Goal: Information Seeking & Learning: Learn about a topic

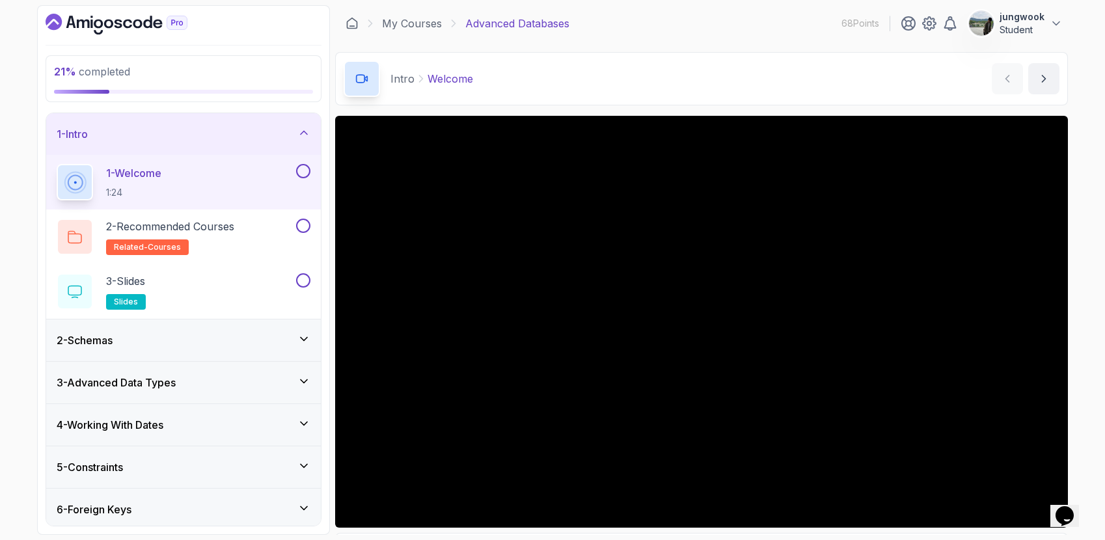
click at [256, 385] on div "3 - Advanced Data Types" at bounding box center [184, 383] width 254 height 16
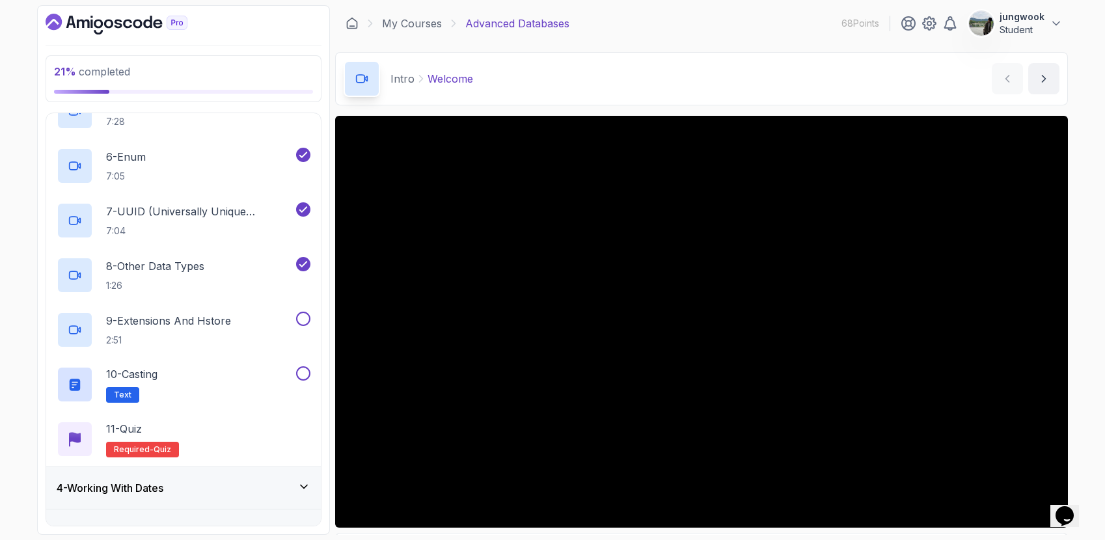
click at [248, 480] on div "4 - Working With Dates" at bounding box center [184, 488] width 254 height 16
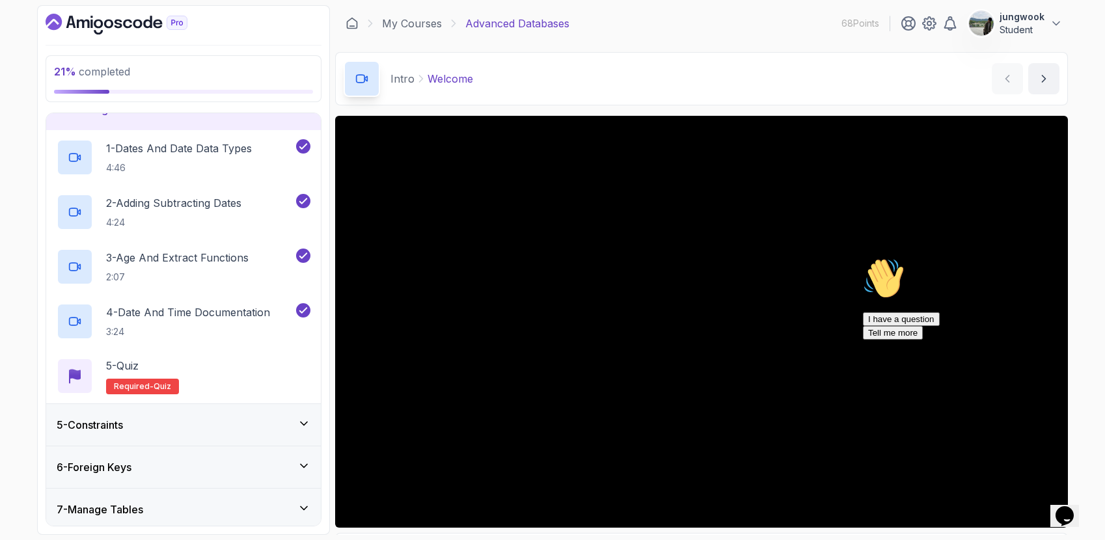
scroll to position [154, 0]
click at [266, 432] on div "5 - Constraints" at bounding box center [183, 423] width 275 height 42
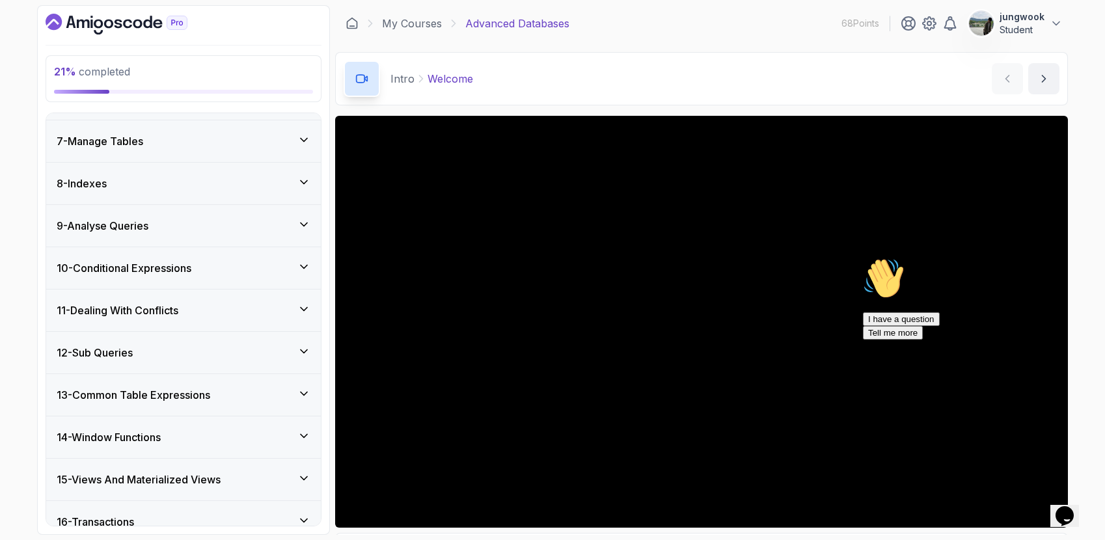
scroll to position [523, 0]
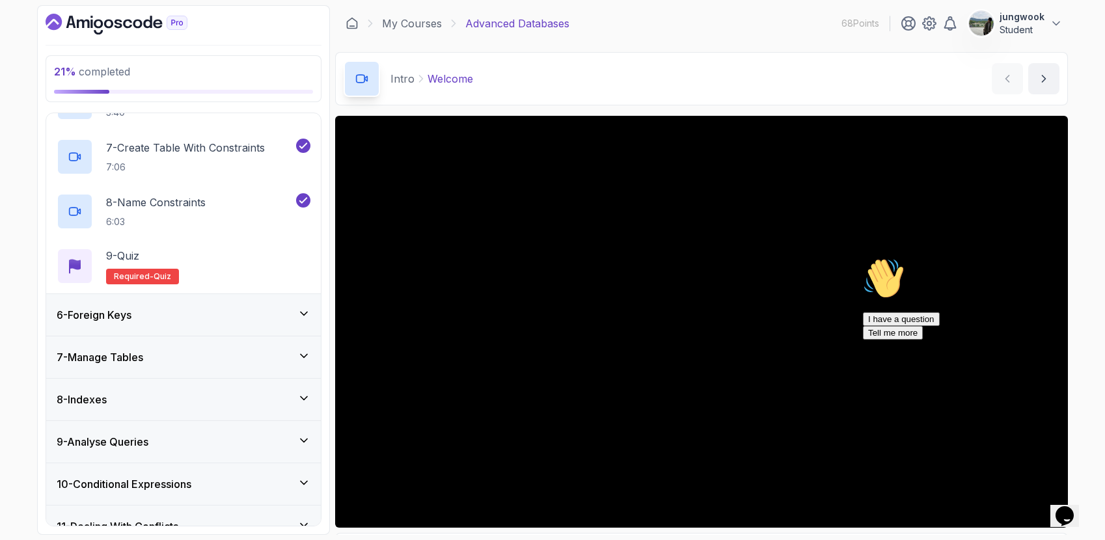
click at [298, 312] on icon at bounding box center [304, 313] width 13 height 13
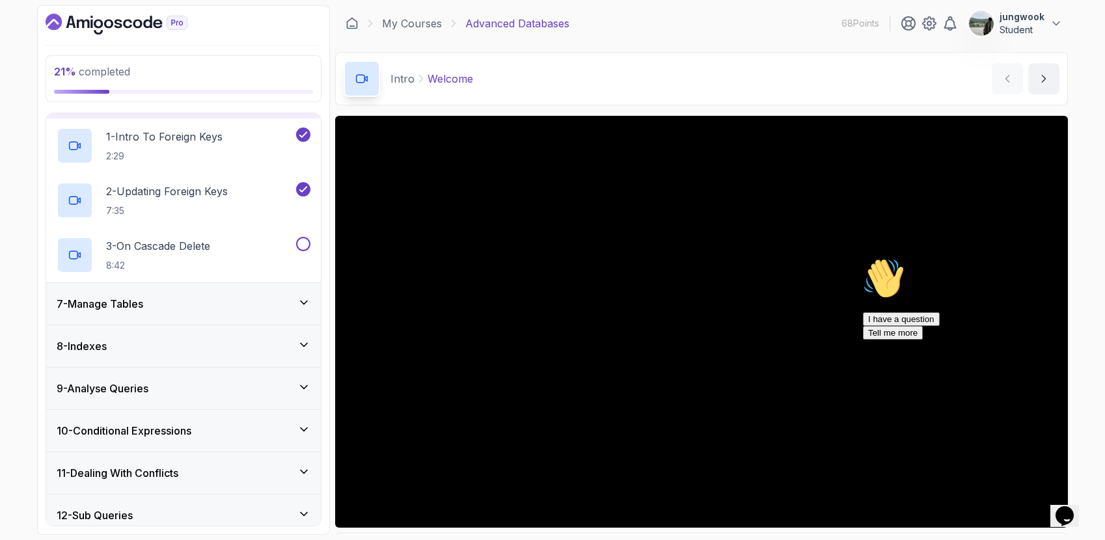
scroll to position [203, 0]
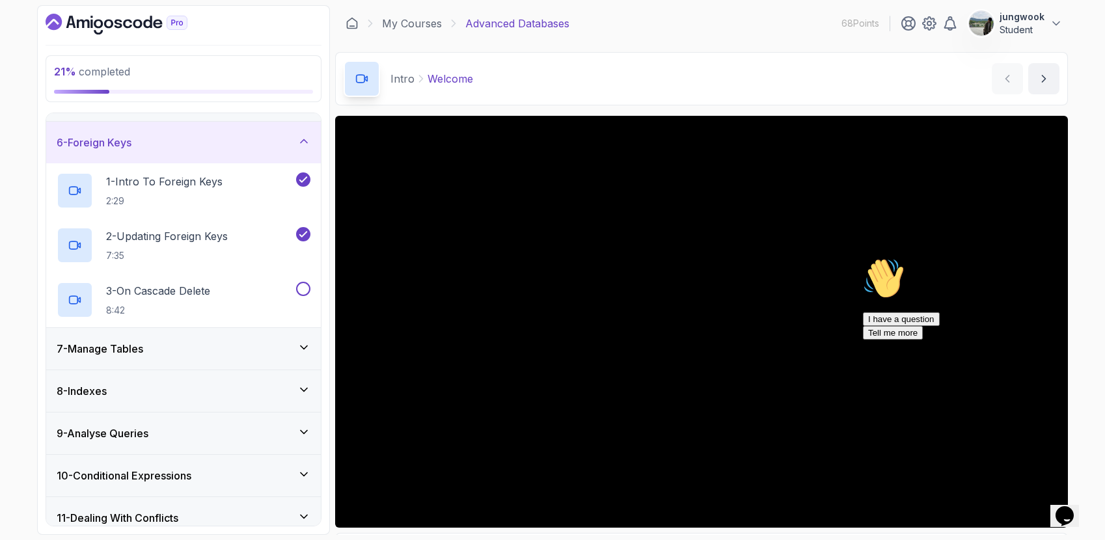
click at [247, 411] on div "8 - Indexes" at bounding box center [183, 391] width 275 height 42
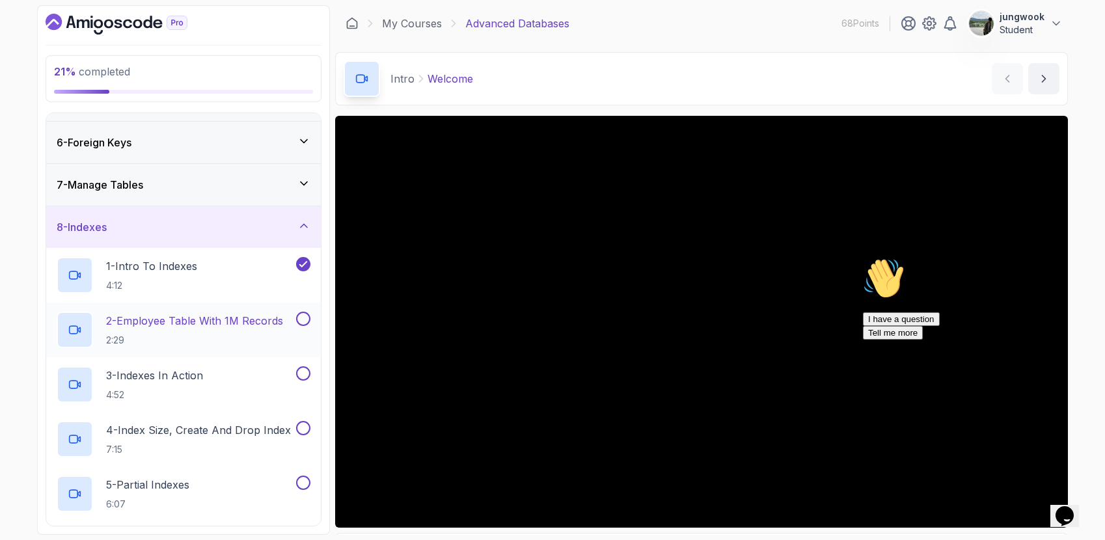
click at [258, 316] on p "2 - Employee Table With 1M Records" at bounding box center [194, 321] width 177 height 16
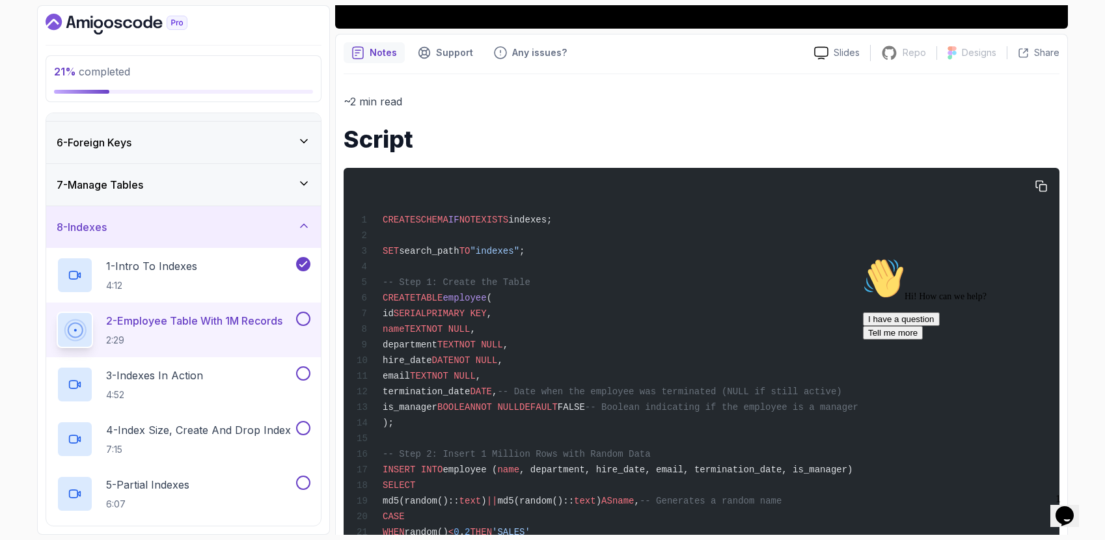
scroll to position [587, 0]
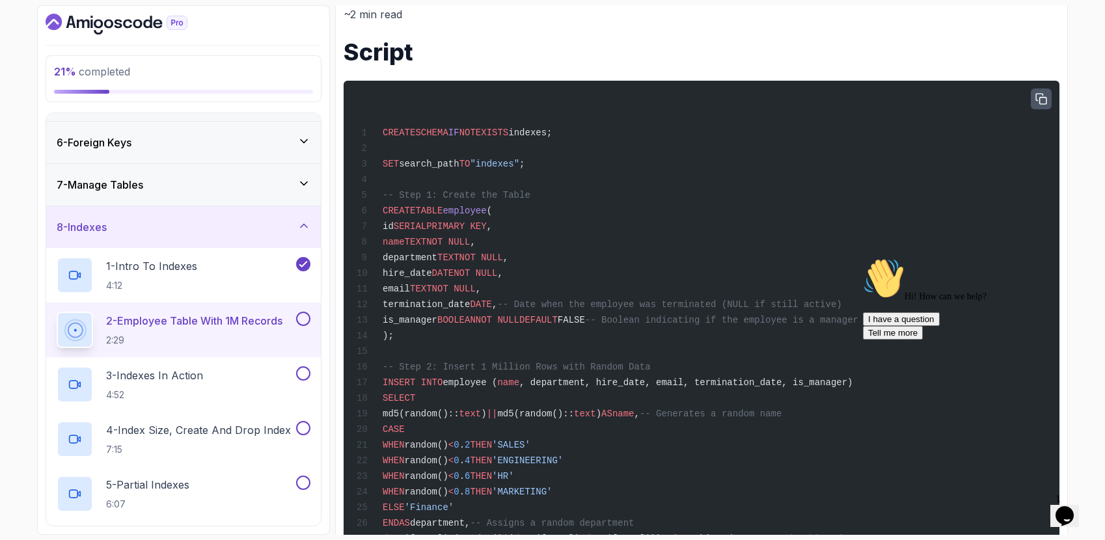
click at [1040, 101] on icon "button" at bounding box center [1041, 99] width 10 height 10
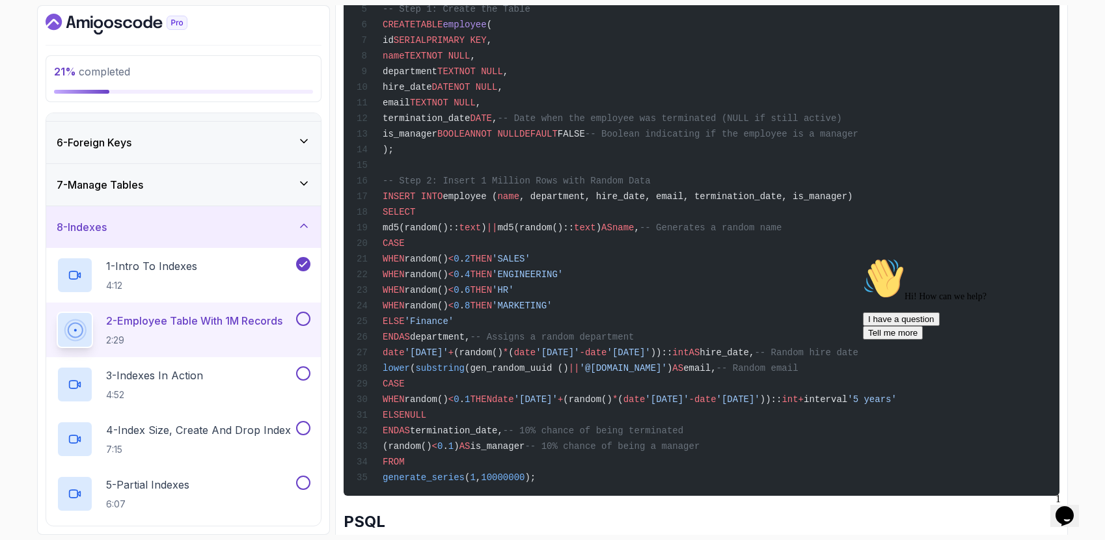
scroll to position [774, 0]
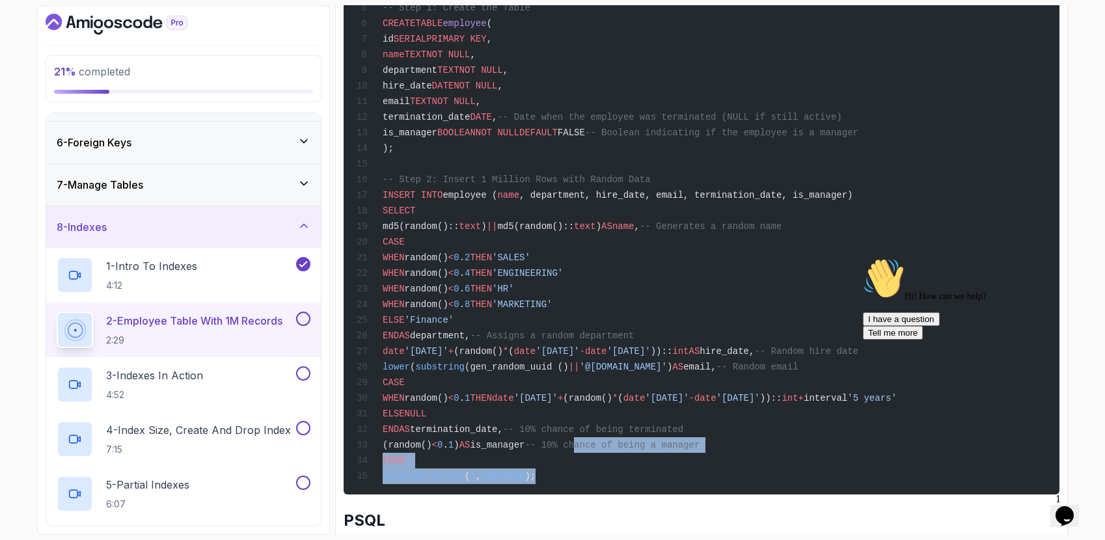
drag, startPoint x: 630, startPoint y: 474, endPoint x: 630, endPoint y: 446, distance: 28.0
click at [630, 446] on div "CREATE SCHEMA IF NOT EXISTS indexes; SET search_path TO "indexes" ; -- Step 1: …" at bounding box center [701, 194] width 695 height 586
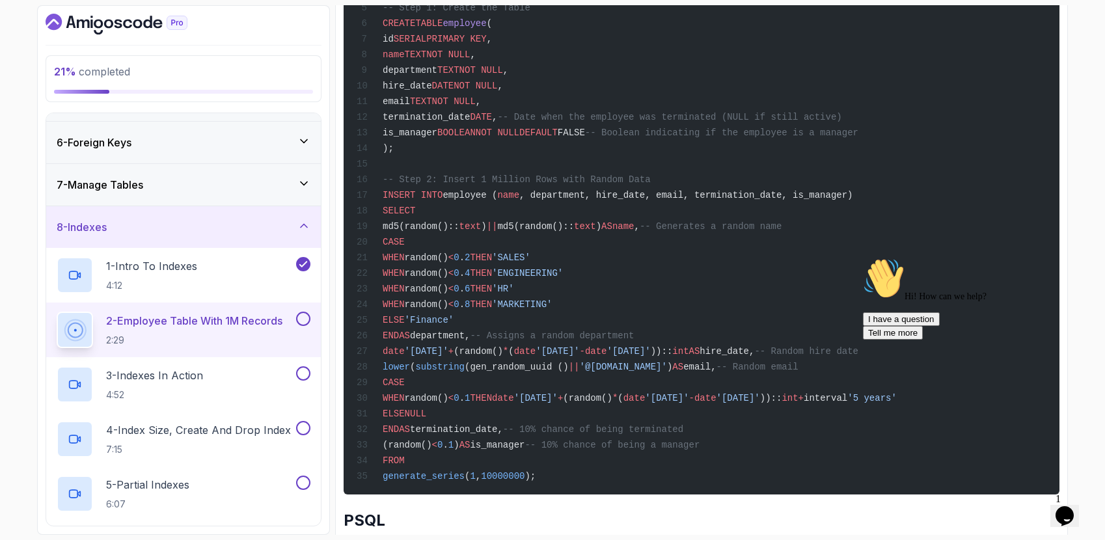
click at [629, 454] on div "CREATE SCHEMA IF NOT EXISTS indexes; SET search_path TO "indexes" ; -- Step 1: …" at bounding box center [701, 194] width 695 height 586
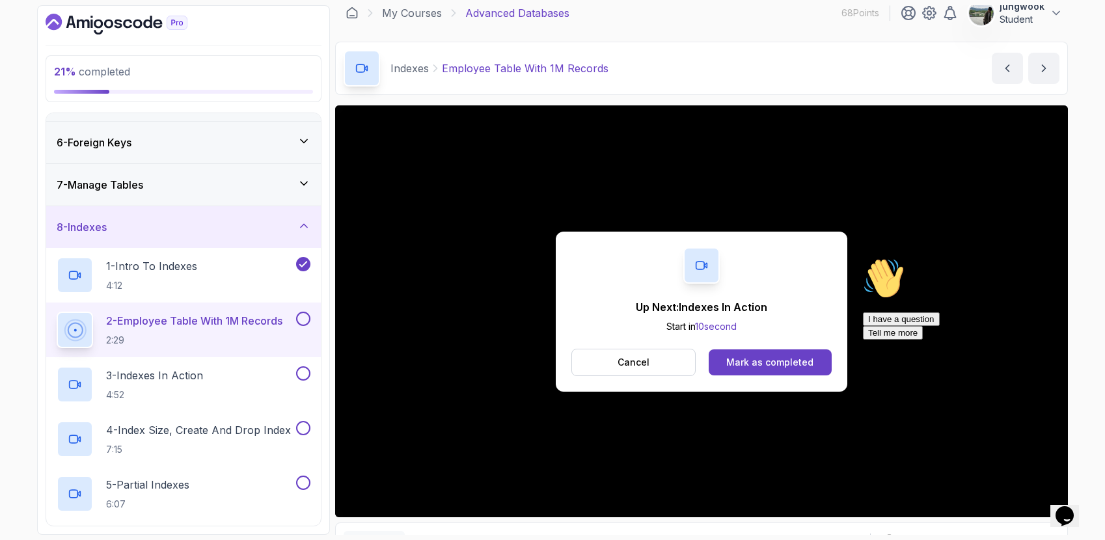
scroll to position [27, 0]
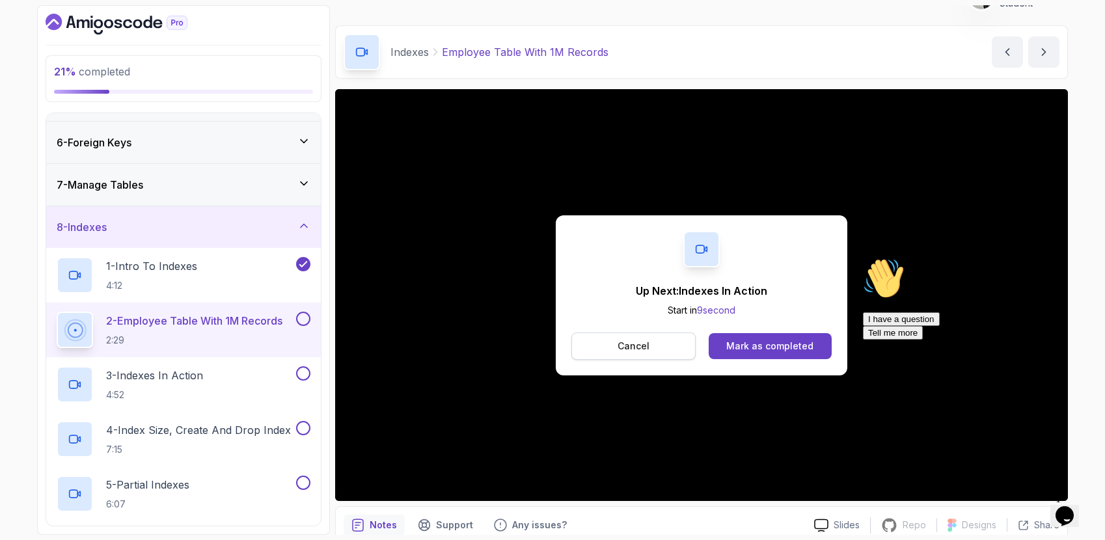
click at [641, 346] on p "Cancel" at bounding box center [634, 346] width 32 height 13
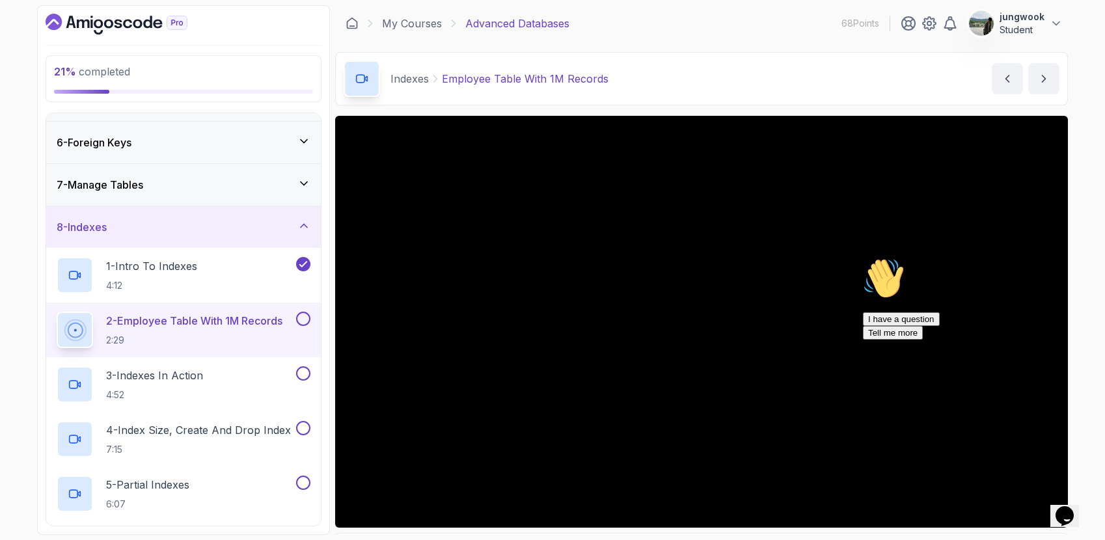
scroll to position [453, 0]
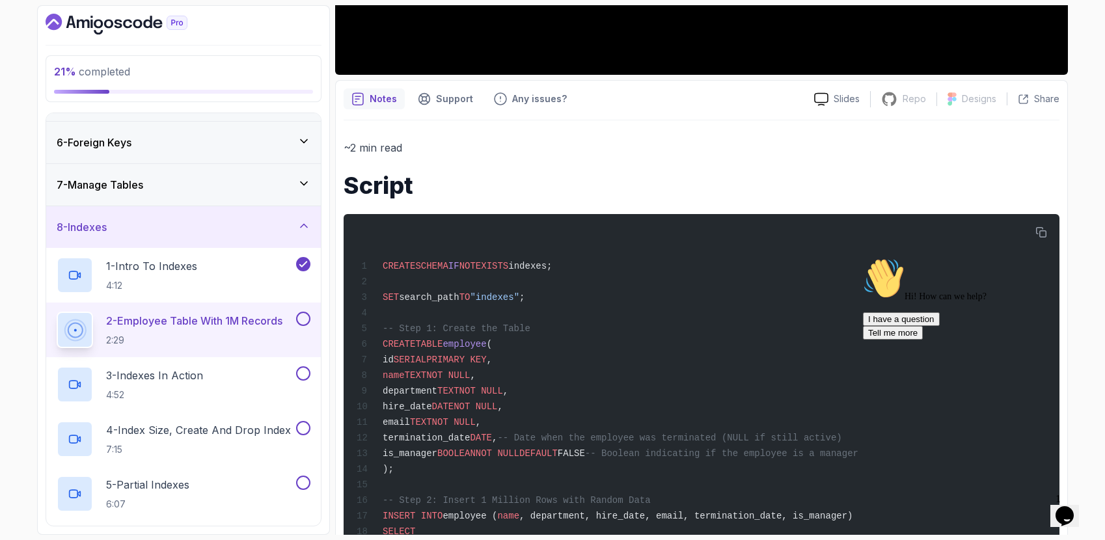
click at [863, 258] on icon "Chat attention grabber" at bounding box center [863, 258] width 0 height 0
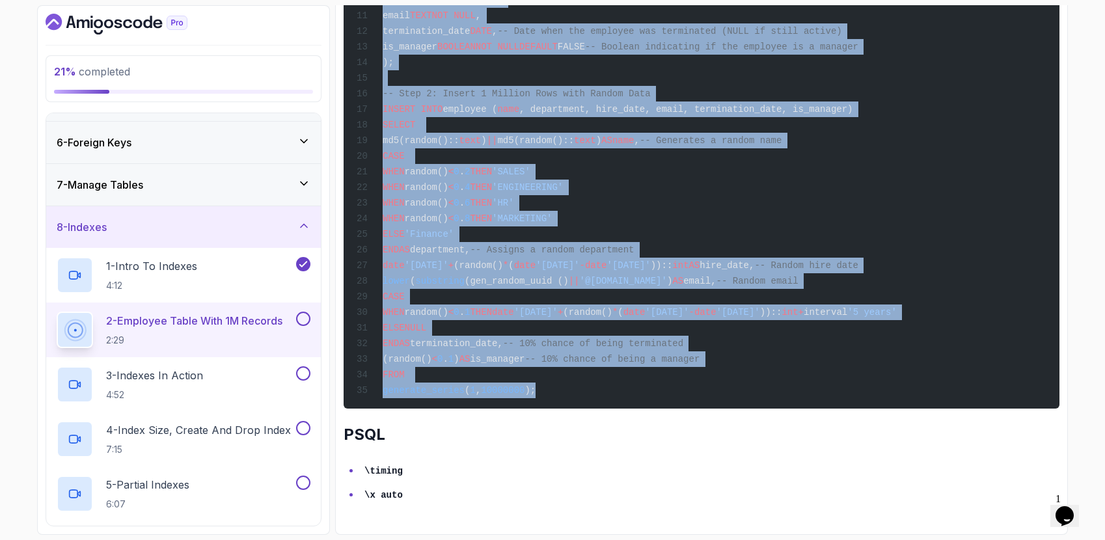
drag, startPoint x: 367, startPoint y: 260, endPoint x: 640, endPoint y: 383, distance: 299.8
click at [640, 383] on div "CREATE SCHEMA IF NOT EXISTS indexes; SET search_path TO "indexes" ; -- Step 1: …" at bounding box center [701, 108] width 695 height 586
copy code "CREATE SCHEMA IF NOT EXISTS indexes; SET search_path TO "indexes" ; -- Step 1: …"
click at [958, 378] on div "CREATE SCHEMA IF NOT EXISTS indexes; SET search_path TO "indexes" ; -- Step 1: …" at bounding box center [701, 108] width 695 height 586
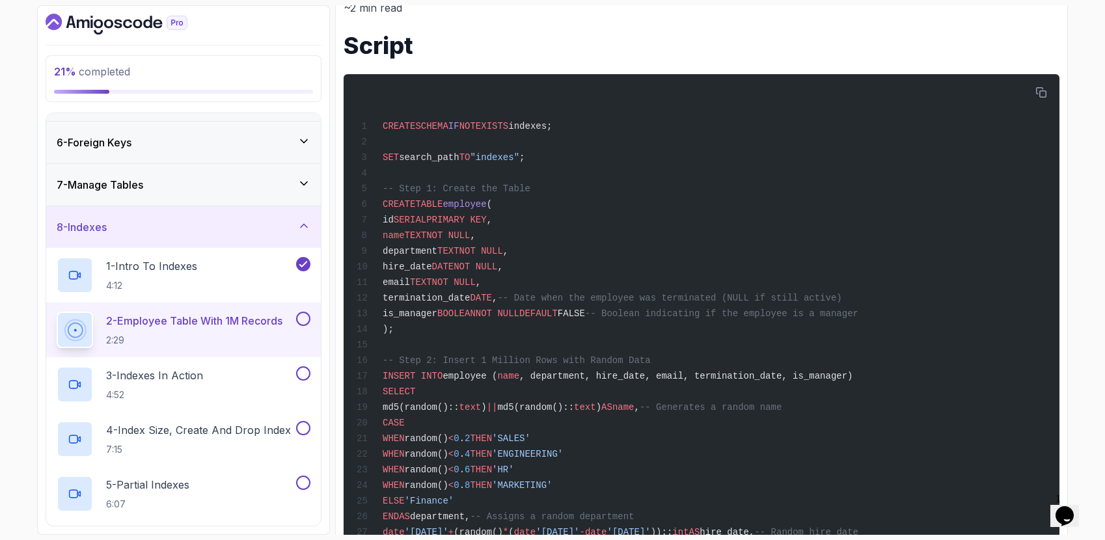
scroll to position [0, 0]
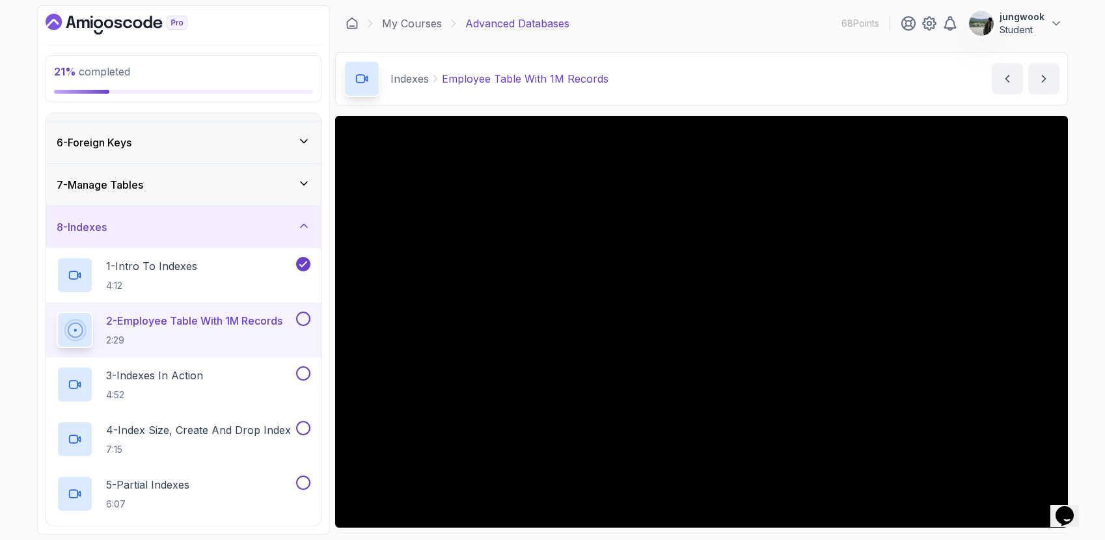
click at [208, 393] on div "3 - Indexes In Action 4:52" at bounding box center [175, 385] width 237 height 36
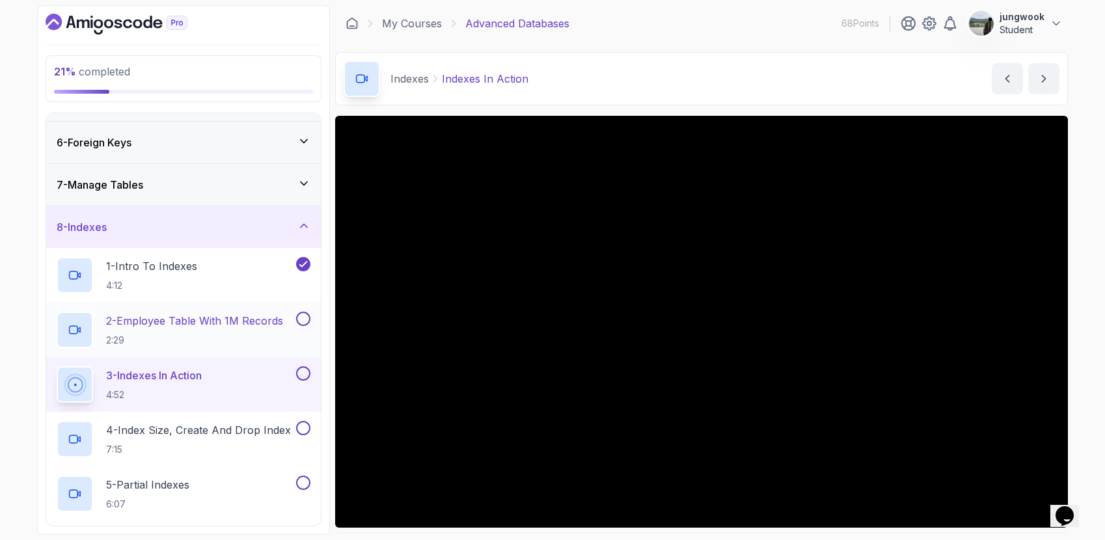
click at [308, 318] on button at bounding box center [303, 319] width 14 height 14
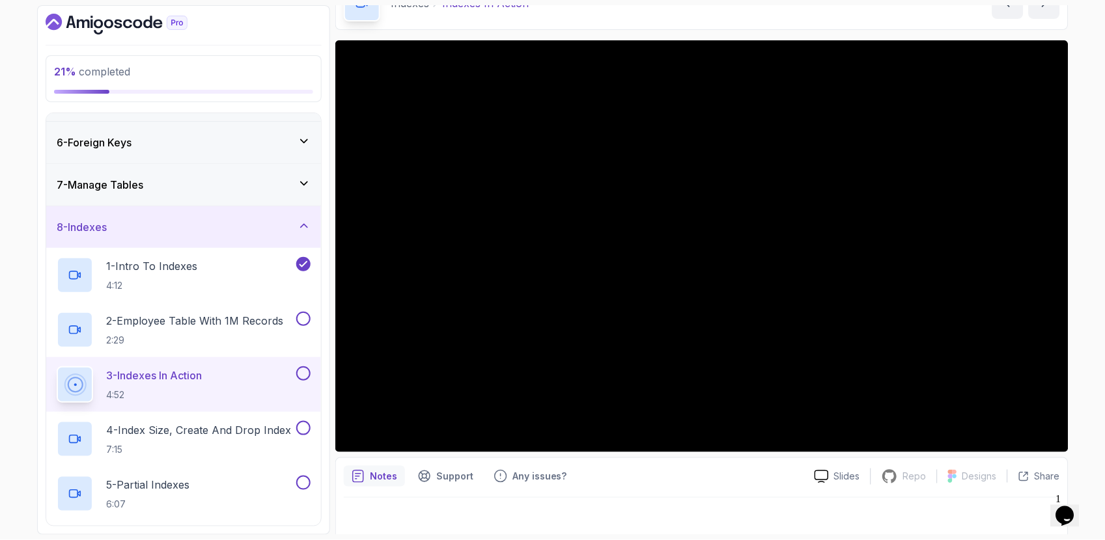
scroll to position [83, 0]
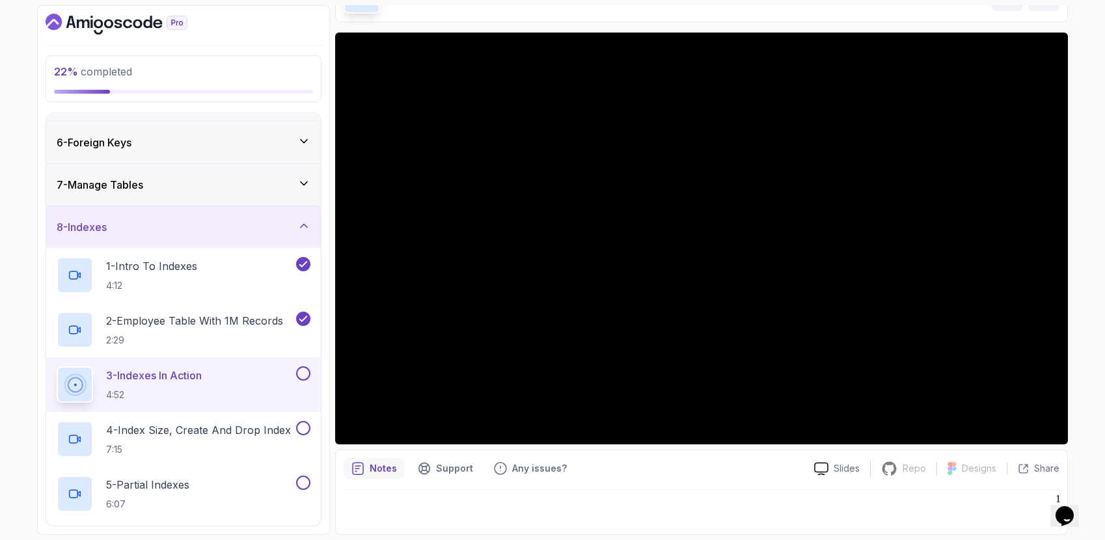
click at [75, 390] on icon at bounding box center [74, 385] width 16 height 16
click at [134, 459] on div "4 - Index Size, Create And Drop Index 7:15" at bounding box center [183, 439] width 275 height 55
click at [176, 426] on p "4 - Index Size, Create And Drop Index" at bounding box center [198, 430] width 185 height 16
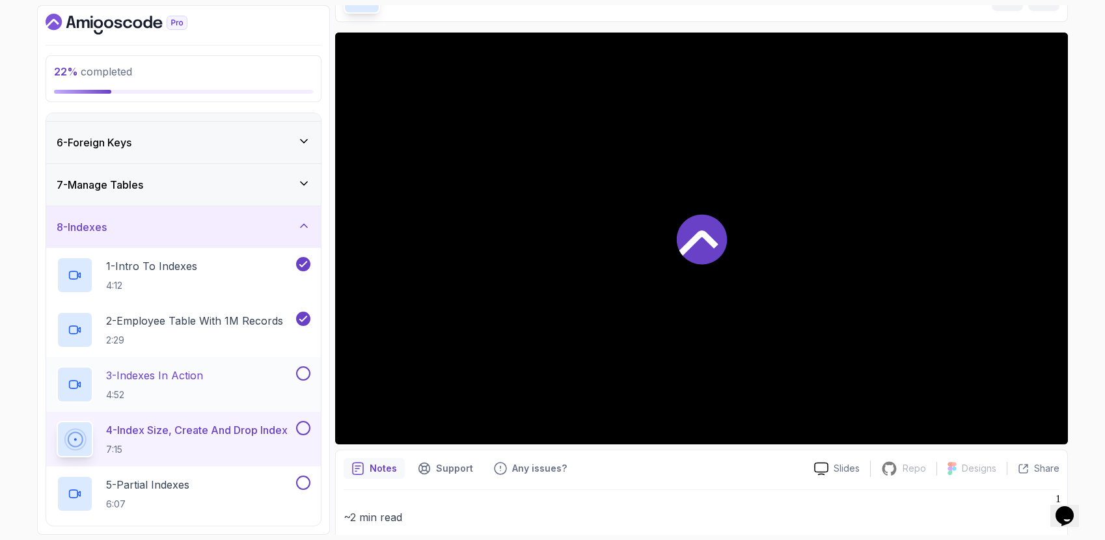
click at [193, 384] on h2 "3 - Indexes In Action 4:52" at bounding box center [154, 385] width 97 height 34
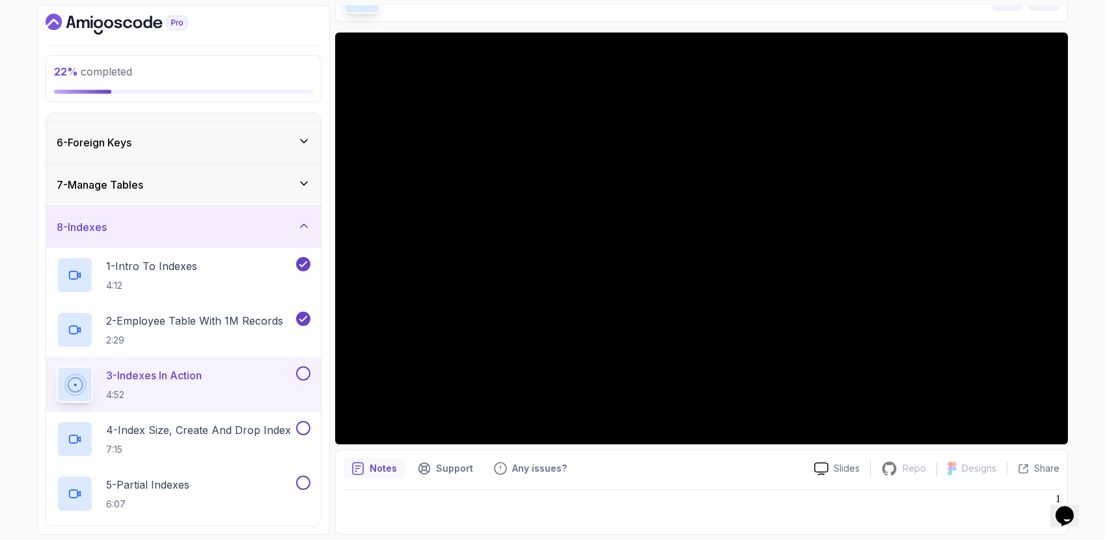
click at [193, 384] on h2 "3 - Indexes In Action 4:52" at bounding box center [154, 385] width 96 height 34
click at [1074, 506] on icon "$i18n('chat', 'chat_widget')" at bounding box center [1065, 516] width 18 height 20
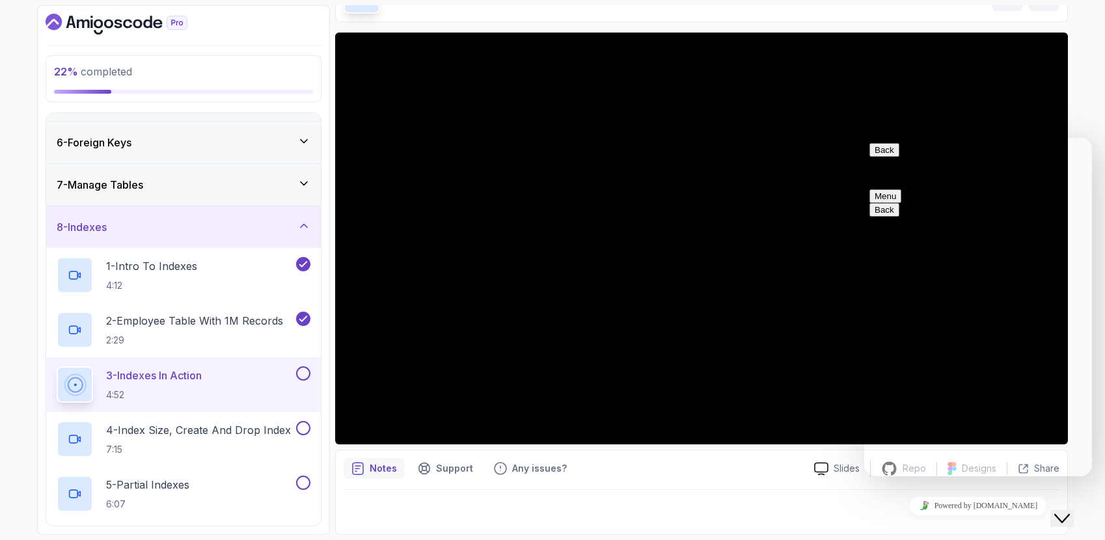
click at [1070, 511] on icon "Close Chat This icon closes the chat window." at bounding box center [1063, 519] width 16 height 16
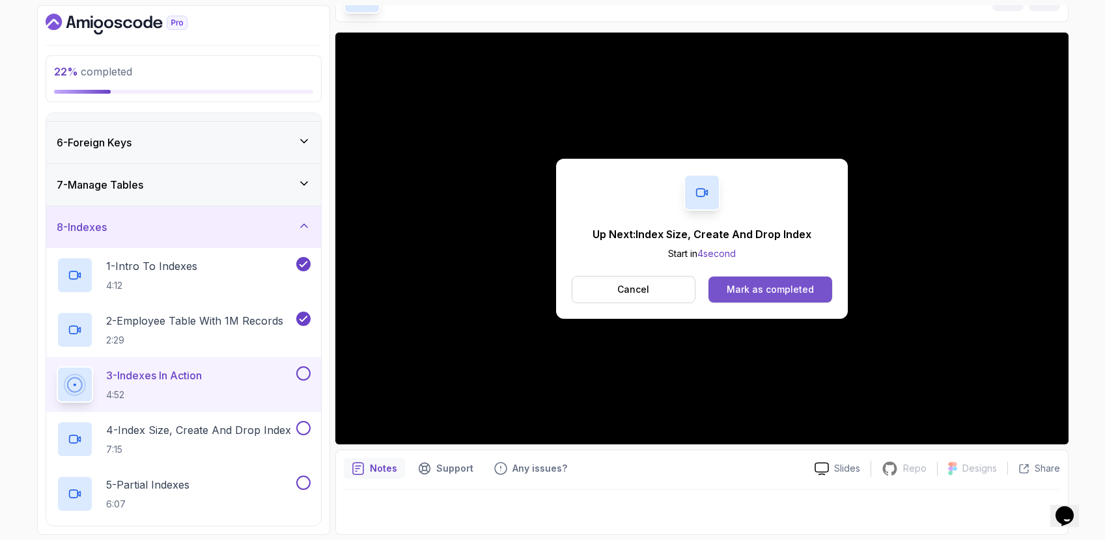
click at [744, 290] on div "Mark as completed" at bounding box center [770, 289] width 87 height 13
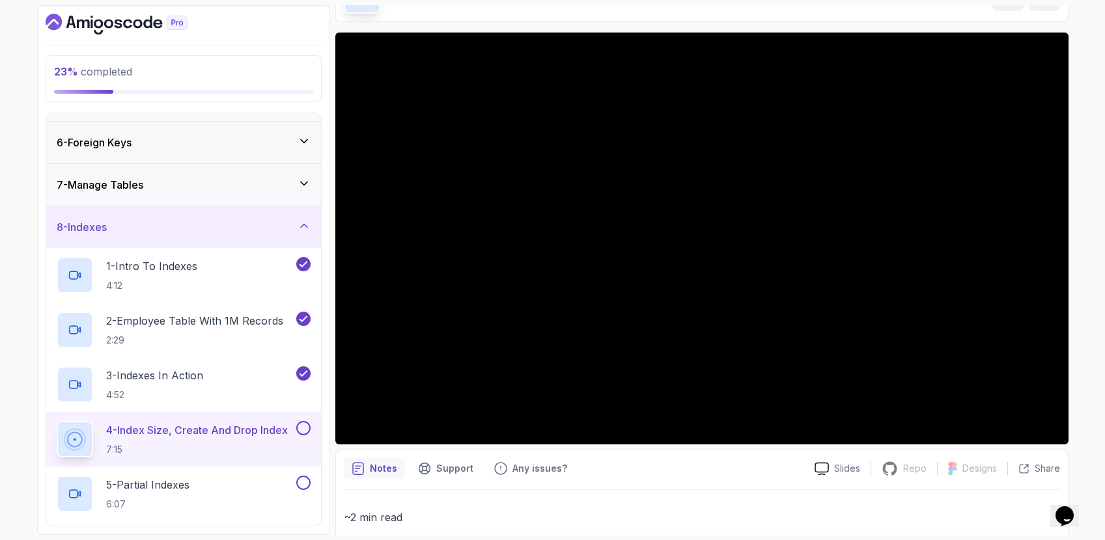
click at [332, 426] on div "23 % completed 1 - Intro 2 - Schemas 3 - Advanced Data Types 4 - Working With D…" at bounding box center [552, 270] width 1031 height 530
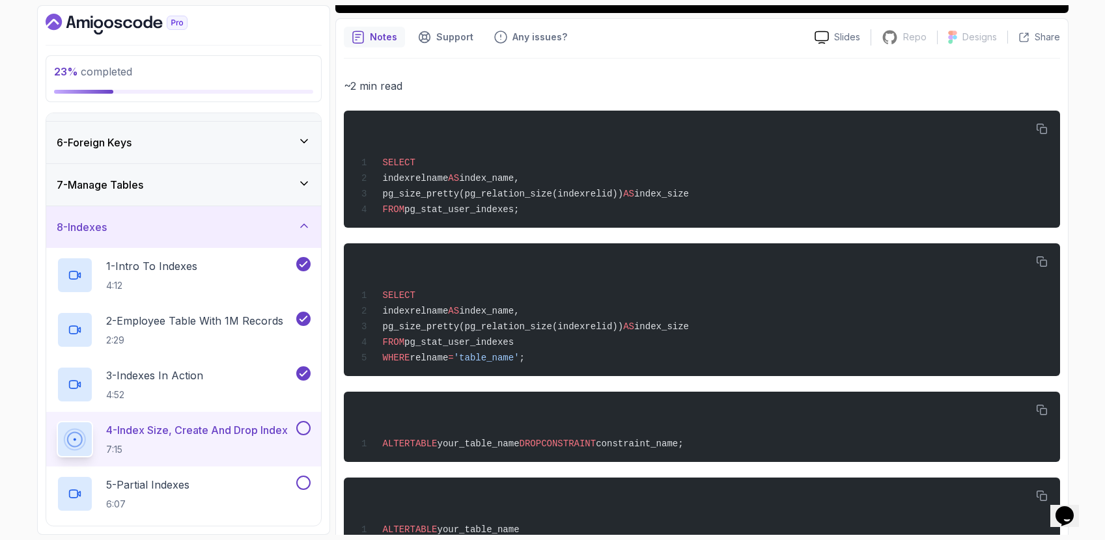
scroll to position [477, 0]
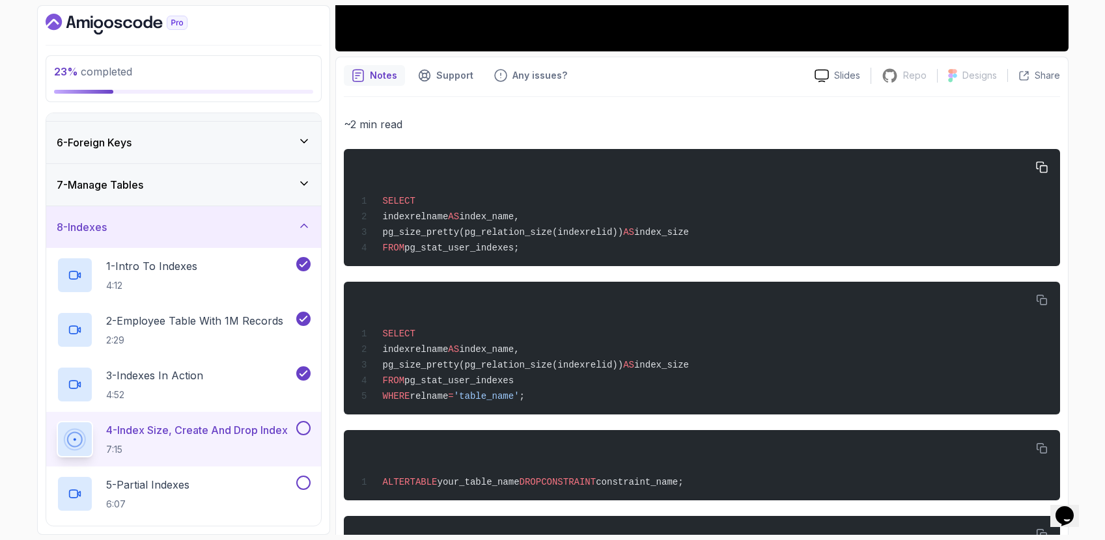
drag, startPoint x: 544, startPoint y: 254, endPoint x: 359, endPoint y: 204, distance: 190.8
click at [359, 204] on div "SELECT indexrelname AS index_name, pg_size_pretty(pg_relation_size(indexrelid))…" at bounding box center [700, 208] width 695 height 102
drag, startPoint x: 1040, startPoint y: 167, endPoint x: 1046, endPoint y: 176, distance: 10.8
click at [1041, 169] on icon "button" at bounding box center [1042, 168] width 12 height 12
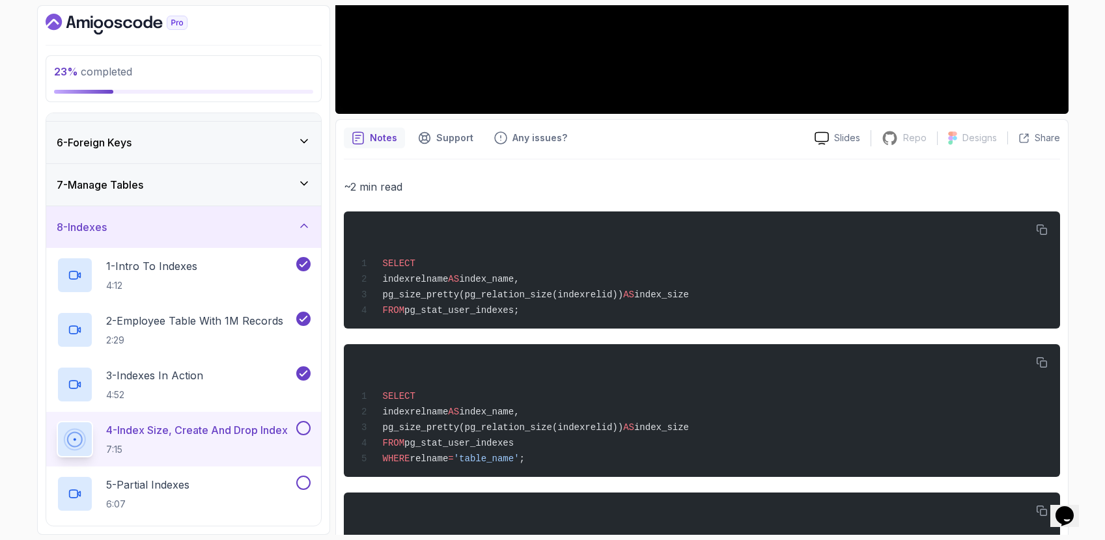
scroll to position [951, 0]
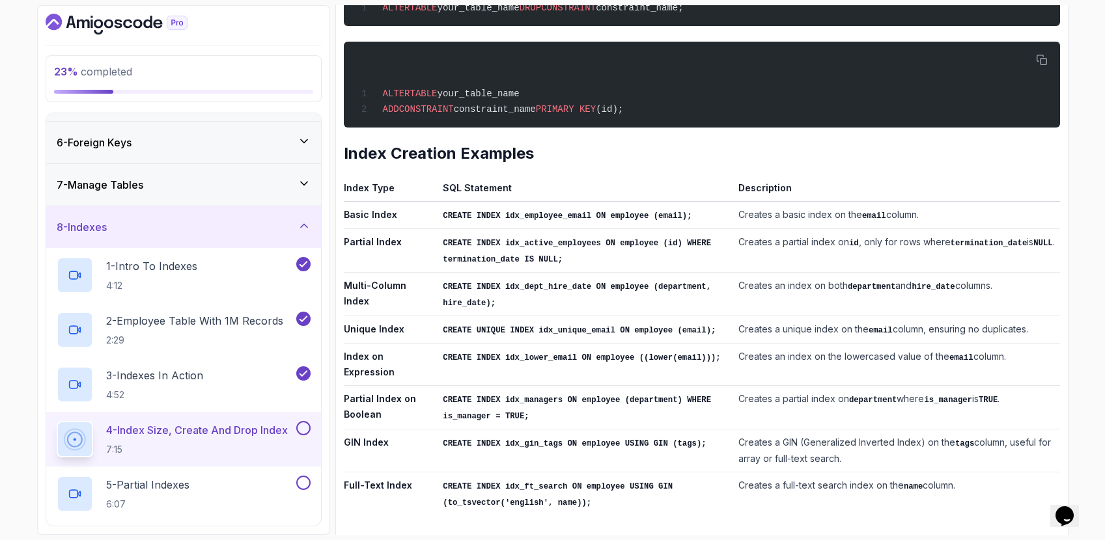
click at [307, 430] on button at bounding box center [303, 428] width 14 height 14
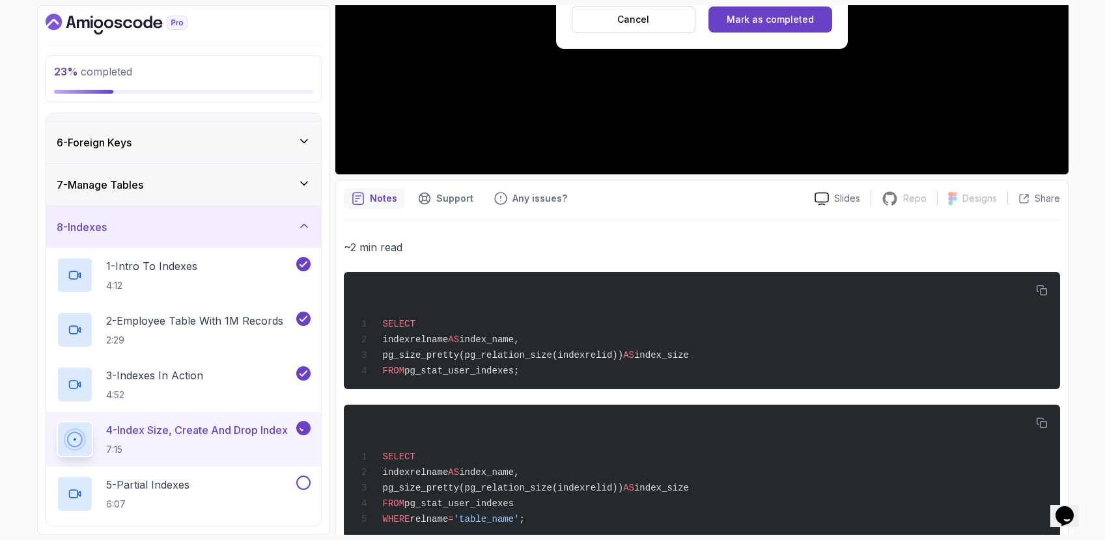
scroll to position [0, 0]
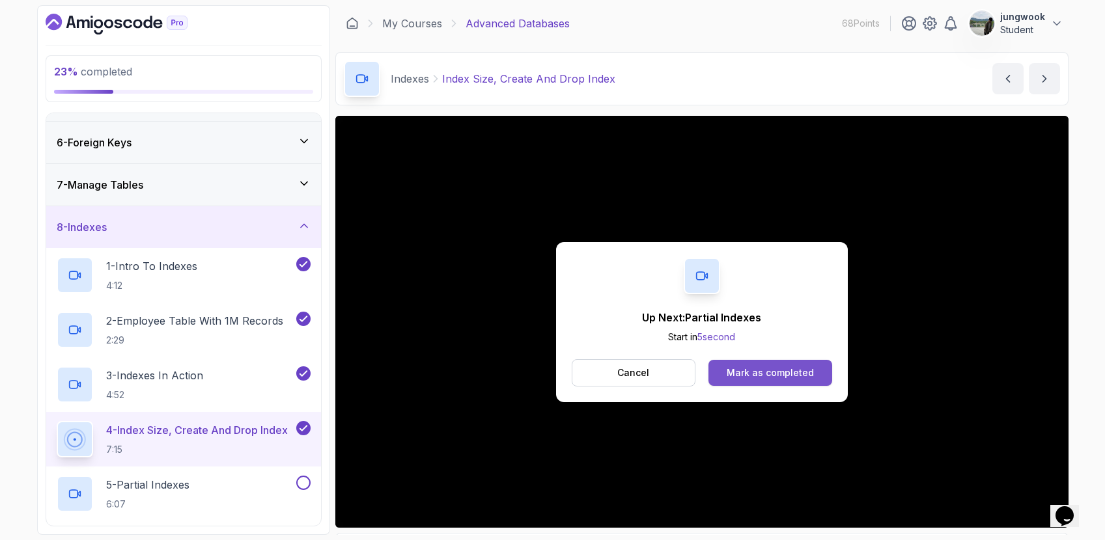
click at [774, 374] on div "Mark as completed" at bounding box center [770, 373] width 87 height 13
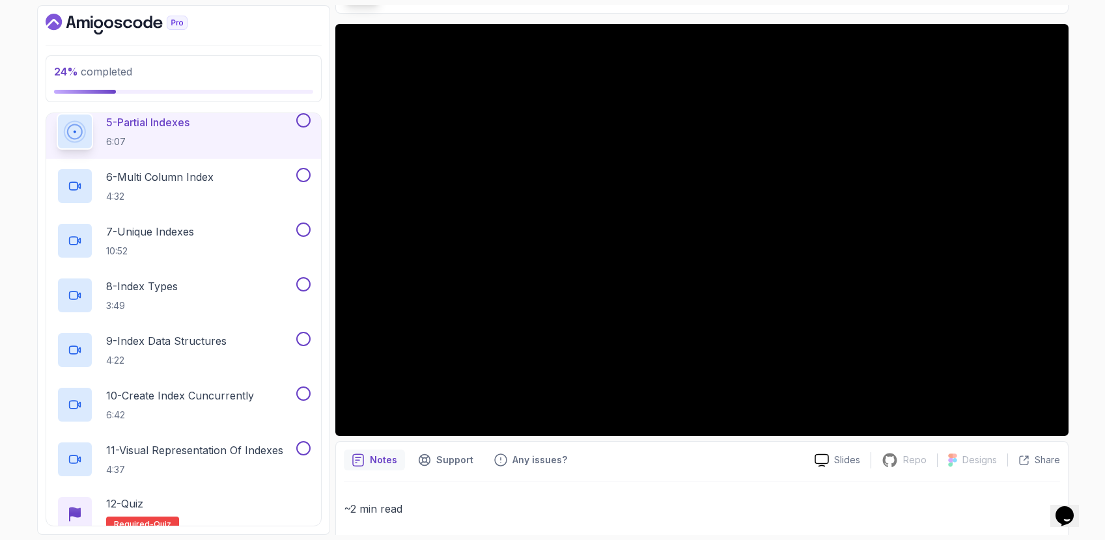
scroll to position [564, 0]
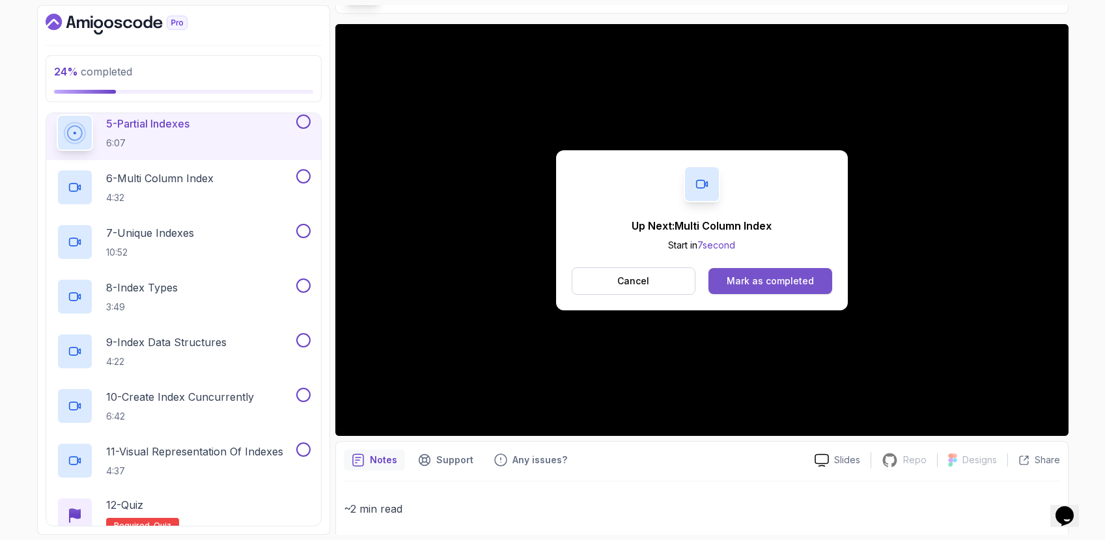
click at [736, 279] on div "Mark as completed" at bounding box center [770, 281] width 87 height 13
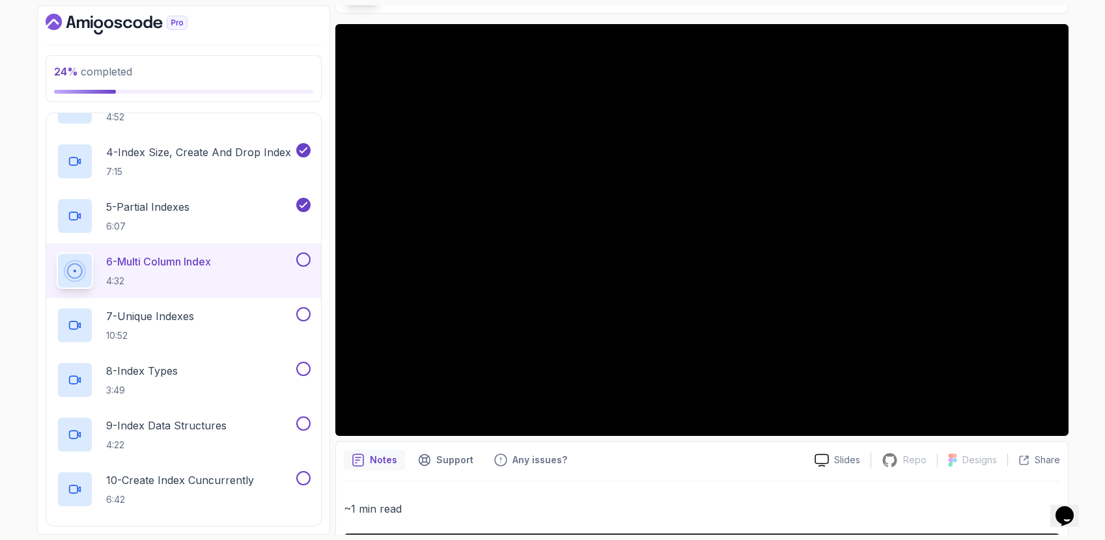
scroll to position [494, 0]
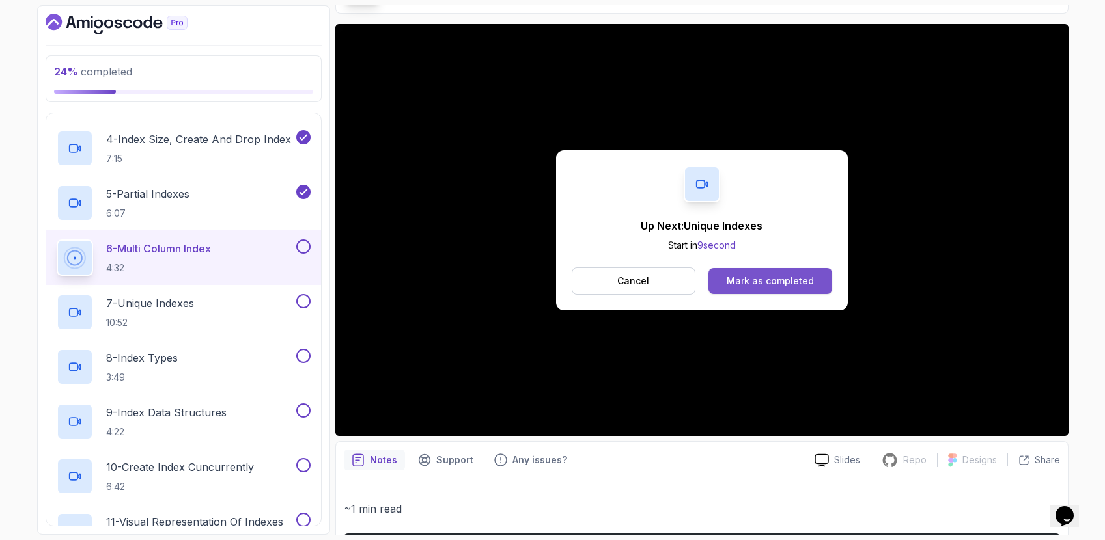
click at [744, 286] on div "Mark as completed" at bounding box center [770, 281] width 87 height 13
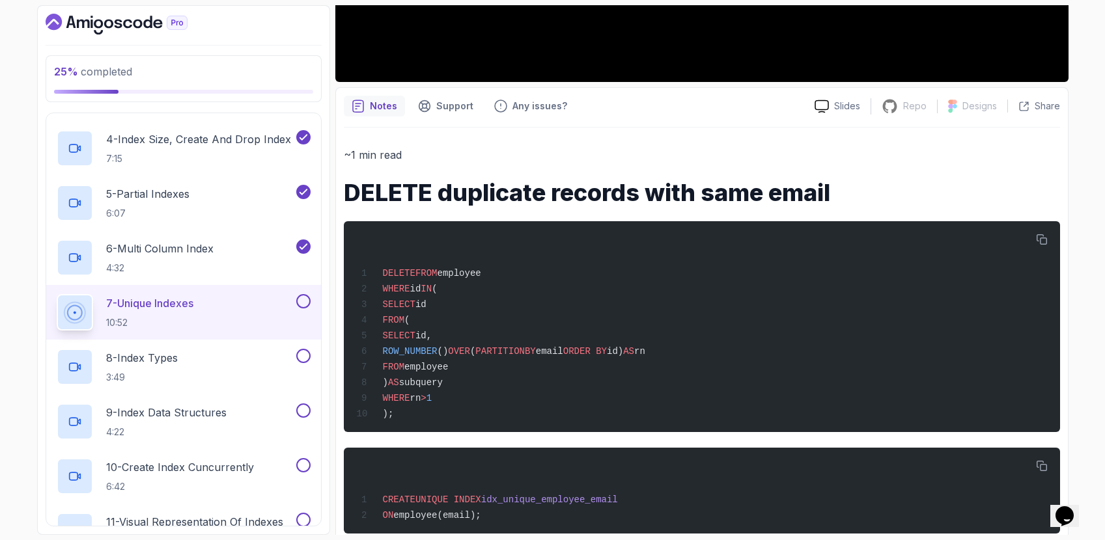
scroll to position [471, 0]
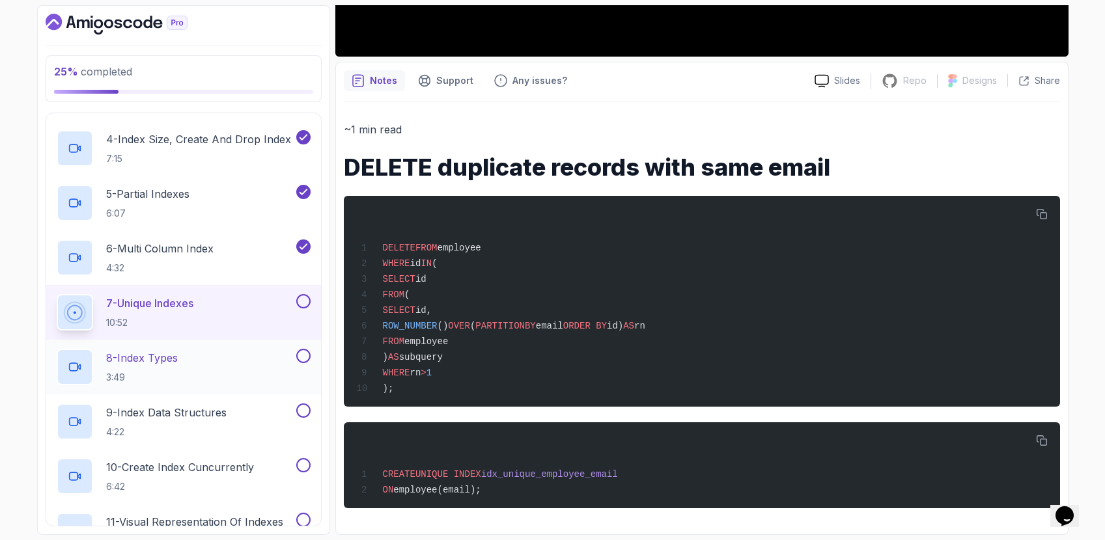
click at [292, 365] on div "8 - Index Types 3:49" at bounding box center [175, 367] width 237 height 36
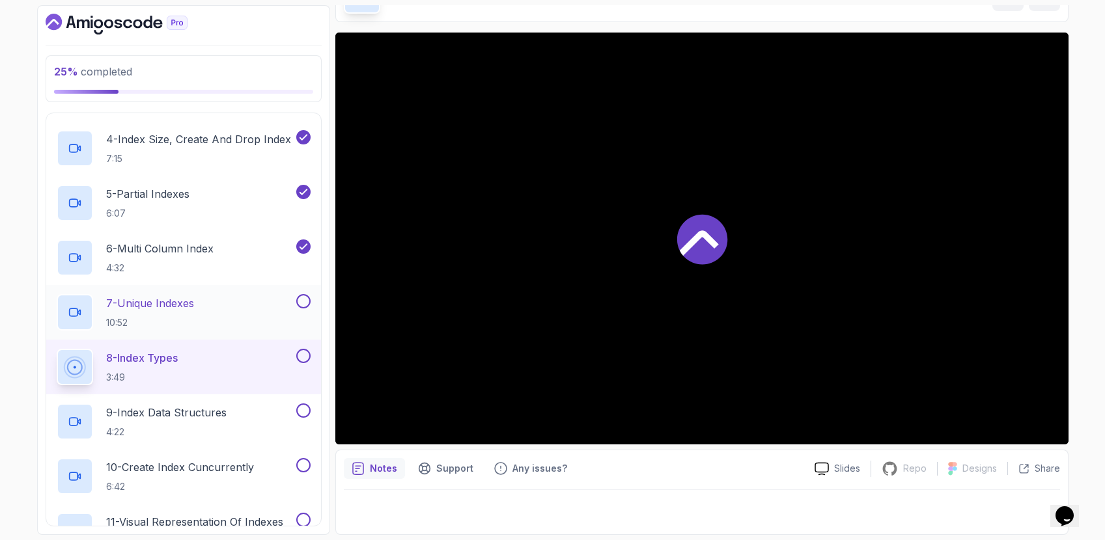
click at [309, 303] on div "7 - Unique Indexes 10:52" at bounding box center [183, 312] width 275 height 55
click at [307, 304] on button at bounding box center [303, 301] width 14 height 14
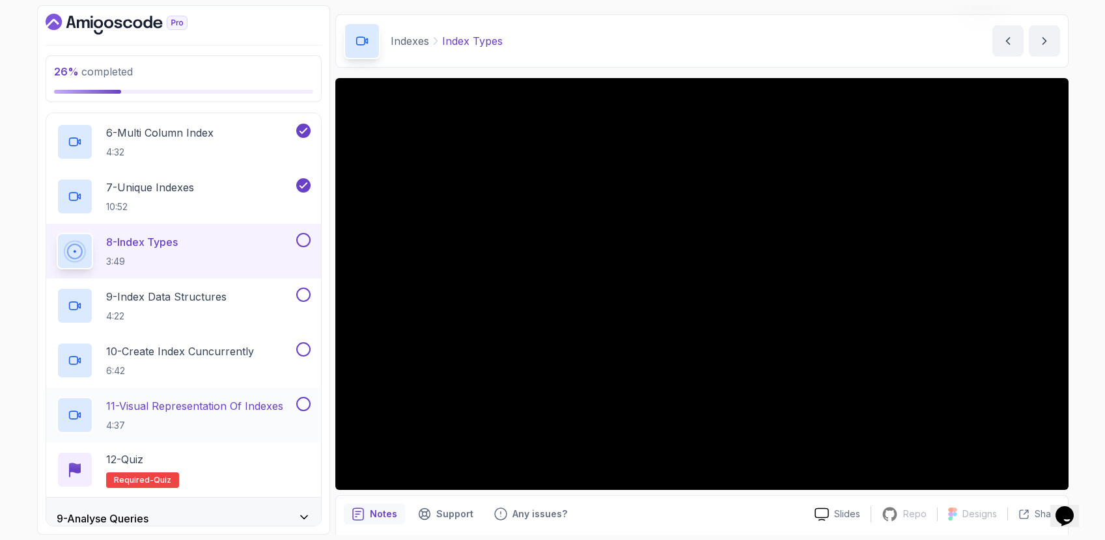
scroll to position [584, 0]
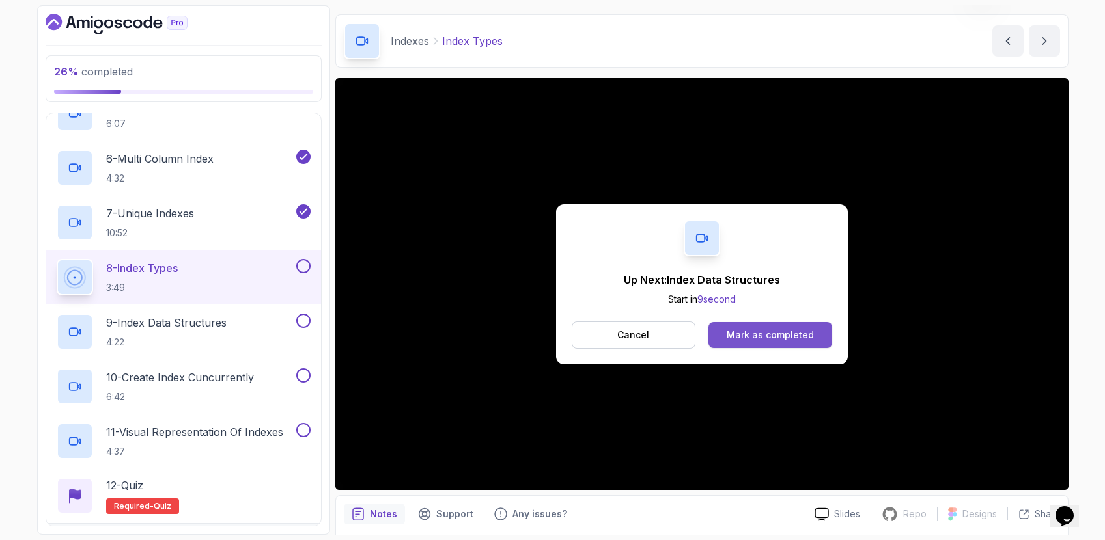
click at [728, 335] on div "Mark as completed" at bounding box center [770, 335] width 87 height 13
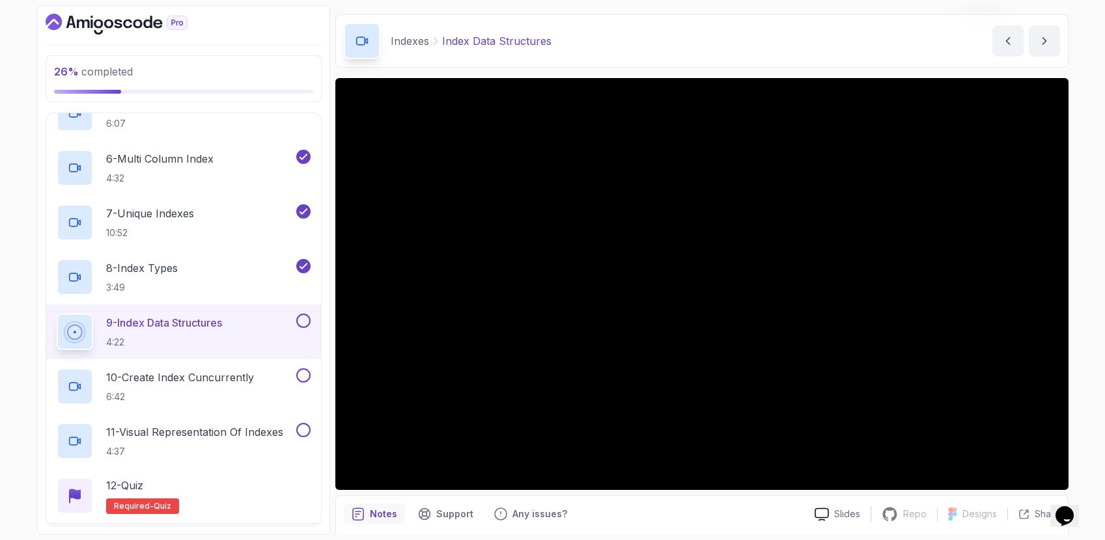
click at [243, 279] on div "8 - Index Types 3:49" at bounding box center [175, 277] width 237 height 36
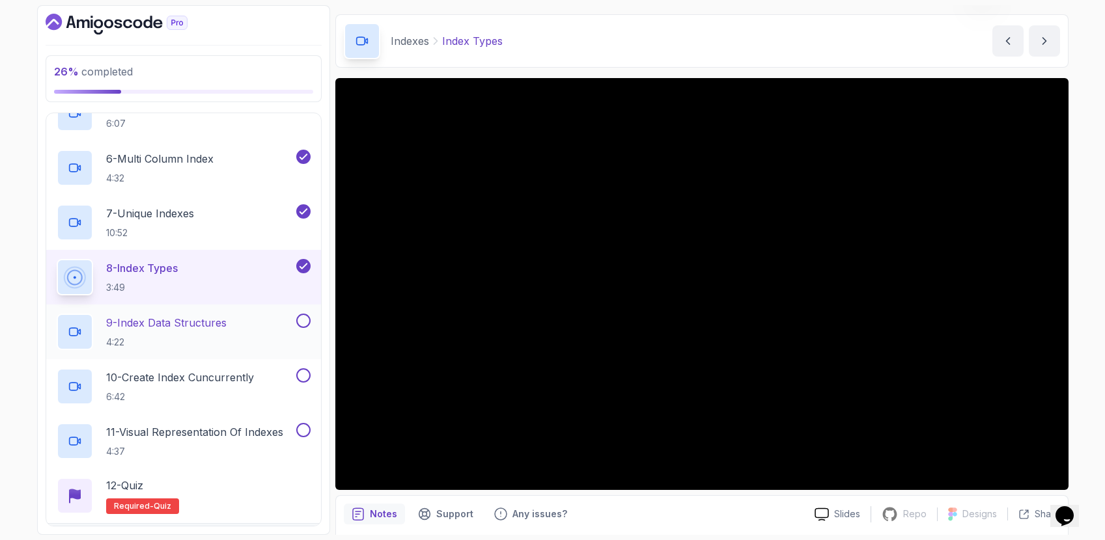
click at [234, 322] on div "9 - Index Data Structures 4:22" at bounding box center [175, 332] width 237 height 36
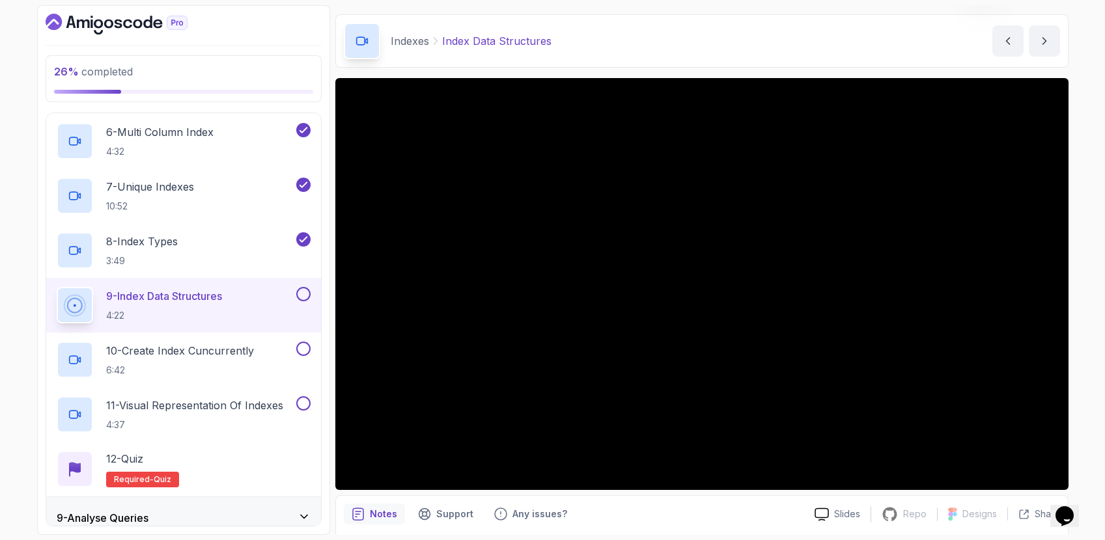
scroll to position [611, 0]
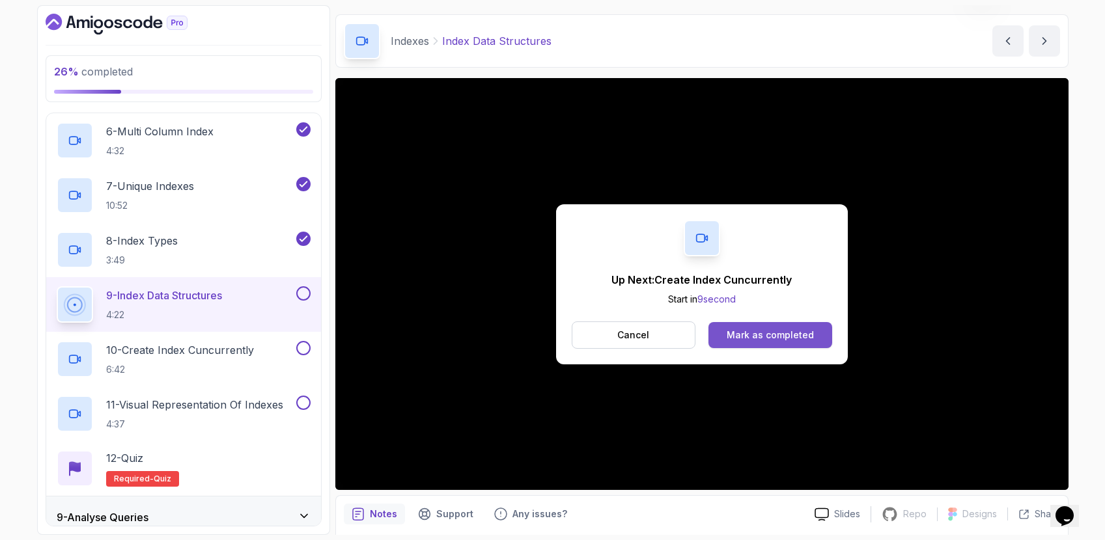
click at [723, 335] on button "Mark as completed" at bounding box center [769, 335] width 123 height 26
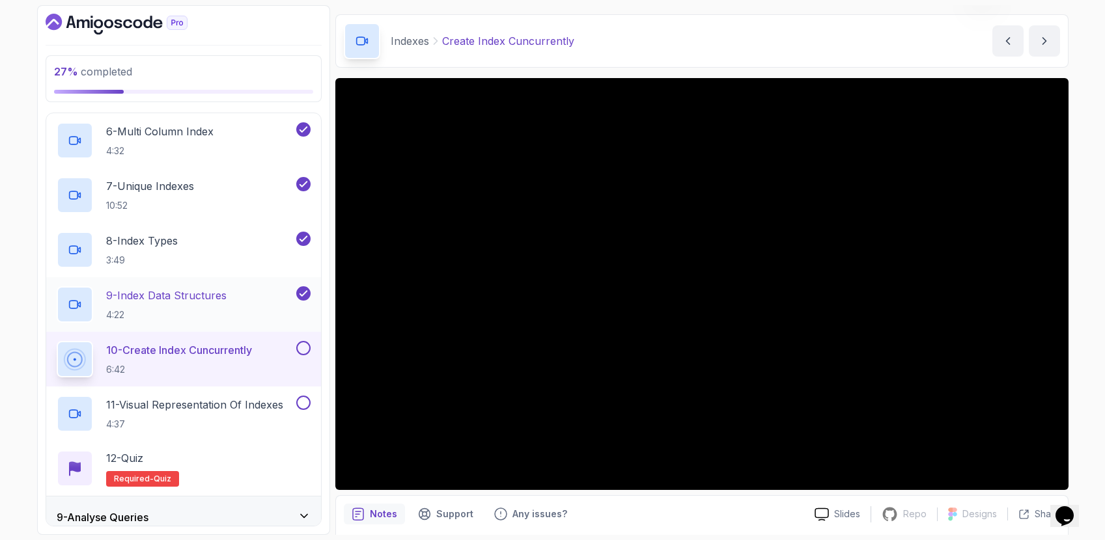
click at [257, 314] on div "9 - Index Data Structures 4:22" at bounding box center [175, 304] width 237 height 36
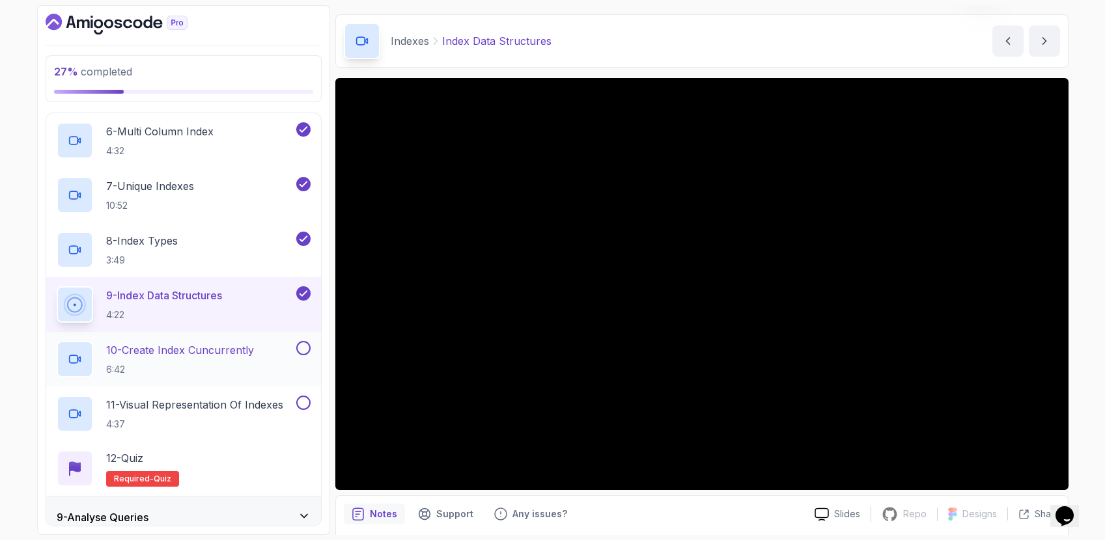
click at [224, 352] on p "10 - Create Index Cuncurrently" at bounding box center [180, 350] width 148 height 16
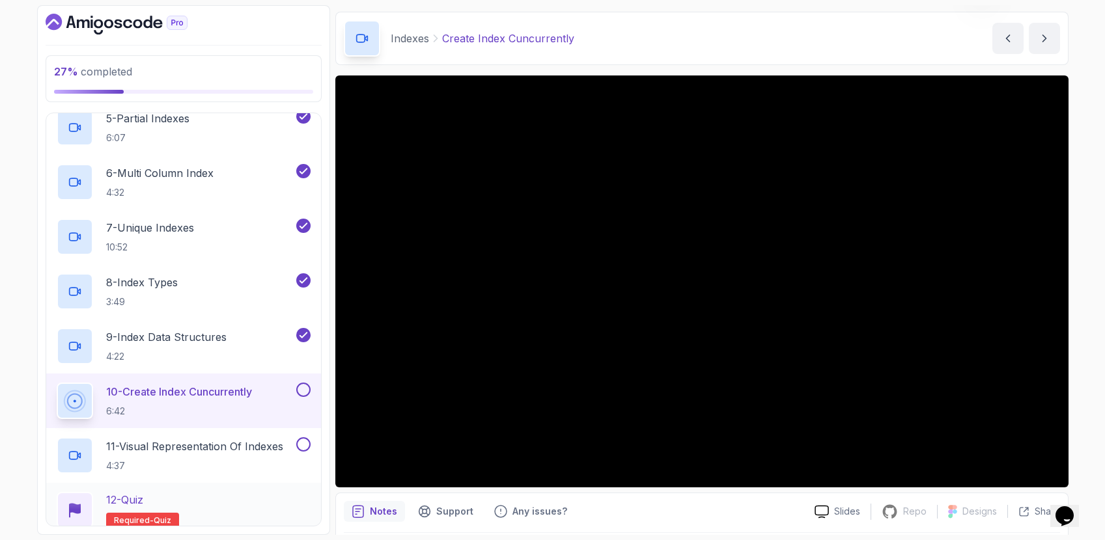
scroll to position [619, 0]
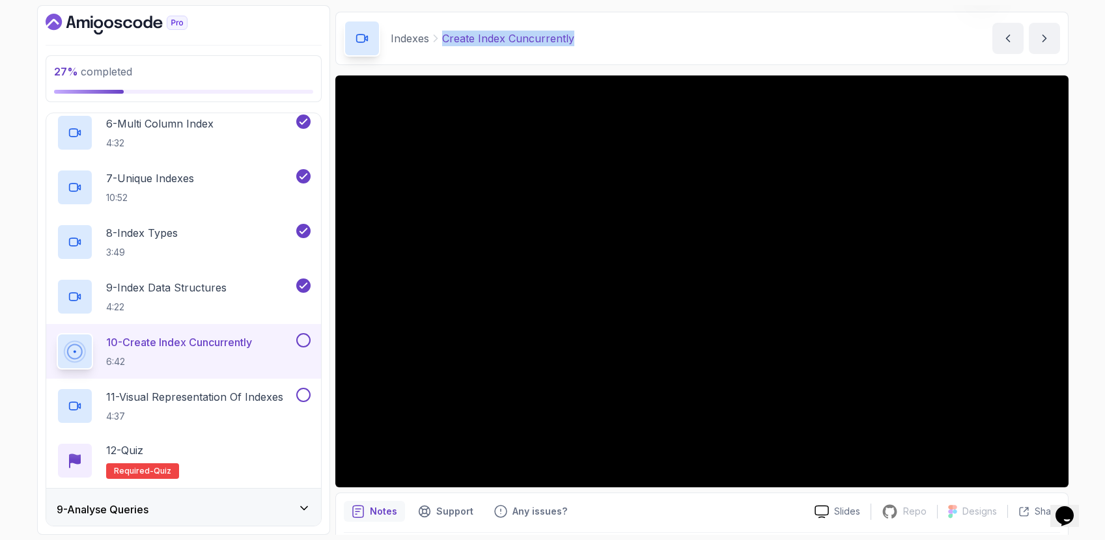
drag, startPoint x: 590, startPoint y: 33, endPoint x: 442, endPoint y: 26, distance: 148.6
click at [442, 26] on div "Indexes Create Index Cuncurrently Create Index Cuncurrently by [PERSON_NAME]" at bounding box center [701, 38] width 733 height 53
copy p "Create Index Cuncurrently"
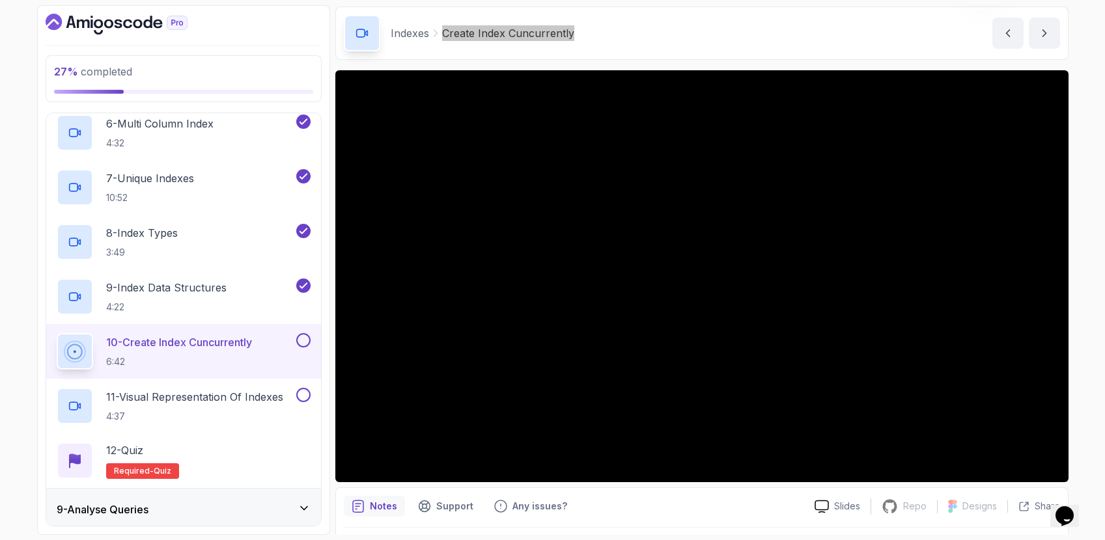
scroll to position [47, 0]
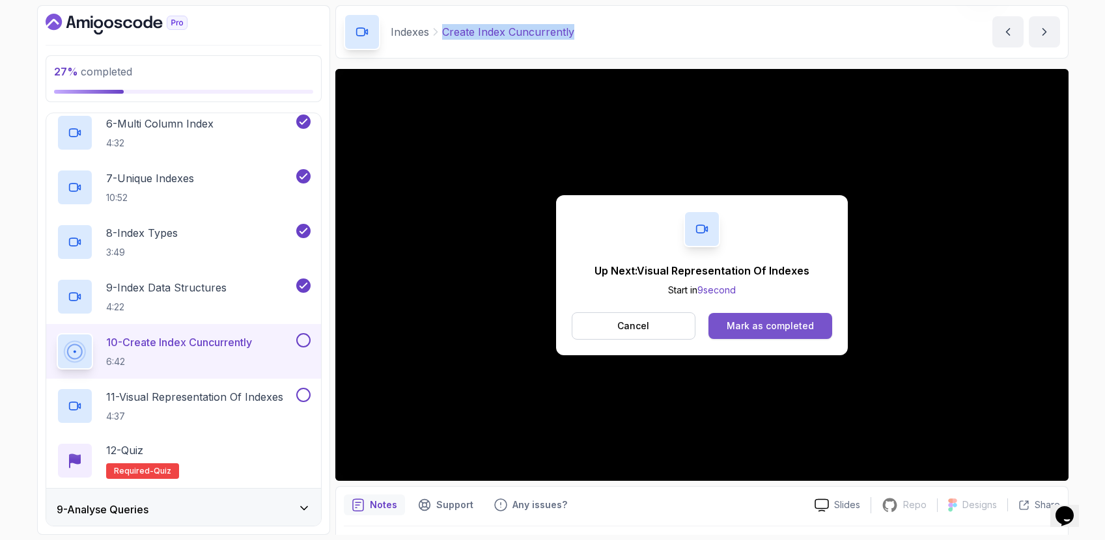
click at [730, 318] on button "Mark as completed" at bounding box center [769, 326] width 123 height 26
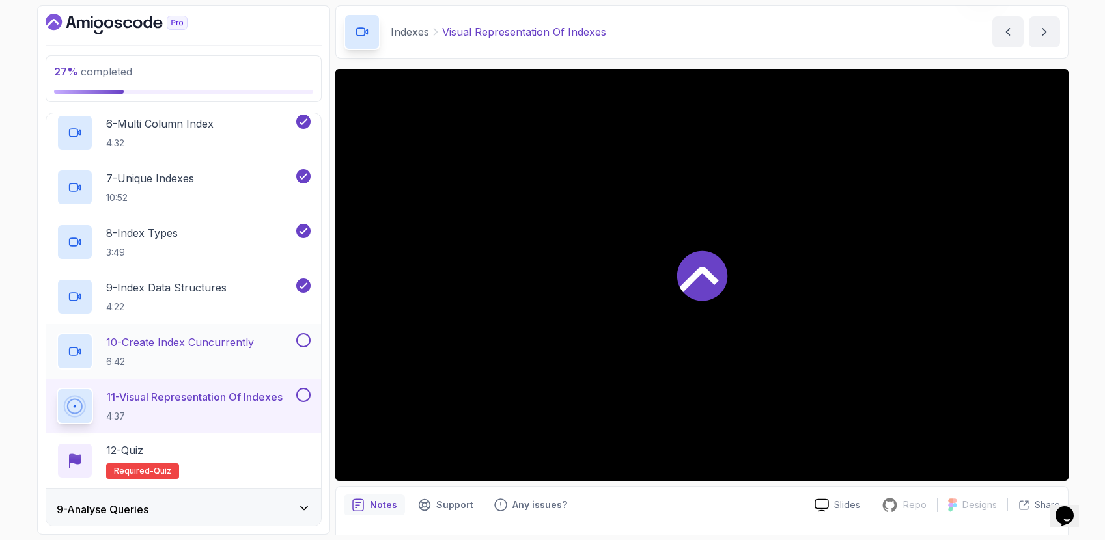
click at [267, 344] on div "10 - Create Index Cuncurrently 6:42" at bounding box center [175, 351] width 237 height 36
click at [271, 353] on div "10 - Create Index Cuncurrently 6:42" at bounding box center [175, 351] width 237 height 36
click at [238, 340] on p "10 - Create Index Cuncurrently" at bounding box center [180, 343] width 148 height 16
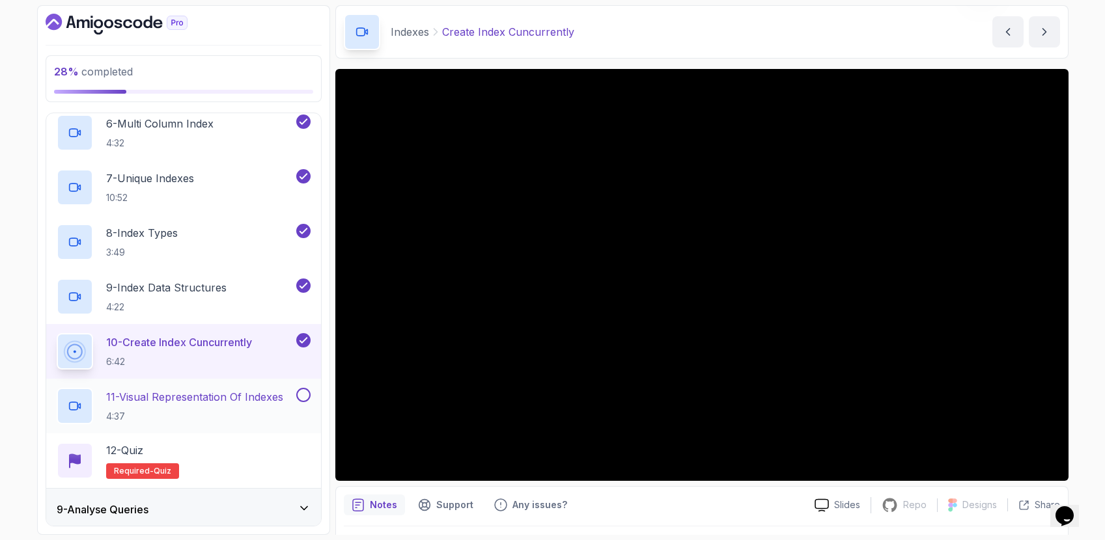
click at [207, 409] on h2 "11 - Visual Representation Of Indexes 4:37" at bounding box center [194, 406] width 177 height 34
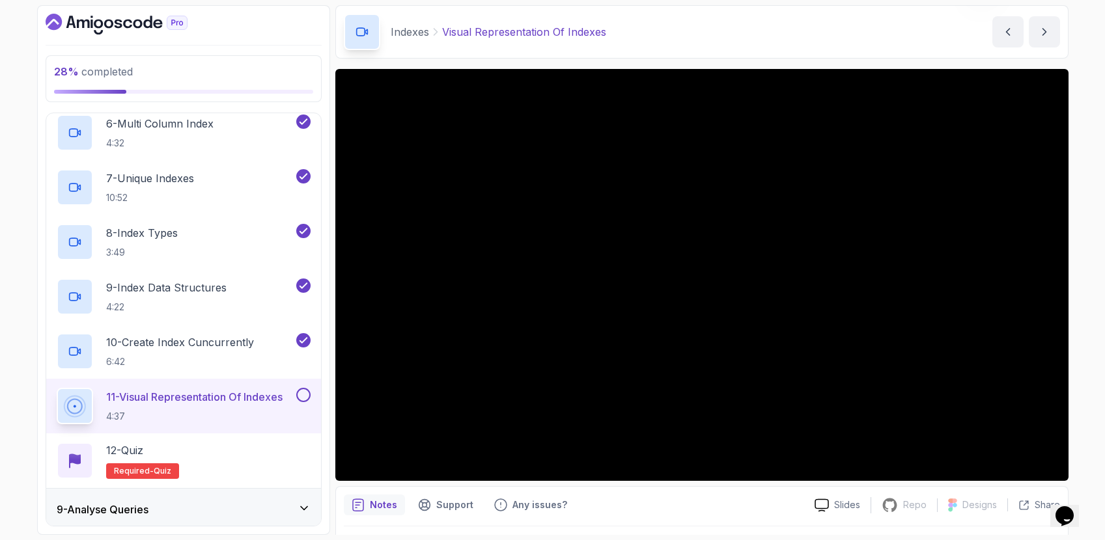
click at [663, 511] on div "Notes Support Any issues?" at bounding box center [574, 505] width 460 height 21
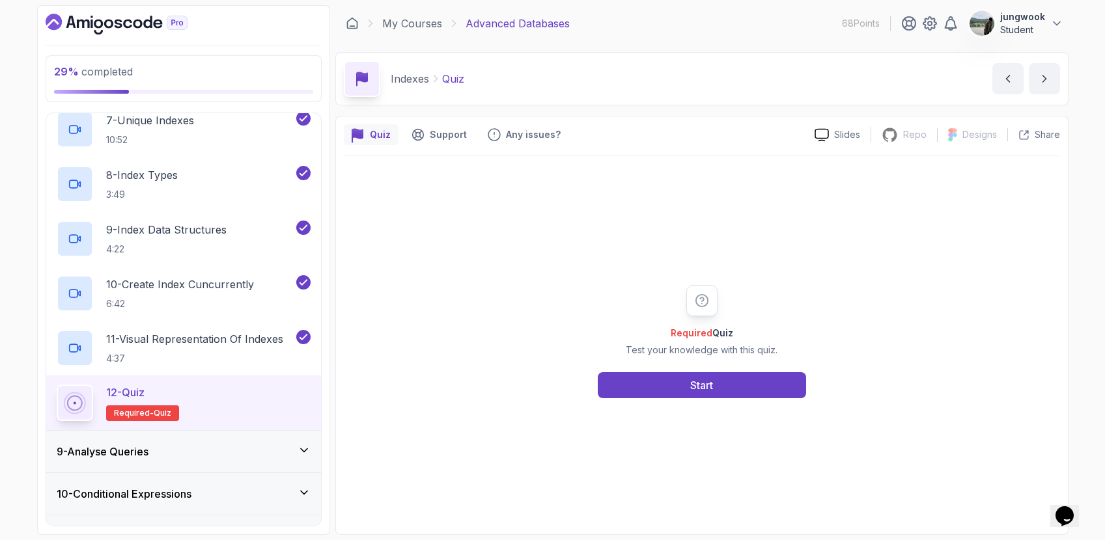
click at [127, 465] on div "9 - Analyse Queries" at bounding box center [183, 452] width 275 height 42
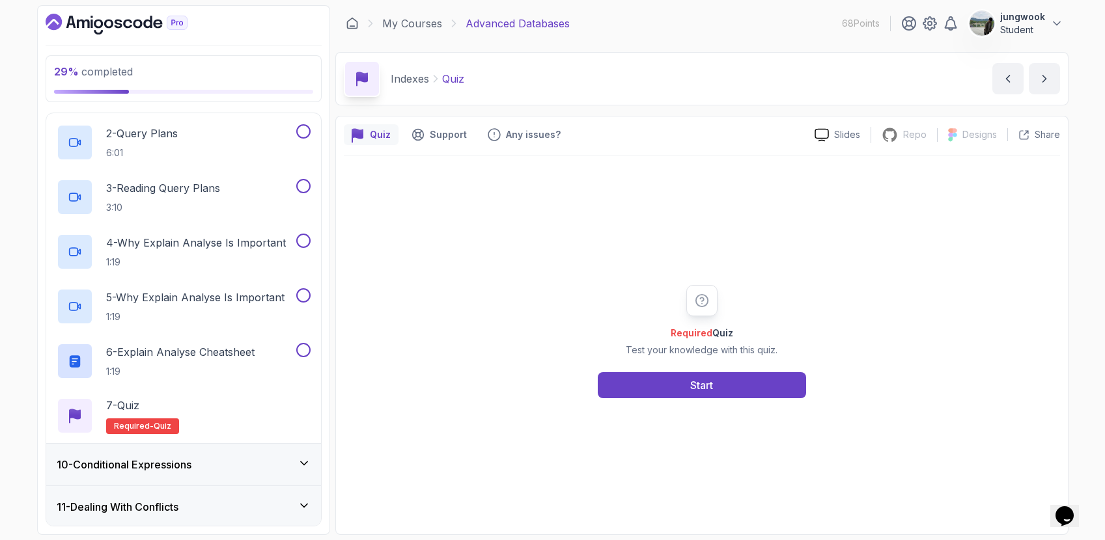
scroll to position [191, 0]
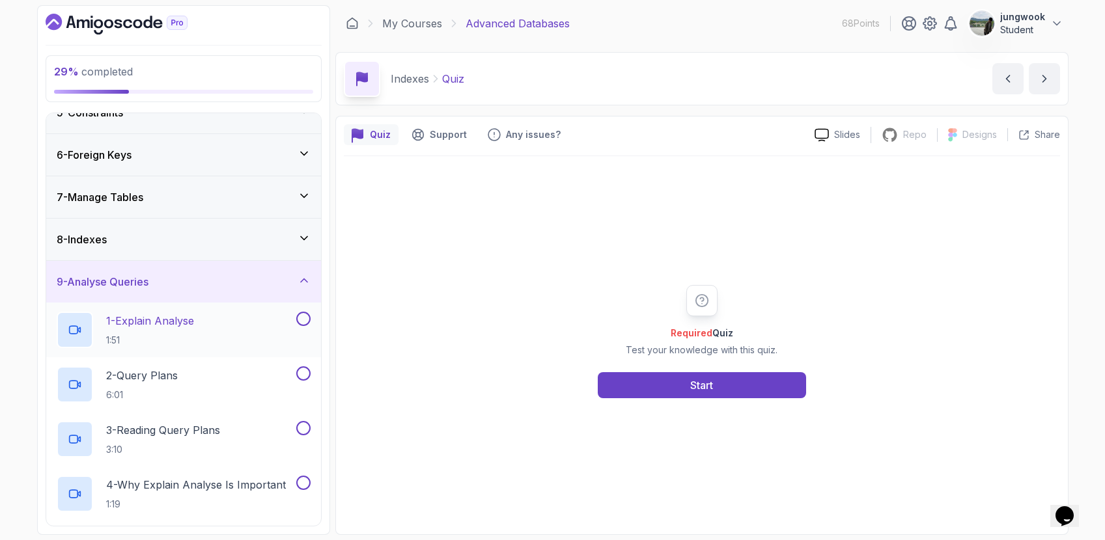
click at [223, 315] on div "1 - Explain Analyse 1:51" at bounding box center [175, 330] width 237 height 36
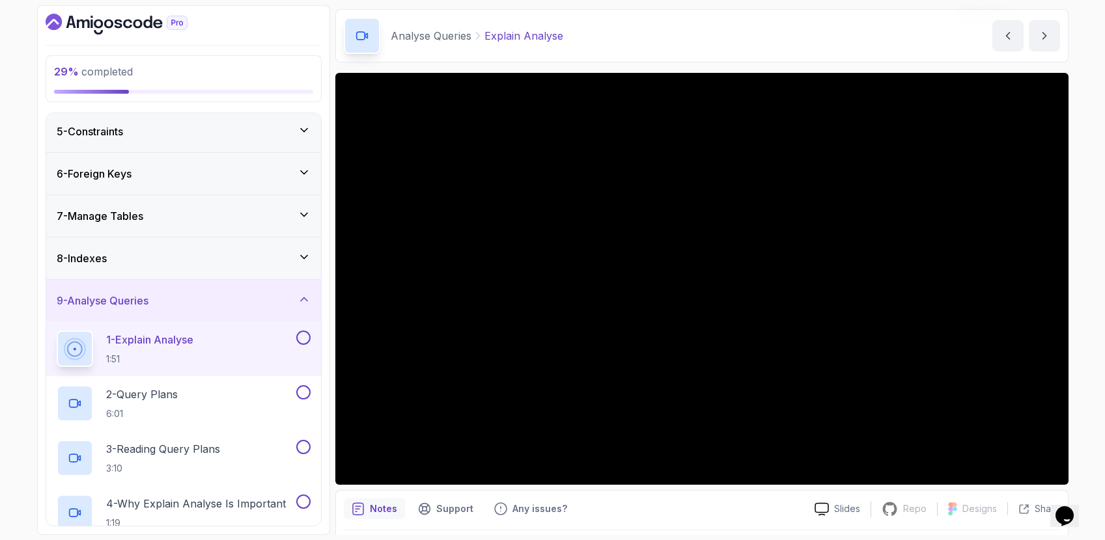
scroll to position [171, 0]
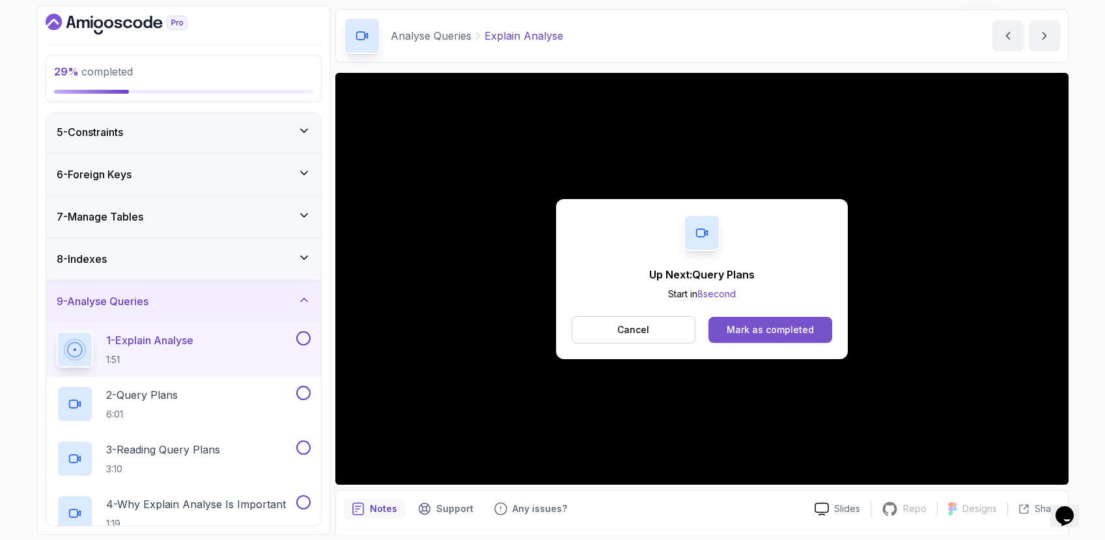
click at [755, 329] on div "Mark as completed" at bounding box center [770, 330] width 87 height 13
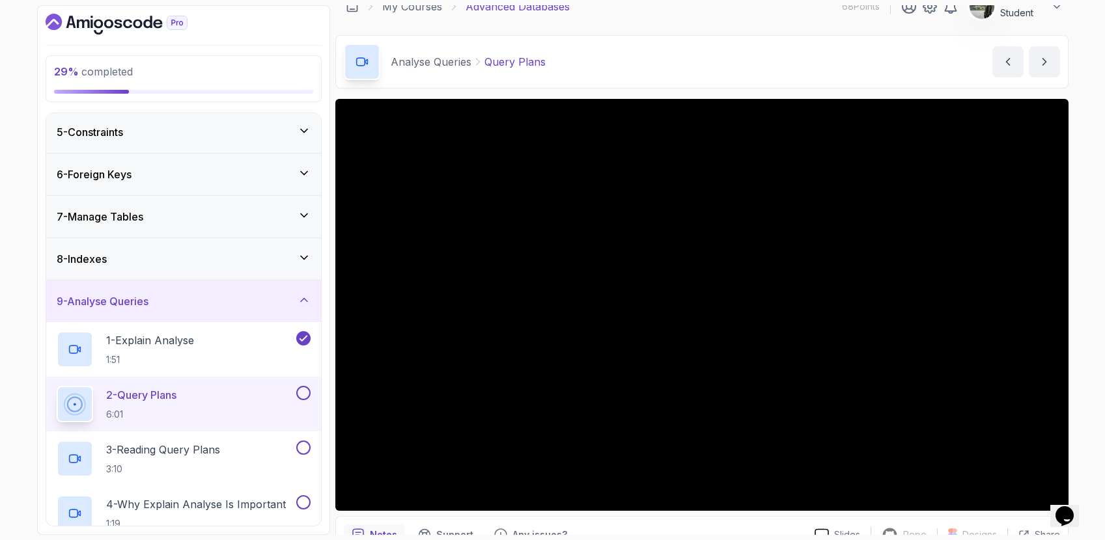
scroll to position [20, 0]
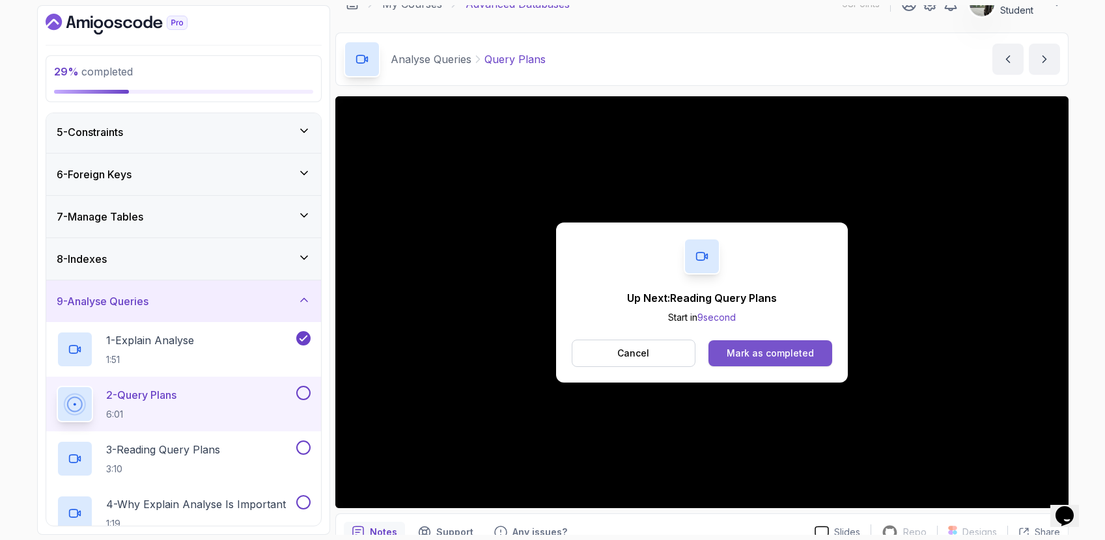
click at [749, 364] on button "Mark as completed" at bounding box center [769, 353] width 123 height 26
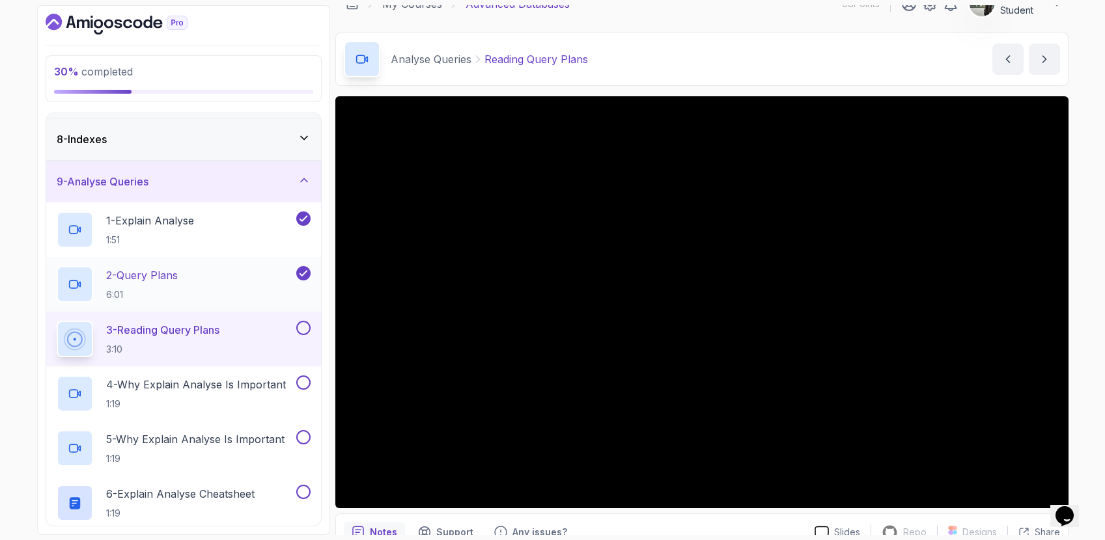
scroll to position [294, 0]
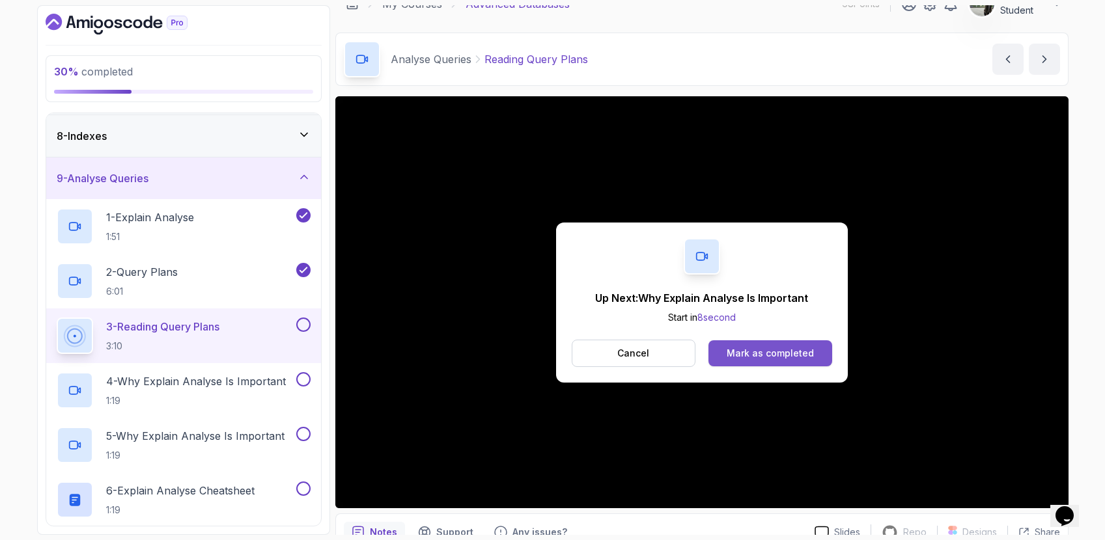
click at [765, 359] on div "Mark as completed" at bounding box center [770, 353] width 87 height 13
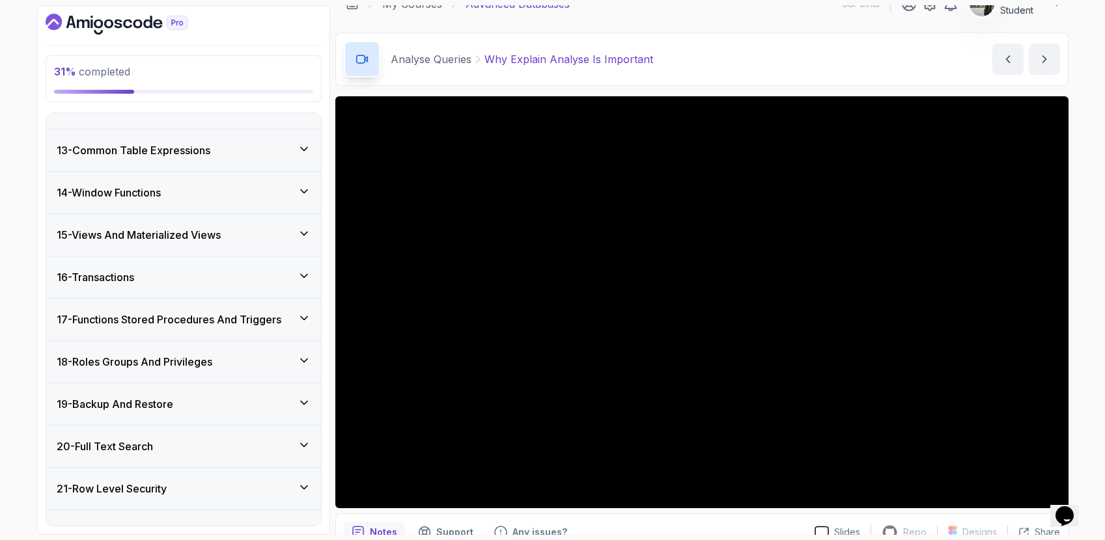
scroll to position [900, 0]
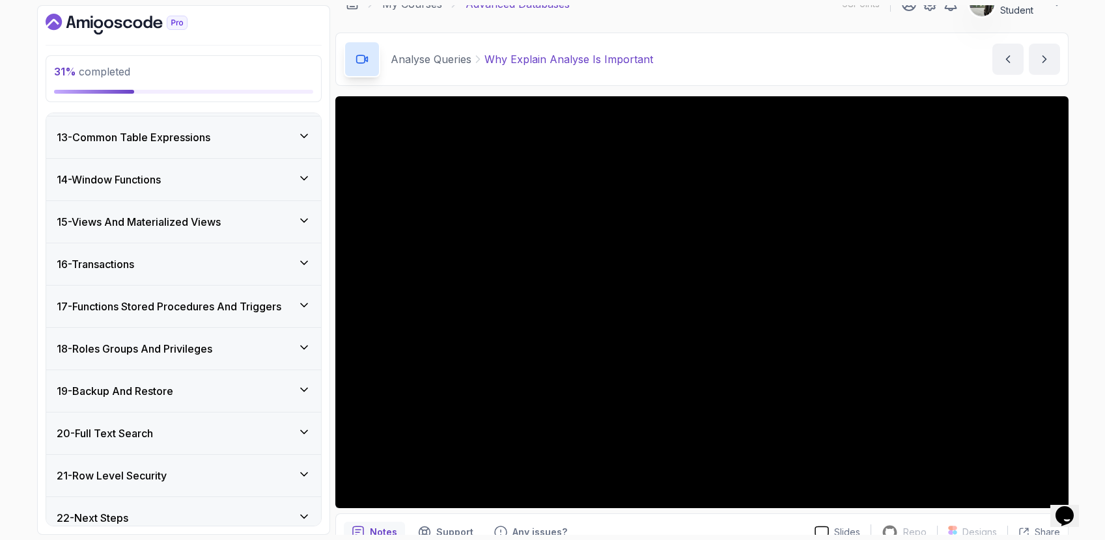
click at [193, 486] on div "21 - Row Level Security" at bounding box center [183, 476] width 275 height 42
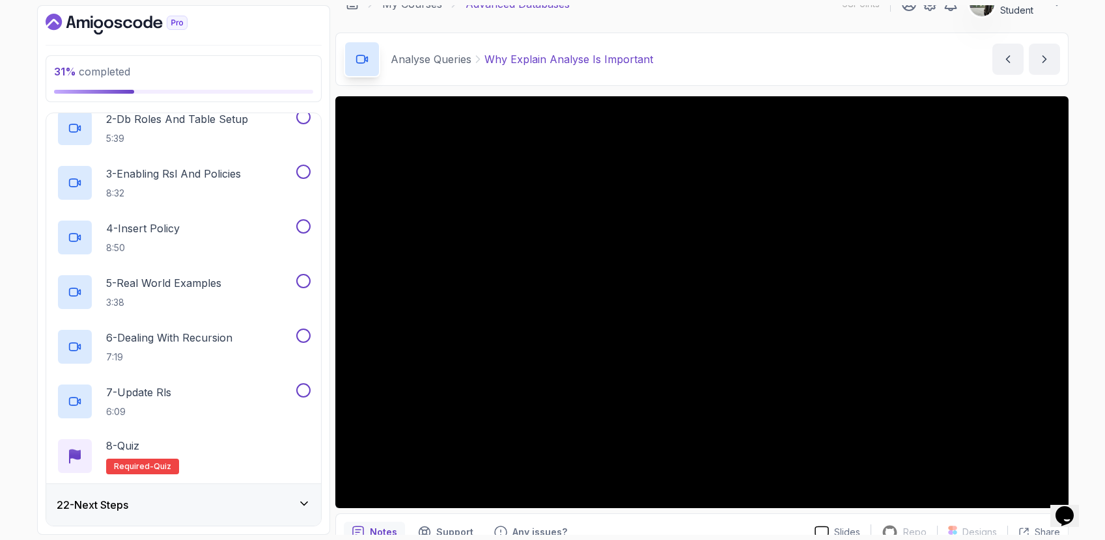
click at [192, 500] on div "22 - Next Steps" at bounding box center [184, 505] width 254 height 16
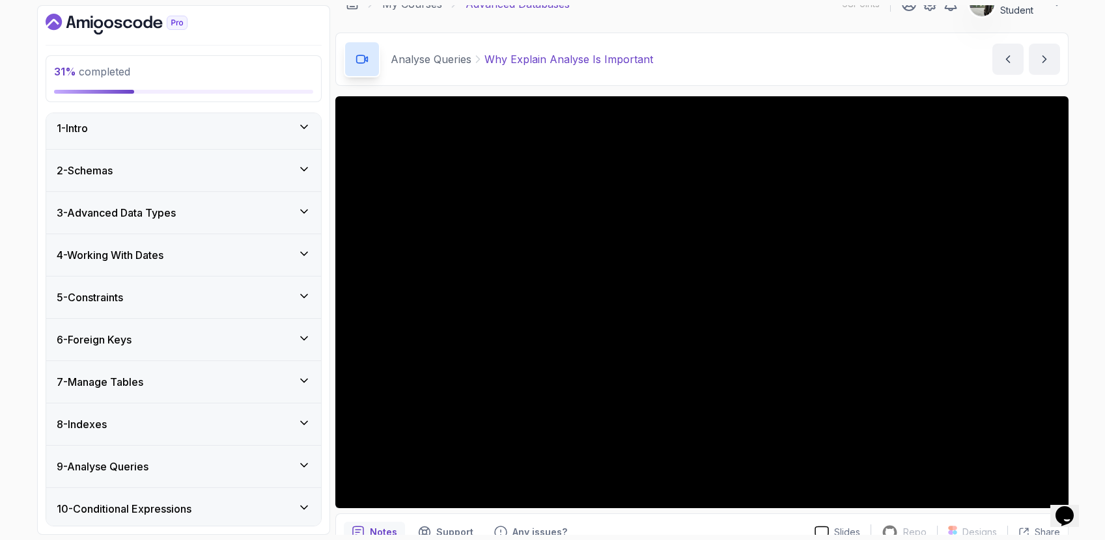
scroll to position [0, 0]
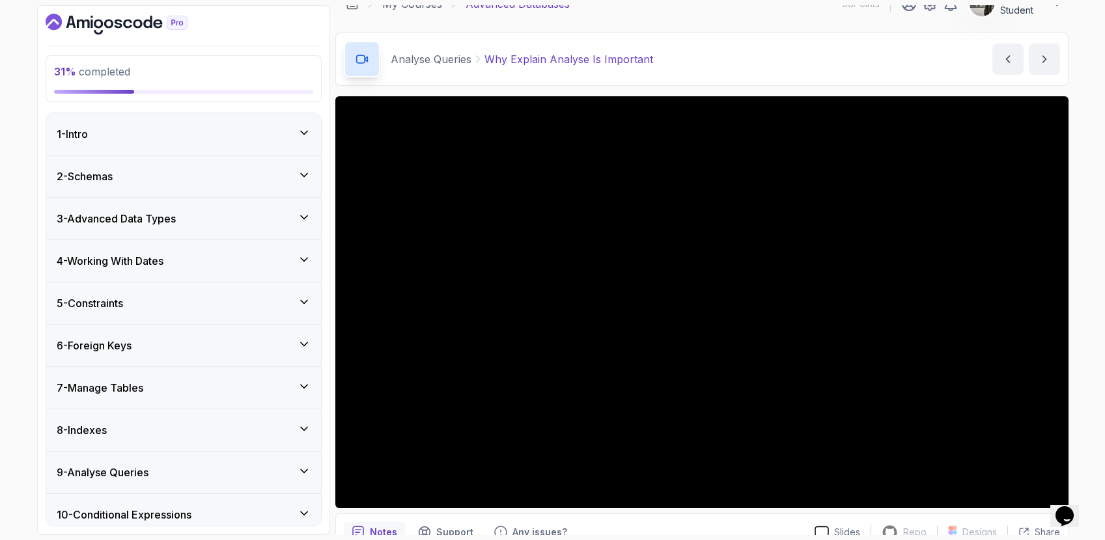
click at [180, 482] on div "9 - Analyse Queries" at bounding box center [183, 473] width 275 height 42
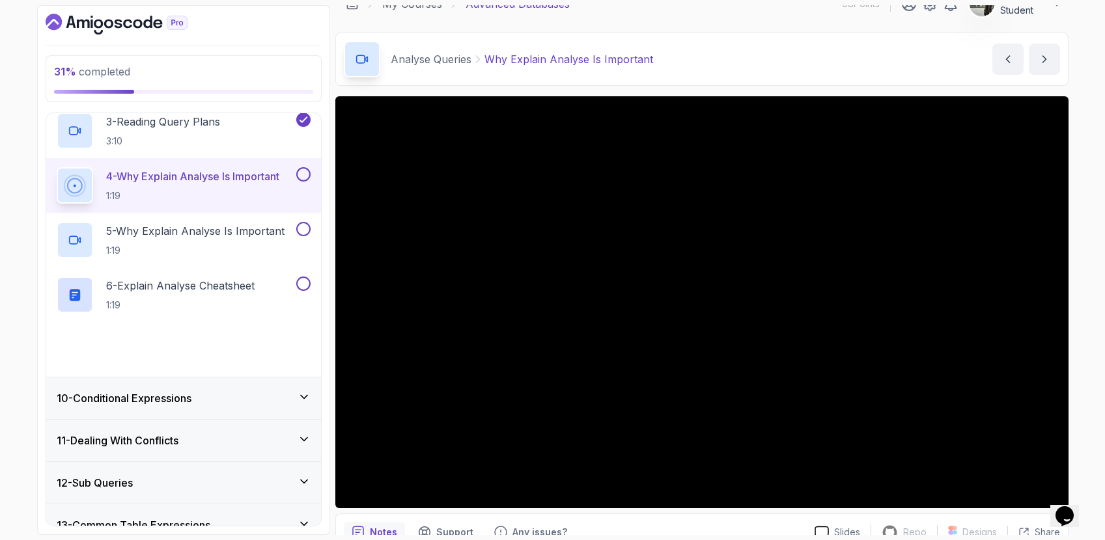
scroll to position [516, 0]
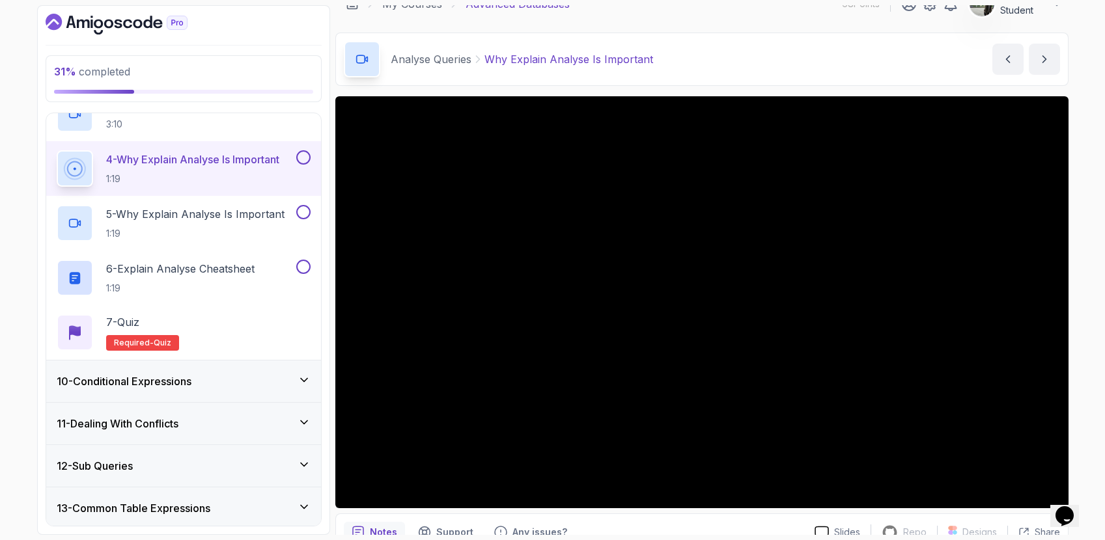
click at [205, 382] on div "10 - Conditional Expressions" at bounding box center [184, 382] width 254 height 16
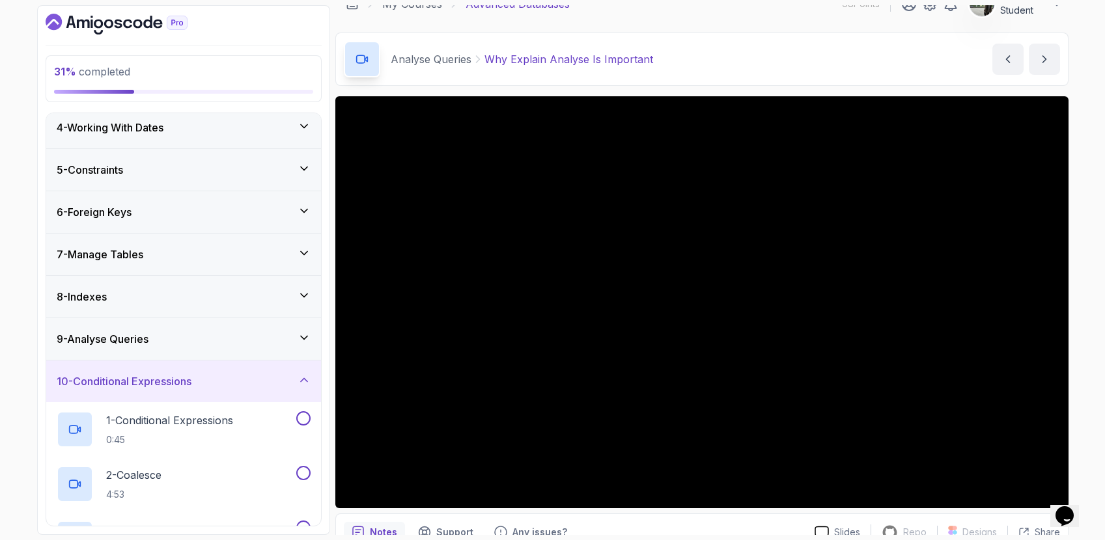
click at [210, 345] on div "9 - Analyse Queries" at bounding box center [184, 339] width 254 height 16
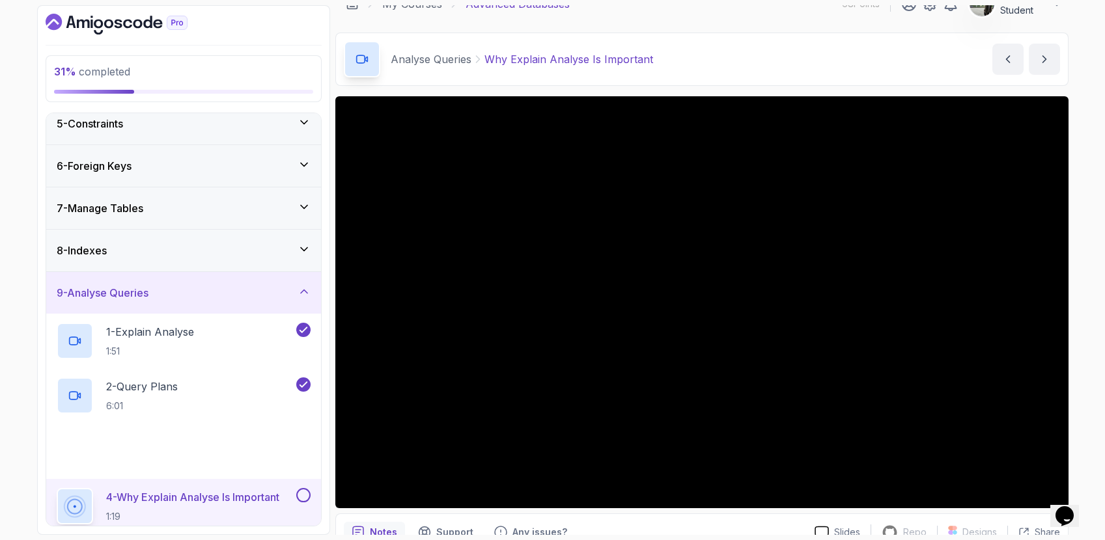
scroll to position [374, 0]
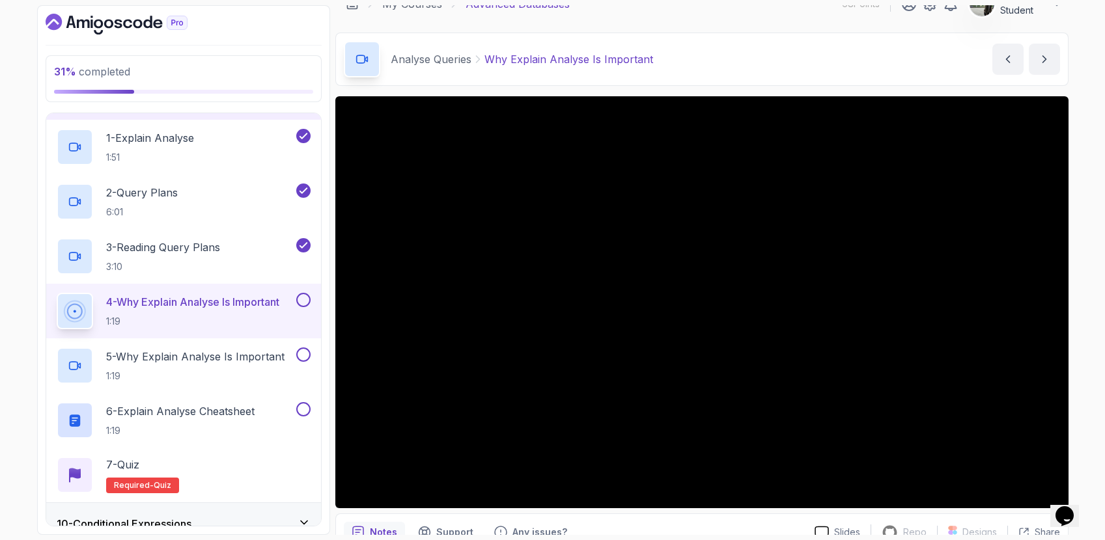
click at [1095, 294] on div "31 % completed 1 - Intro 2 - Schemas 3 - Advanced Data Types 4 - Working With D…" at bounding box center [552, 270] width 1105 height 540
click at [1069, 385] on section "31 % completed 1 - Intro 2 - Schemas 3 - Advanced Data Types 4 - Working With D…" at bounding box center [553, 270] width 1042 height 540
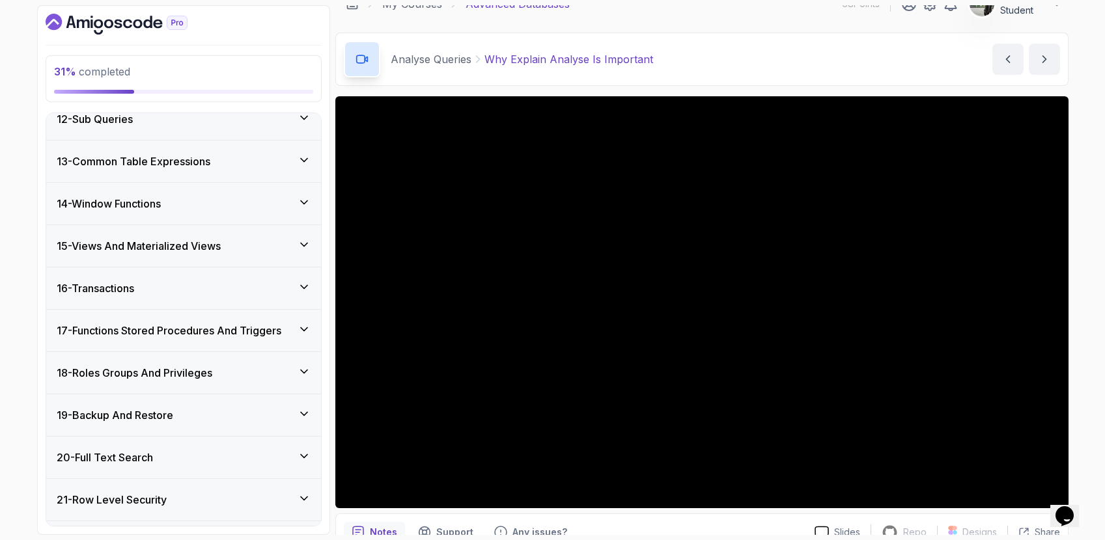
scroll to position [900, 0]
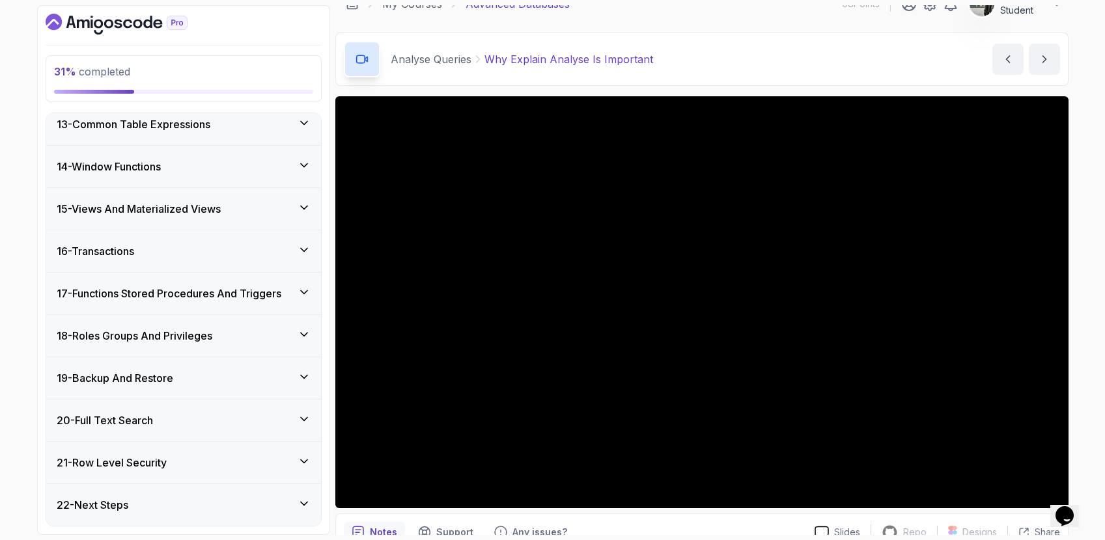
click at [199, 485] on div "22 - Next Steps" at bounding box center [183, 505] width 275 height 42
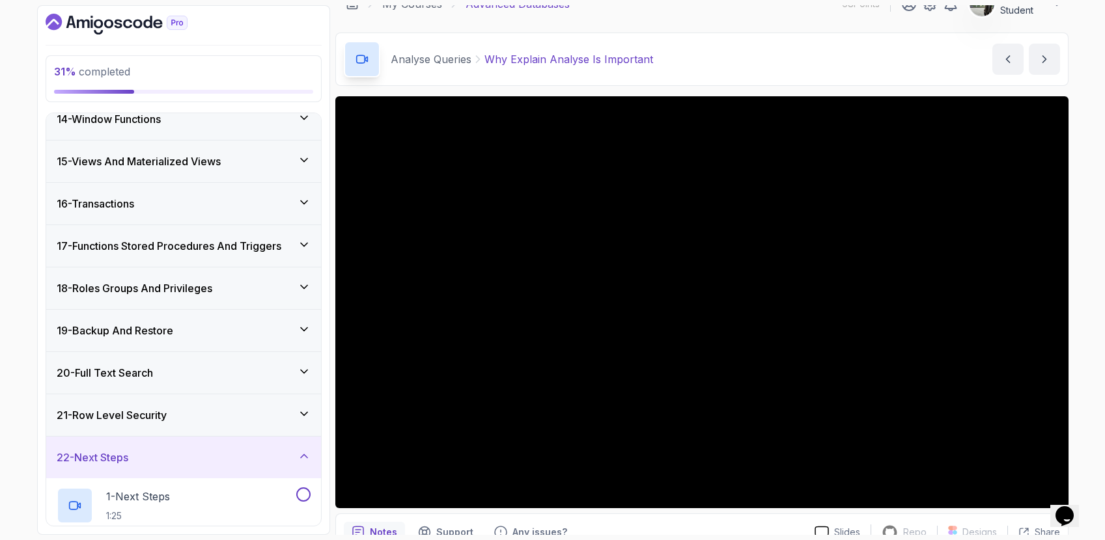
click at [225, 417] on div "21 - Row Level Security" at bounding box center [184, 416] width 254 height 16
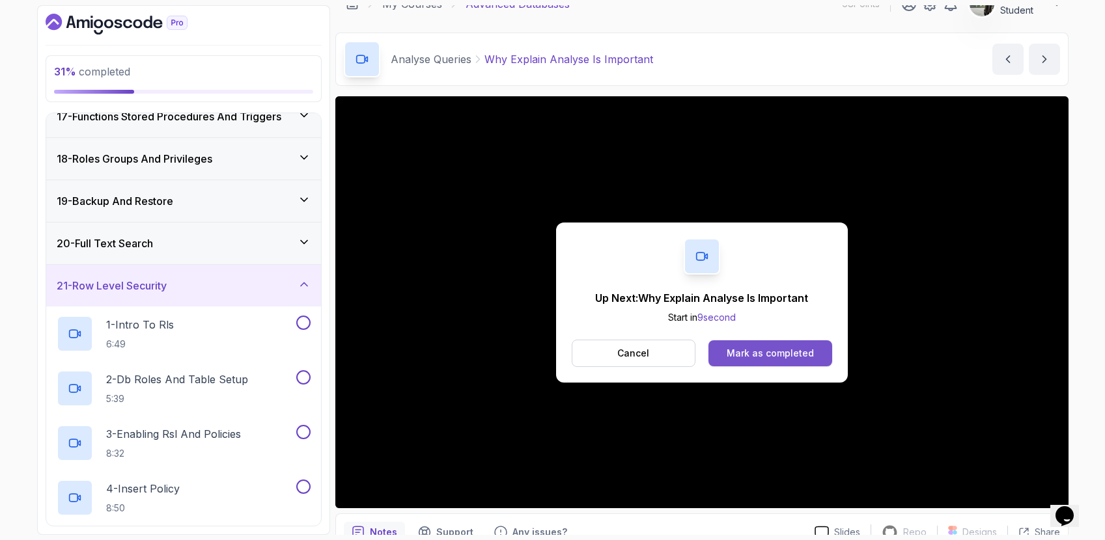
click at [822, 352] on button "Mark as completed" at bounding box center [769, 353] width 123 height 26
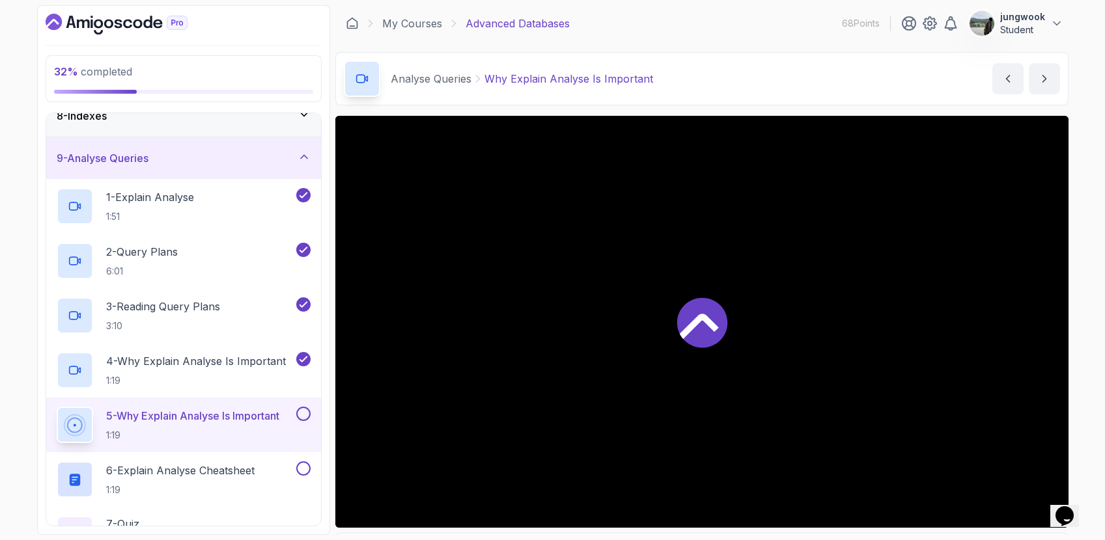
scroll to position [408, 0]
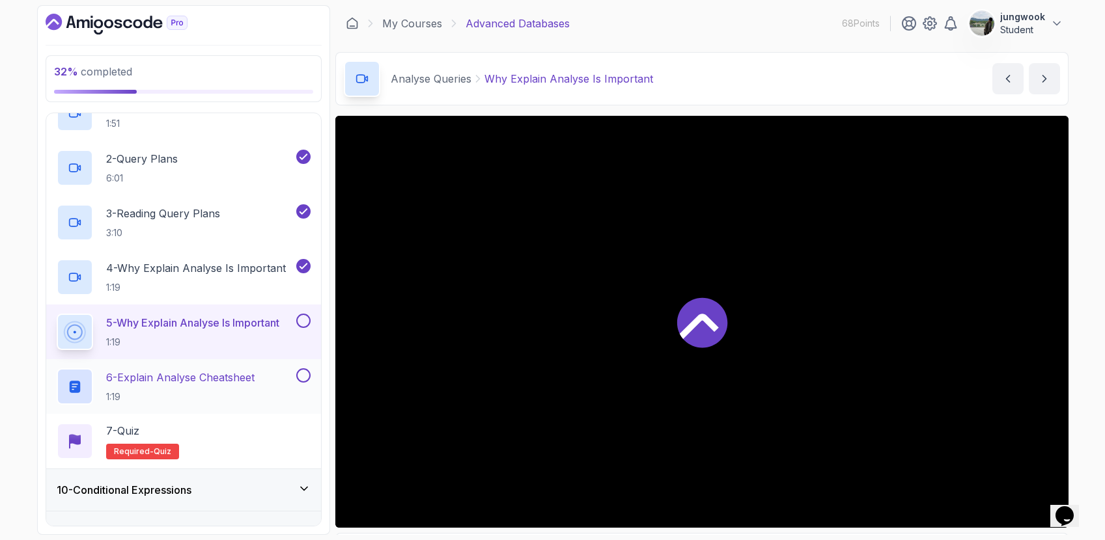
click at [290, 389] on div "6 - Explain Analyse Cheatsheet 1:19" at bounding box center [175, 386] width 237 height 36
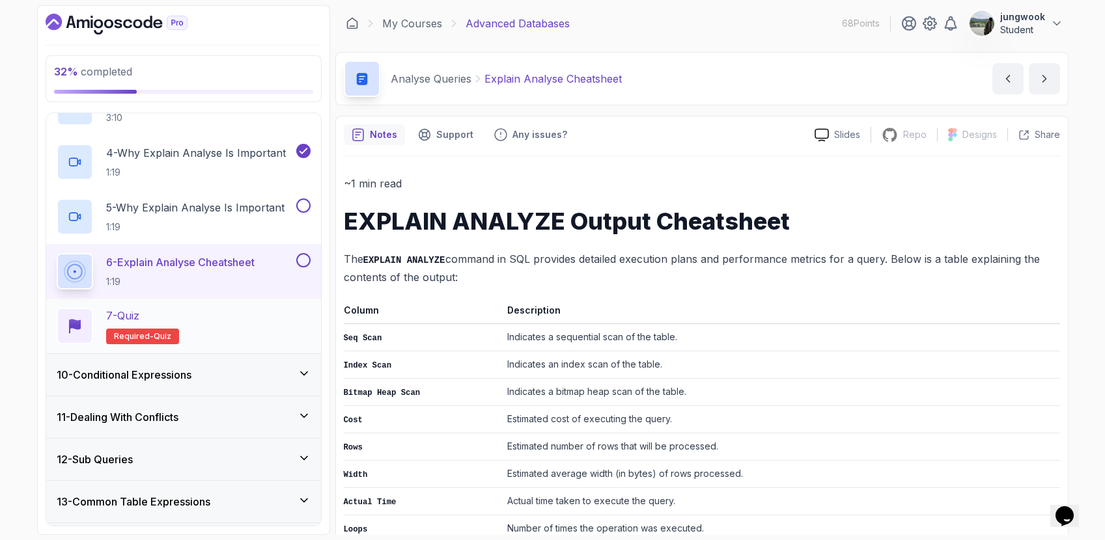
scroll to position [525, 0]
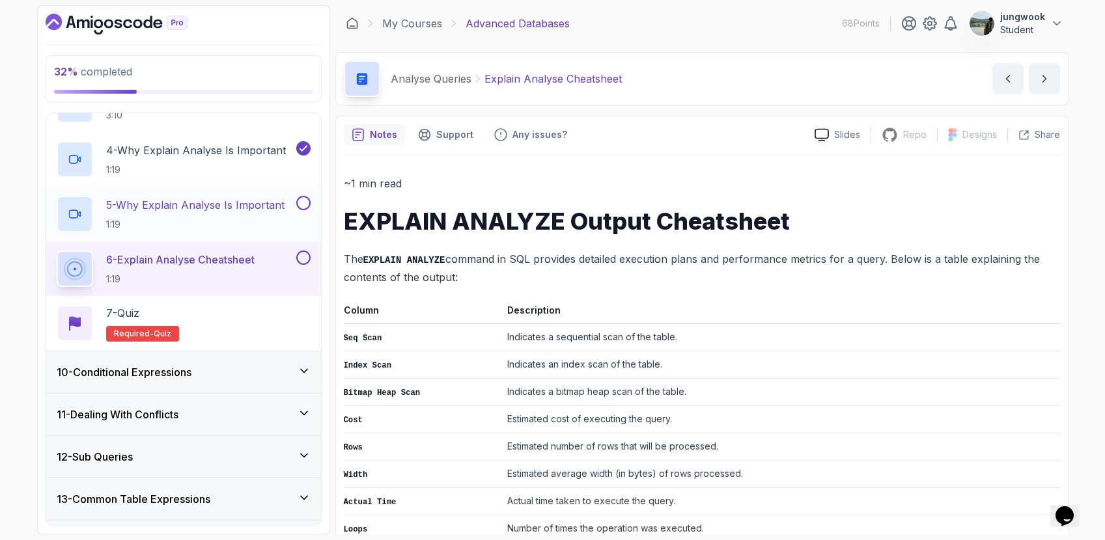
click at [242, 223] on p "1:19" at bounding box center [195, 224] width 178 height 13
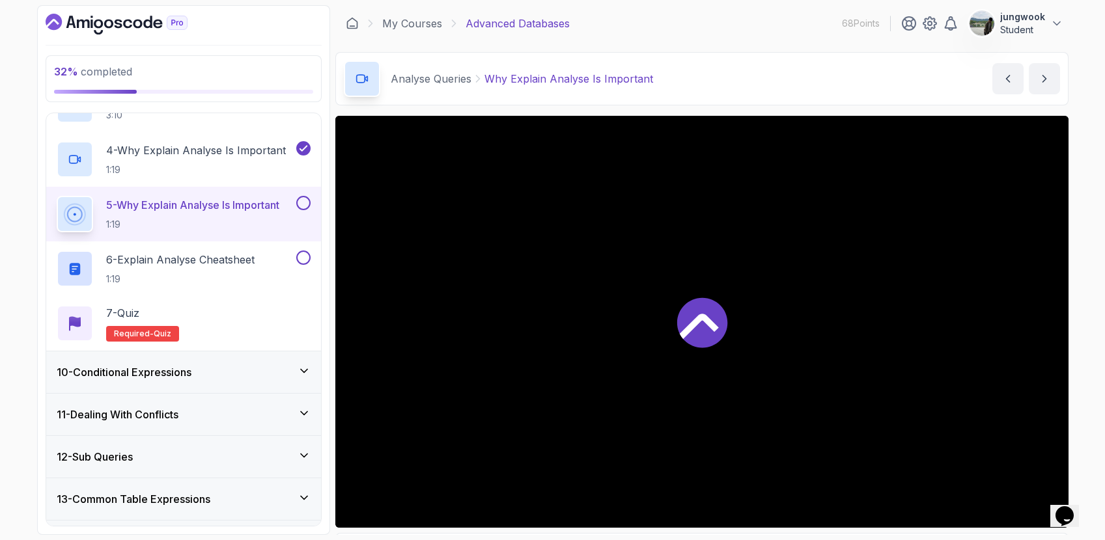
click at [797, 346] on div at bounding box center [701, 322] width 733 height 412
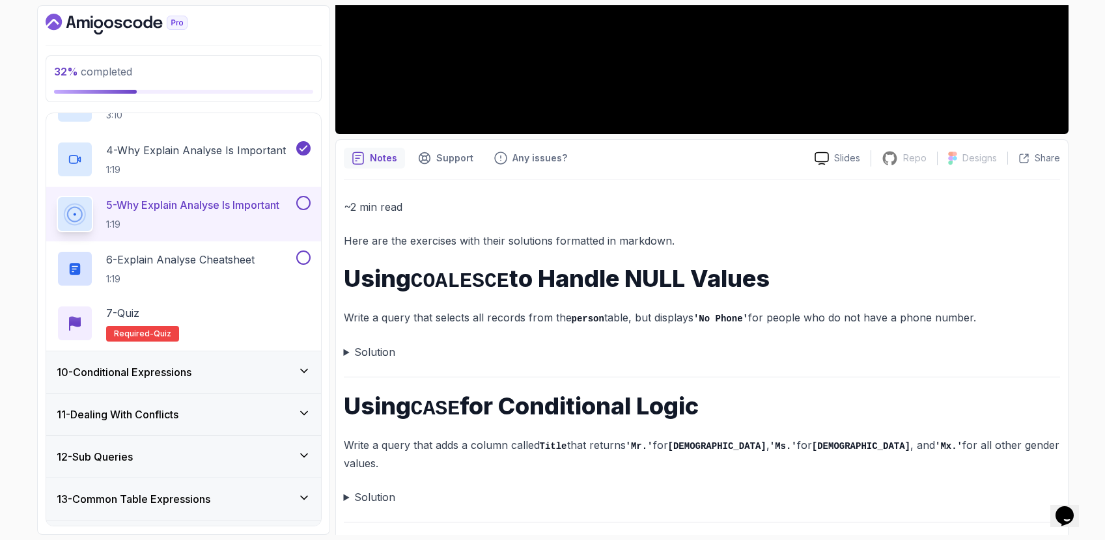
scroll to position [399, 0]
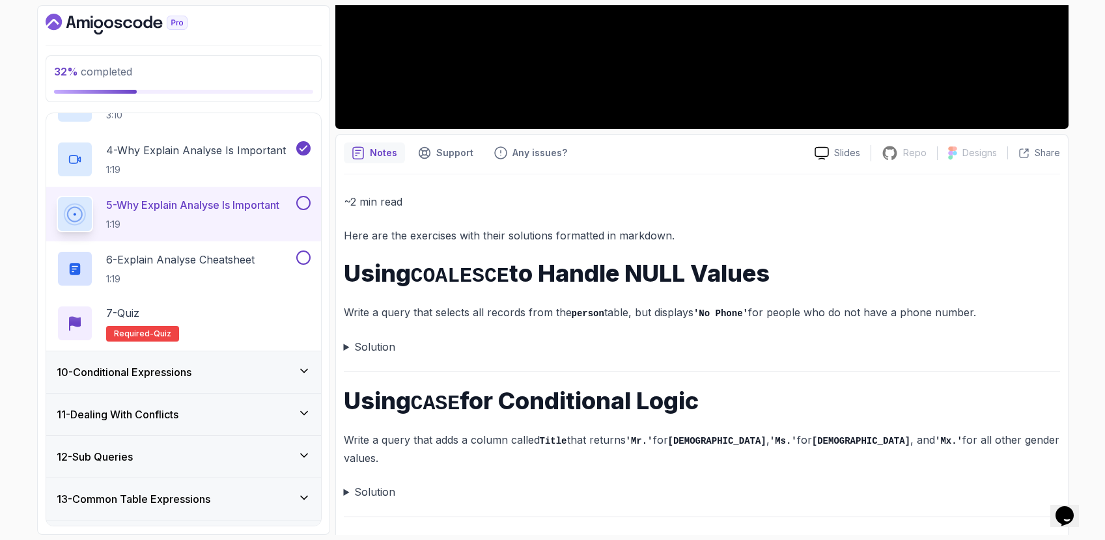
click at [346, 350] on summary "Solution" at bounding box center [702, 347] width 716 height 18
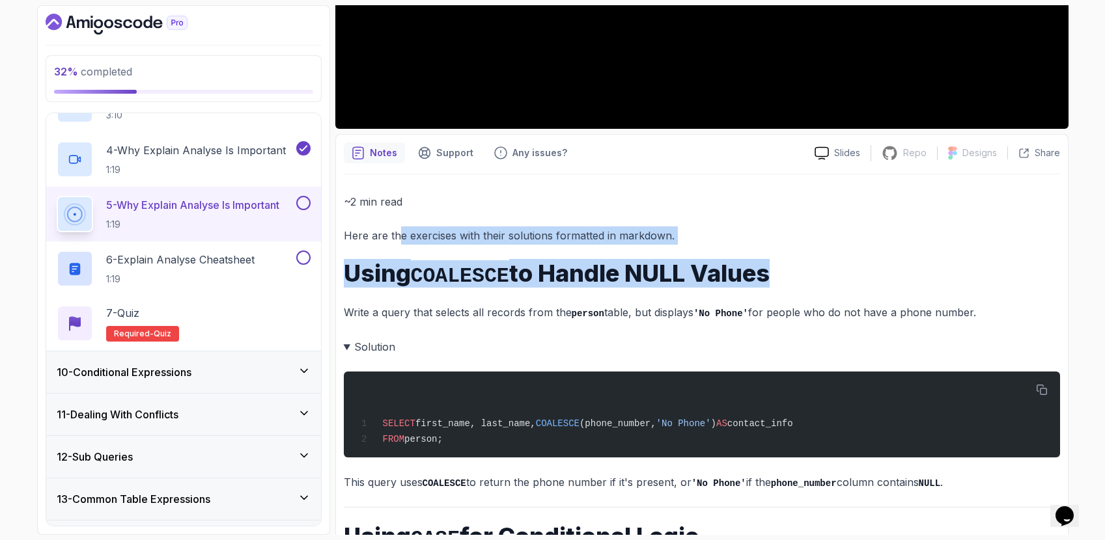
drag, startPoint x: 401, startPoint y: 234, endPoint x: 773, endPoint y: 279, distance: 374.4
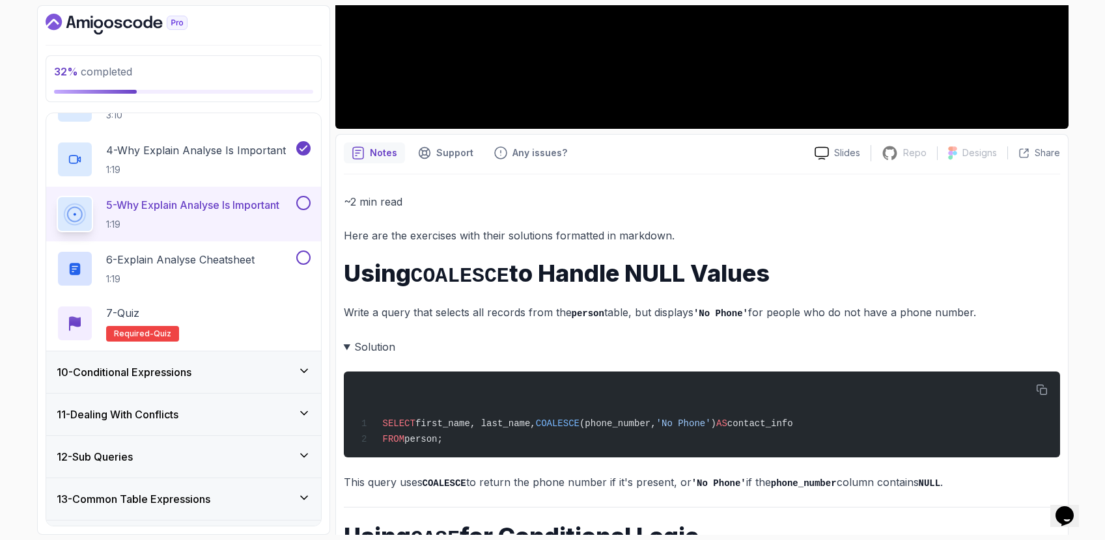
click at [776, 278] on h1 "Using COALESCE to Handle NULL Values" at bounding box center [702, 273] width 716 height 27
drag, startPoint x: 784, startPoint y: 273, endPoint x: 472, endPoint y: 286, distance: 312.8
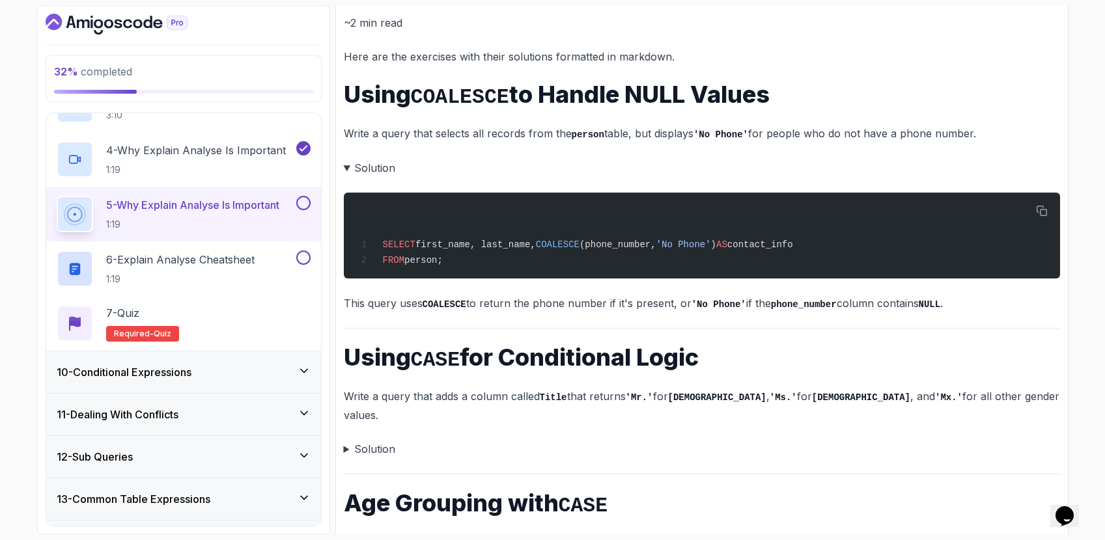
scroll to position [561, 0]
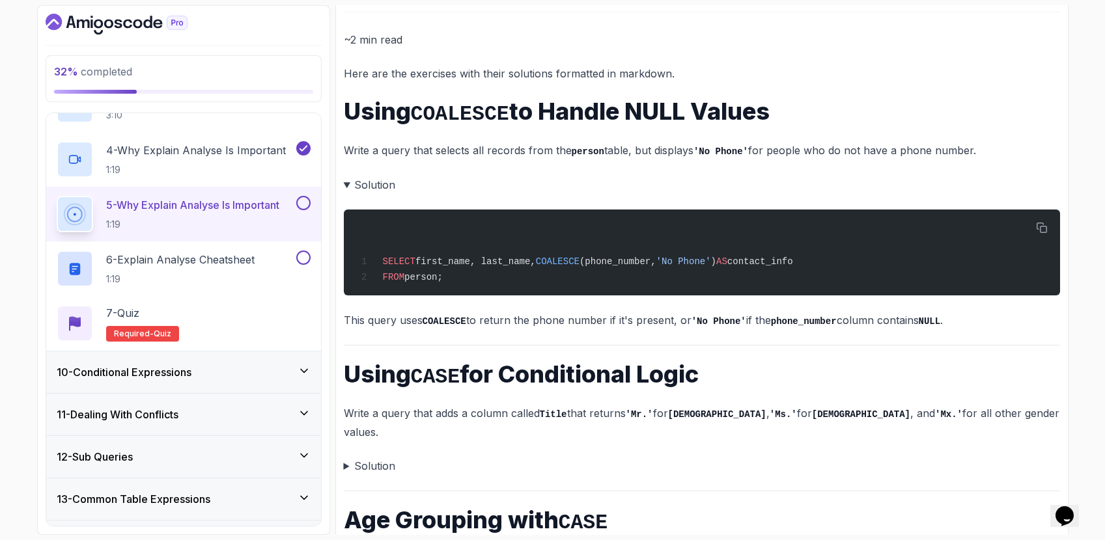
drag, startPoint x: 409, startPoint y: 154, endPoint x: 1018, endPoint y: 155, distance: 608.7
click at [1018, 155] on p "Write a query that selects all records from the person table, but displays 'No …" at bounding box center [702, 150] width 716 height 19
drag, startPoint x: 1018, startPoint y: 155, endPoint x: 407, endPoint y: 312, distance: 630.6
click at [407, 312] on div "~2 min read Here are the exercises with their solutions formatted in markdown. …" at bounding box center [702, 397] width 716 height 733
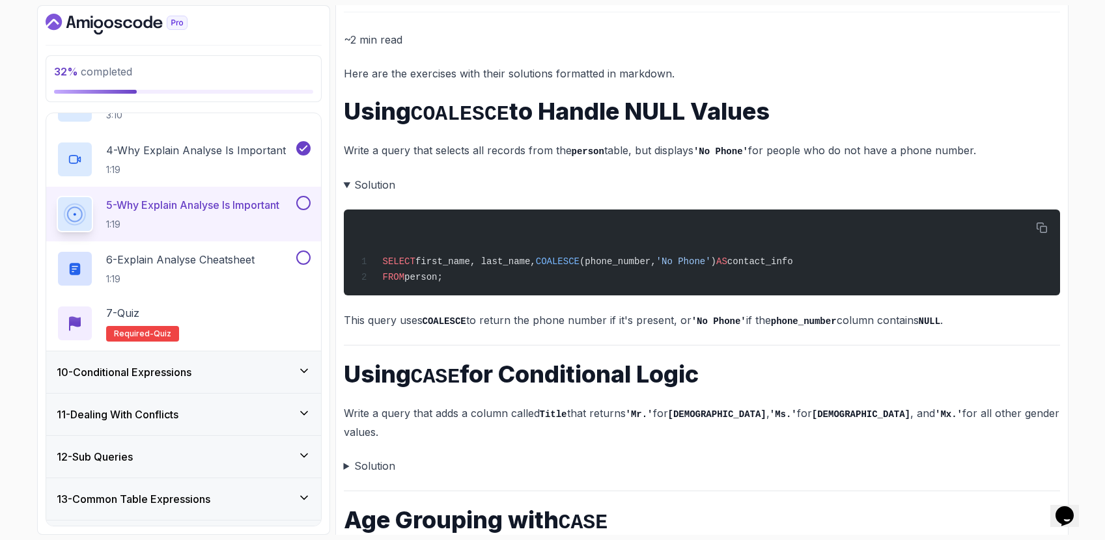
click at [407, 312] on p "This query uses COALESCE to return the phone number if it's present, or 'No Pho…" at bounding box center [702, 320] width 716 height 19
drag, startPoint x: 373, startPoint y: 318, endPoint x: 542, endPoint y: 321, distance: 168.6
click at [542, 321] on p "This query uses COALESCE to return the phone number if it's present, or 'No Pho…" at bounding box center [702, 320] width 716 height 19
drag, startPoint x: 502, startPoint y: 319, endPoint x: 743, endPoint y: 314, distance: 240.9
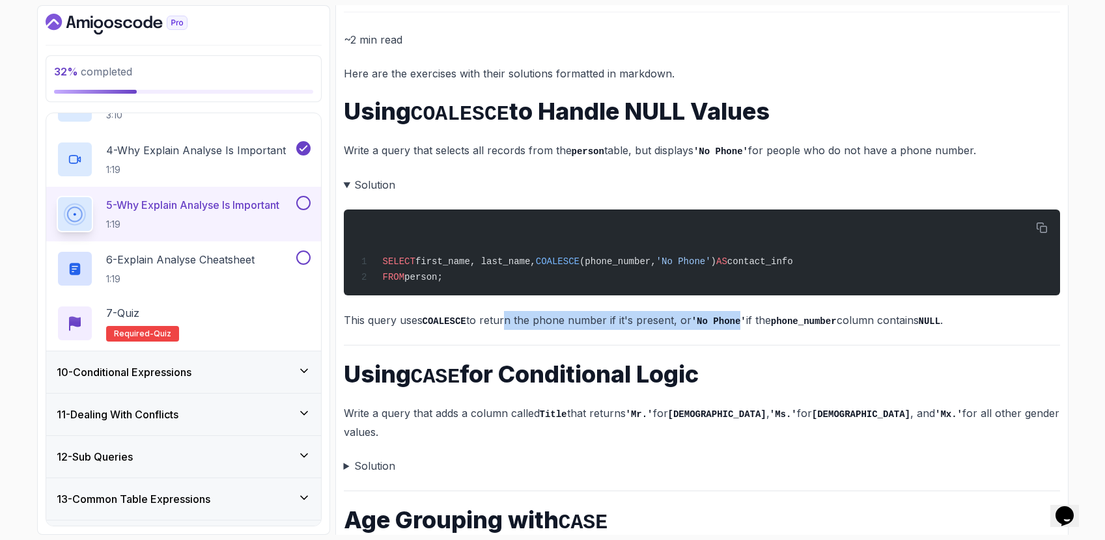
click at [743, 314] on p "This query uses COALESCE to return the phone number if it's present, or 'No Pho…" at bounding box center [702, 320] width 716 height 19
click at [743, 316] on code "'No Phone'" at bounding box center [718, 321] width 55 height 10
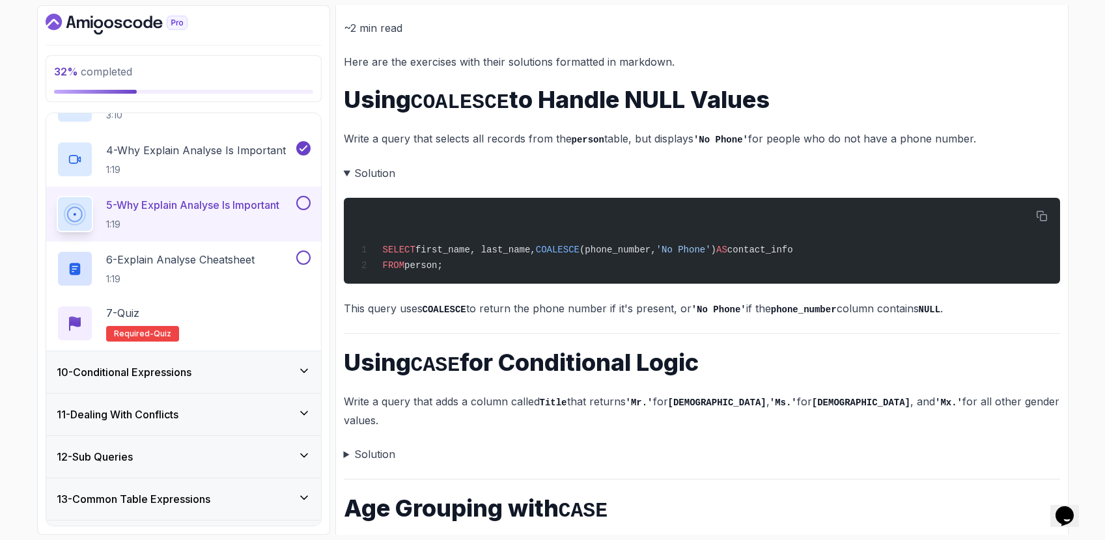
scroll to position [577, 0]
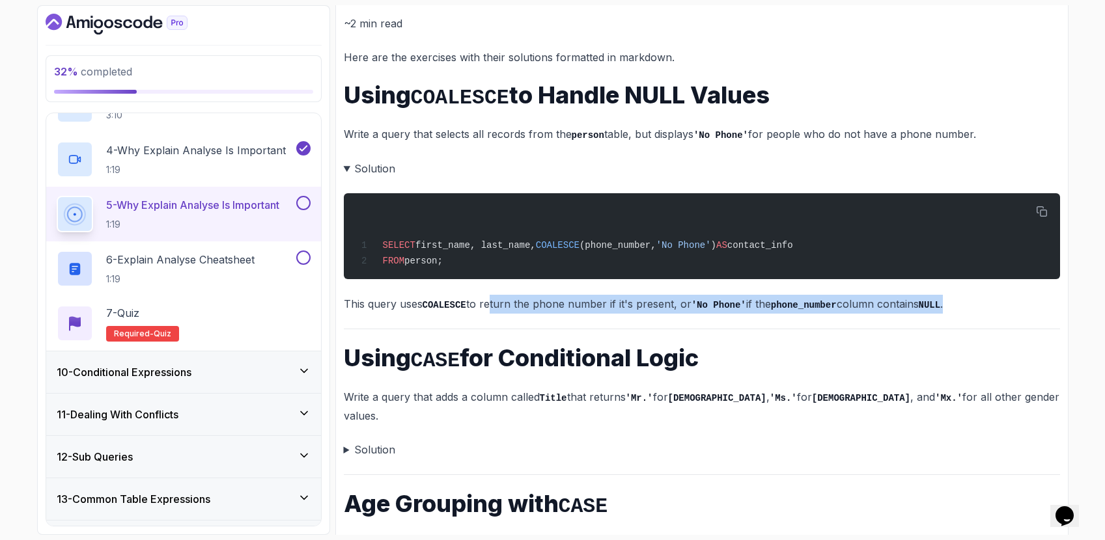
drag, startPoint x: 980, startPoint y: 305, endPoint x: 491, endPoint y: 304, distance: 488.9
click at [491, 304] on p "This query uses COALESCE to return the phone number if it's present, or 'No Pho…" at bounding box center [702, 304] width 716 height 19
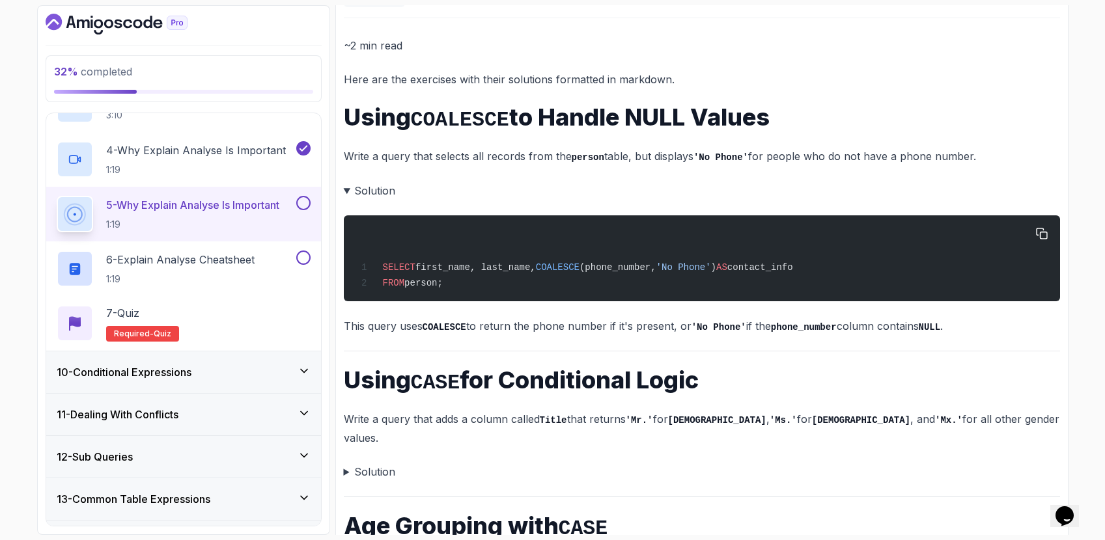
scroll to position [555, 0]
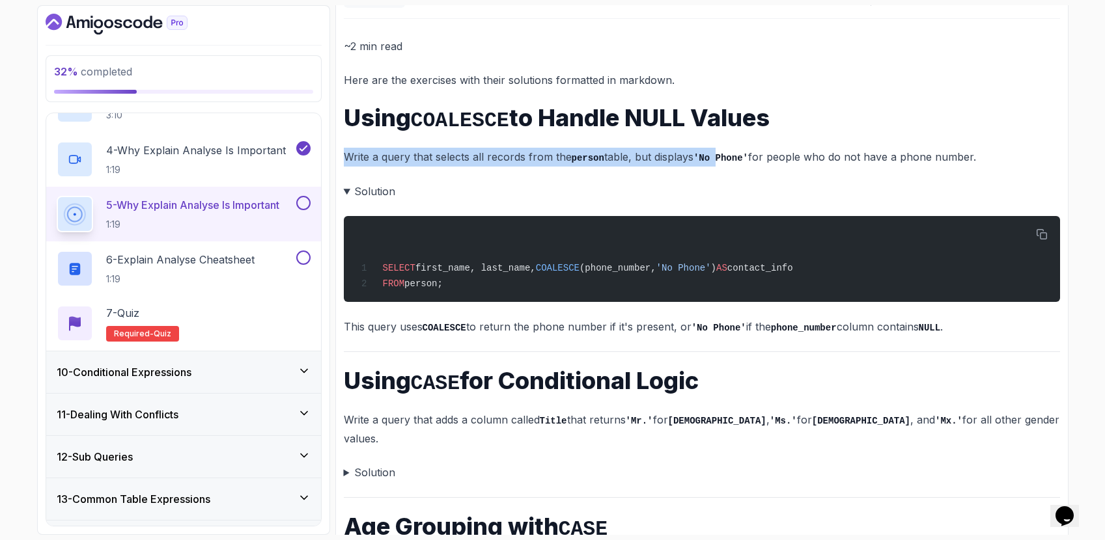
drag, startPoint x: 412, startPoint y: 143, endPoint x: 726, endPoint y: 159, distance: 314.2
click at [723, 159] on div "~2 min read Here are the exercises with their solutions formatted in markdown. …" at bounding box center [702, 403] width 716 height 733
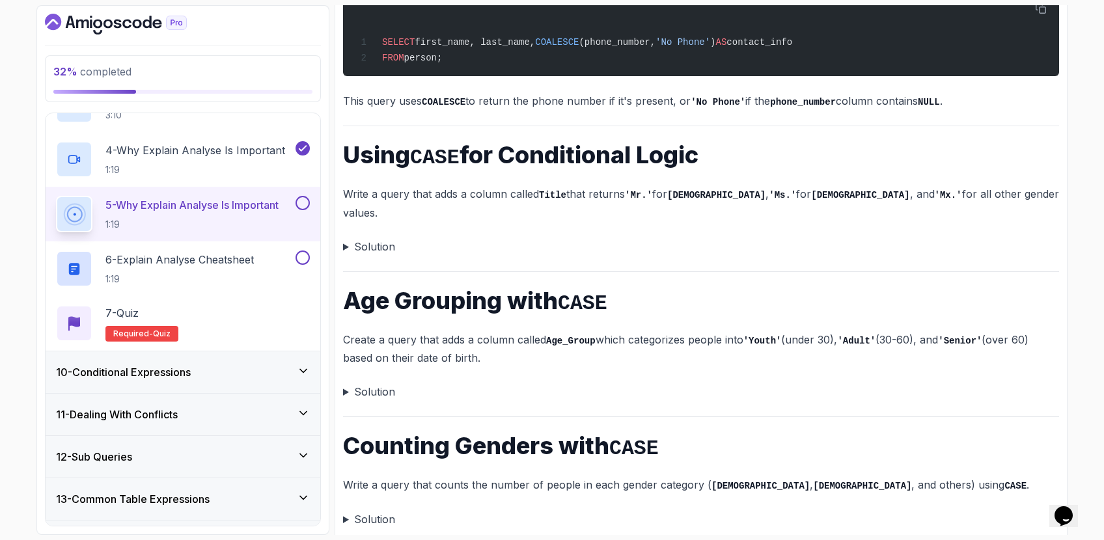
scroll to position [792, 0]
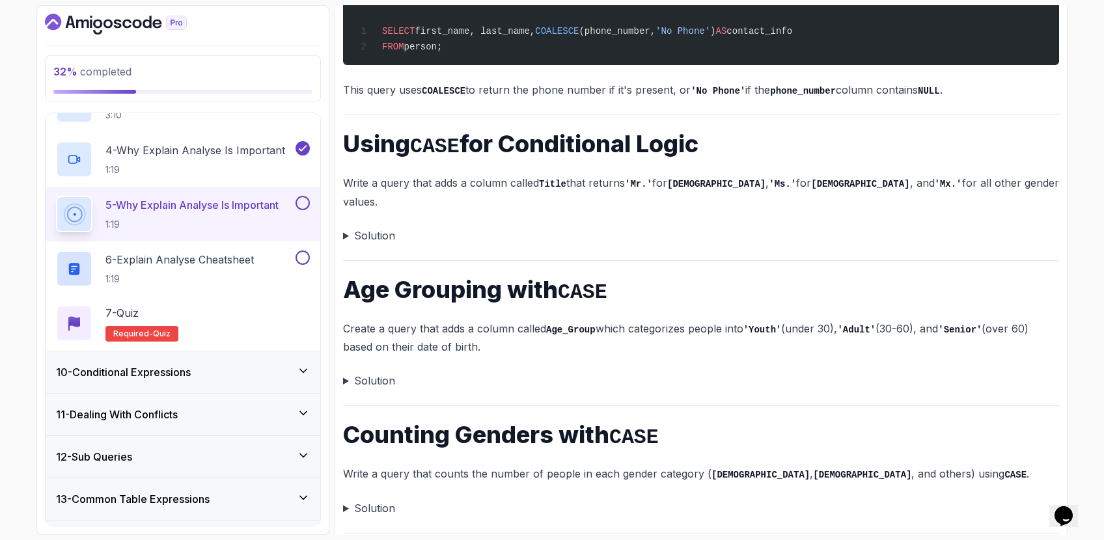
click at [368, 499] on summary "Solution" at bounding box center [701, 508] width 716 height 18
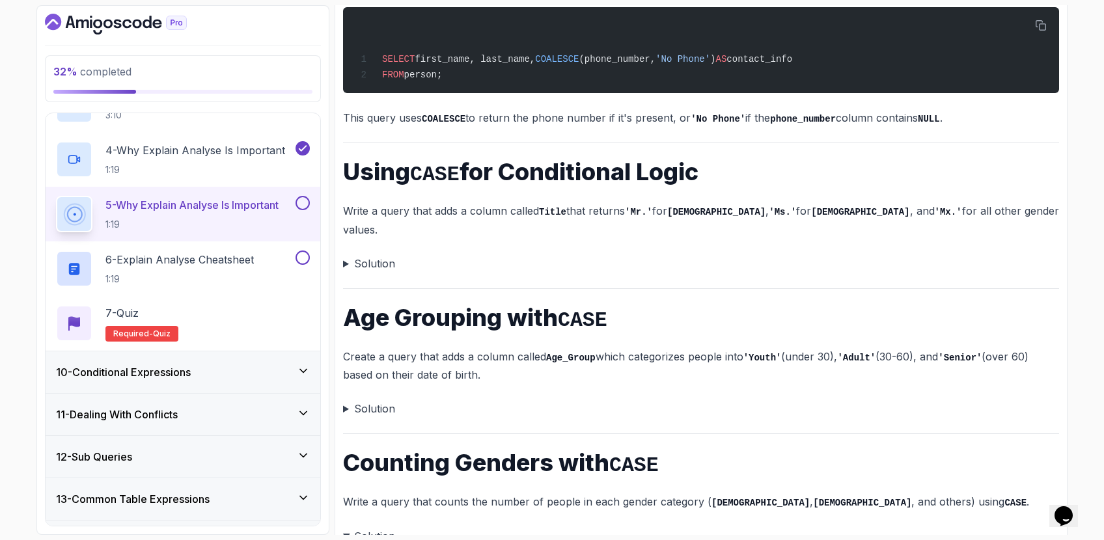
scroll to position [731, 0]
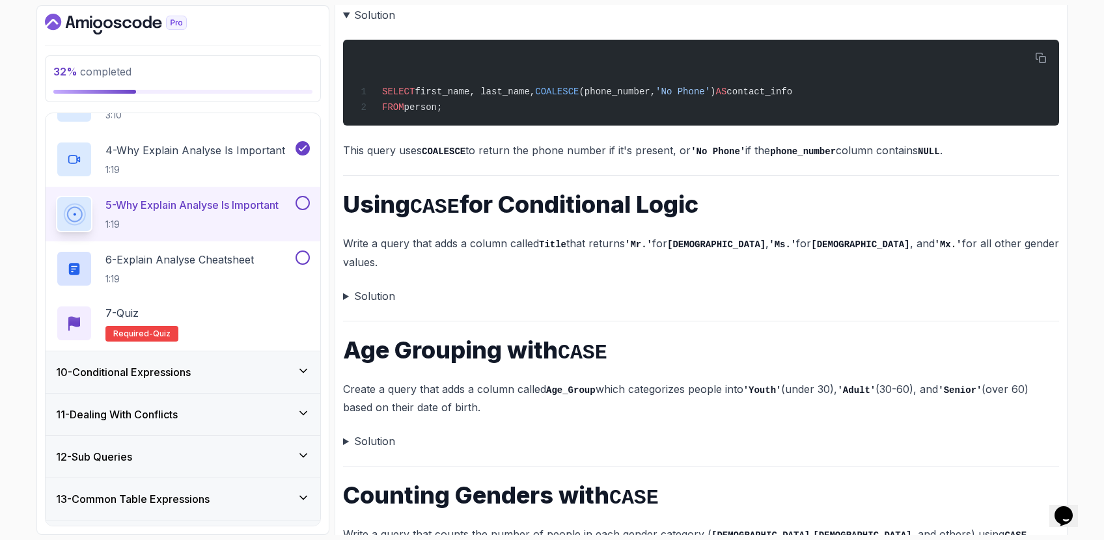
click at [378, 436] on div "~2 min read Here are the exercises with their solutions formatted in markdown. …" at bounding box center [701, 328] width 716 height 934
click at [379, 432] on summary "Solution" at bounding box center [701, 441] width 716 height 18
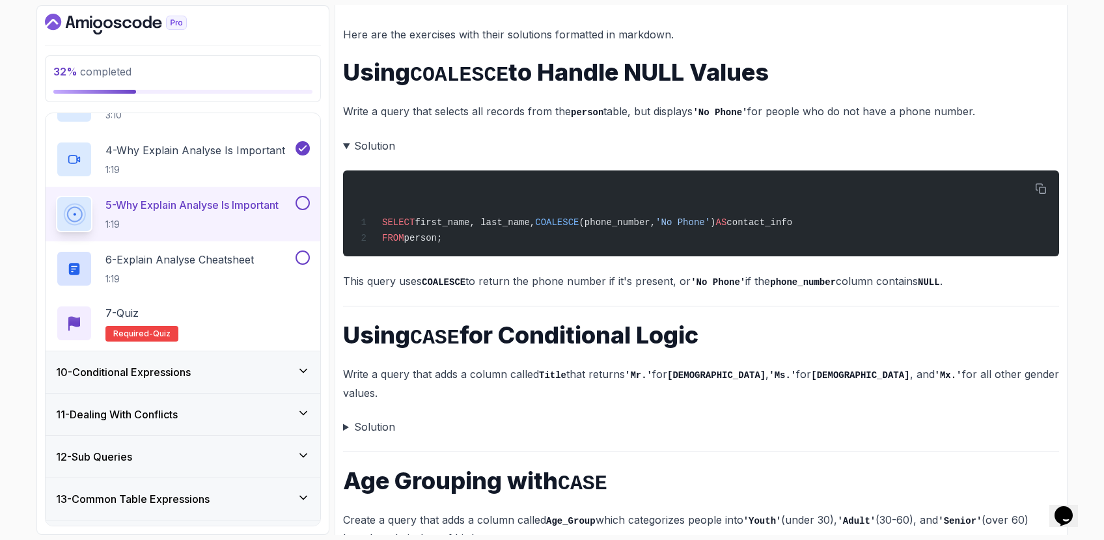
click at [377, 418] on summary "Solution" at bounding box center [701, 427] width 716 height 18
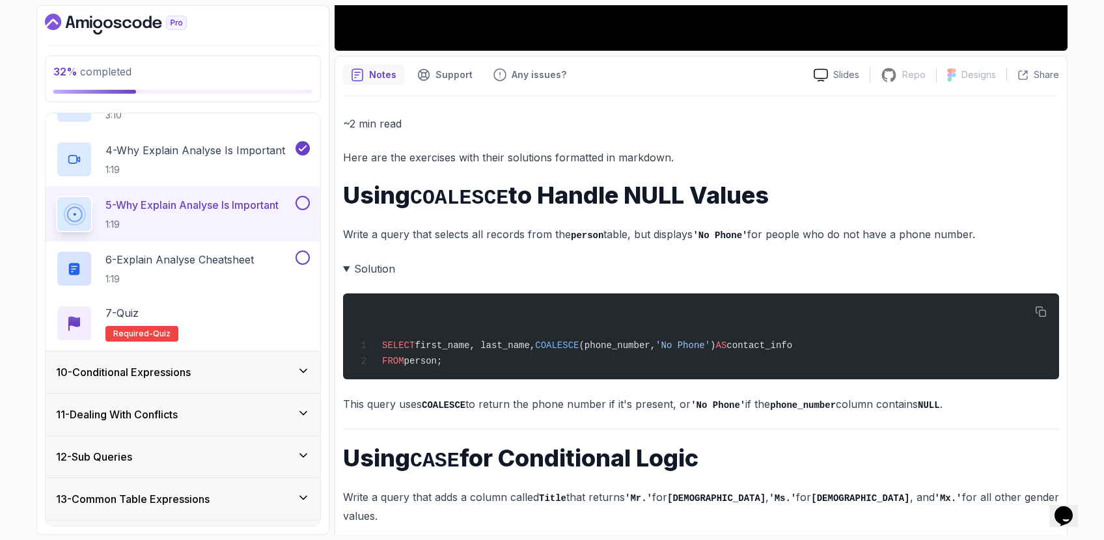
scroll to position [475, 0]
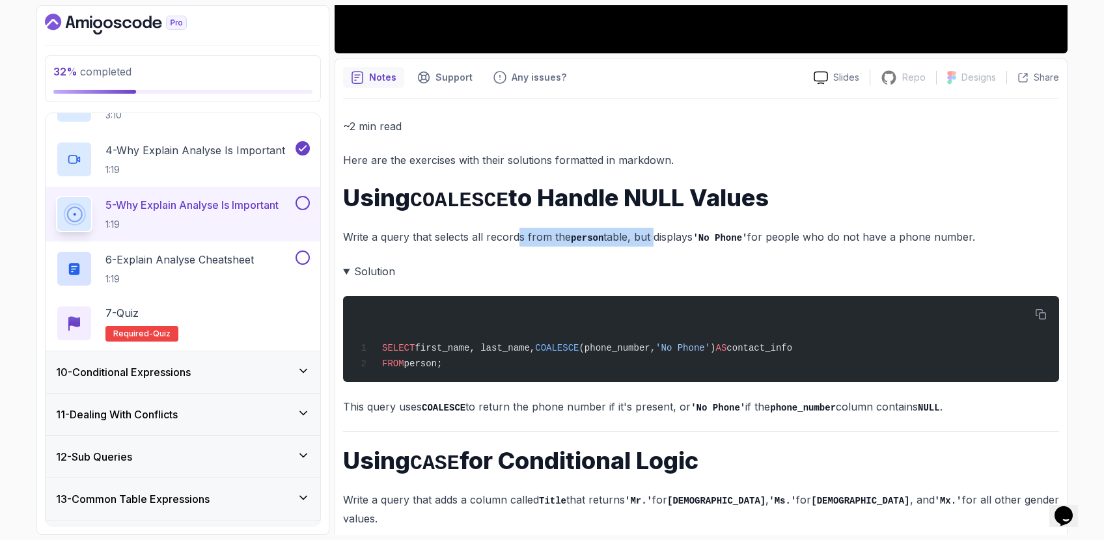
drag, startPoint x: 518, startPoint y: 230, endPoint x: 653, endPoint y: 230, distance: 134.8
click at [653, 230] on p "Write a query that selects all records from the person table, but displays 'No …" at bounding box center [701, 237] width 716 height 19
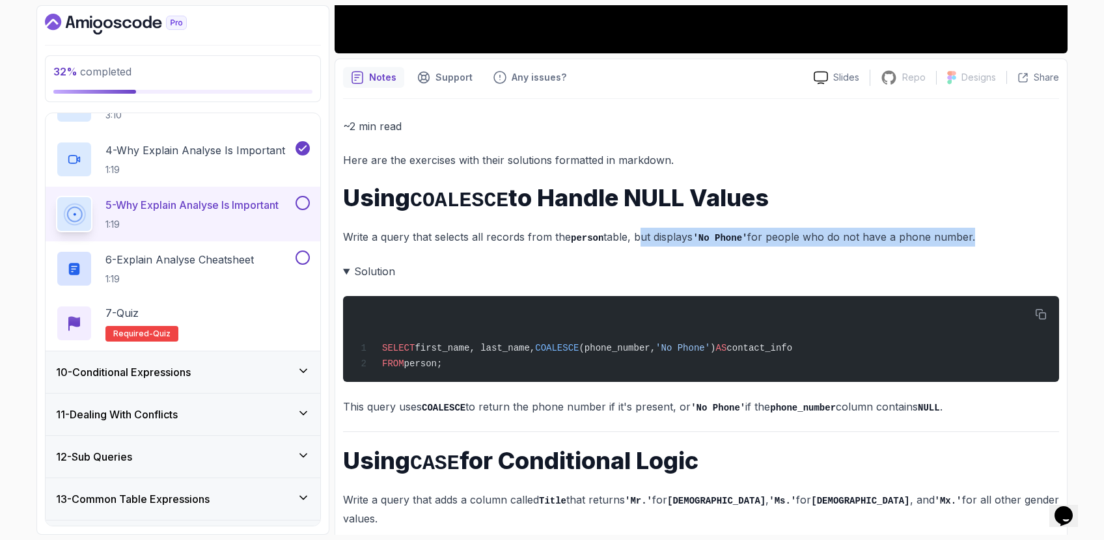
drag, startPoint x: 637, startPoint y: 233, endPoint x: 975, endPoint y: 232, distance: 337.9
click at [975, 232] on p "Write a query that selects all records from the person table, but displays 'No …" at bounding box center [701, 237] width 716 height 19
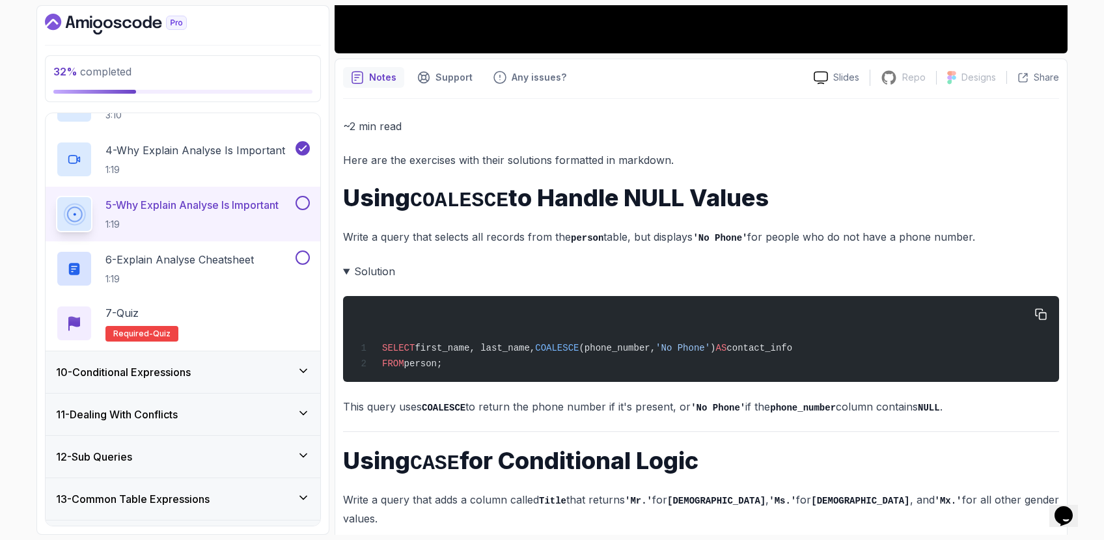
click at [571, 345] on span "COALESCE" at bounding box center [557, 348] width 44 height 10
copy span "COALESCE"
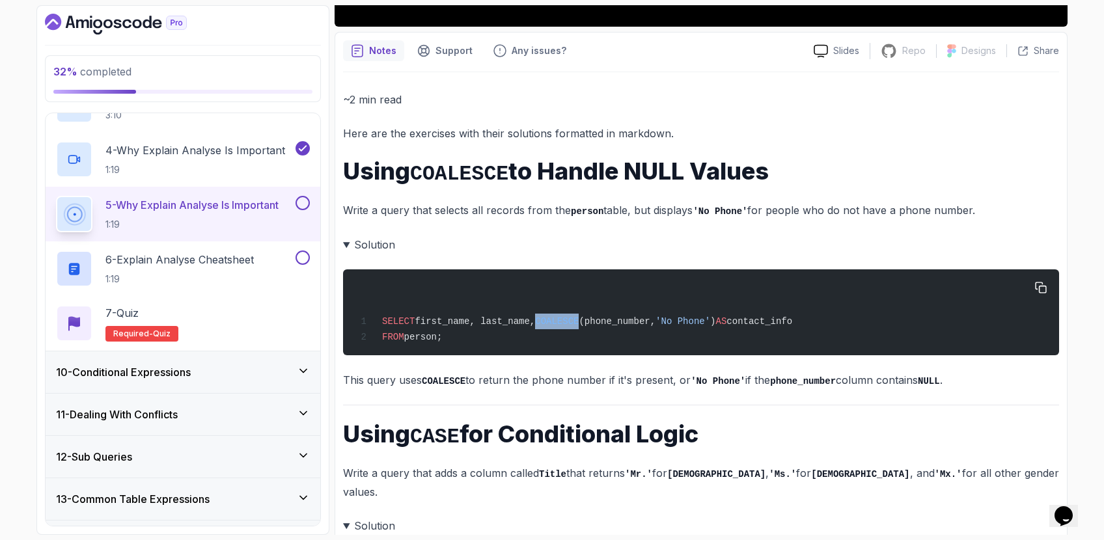
scroll to position [500, 0]
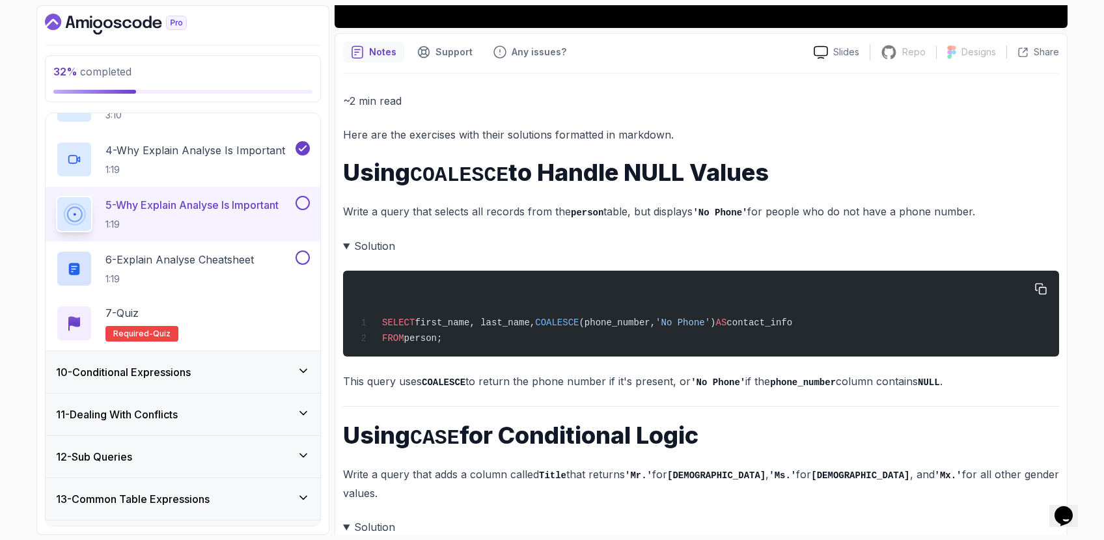
click at [569, 337] on div "SELECT first_name, last_name, COALESCE (phone_number, 'No Phone' ) AS contact_i…" at bounding box center [700, 314] width 695 height 70
drag, startPoint x: 508, startPoint y: 336, endPoint x: 380, endPoint y: 324, distance: 129.5
click at [380, 324] on div "SELECT first_name, last_name, COALESCE (phone_number, 'No Phone' ) AS contact_i…" at bounding box center [700, 314] width 695 height 70
click at [639, 339] on div "SELECT first_name, last_name, COALESCE (phone_number, 'No Phone' ) AS contact_i…" at bounding box center [700, 314] width 695 height 70
drag, startPoint x: 605, startPoint y: 335, endPoint x: 340, endPoint y: 314, distance: 266.5
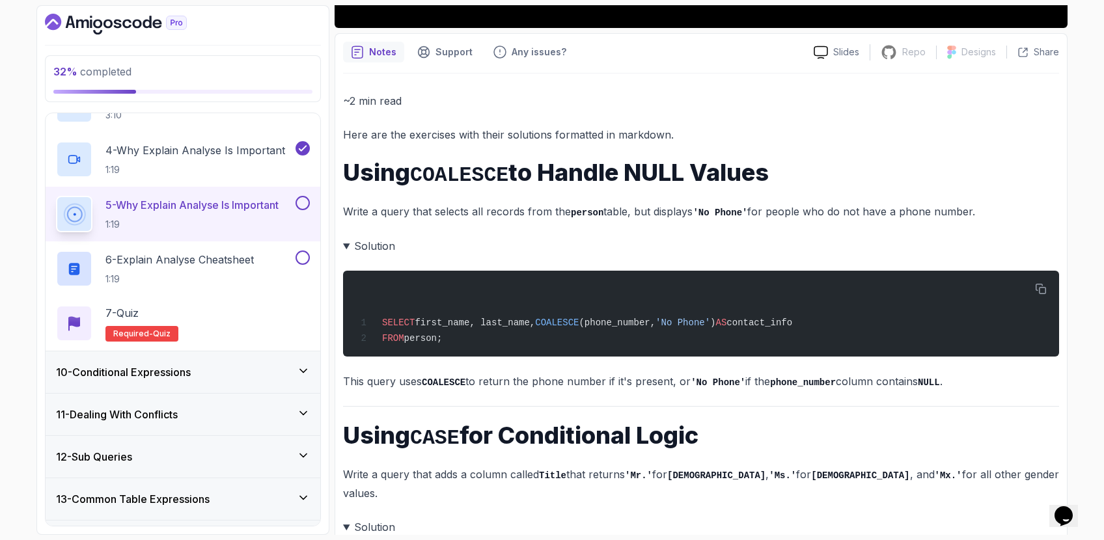
copy code "SELECT first_name, last_name, COALESCE (phone_number, 'No Phone' ) AS contact_i…"
click at [662, 422] on h1 "Using CASE for Conditional Logic" at bounding box center [701, 435] width 716 height 27
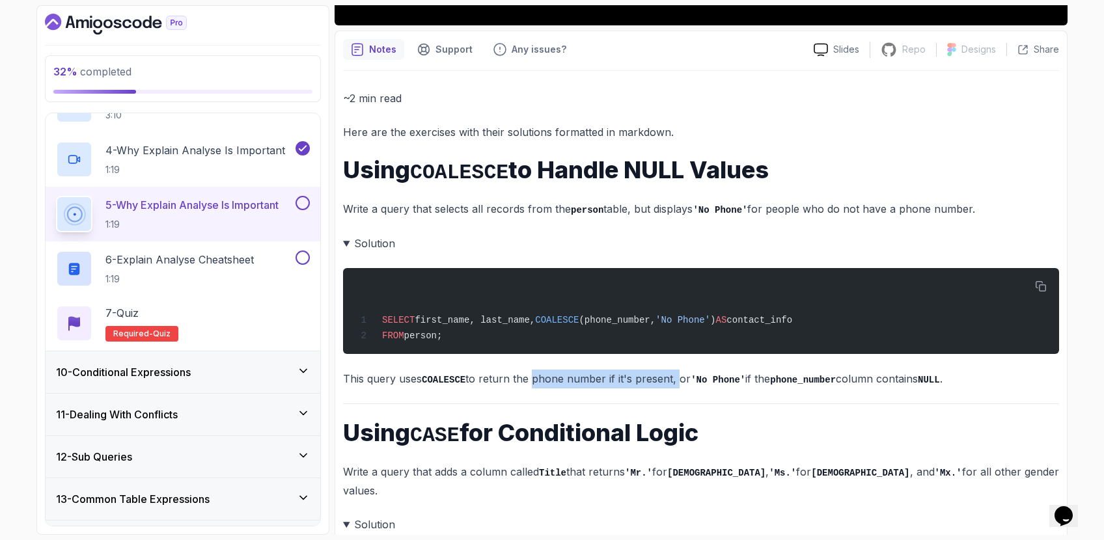
drag, startPoint x: 532, startPoint y: 370, endPoint x: 676, endPoint y: 379, distance: 144.1
click at [676, 379] on p "This query uses COALESCE to return the phone number if it's present, or 'No Pho…" at bounding box center [701, 379] width 716 height 19
drag, startPoint x: 681, startPoint y: 378, endPoint x: 856, endPoint y: 383, distance: 175.2
click at [856, 383] on p "This query uses COALESCE to return the phone number if it's present, or 'No Pho…" at bounding box center [701, 379] width 716 height 19
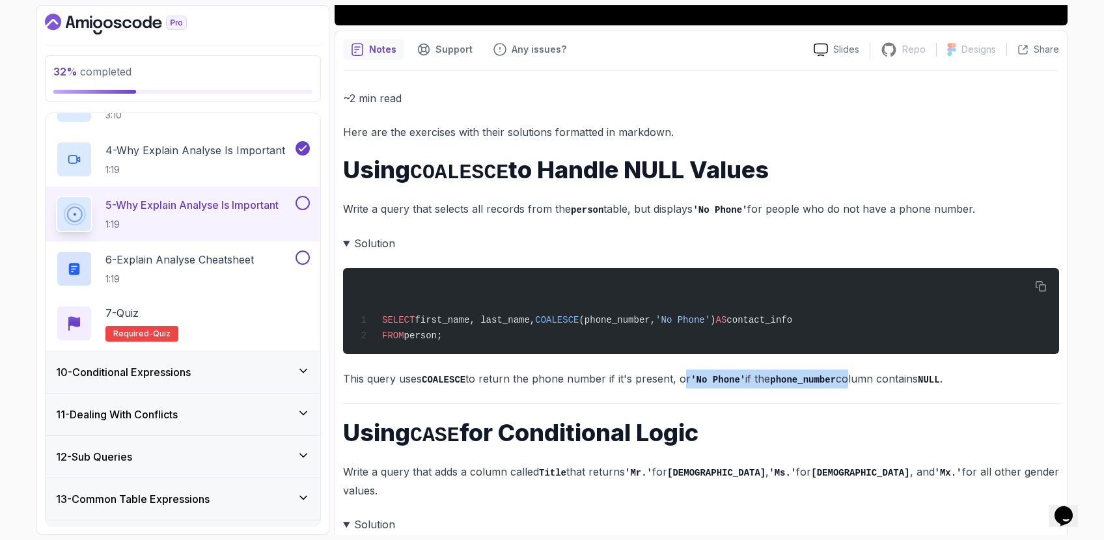
click at [856, 383] on p "This query uses COALESCE to return the phone number if it's present, or 'No Pho…" at bounding box center [701, 379] width 716 height 19
click at [579, 315] on span "COALESCE" at bounding box center [557, 320] width 44 height 10
click at [579, 316] on span "COALESCE" at bounding box center [557, 320] width 44 height 10
copy span "COALESCE"
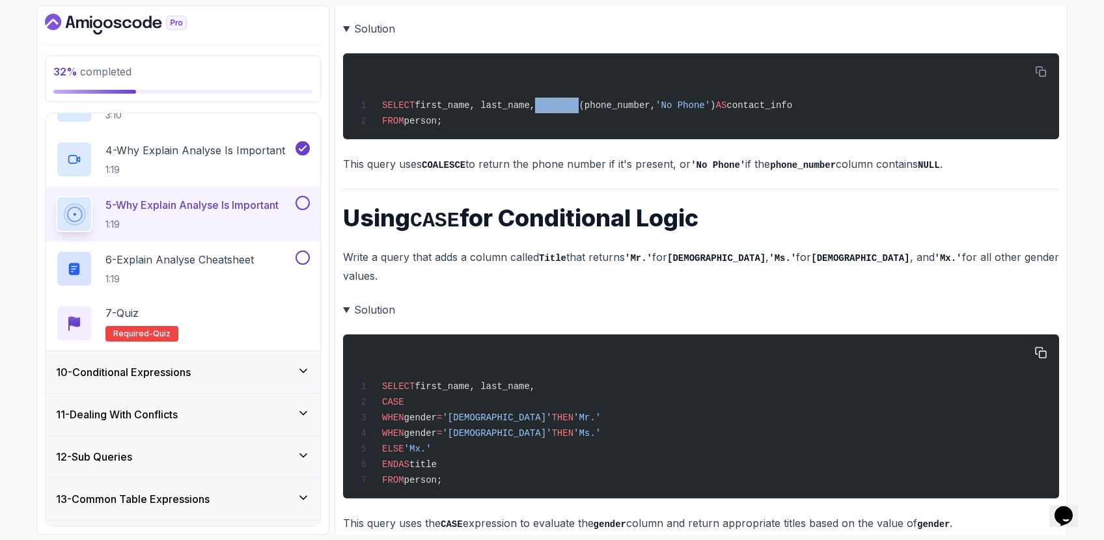
scroll to position [736, 0]
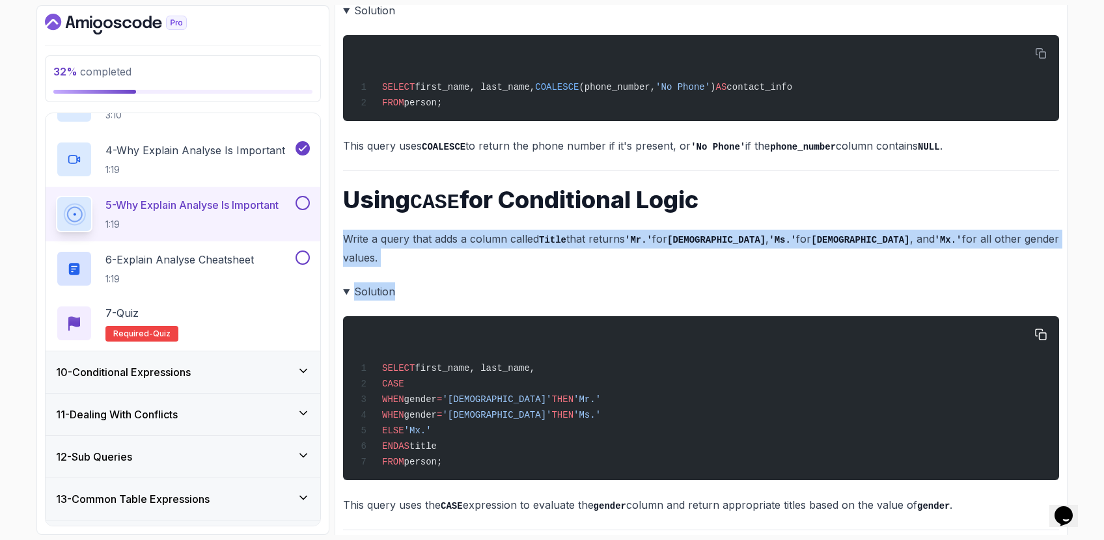
drag, startPoint x: 478, startPoint y: 215, endPoint x: 557, endPoint y: 339, distance: 146.8
click at [541, 307] on div "~2 min read Here are the exercises with their solutions formatted in markdown. …" at bounding box center [701, 546] width 716 height 1380
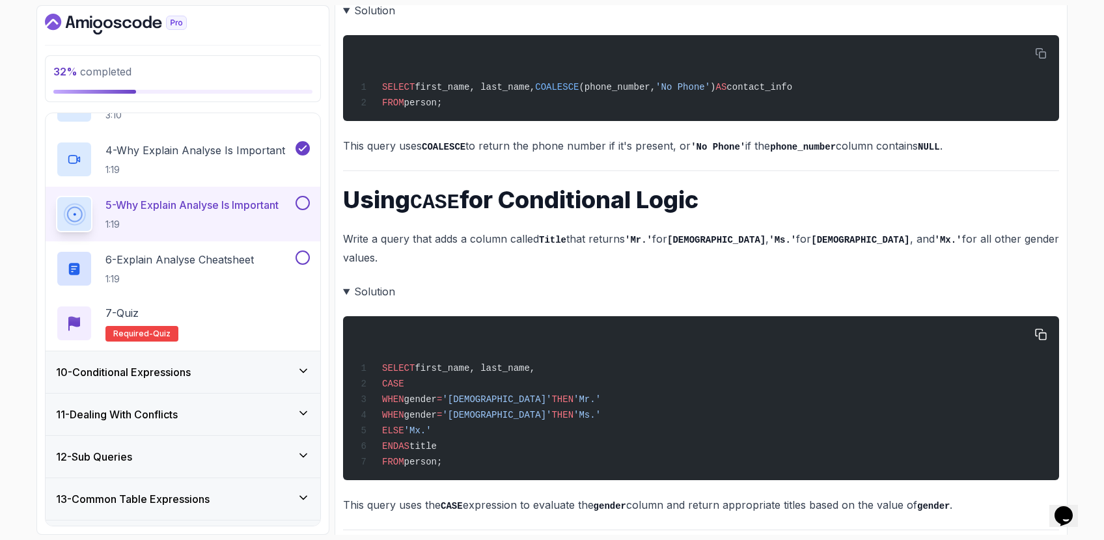
click at [557, 341] on div "SELECT first_name, last_name, CASE WHEN gender = '[DEMOGRAPHIC_DATA]' THEN 'Mr.…" at bounding box center [700, 398] width 695 height 148
drag, startPoint x: 387, startPoint y: 326, endPoint x: 544, endPoint y: 435, distance: 190.9
click at [544, 435] on div "SELECT first_name, last_name, CASE WHEN gender = '[DEMOGRAPHIC_DATA]' THEN 'Mr.…" at bounding box center [700, 398] width 695 height 148
drag, startPoint x: 544, startPoint y: 435, endPoint x: 398, endPoint y: 339, distance: 174.2
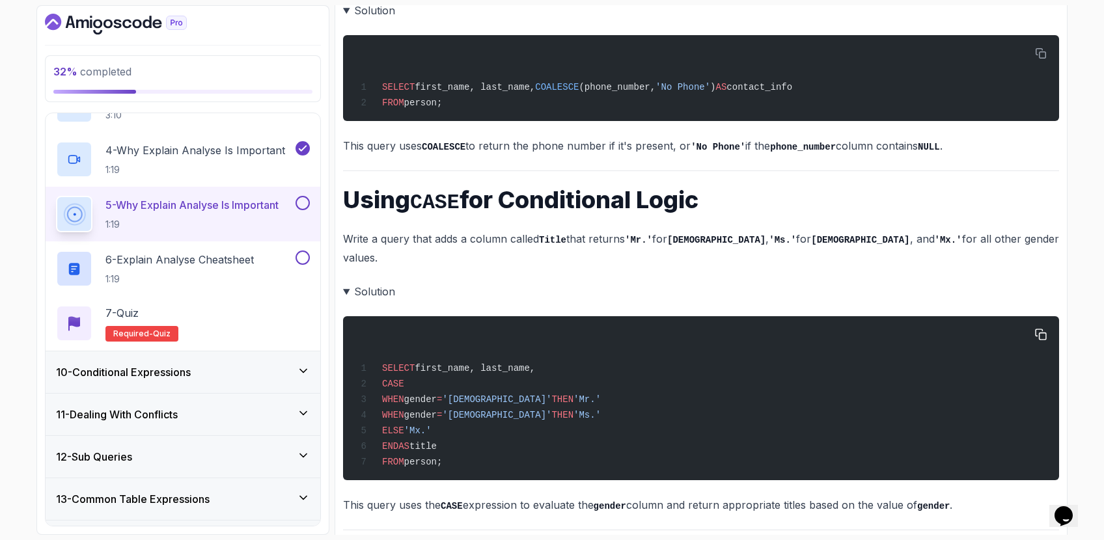
click at [398, 339] on div "SELECT first_name, last_name, CASE WHEN gender = '[DEMOGRAPHIC_DATA]' THEN 'Mr.…" at bounding box center [700, 398] width 695 height 148
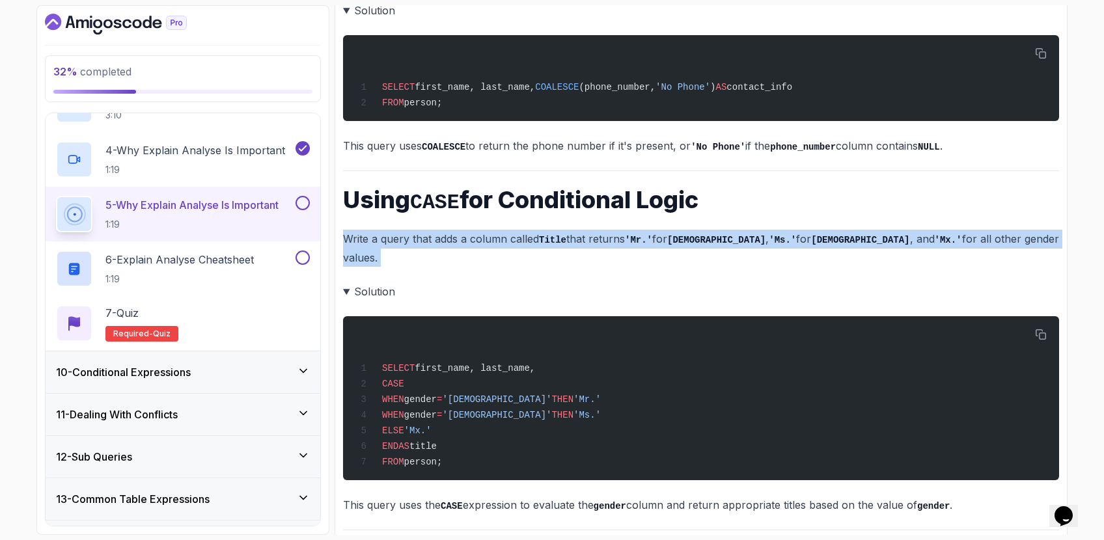
drag, startPoint x: 342, startPoint y: 236, endPoint x: 611, endPoint y: 248, distance: 269.1
click at [607, 248] on div "Notes Support Any issues? Slides Repo Repository not available Designs Design n…" at bounding box center [701, 530] width 733 height 1465
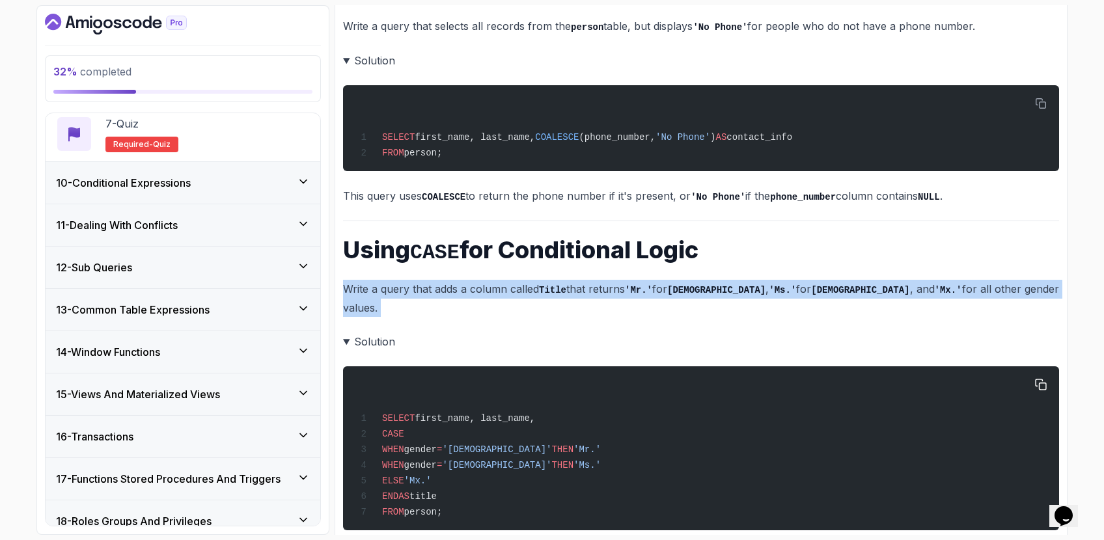
scroll to position [678, 0]
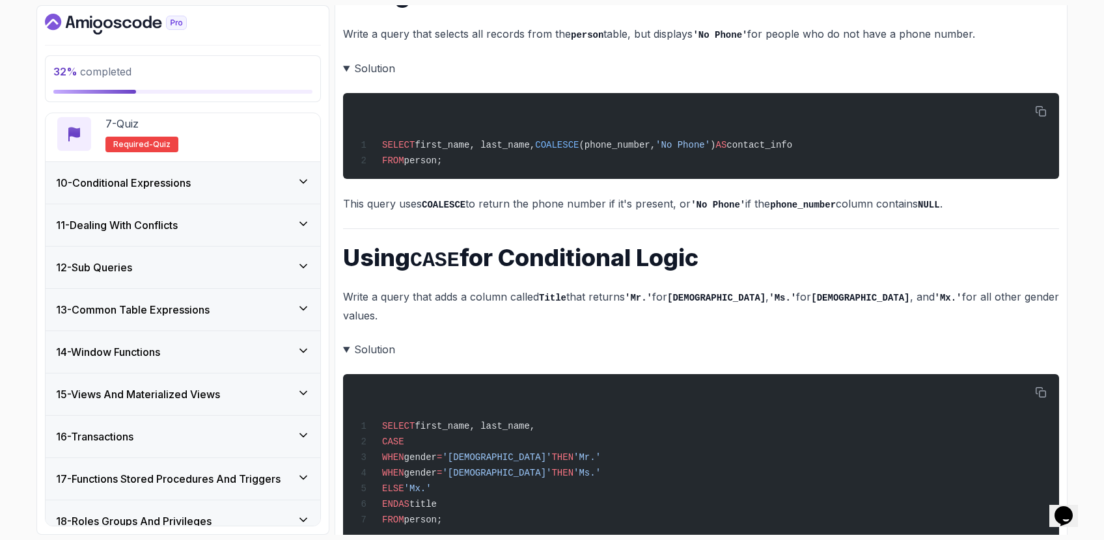
click at [363, 296] on p "Write a query that adds a column called Title that returns 'Mr.' for [DEMOGRAPH…" at bounding box center [701, 306] width 716 height 37
drag, startPoint x: 350, startPoint y: 291, endPoint x: 547, endPoint y: 284, distance: 196.7
click at [547, 288] on p "Write a query that adds a column called Title that returns 'Mr.' for [DEMOGRAPH…" at bounding box center [701, 306] width 716 height 37
click at [549, 288] on p "Write a query that adds a column called Title that returns 'Mr.' for [DEMOGRAPH…" at bounding box center [701, 306] width 716 height 37
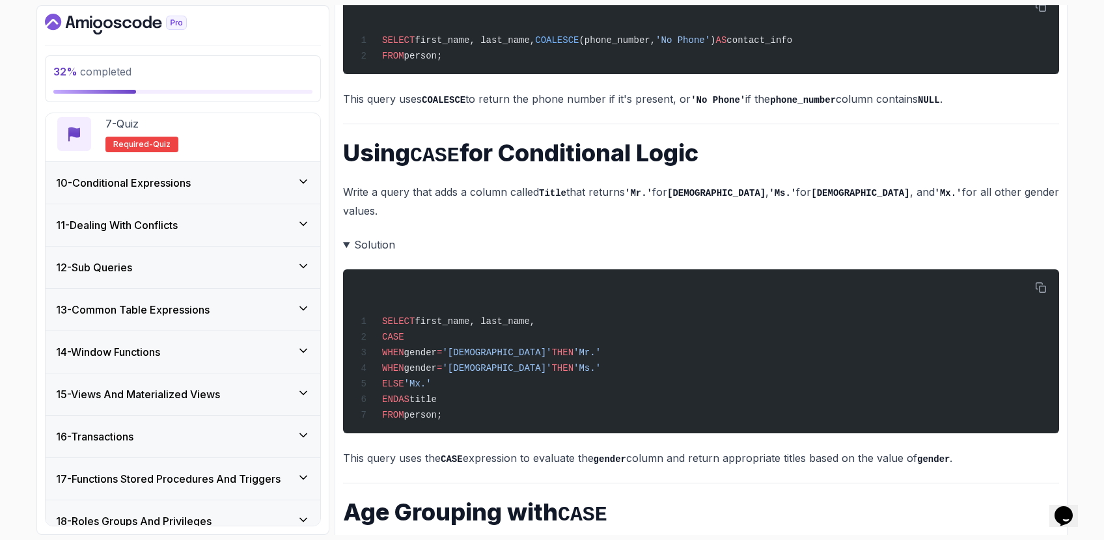
scroll to position [792, 0]
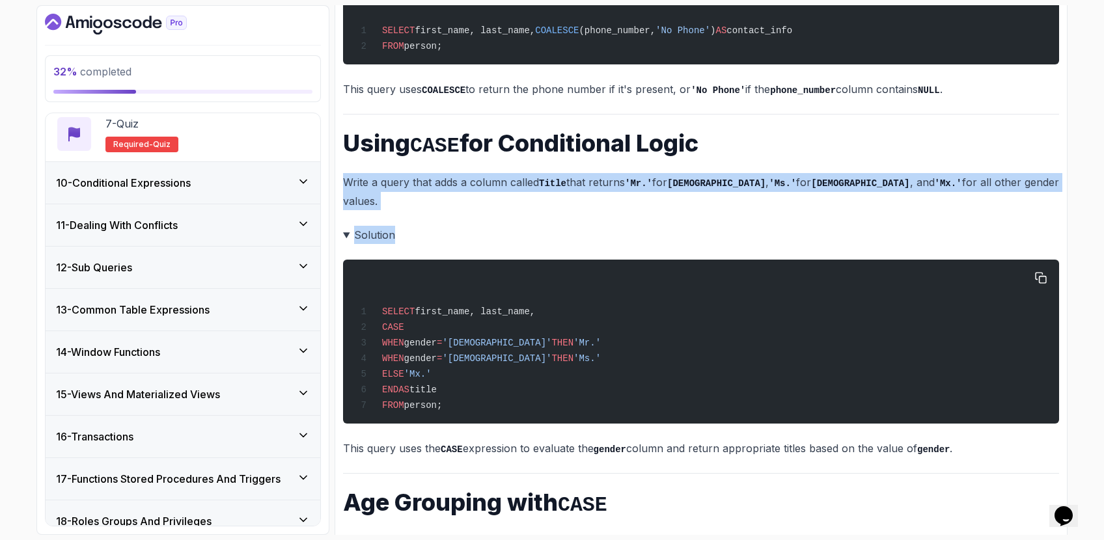
drag, startPoint x: 472, startPoint y: 163, endPoint x: 460, endPoint y: 249, distance: 87.5
click at [460, 249] on div "~2 min read Here are the exercises with their solutions formatted in markdown. …" at bounding box center [701, 489] width 716 height 1380
click at [460, 268] on div "SELECT first_name, last_name, CASE WHEN gender = '[DEMOGRAPHIC_DATA]' THEN 'Mr.…" at bounding box center [700, 342] width 695 height 148
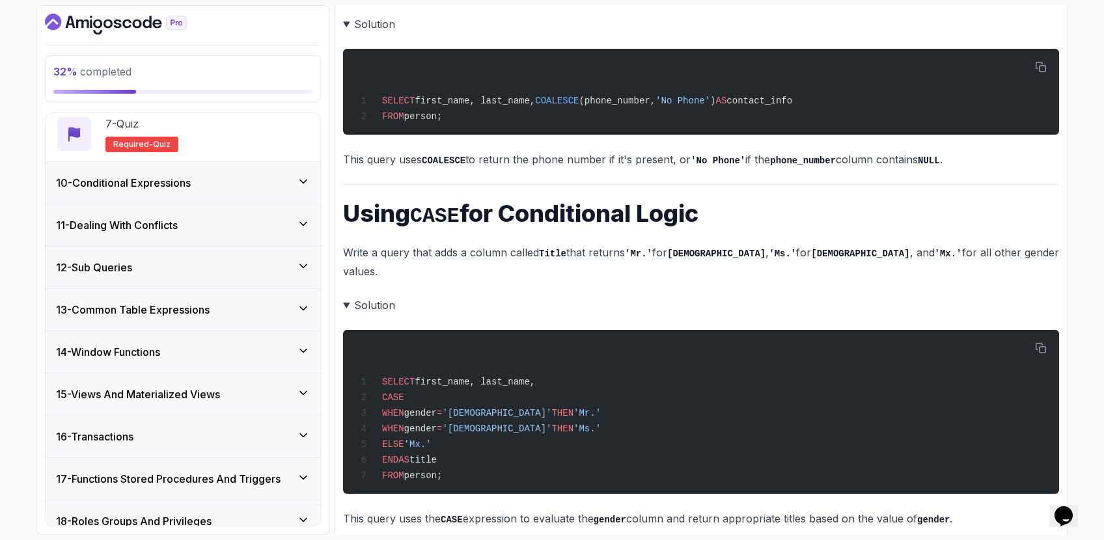
scroll to position [774, 0]
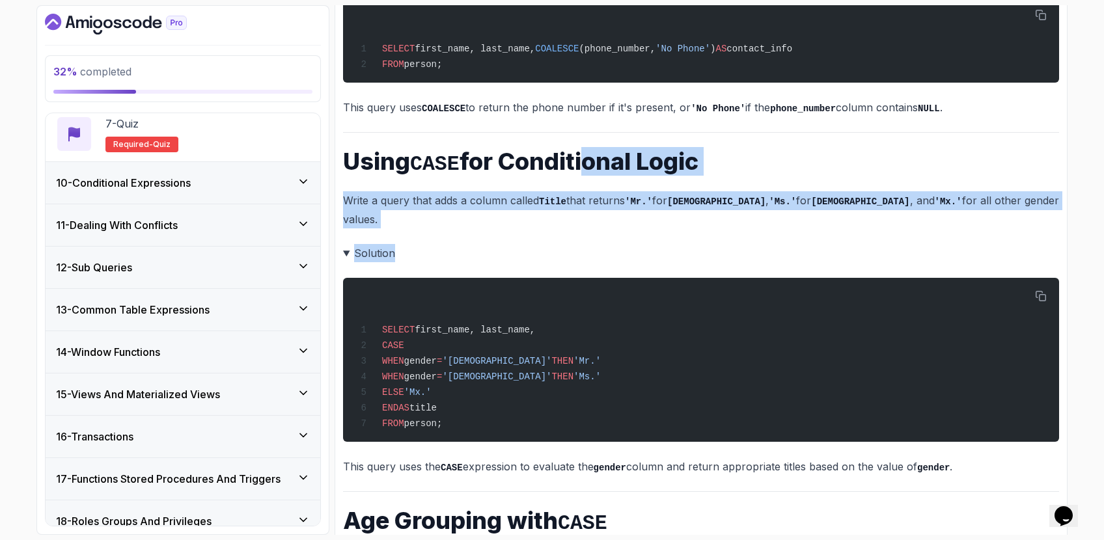
drag, startPoint x: 583, startPoint y: 148, endPoint x: 556, endPoint y: 240, distance: 95.8
click at [556, 240] on div "~2 min read Here are the exercises with their solutions formatted in markdown. …" at bounding box center [701, 508] width 716 height 1380
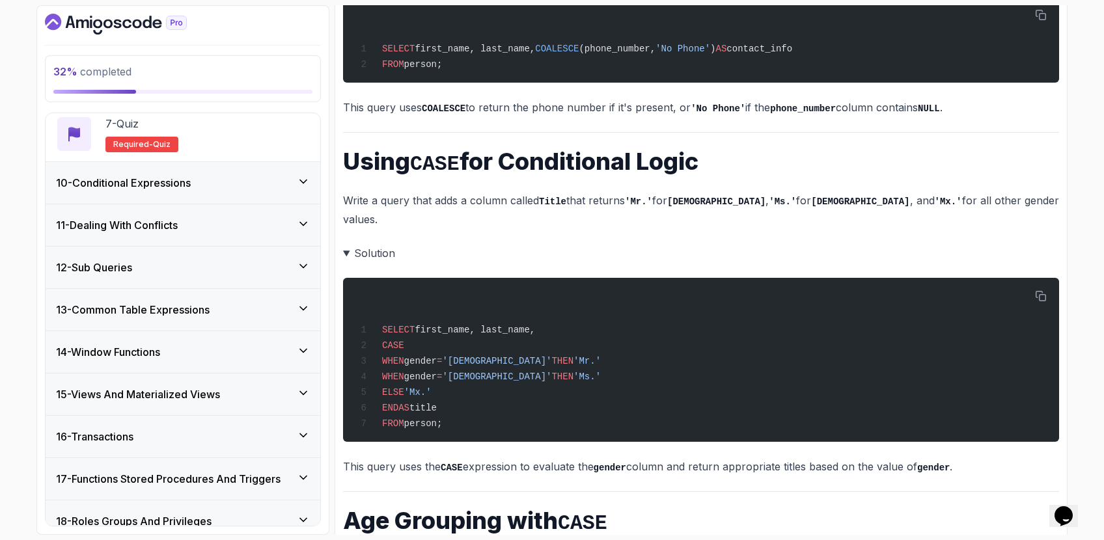
click at [557, 244] on details "Solution SELECT first_name, last_name, CASE WHEN gender = '[DEMOGRAPHIC_DATA]' …" at bounding box center [701, 360] width 716 height 232
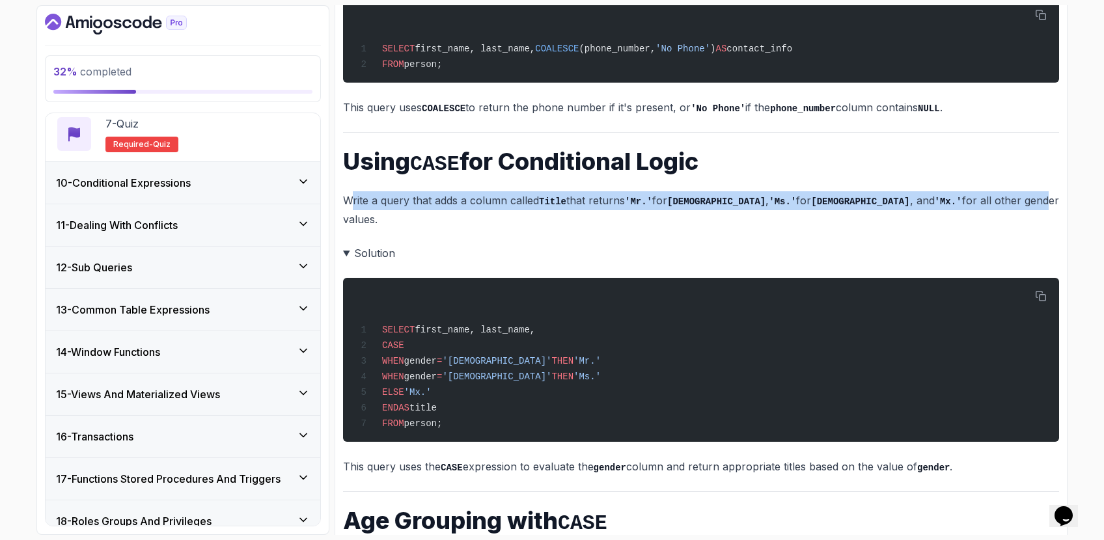
drag, startPoint x: 354, startPoint y: 192, endPoint x: 922, endPoint y: 195, distance: 567.7
click at [921, 195] on p "Write a query that adds a column called Title that returns 'Mr.' for [DEMOGRAPH…" at bounding box center [701, 209] width 716 height 37
click at [923, 196] on p "Write a query that adds a column called Title that returns 'Mr.' for [DEMOGRAPH…" at bounding box center [701, 209] width 716 height 37
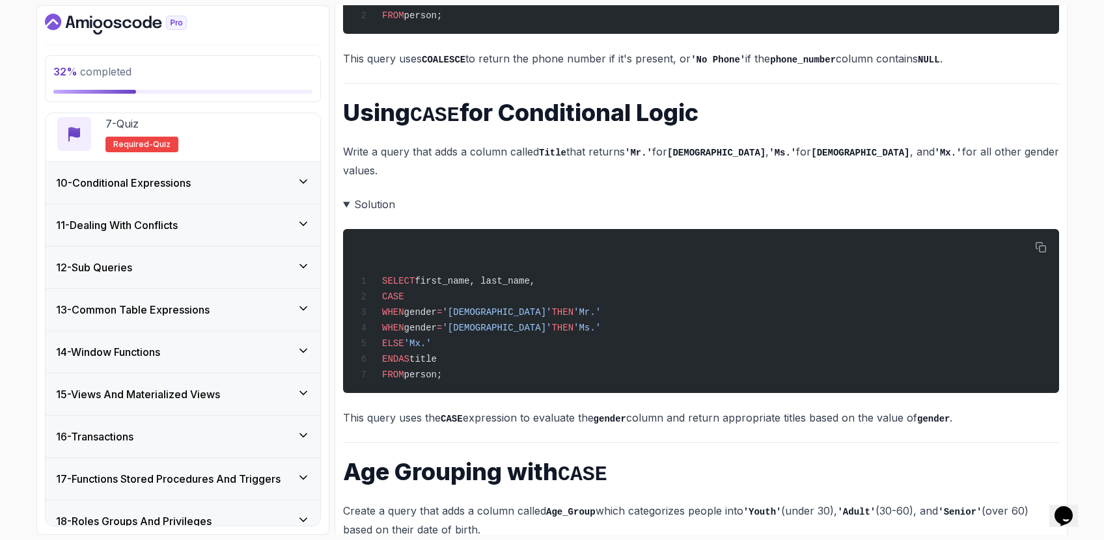
scroll to position [808, 0]
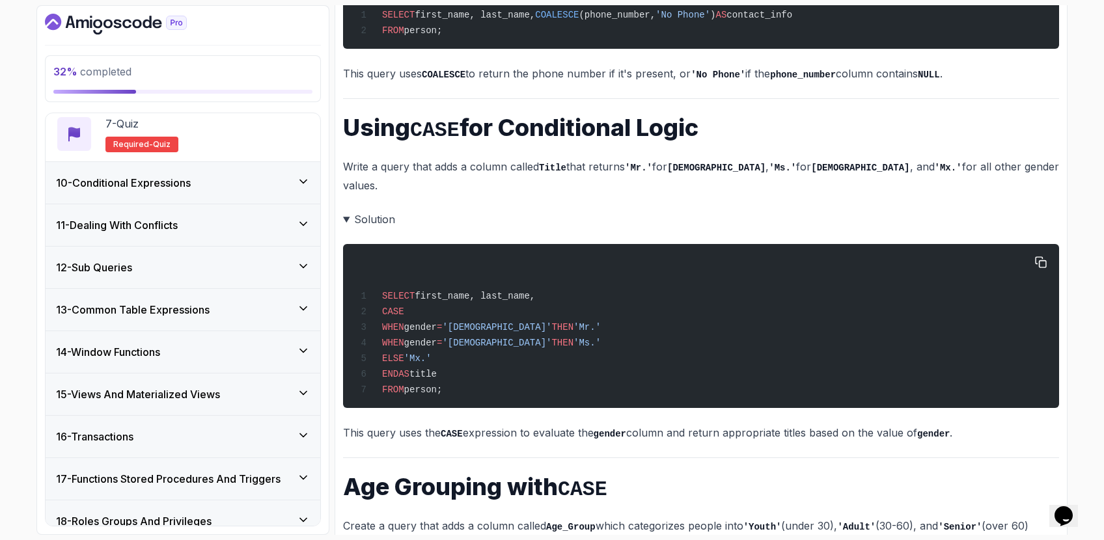
drag, startPoint x: 509, startPoint y: 380, endPoint x: 457, endPoint y: 289, distance: 104.4
click at [457, 289] on pre "SELECT first_name, last_name, CASE WHEN gender = '[DEMOGRAPHIC_DATA]' THEN 'Mr.…" at bounding box center [701, 326] width 716 height 164
click at [457, 289] on div "SELECT first_name, last_name, CASE WHEN gender = '[DEMOGRAPHIC_DATA]' THEN 'Mr.…" at bounding box center [700, 326] width 695 height 148
drag, startPoint x: 440, startPoint y: 171, endPoint x: 975, endPoint y: 163, distance: 534.5
click at [975, 163] on p "Write a query that adds a column called Title that returns 'Mr.' for [DEMOGRAPH…" at bounding box center [701, 176] width 716 height 37
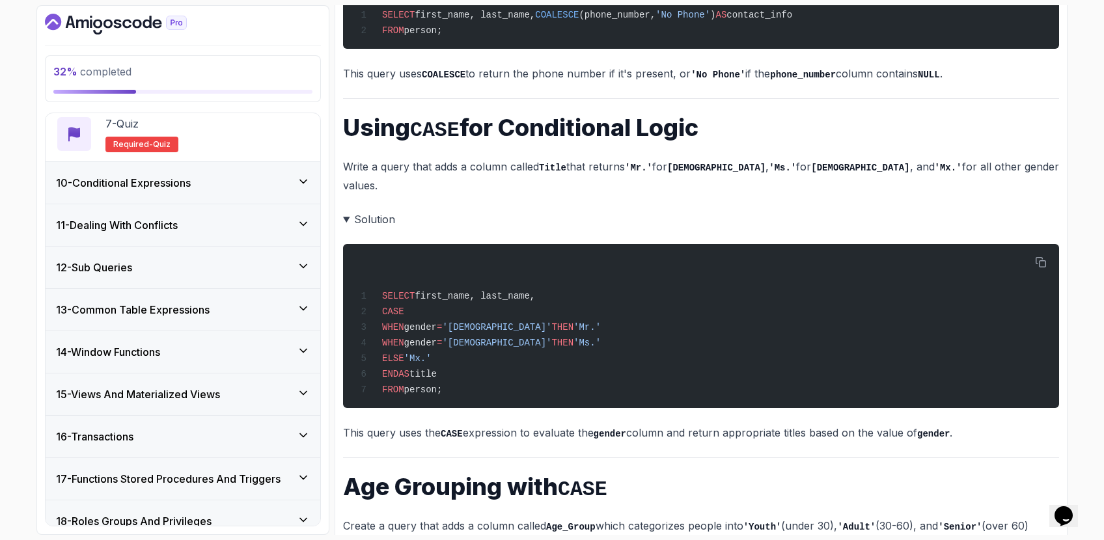
click at [975, 163] on p "Write a query that adds a column called Title that returns 'Mr.' for [DEMOGRAPH…" at bounding box center [701, 176] width 716 height 37
drag, startPoint x: 493, startPoint y: 327, endPoint x: 450, endPoint y: 322, distance: 43.3
click at [450, 322] on div "SELECT first_name, last_name, CASE WHEN gender = '[DEMOGRAPHIC_DATA]' THEN 'Mr.…" at bounding box center [700, 326] width 695 height 148
click at [437, 338] on span "gender" at bounding box center [420, 343] width 33 height 10
drag, startPoint x: 488, startPoint y: 331, endPoint x: 428, endPoint y: 309, distance: 63.9
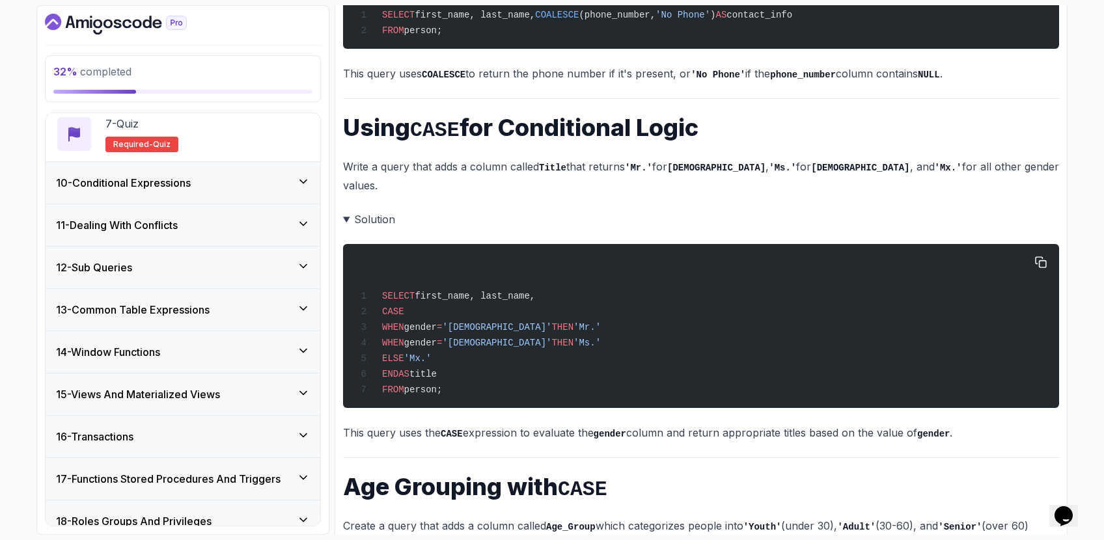
click at [428, 309] on div "SELECT first_name, last_name, CASE WHEN gender = '[DEMOGRAPHIC_DATA]' THEN 'Mr.…" at bounding box center [700, 326] width 695 height 148
click at [404, 322] on span "WHEN" at bounding box center [393, 327] width 22 height 10
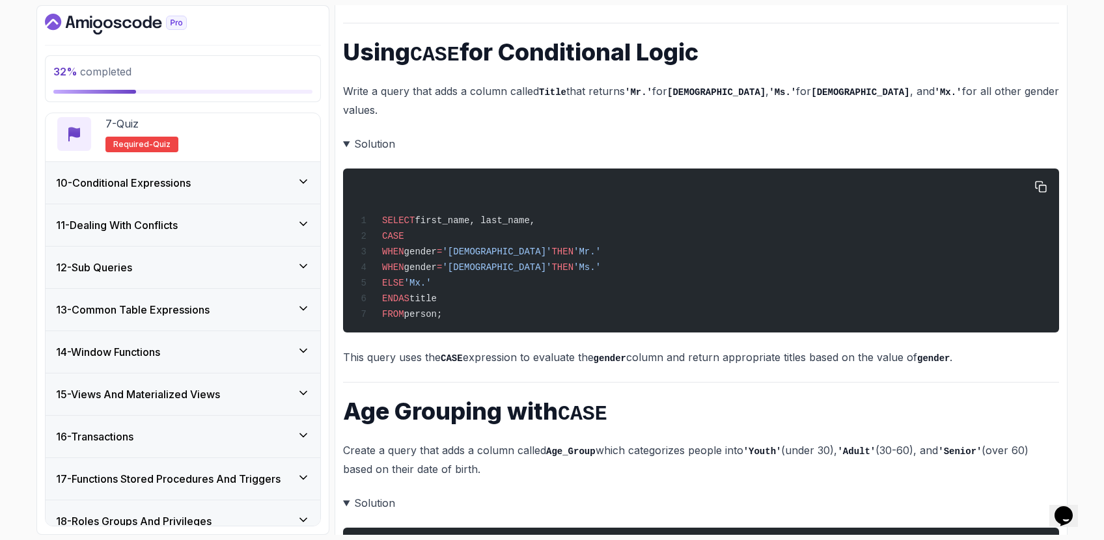
scroll to position [888, 0]
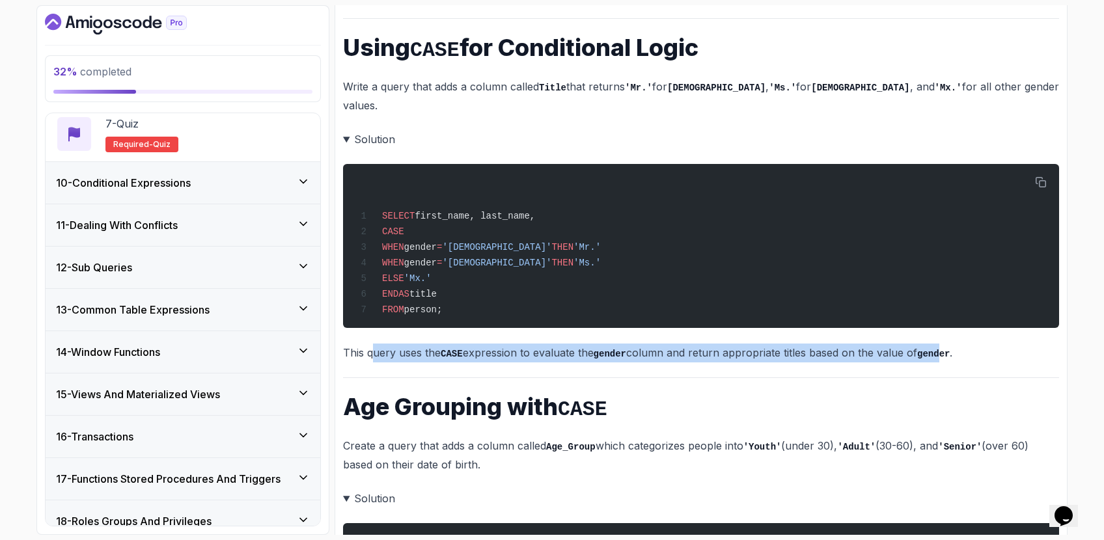
drag, startPoint x: 376, startPoint y: 330, endPoint x: 947, endPoint y: 327, distance: 570.9
click at [947, 344] on p "This query uses the CASE expression to evaluate the gender column and return ap…" at bounding box center [701, 353] width 716 height 19
click at [947, 349] on code "gender" at bounding box center [933, 354] width 33 height 10
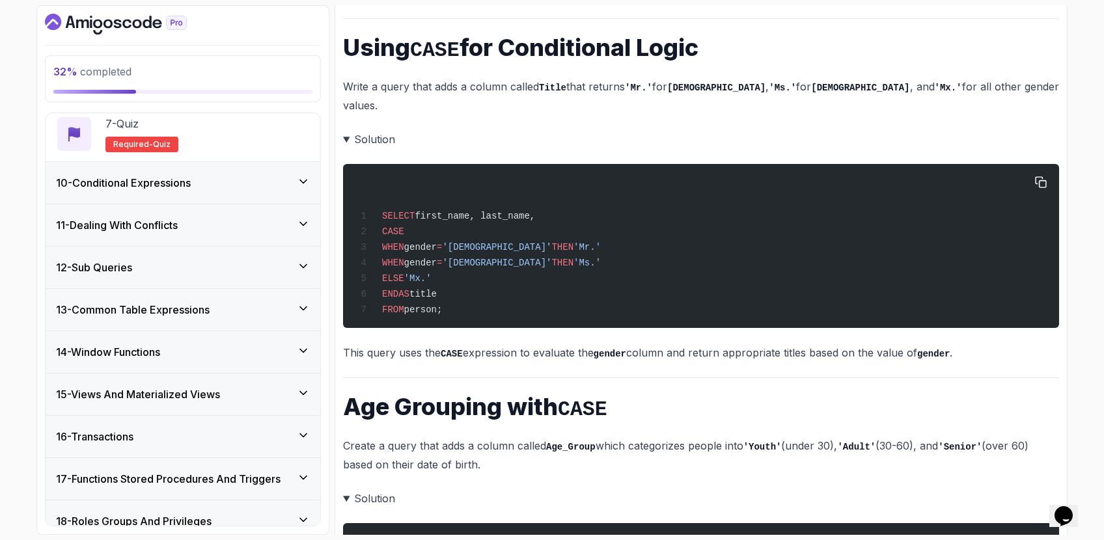
drag, startPoint x: 470, startPoint y: 288, endPoint x: 368, endPoint y: 185, distance: 145.5
click at [368, 185] on div "SELECT first_name, last_name, CASE WHEN gender = '[DEMOGRAPHIC_DATA]' THEN 'Mr.…" at bounding box center [700, 246] width 695 height 148
copy code "SELECT first_name, last_name, CASE WHEN gender = '[DEMOGRAPHIC_DATA]' THEN 'Mr.…"
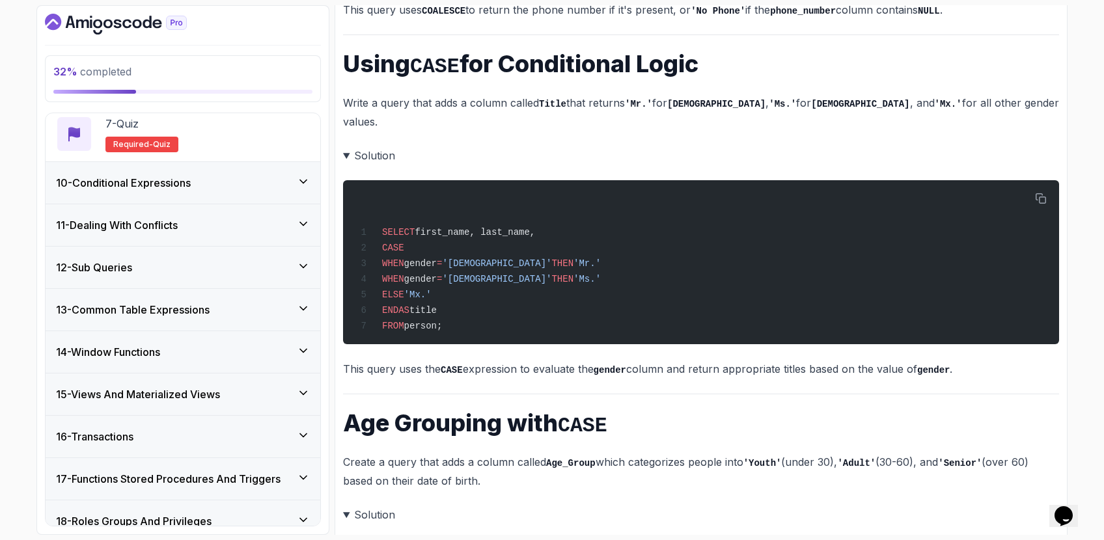
scroll to position [866, 0]
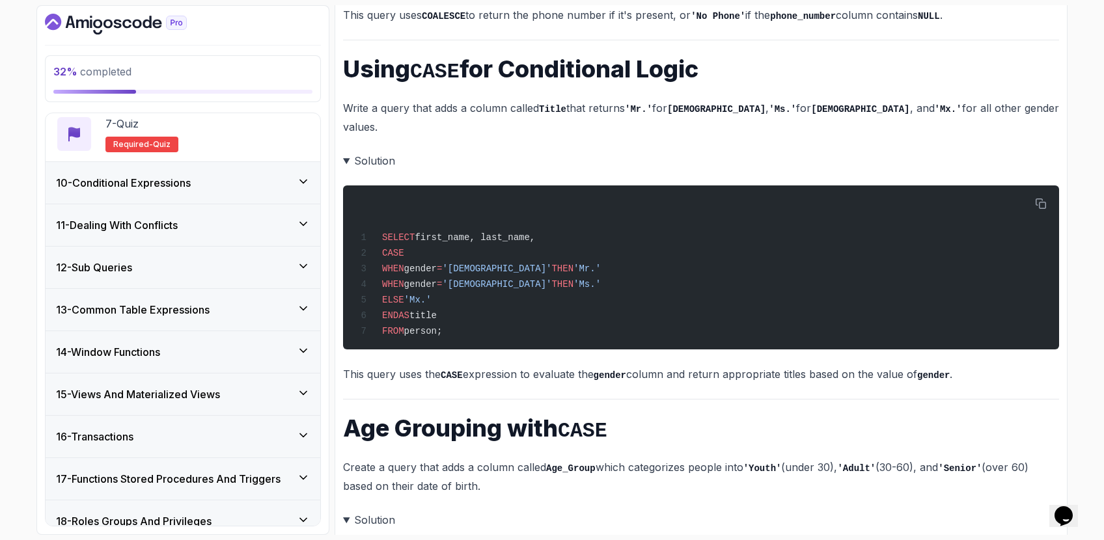
click at [906, 365] on p "This query uses the CASE expression to evaluate the gender column and return ap…" at bounding box center [701, 374] width 716 height 19
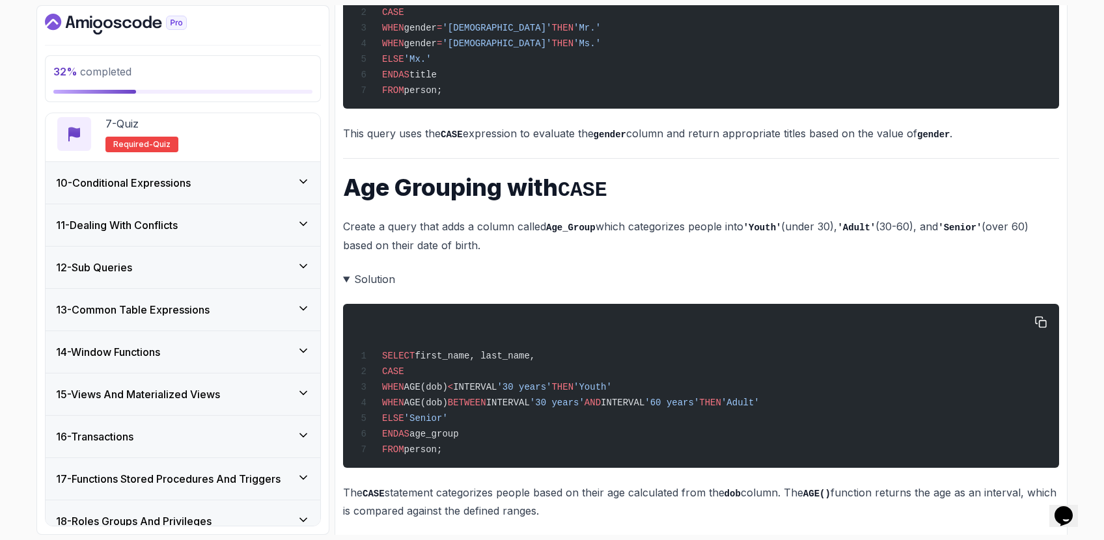
scroll to position [1162, 0]
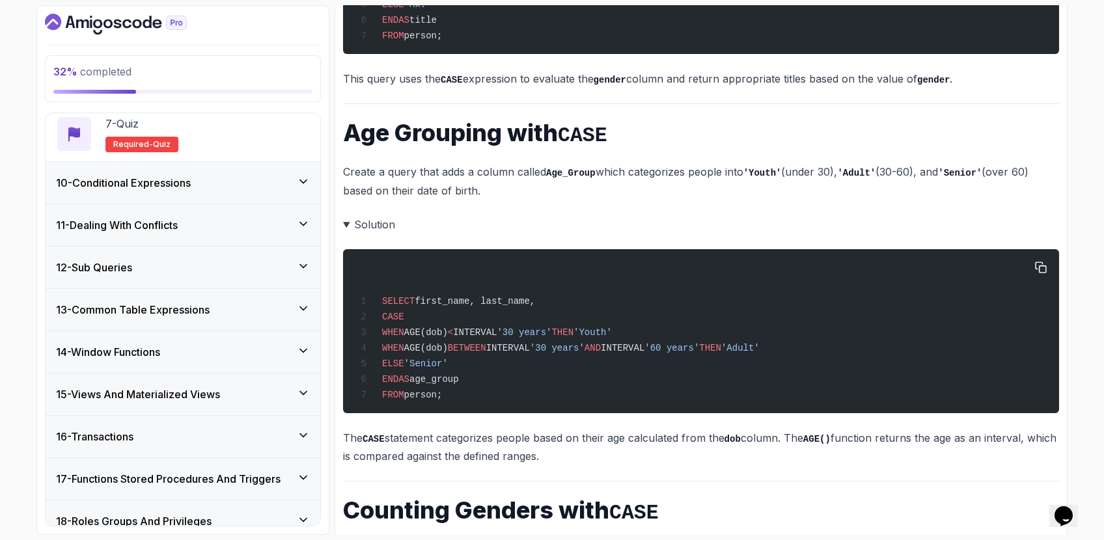
drag, startPoint x: 748, startPoint y: 368, endPoint x: 488, endPoint y: 230, distance: 294.4
click at [488, 249] on pre "SELECT first_name, last_name, CASE WHEN AGE(dob) < INTERVAL '30 years' THEN 'Yo…" at bounding box center [701, 331] width 716 height 164
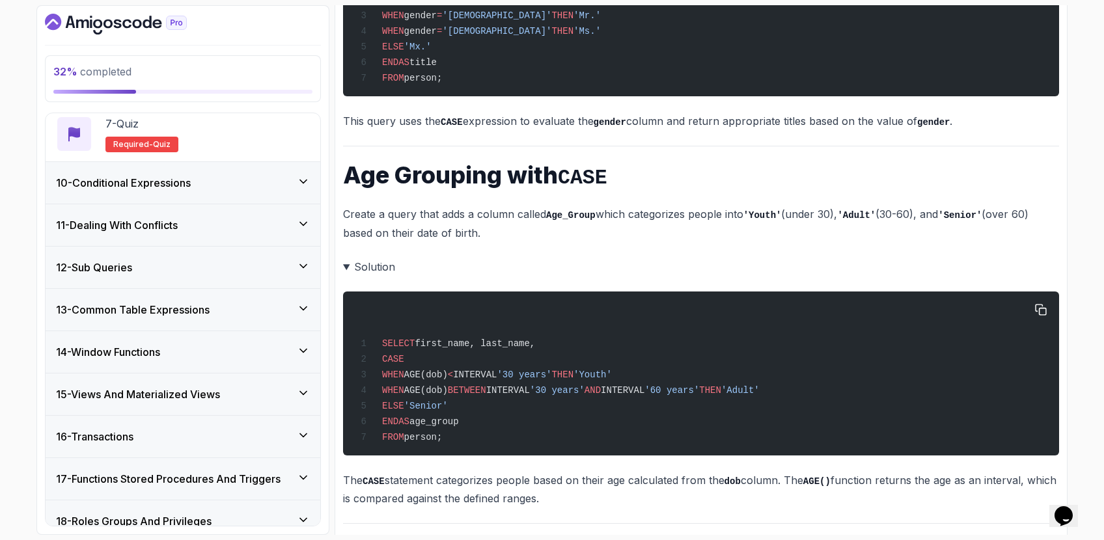
scroll to position [1116, 0]
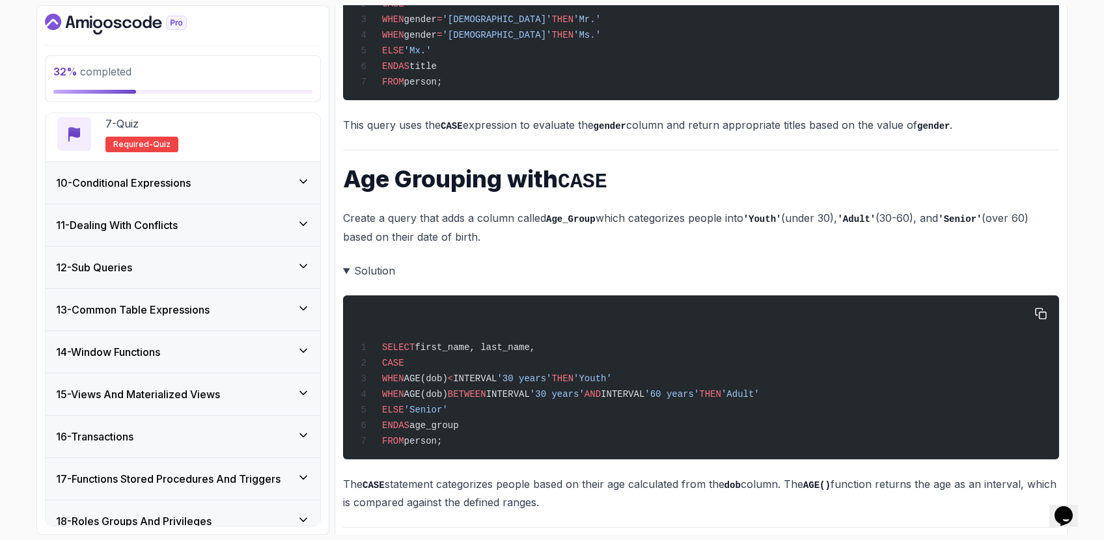
drag, startPoint x: 475, startPoint y: 302, endPoint x: 460, endPoint y: 430, distance: 129.1
click at [460, 430] on pre "SELECT first_name, last_name, CASE WHEN AGE(dob) < INTERVAL '30 years' THEN 'Yo…" at bounding box center [701, 378] width 716 height 164
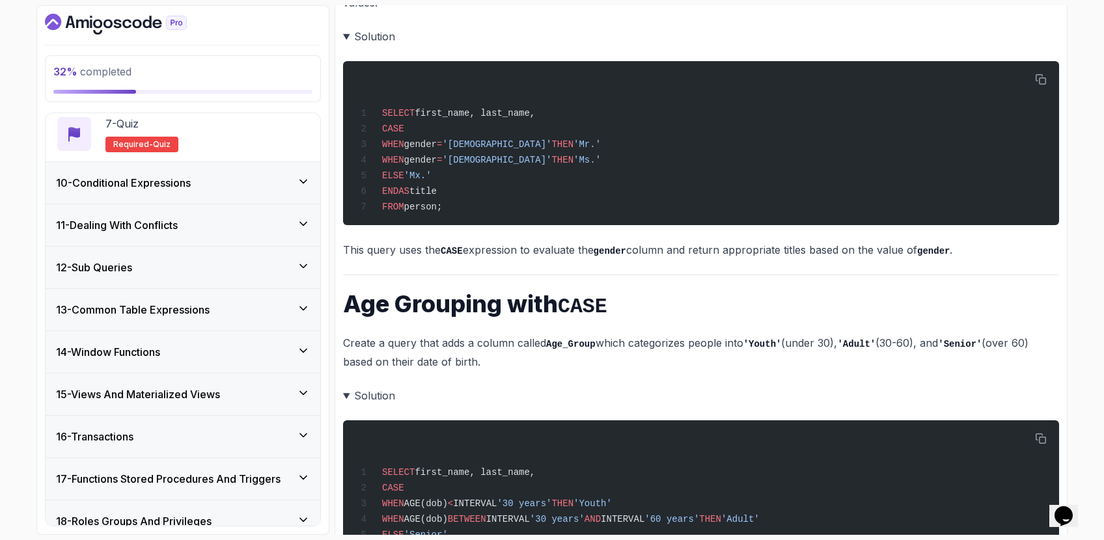
scroll to position [984, 0]
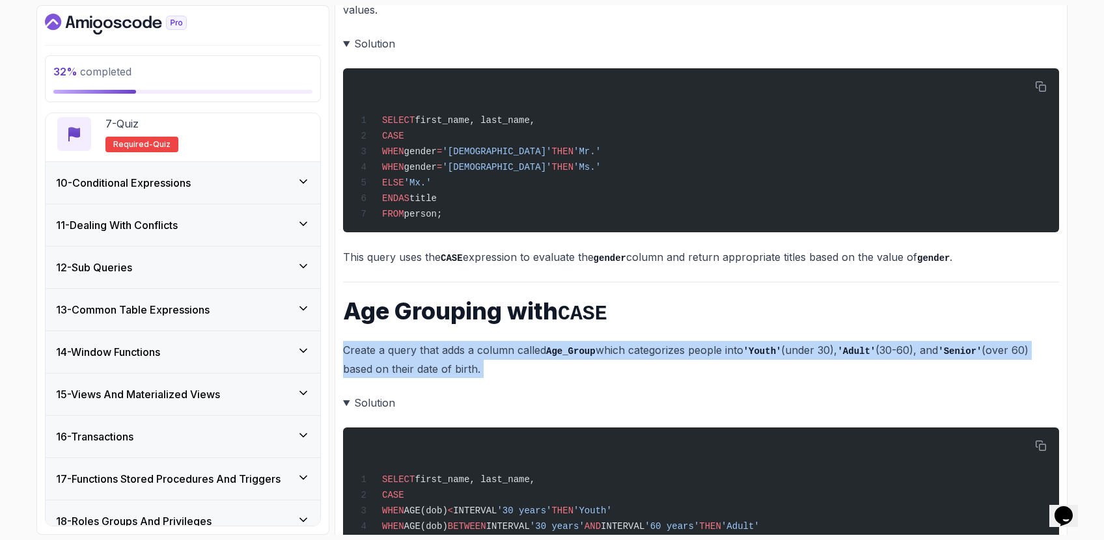
drag, startPoint x: 508, startPoint y: 318, endPoint x: 487, endPoint y: 359, distance: 46.3
click at [487, 359] on div "~2 min read Here are the exercises with their solutions formatted in markdown. …" at bounding box center [701, 298] width 716 height 1380
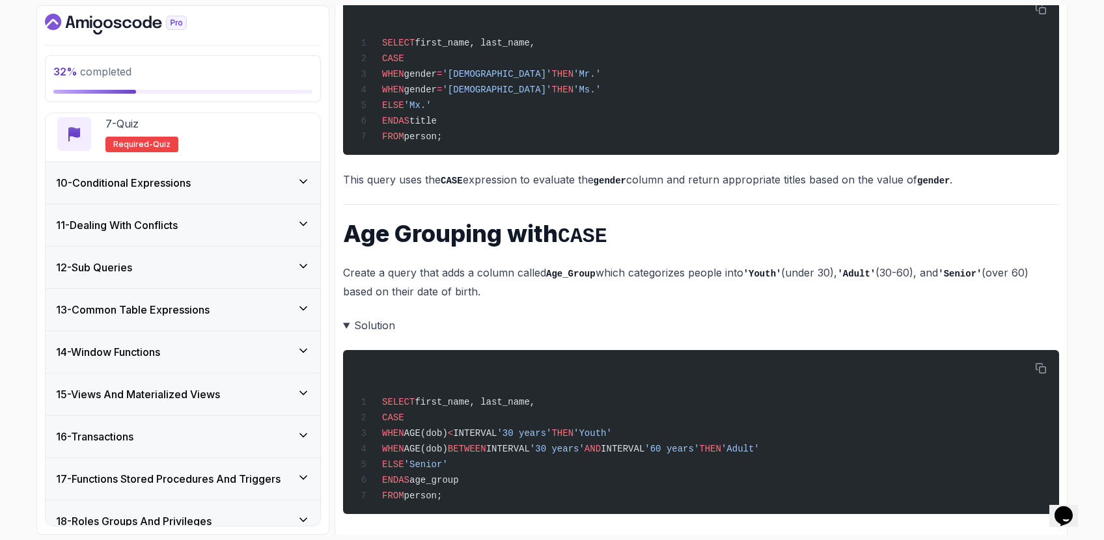
scroll to position [1191, 0]
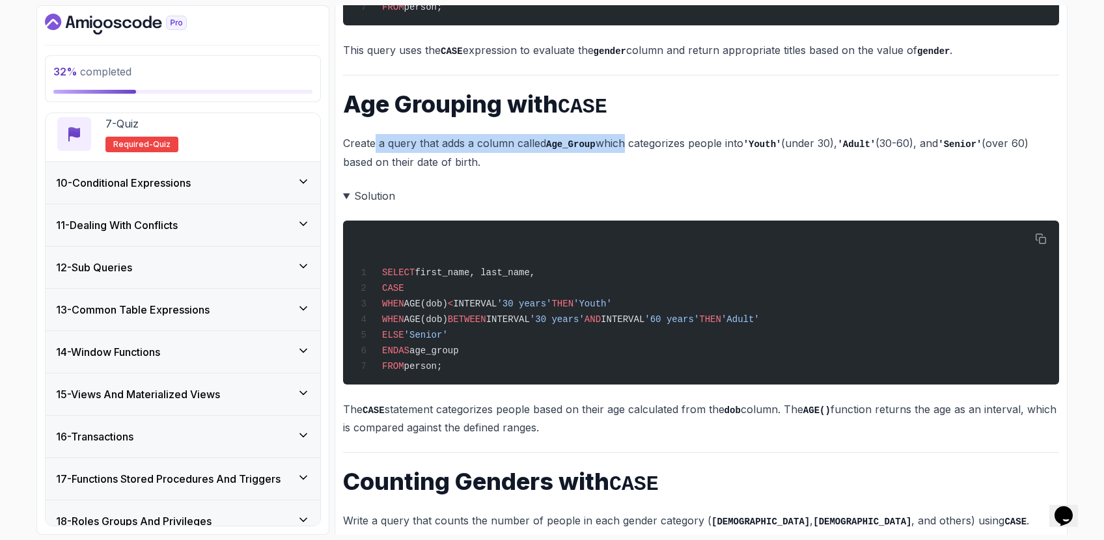
drag, startPoint x: 374, startPoint y: 118, endPoint x: 622, endPoint y: 111, distance: 248.1
click at [622, 134] on p "Create a query that adds a column called Age_Group which categorizes people int…" at bounding box center [701, 152] width 716 height 37
drag, startPoint x: 603, startPoint y: 124, endPoint x: 490, endPoint y: 139, distance: 114.3
click at [490, 139] on p "Create a query that adds a column called Age_Group which categorizes people int…" at bounding box center [701, 152] width 716 height 37
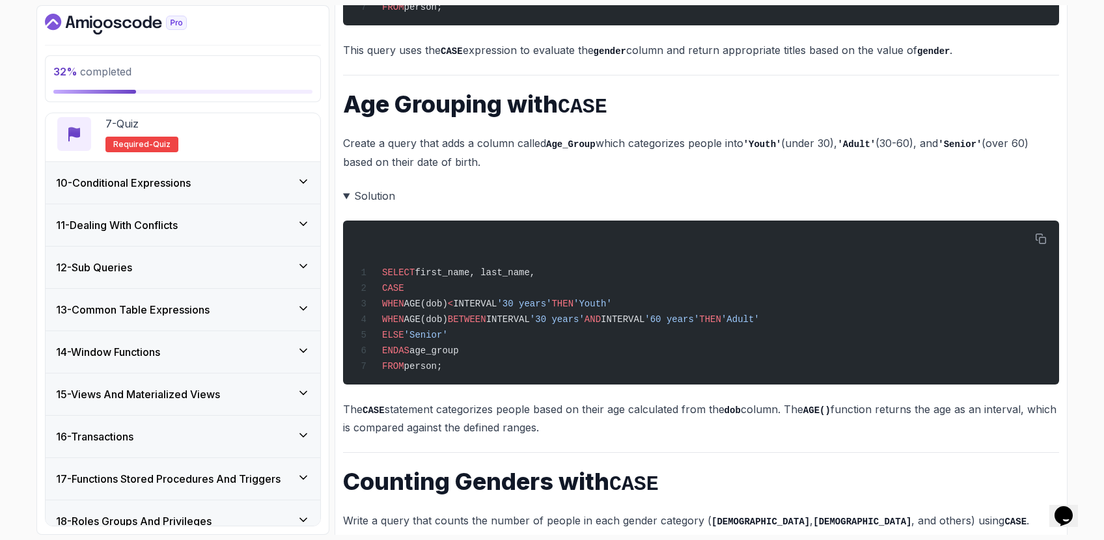
click at [490, 138] on p "Create a query that adds a column called Age_Group which categorizes people int…" at bounding box center [701, 152] width 716 height 37
drag, startPoint x: 432, startPoint y: 279, endPoint x: 704, endPoint y: 284, distance: 272.8
click at [704, 284] on div "SELECT first_name, last_name, CASE WHEN AGE(dob) < INTERVAL '30 years' THEN 'Yo…" at bounding box center [700, 302] width 695 height 148
drag, startPoint x: 607, startPoint y: 290, endPoint x: 482, endPoint y: 287, distance: 125.0
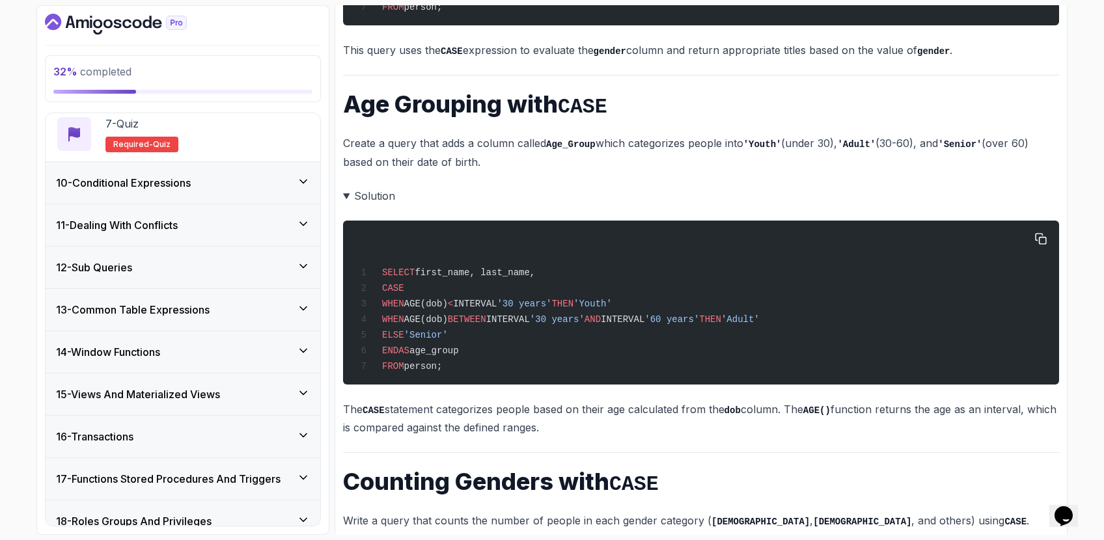
click at [482, 287] on div "SELECT first_name, last_name, CASE WHEN AGE(dob) < INTERVAL '30 years' THEN 'Yo…" at bounding box center [700, 302] width 695 height 148
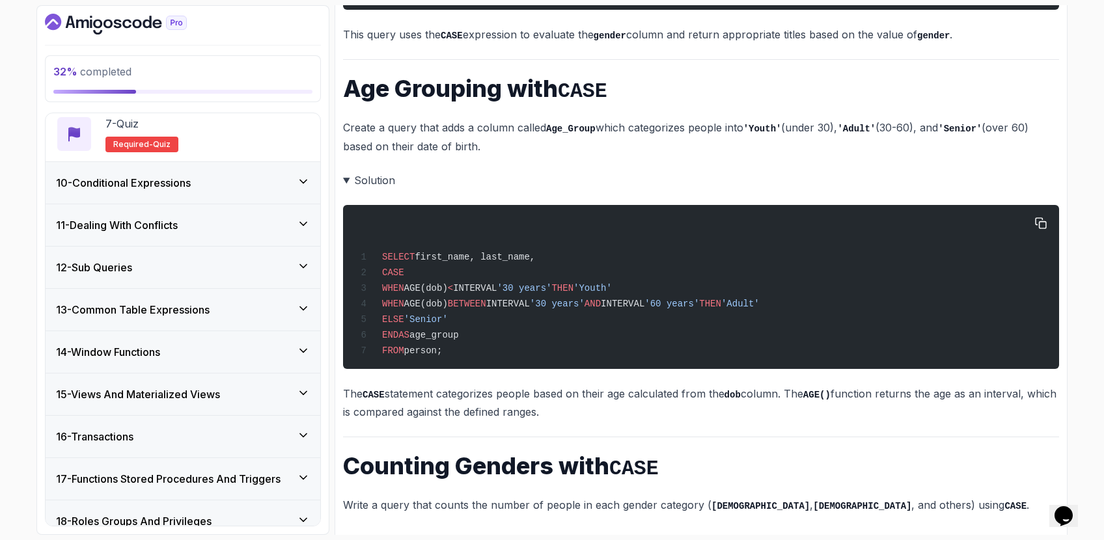
scroll to position [1208, 0]
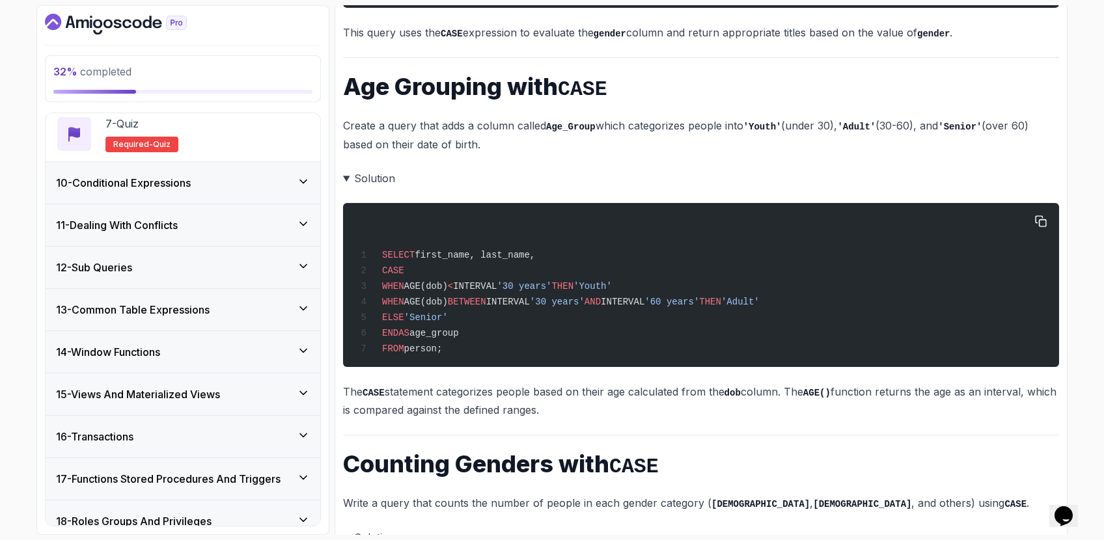
drag, startPoint x: 544, startPoint y: 340, endPoint x: 609, endPoint y: 237, distance: 121.7
click at [609, 237] on pre "SELECT first_name, last_name, CASE WHEN AGE(dob) < INTERVAL '30 years' THEN 'Yo…" at bounding box center [701, 285] width 716 height 164
click at [609, 237] on div "SELECT first_name, last_name, CASE WHEN AGE(dob) < INTERVAL '30 years' THEN 'Yo…" at bounding box center [700, 285] width 695 height 148
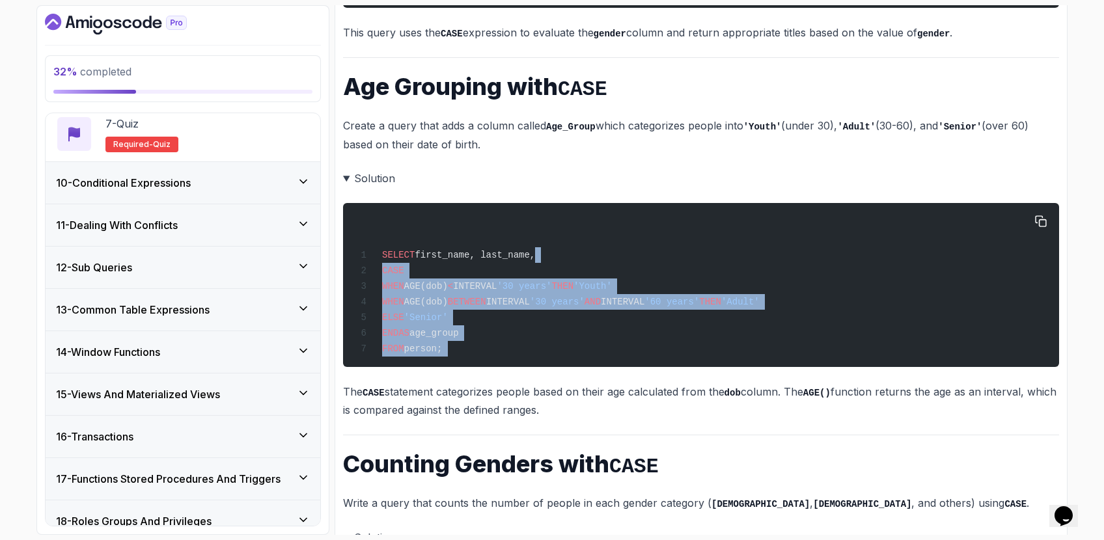
drag, startPoint x: 609, startPoint y: 237, endPoint x: 555, endPoint y: 341, distance: 117.3
click at [555, 341] on pre "SELECT first_name, last_name, CASE WHEN AGE(dob) < INTERVAL '30 years' THEN 'Yo…" at bounding box center [701, 285] width 716 height 164
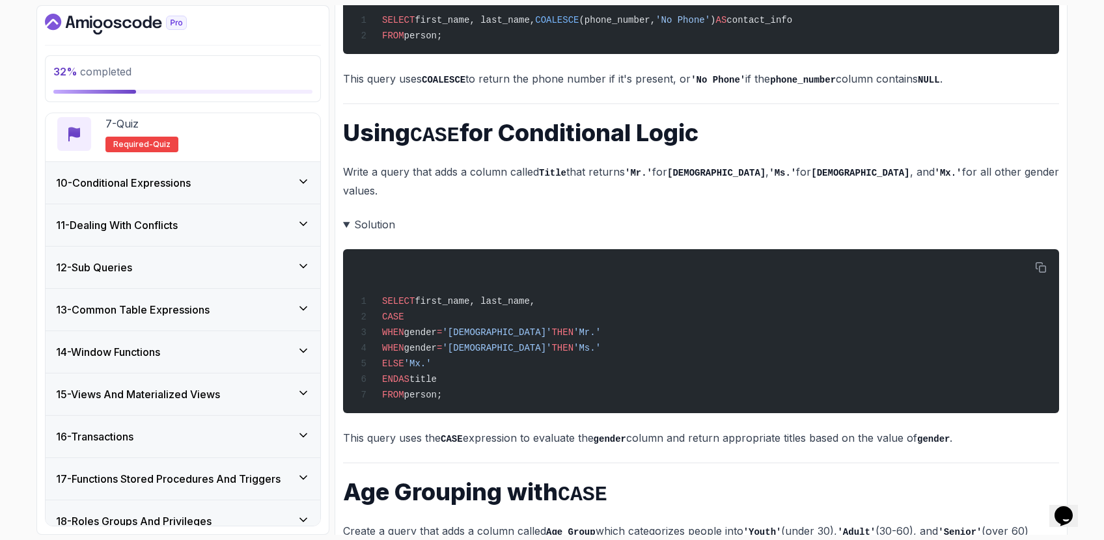
scroll to position [799, 0]
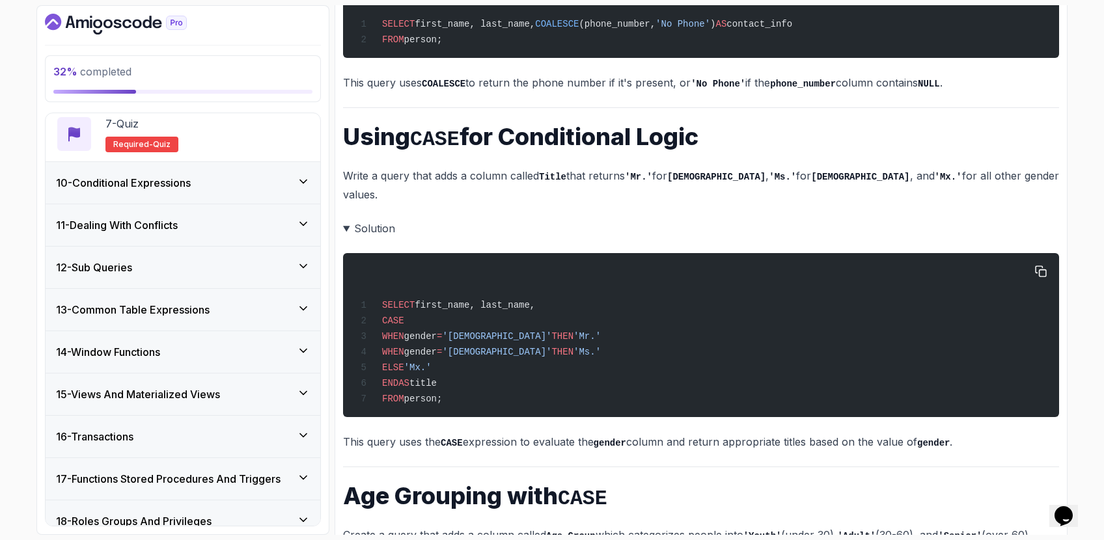
drag, startPoint x: 533, startPoint y: 366, endPoint x: 518, endPoint y: 245, distance: 121.9
click at [514, 276] on div "SELECT first_name, last_name, CASE WHEN gender = '[DEMOGRAPHIC_DATA]' THEN 'Mr.…" at bounding box center [700, 335] width 695 height 148
click at [518, 261] on div "SELECT first_name, last_name, CASE WHEN gender = '[DEMOGRAPHIC_DATA]' THEN 'Mr.…" at bounding box center [700, 335] width 695 height 148
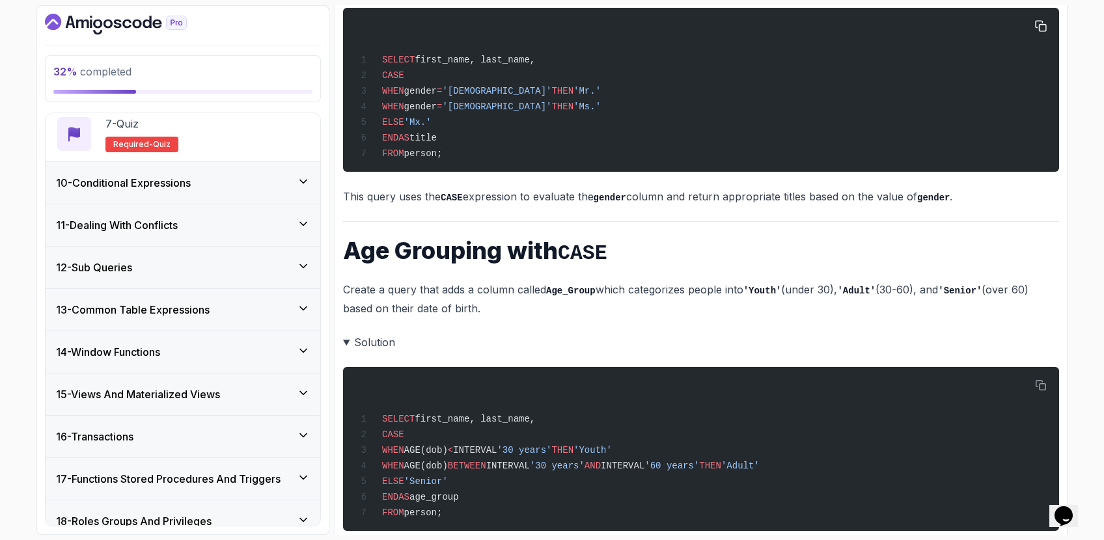
scroll to position [1180, 0]
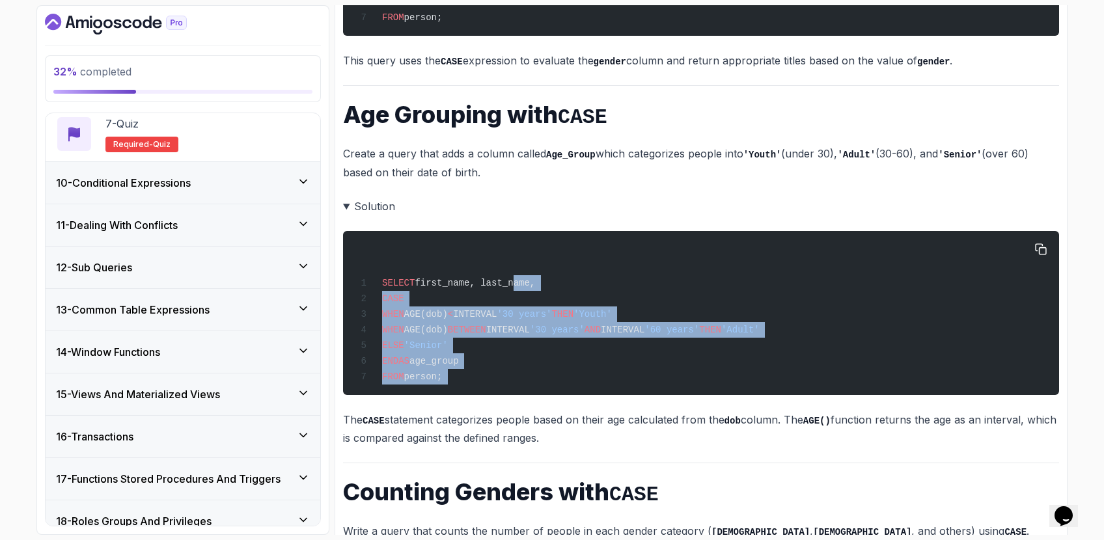
drag, startPoint x: 522, startPoint y: 368, endPoint x: 516, endPoint y: 264, distance: 103.7
click at [516, 264] on details "Solution SELECT first_name, last_name, CASE WHEN AGE(dob) < INTERVAL '30 years'…" at bounding box center [701, 322] width 716 height 251
click at [516, 278] on span "first_name, last_name," at bounding box center [475, 283] width 120 height 10
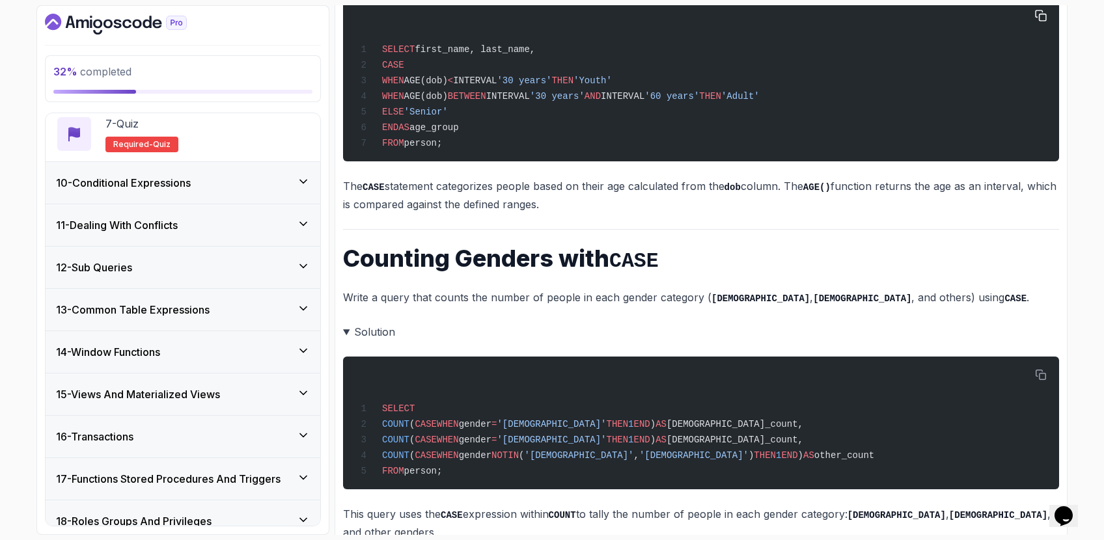
scroll to position [1419, 0]
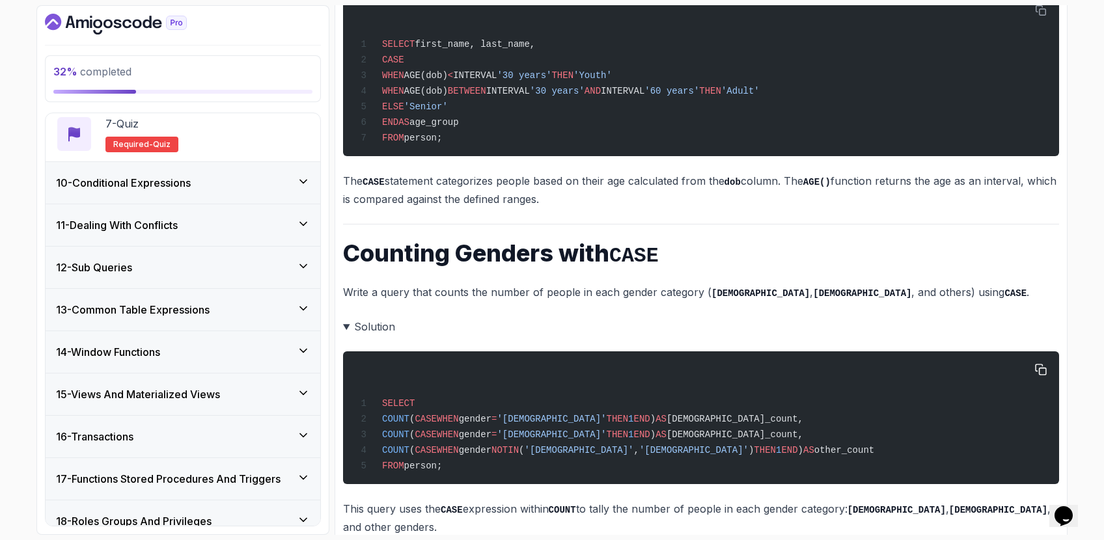
drag, startPoint x: 355, startPoint y: 364, endPoint x: 674, endPoint y: 451, distance: 331.3
click at [674, 451] on pre "SELECT COUNT ( CASE WHEN gender = '[DEMOGRAPHIC_DATA]' THEN 1 END ) AS [DEMOGRA…" at bounding box center [701, 418] width 716 height 133
drag, startPoint x: 680, startPoint y: 444, endPoint x: 406, endPoint y: 396, distance: 278.2
click at [406, 396] on div "SELECT COUNT ( CASE WHEN gender = '[DEMOGRAPHIC_DATA]' THEN 1 END ) AS [DEMOGRA…" at bounding box center [700, 417] width 695 height 117
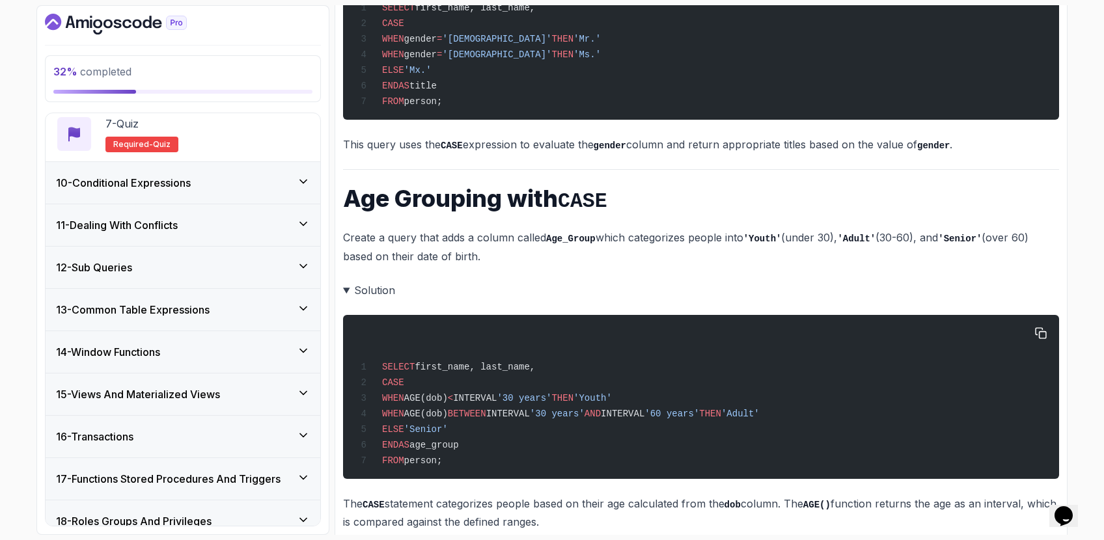
scroll to position [1103, 0]
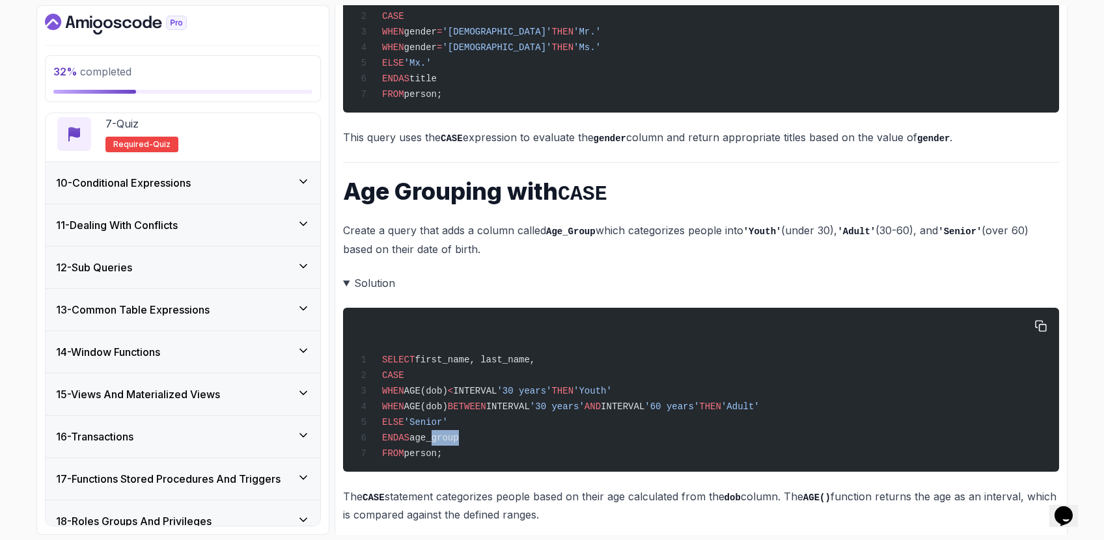
drag, startPoint x: 486, startPoint y: 418, endPoint x: 458, endPoint y: 406, distance: 30.3
click at [458, 408] on div "SELECT first_name, last_name, CASE WHEN AGE(dob) < INTERVAL '30 years' THEN 'Yo…" at bounding box center [700, 390] width 695 height 148
click at [458, 406] on div "SELECT first_name, last_name, CASE WHEN AGE(dob) < INTERVAL '30 years' THEN 'Yo…" at bounding box center [700, 390] width 695 height 148
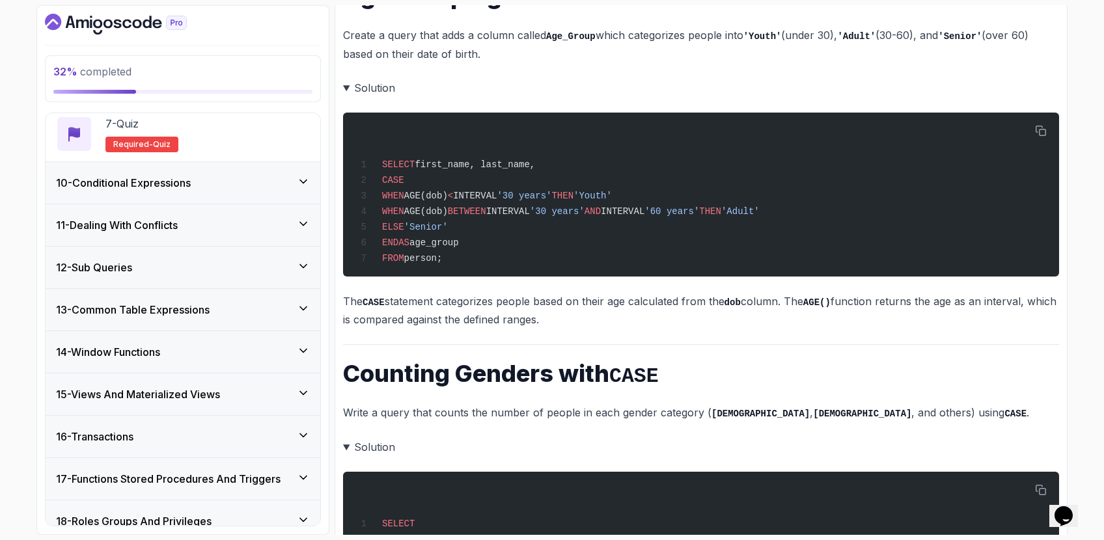
scroll to position [1326, 0]
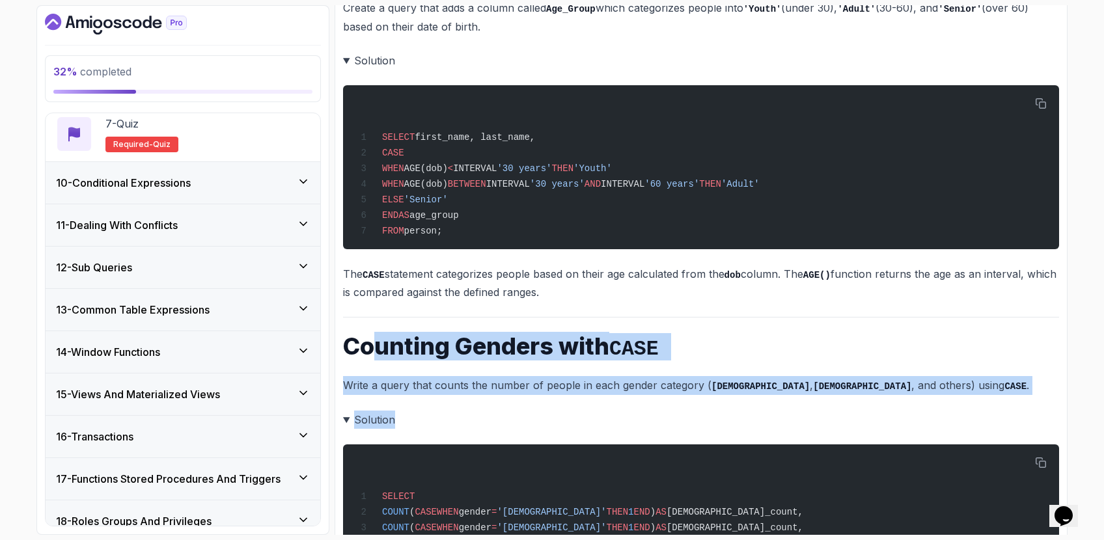
drag, startPoint x: 381, startPoint y: 319, endPoint x: 543, endPoint y: 396, distance: 178.8
click at [543, 411] on summary "Solution" at bounding box center [701, 420] width 716 height 18
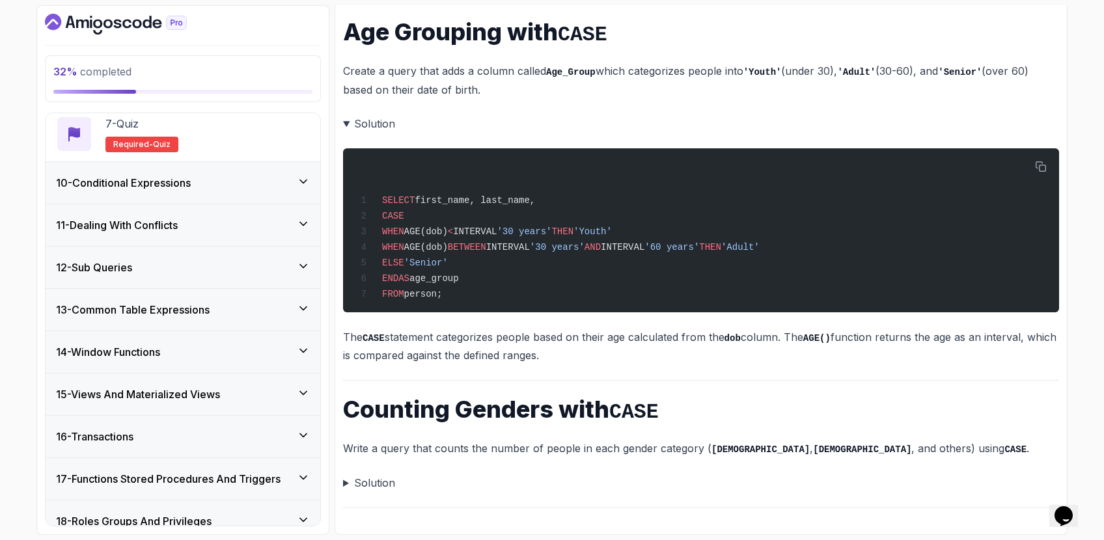
scroll to position [1237, 0]
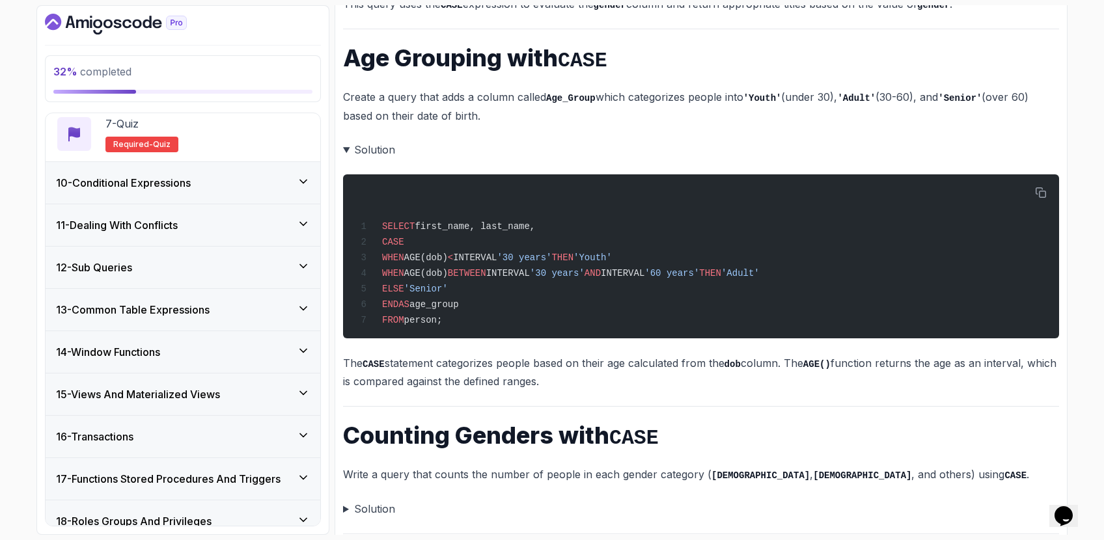
click at [447, 500] on summary "Solution" at bounding box center [701, 509] width 716 height 18
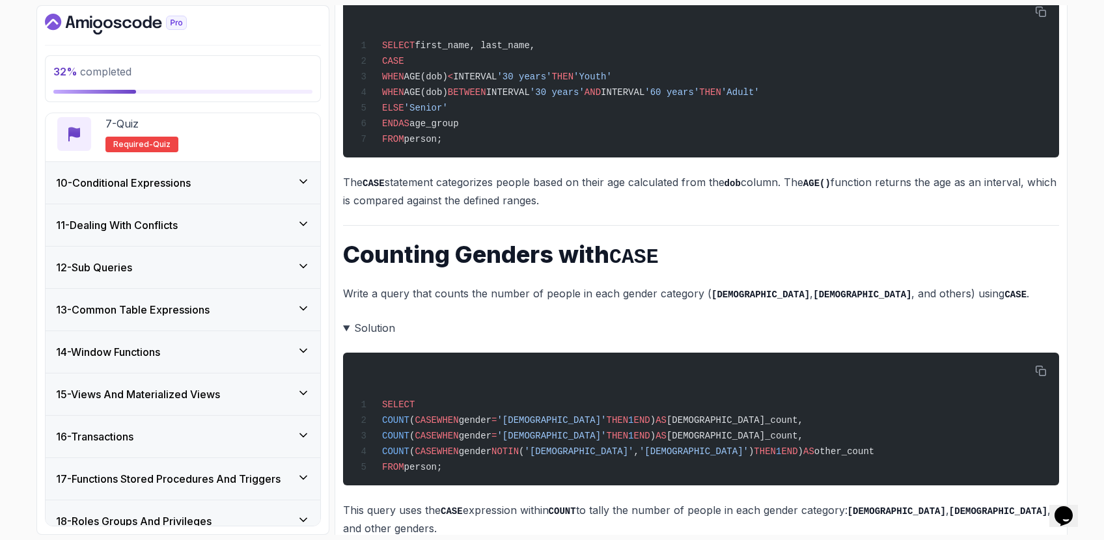
scroll to position [1419, 0]
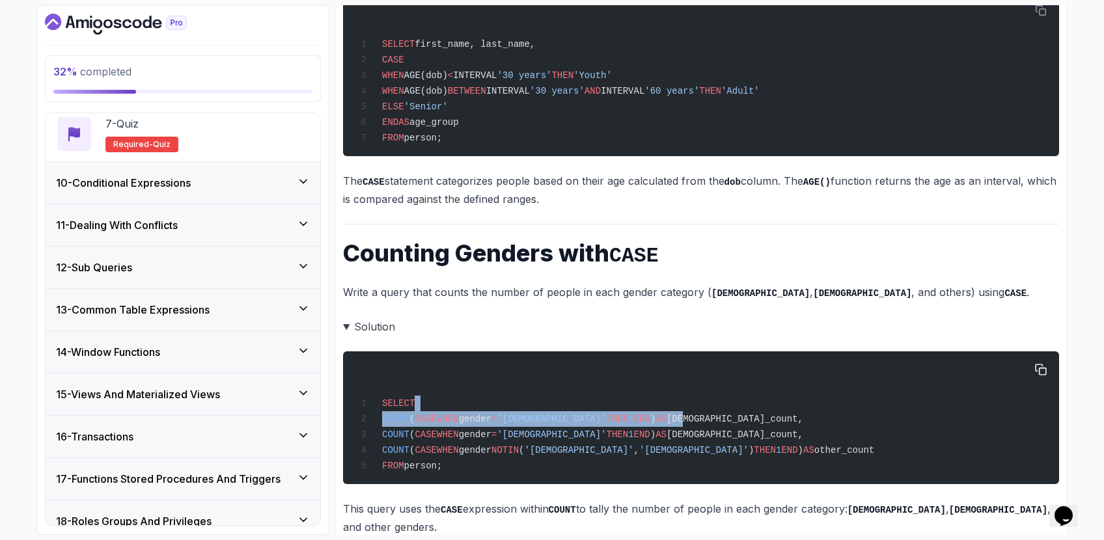
drag, startPoint x: 500, startPoint y: 383, endPoint x: 676, endPoint y: 395, distance: 176.1
click at [675, 395] on div "SELECT COUNT ( CASE WHEN gender = '[DEMOGRAPHIC_DATA]' THEN 1 END ) AS [DEMOGRA…" at bounding box center [700, 417] width 695 height 117
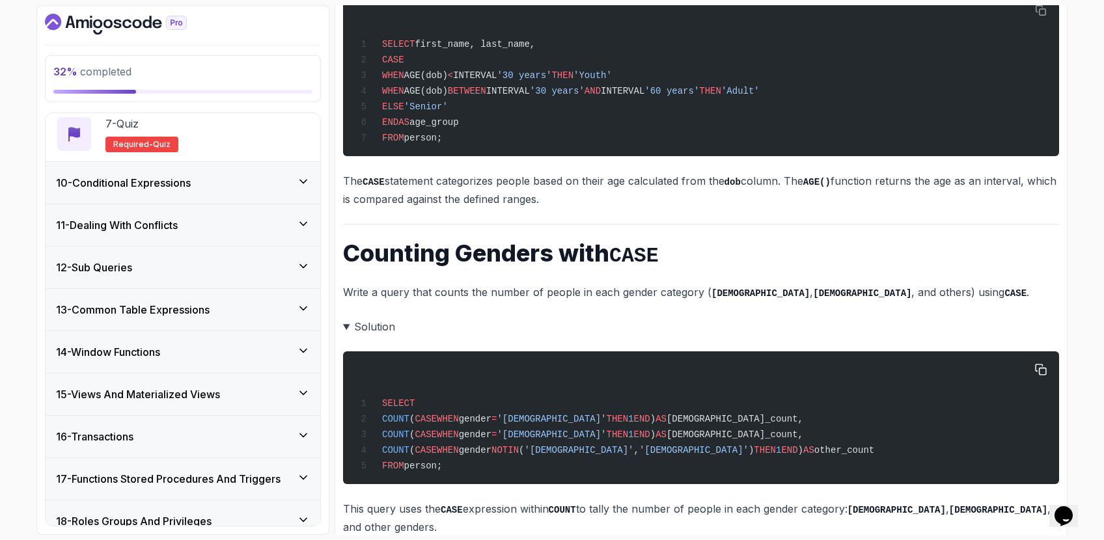
drag, startPoint x: 676, startPoint y: 395, endPoint x: 672, endPoint y: 403, distance: 9.3
click at [676, 414] on span "[DEMOGRAPHIC_DATA]_count," at bounding box center [735, 419] width 137 height 10
drag, startPoint x: 640, startPoint y: 391, endPoint x: 591, endPoint y: 392, distance: 48.8
click at [590, 414] on span "COUNT ( CASE WHEN gender = '[DEMOGRAPHIC_DATA]' THEN 1 END ) AS [DEMOGRAPHIC_DA…" at bounding box center [579, 419] width 447 height 10
click at [606, 414] on span "THEN" at bounding box center [617, 419] width 22 height 10
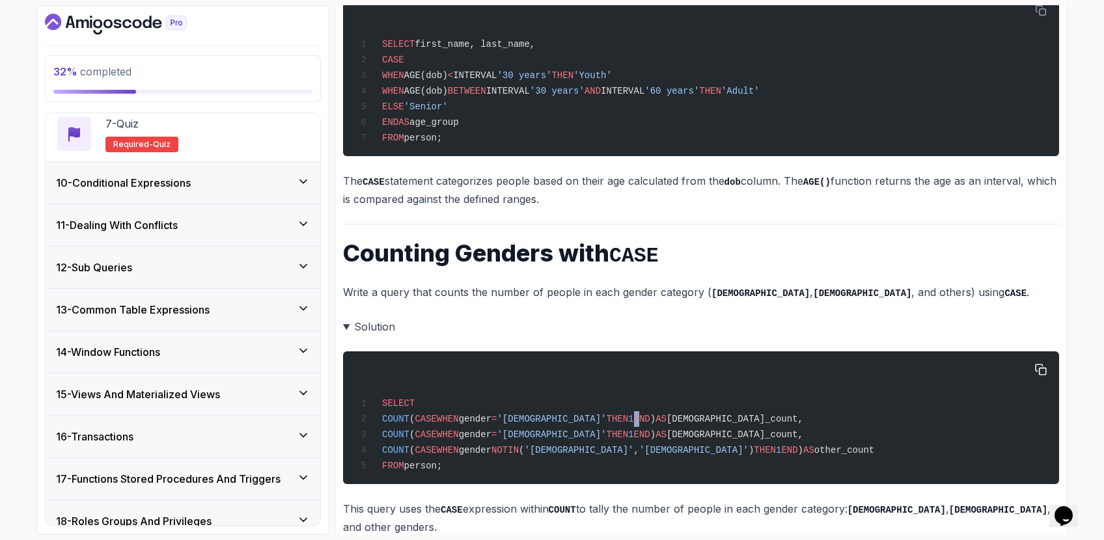
drag, startPoint x: 607, startPoint y: 389, endPoint x: 616, endPoint y: 393, distance: 9.9
click at [616, 414] on span "COUNT ( CASE WHEN gender = '[DEMOGRAPHIC_DATA]' THEN 1 END ) AS [DEMOGRAPHIC_DA…" at bounding box center [579, 419] width 447 height 10
click at [634, 414] on span "END" at bounding box center [642, 419] width 16 height 10
drag, startPoint x: 464, startPoint y: 435, endPoint x: 406, endPoint y: 426, distance: 58.7
click at [406, 426] on pre "SELECT COUNT ( CASE WHEN gender = '[DEMOGRAPHIC_DATA]' THEN 1 END ) AS [DEMOGRA…" at bounding box center [701, 418] width 716 height 133
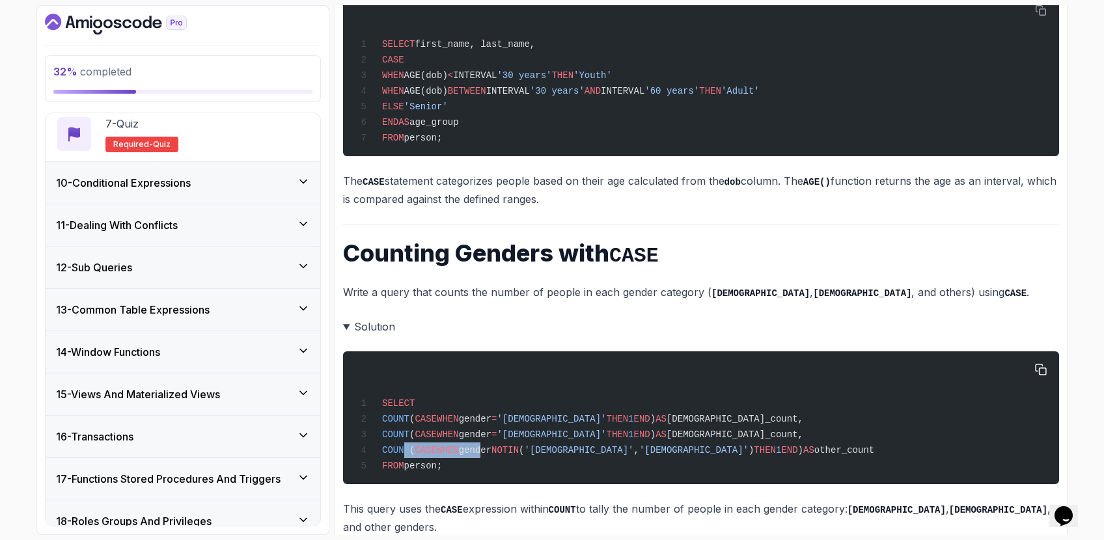
click at [406, 445] on span "COUNT" at bounding box center [395, 450] width 27 height 10
click at [409, 445] on span "COUNT" at bounding box center [395, 450] width 27 height 10
drag, startPoint x: 836, startPoint y: 419, endPoint x: 392, endPoint y: 415, distance: 444.0
click at [392, 415] on div "SELECT COUNT ( CASE WHEN gender = '[DEMOGRAPHIC_DATA]' THEN 1 END ) AS [DEMOGRA…" at bounding box center [700, 417] width 695 height 117
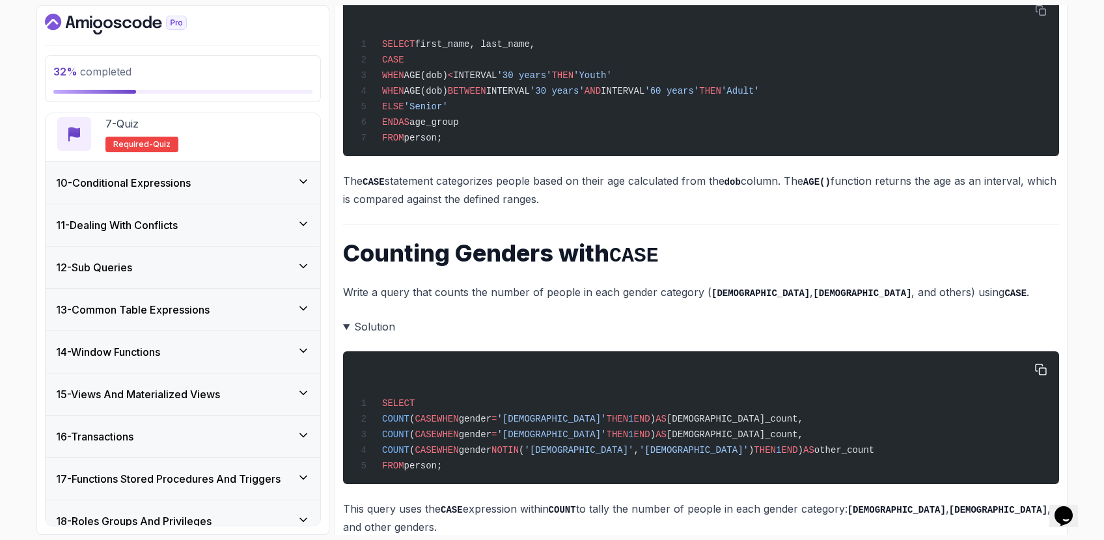
click at [515, 451] on pre "SELECT COUNT ( CASE WHEN gender = '[DEMOGRAPHIC_DATA]' THEN 1 END ) AS [DEMOGRA…" at bounding box center [701, 418] width 716 height 133
drag, startPoint x: 519, startPoint y: 444, endPoint x: 370, endPoint y: 372, distance: 164.8
click at [370, 372] on div "SELECT COUNT ( CASE WHEN gender = '[DEMOGRAPHIC_DATA]' THEN 1 END ) AS [DEMOGRA…" at bounding box center [700, 417] width 695 height 117
copy code "SELECT COUNT ( CASE WHEN gender = '[DEMOGRAPHIC_DATA]' THEN 1 END ) AS [DEMOGRA…"
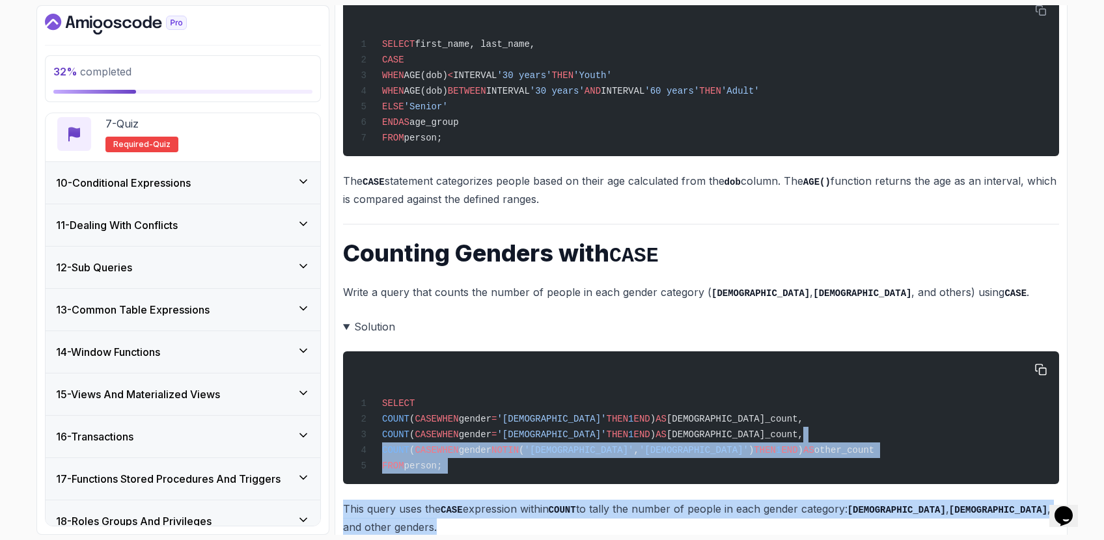
drag, startPoint x: 1026, startPoint y: 480, endPoint x: 829, endPoint y: 405, distance: 210.6
click at [829, 405] on details "Solution SELECT COUNT ( CASE WHEN gender = '[DEMOGRAPHIC_DATA]' THEN 1 END ) AS…" at bounding box center [701, 427] width 716 height 219
click at [829, 405] on div "SELECT COUNT ( CASE WHEN gender = '[DEMOGRAPHIC_DATA]' THEN 1 END ) AS [DEMOGRA…" at bounding box center [700, 417] width 695 height 117
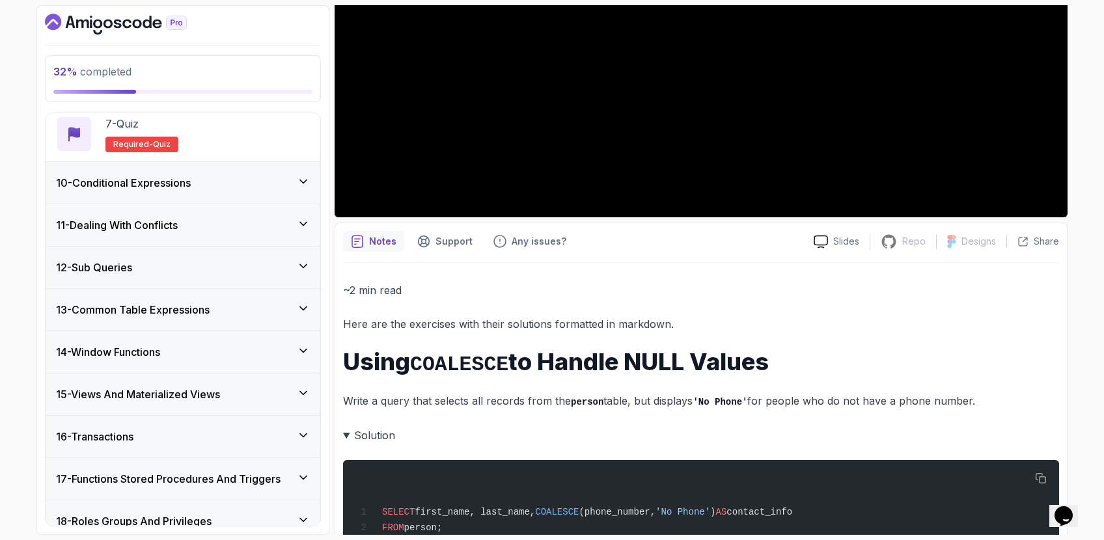
scroll to position [577, 0]
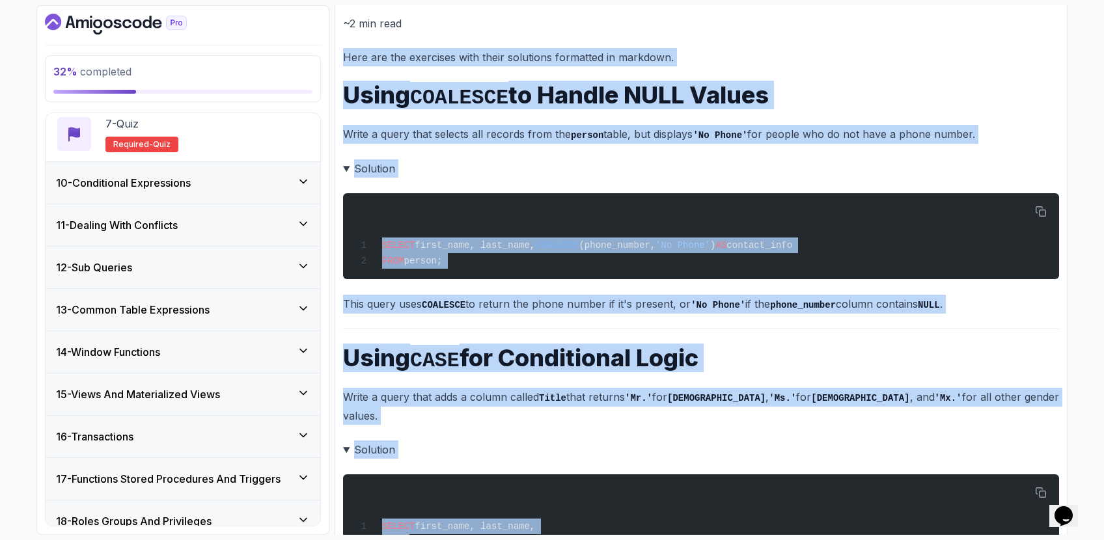
drag, startPoint x: 1018, startPoint y: 487, endPoint x: 342, endPoint y: 62, distance: 798.0
copy div "Here are the exercises with their solutions formatted in markdown. Using COALES…"
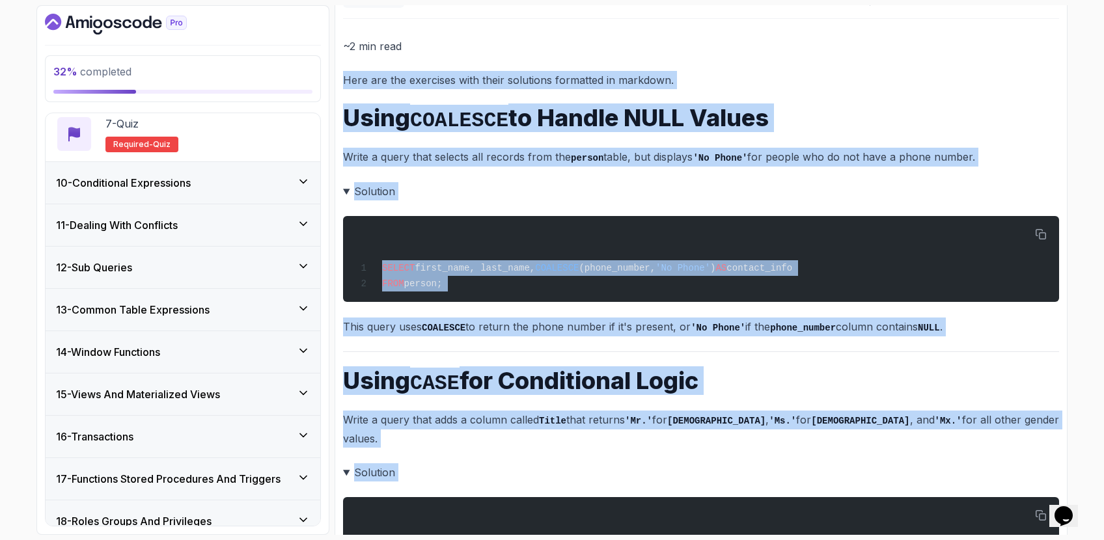
scroll to position [454, 0]
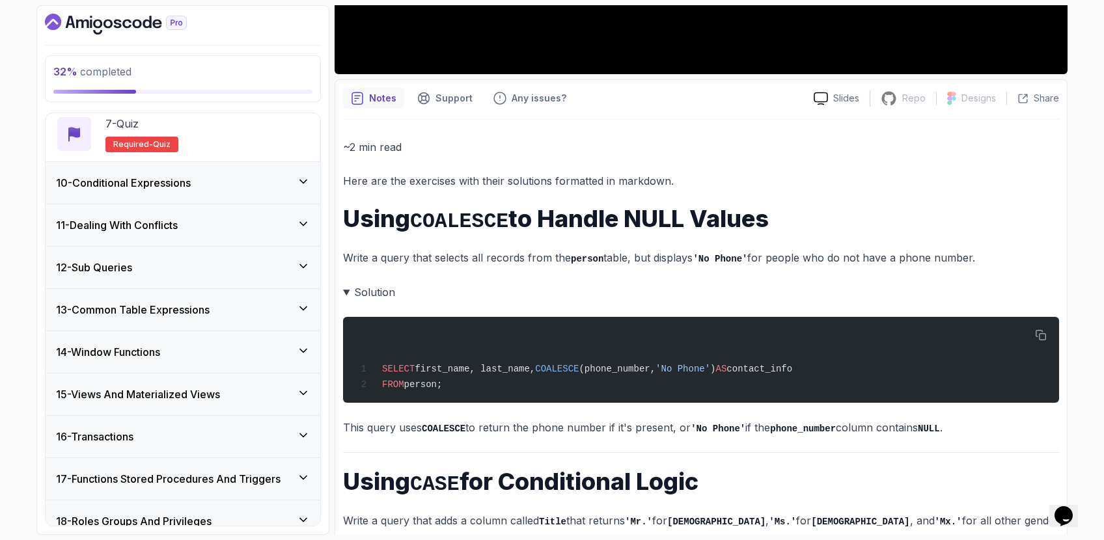
click at [456, 211] on code "COALESCE" at bounding box center [459, 221] width 98 height 23
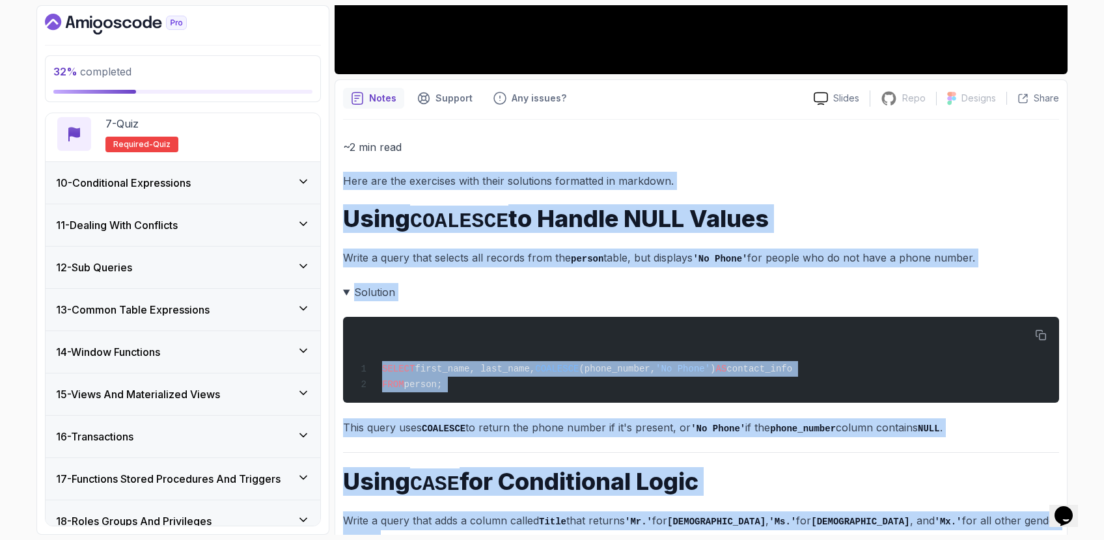
scroll to position [1419, 0]
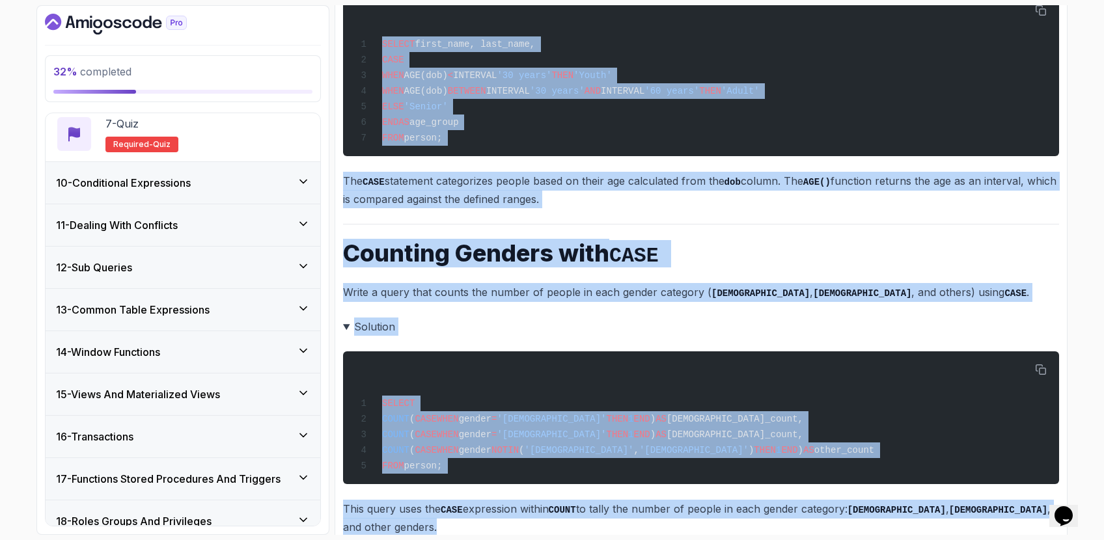
drag, startPoint x: 363, startPoint y: 196, endPoint x: 1022, endPoint y: 508, distance: 729.5
copy div "Here are the exercises with their solutions formatted in markdown. Using COALES…"
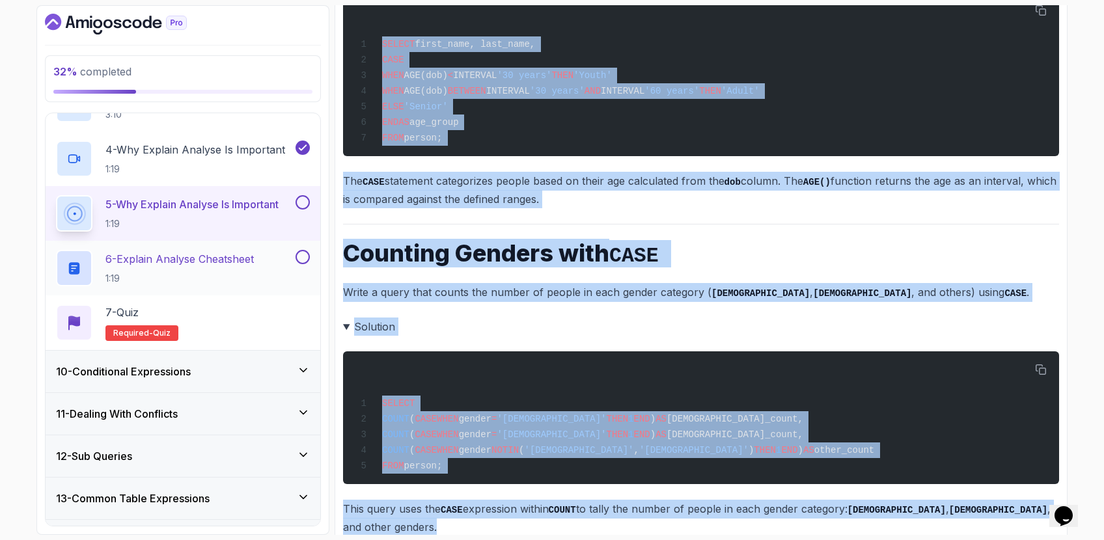
scroll to position [514, 0]
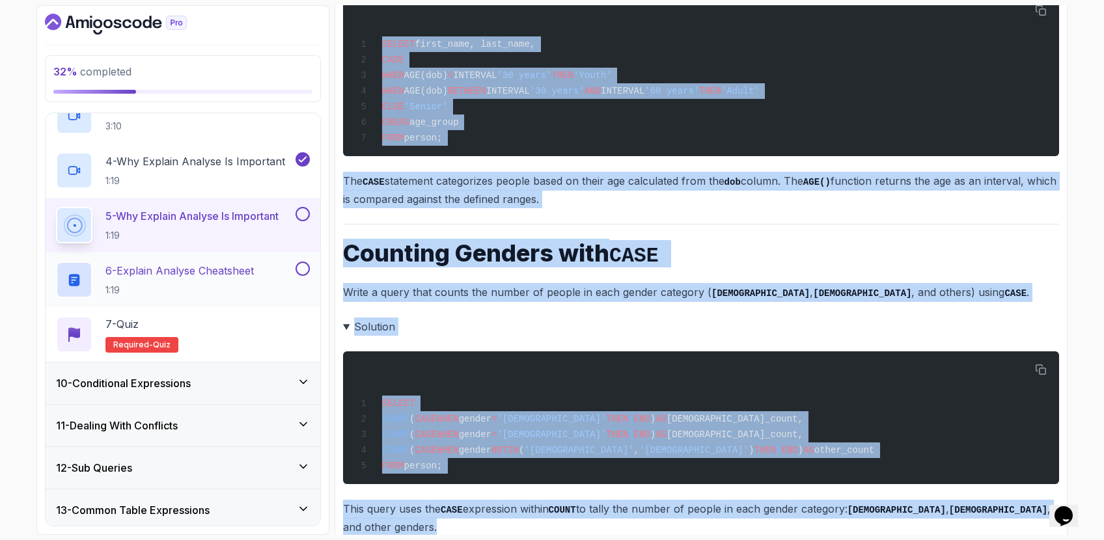
click at [246, 287] on p "1:19" at bounding box center [179, 290] width 148 height 13
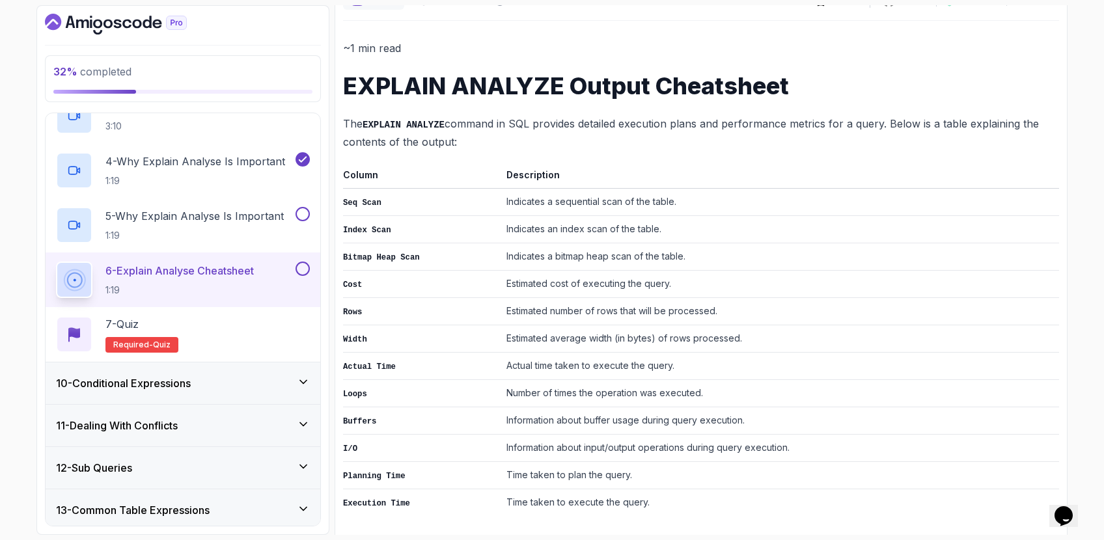
scroll to position [135, 0]
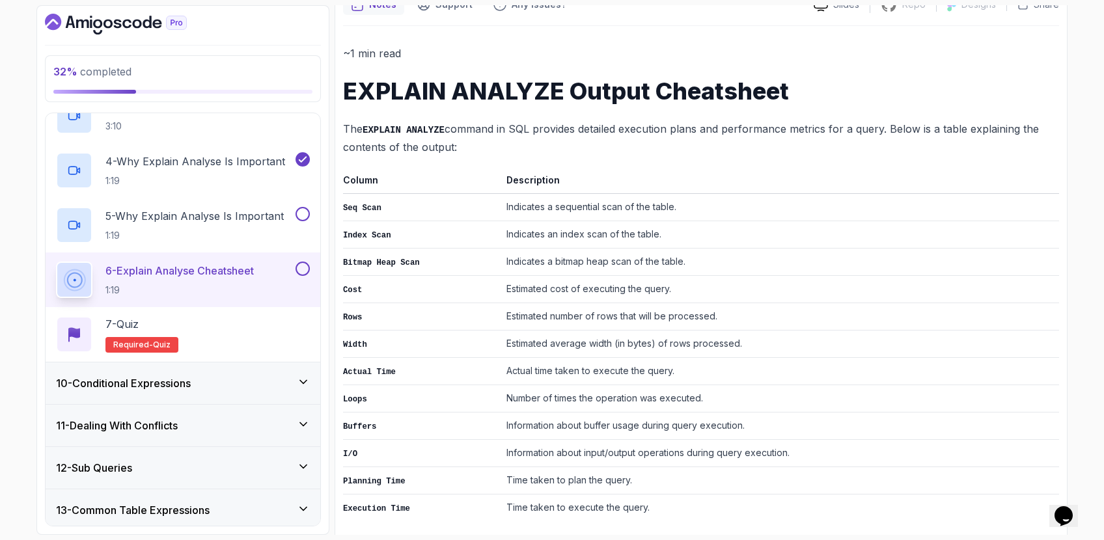
click at [223, 387] on div "10 - Conditional Expressions" at bounding box center [183, 384] width 254 height 16
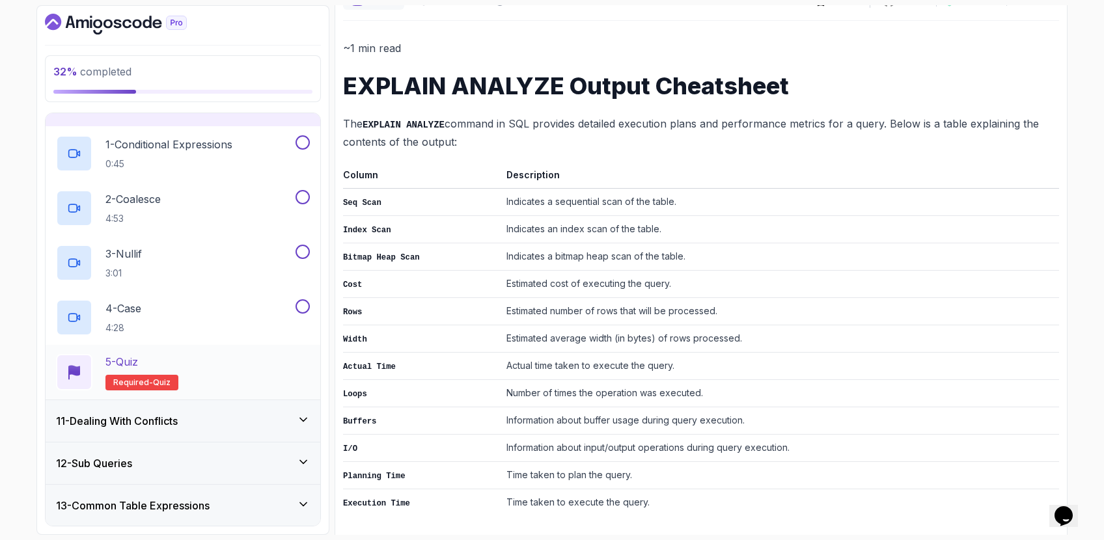
scroll to position [291, 0]
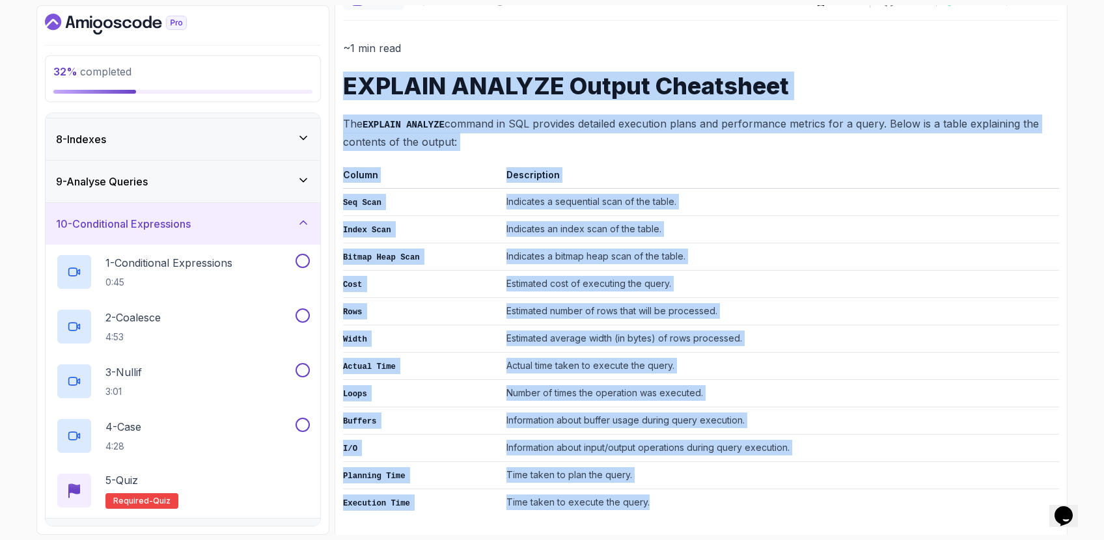
drag, startPoint x: 346, startPoint y: 79, endPoint x: 650, endPoint y: 499, distance: 517.9
click at [650, 499] on div "~1 min read EXPLAIN ANALYZE Output Cheatsheet The EXPLAIN ANALYZE command in SQ…" at bounding box center [701, 277] width 716 height 477
copy div "EXPLAIN ANALYZE Output Cheatsheet The EXPLAIN ANALYZE command in SQL provides d…"
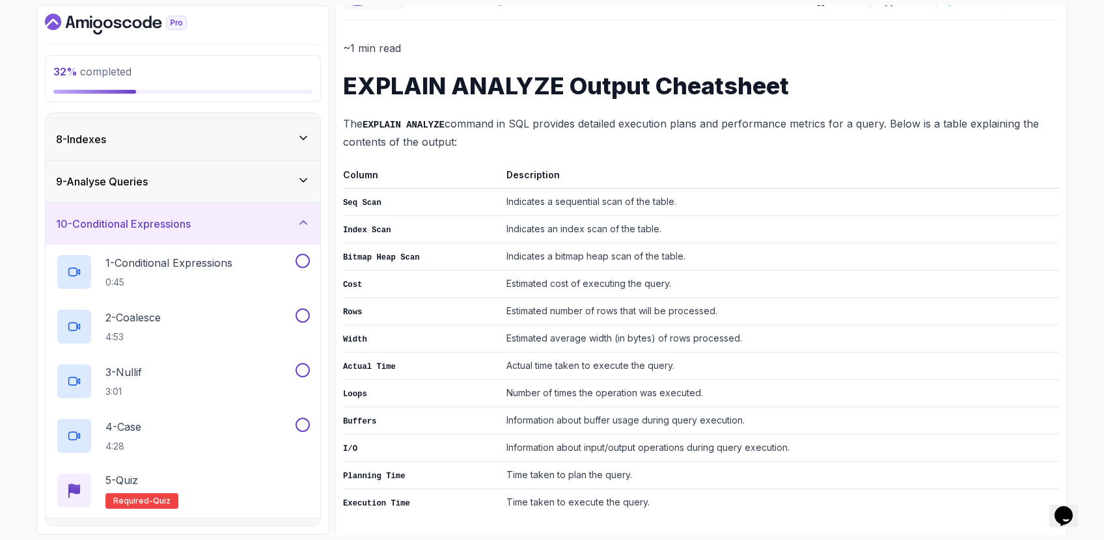
click at [702, 462] on td "Time taken to plan the query." at bounding box center [780, 475] width 558 height 27
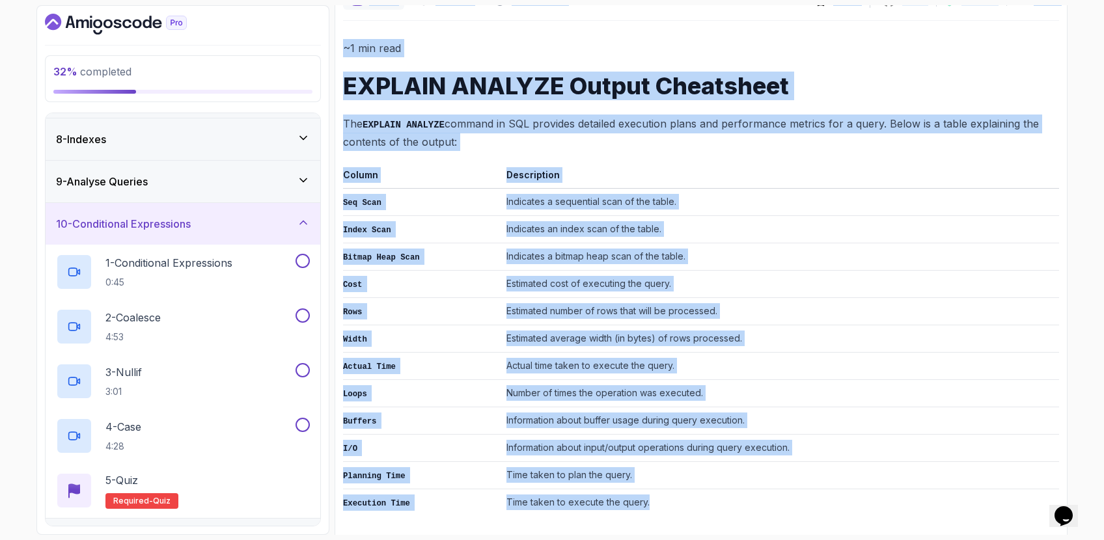
scroll to position [0, 0]
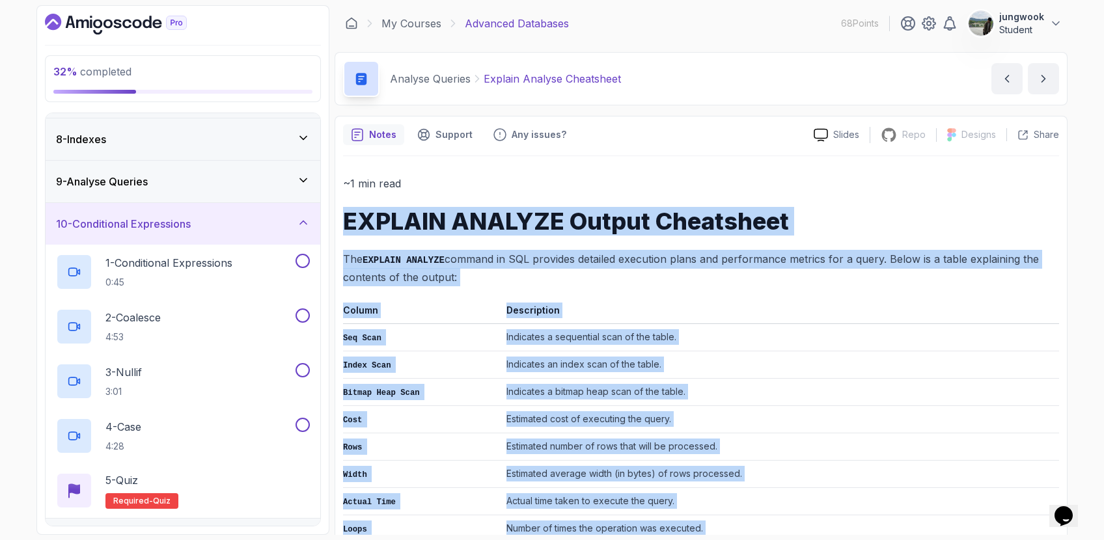
drag, startPoint x: 654, startPoint y: 503, endPoint x: 340, endPoint y: 219, distance: 423.1
click at [340, 219] on div "Notes Support Any issues? Slides Repo Repository not available Designs Design n…" at bounding box center [701, 397] width 733 height 562
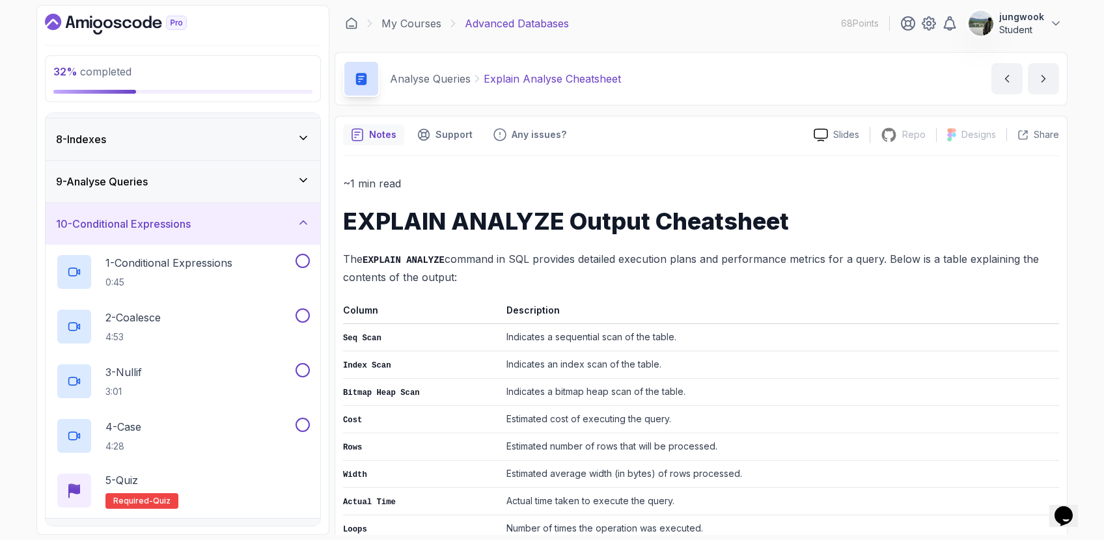
click at [679, 352] on td "Indicates an index scan of the table." at bounding box center [780, 365] width 558 height 27
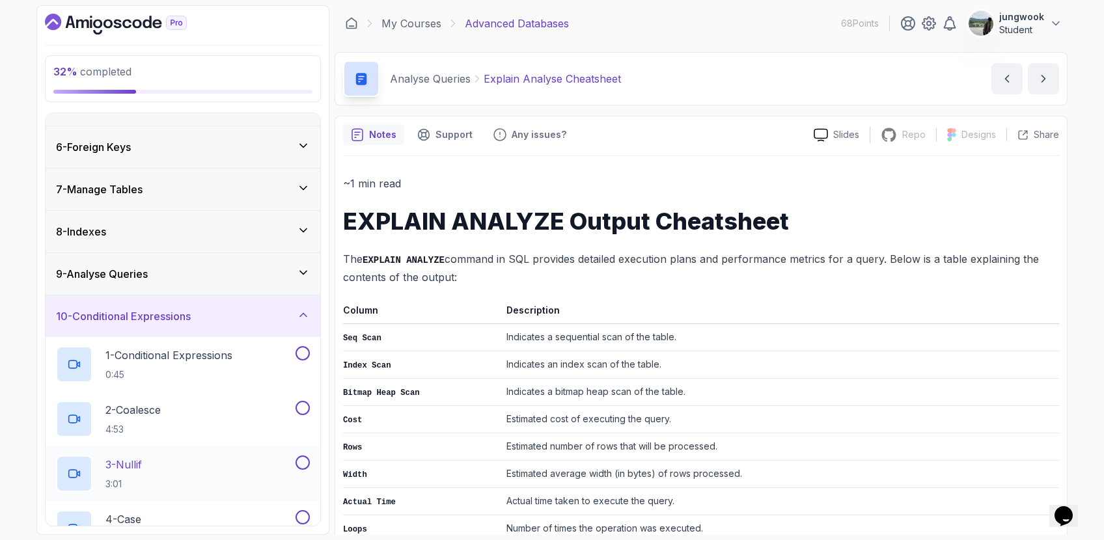
scroll to position [196, 0]
click at [225, 367] on h2 "1 - Conditional Expressions 0:45" at bounding box center [168, 367] width 127 height 34
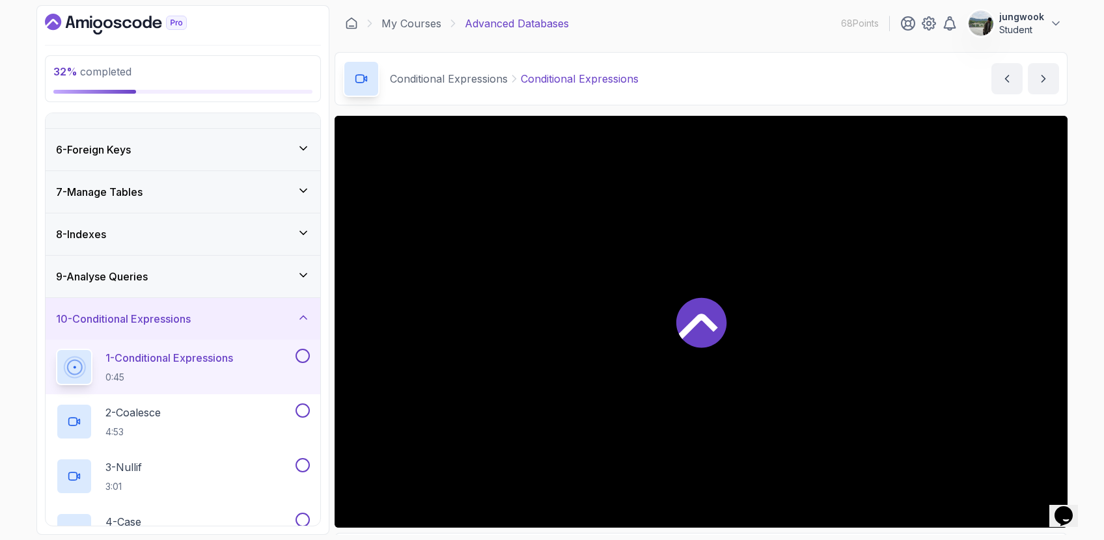
click at [726, 336] on icon at bounding box center [701, 322] width 52 height 52
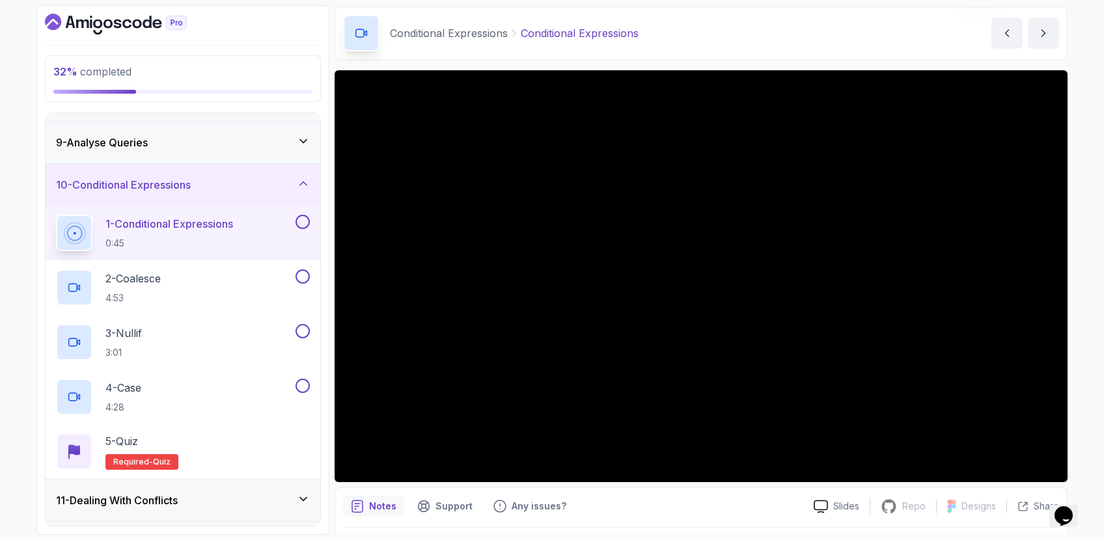
scroll to position [302, 0]
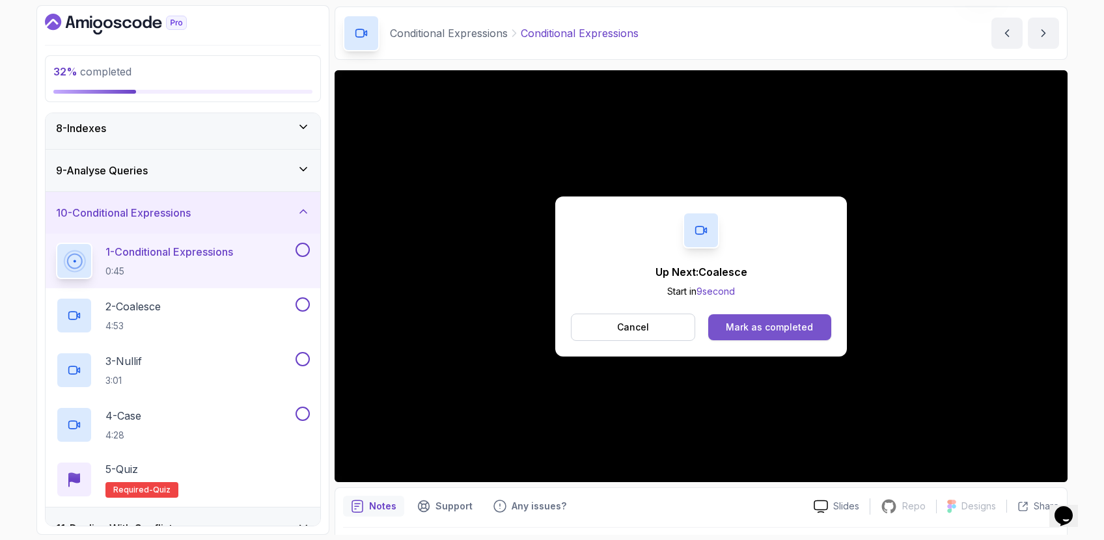
click at [818, 320] on button "Mark as completed" at bounding box center [769, 327] width 123 height 26
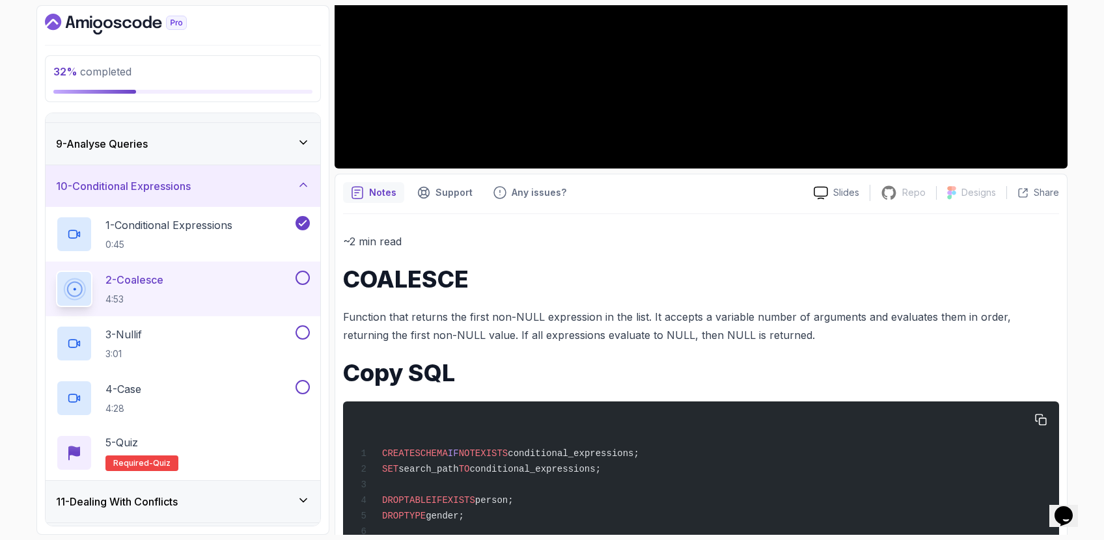
scroll to position [643, 0]
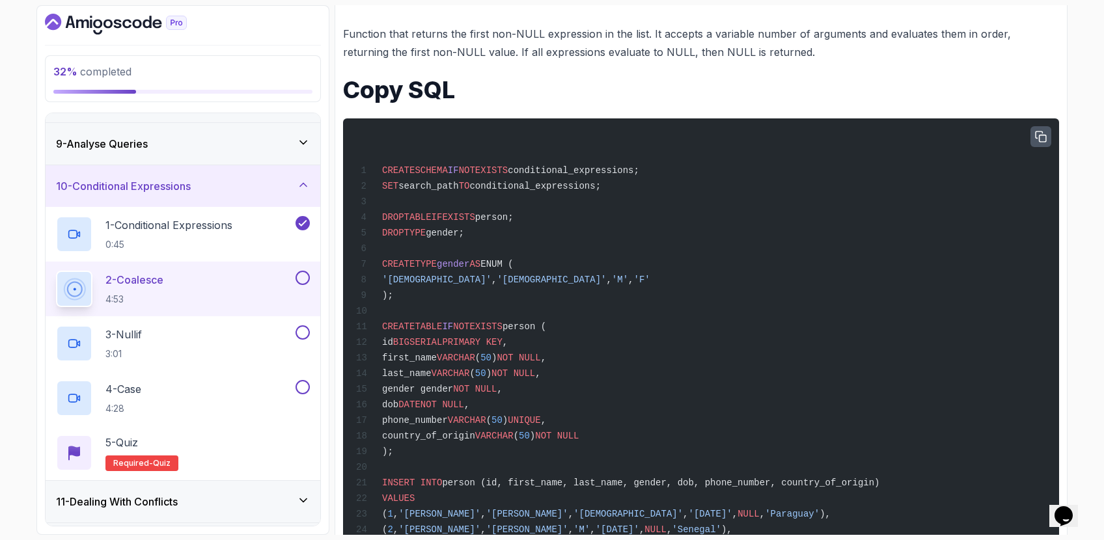
click at [1032, 137] on button "button" at bounding box center [1041, 136] width 21 height 21
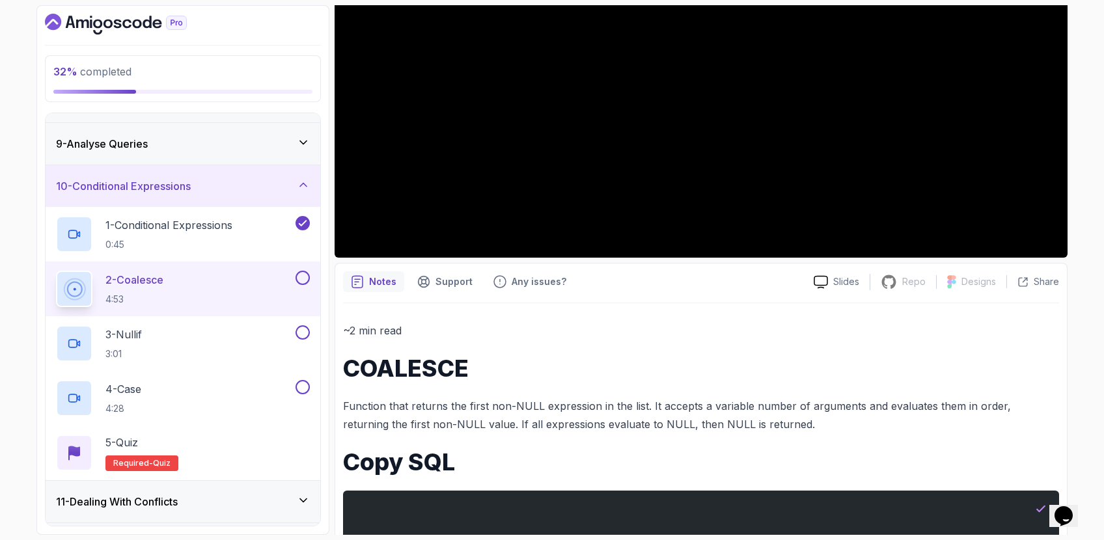
scroll to position [0, 0]
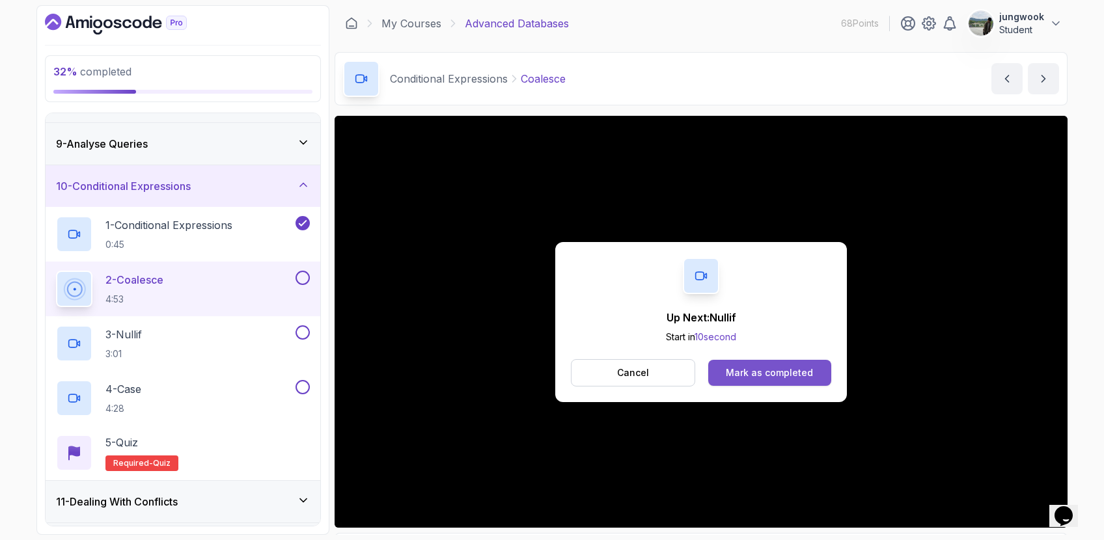
click at [751, 372] on div "Mark as completed" at bounding box center [769, 373] width 87 height 13
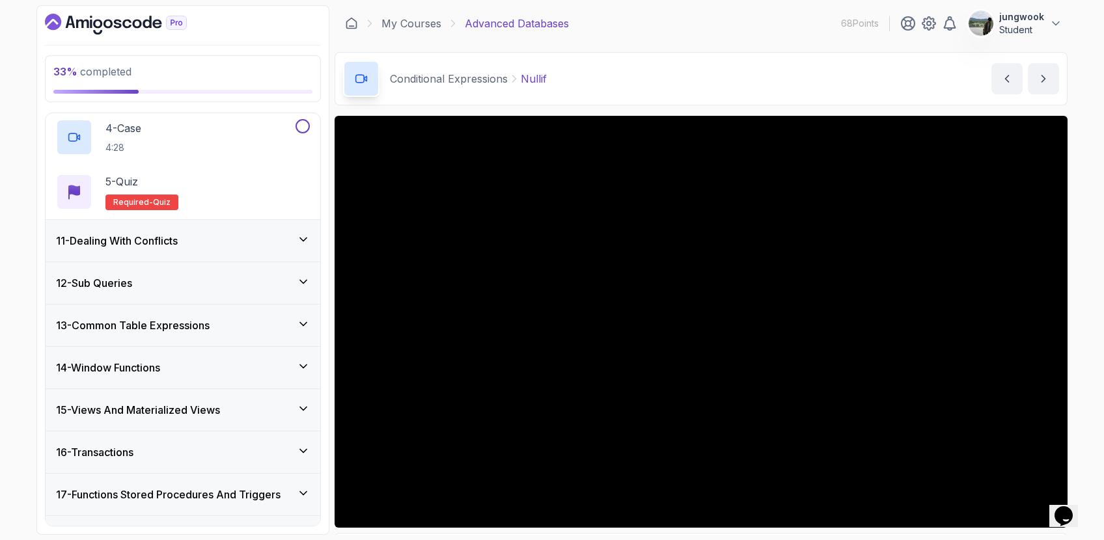
scroll to position [605, 0]
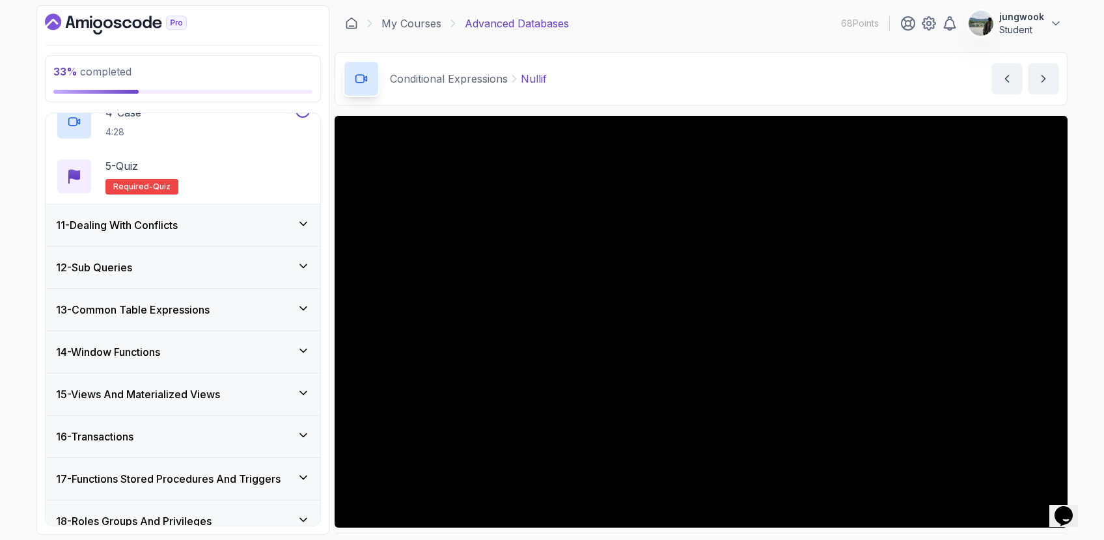
click at [301, 434] on icon at bounding box center [303, 435] width 13 height 13
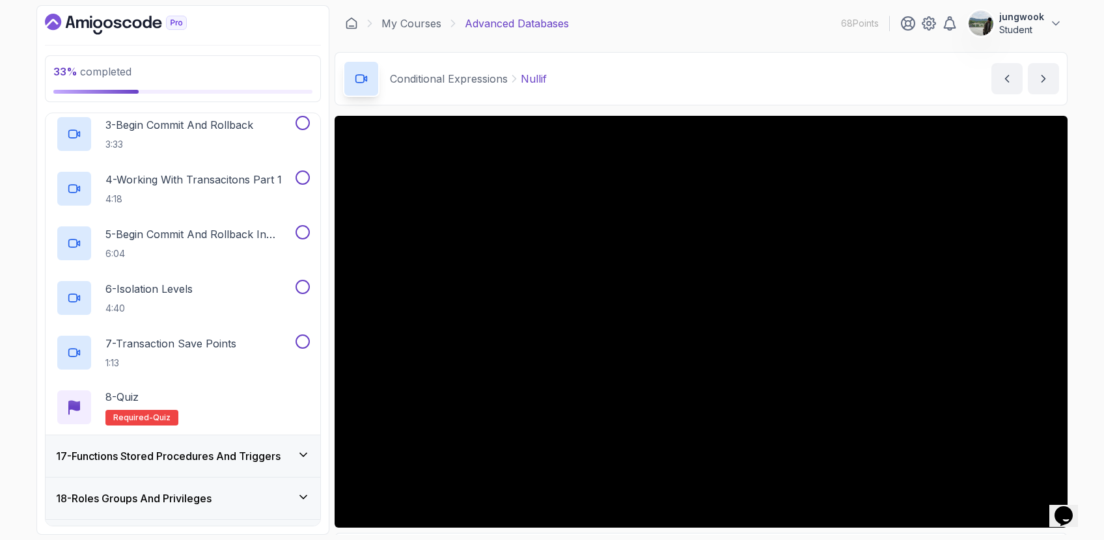
click at [305, 456] on icon at bounding box center [303, 455] width 13 height 13
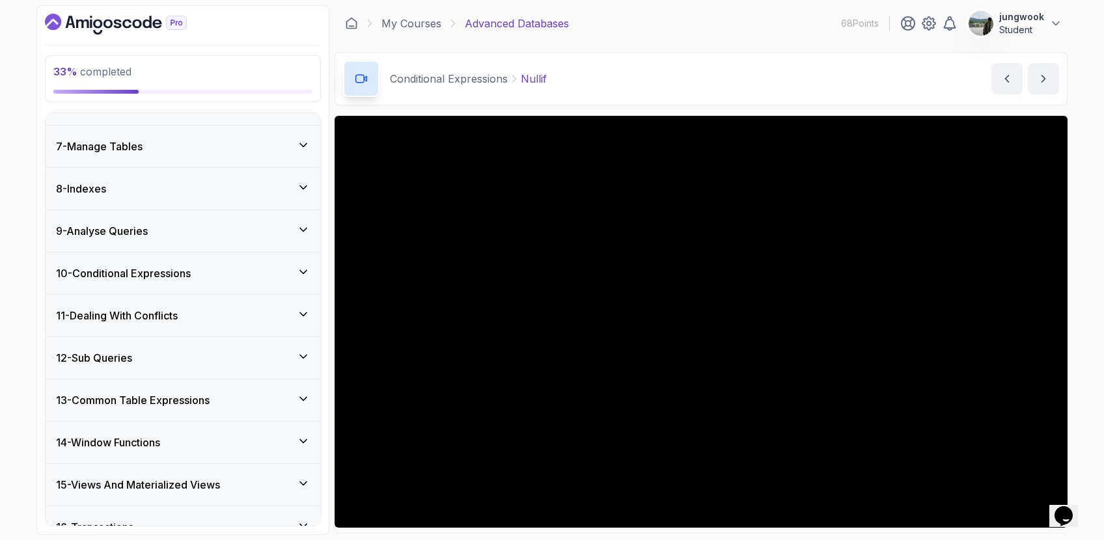
scroll to position [0, 0]
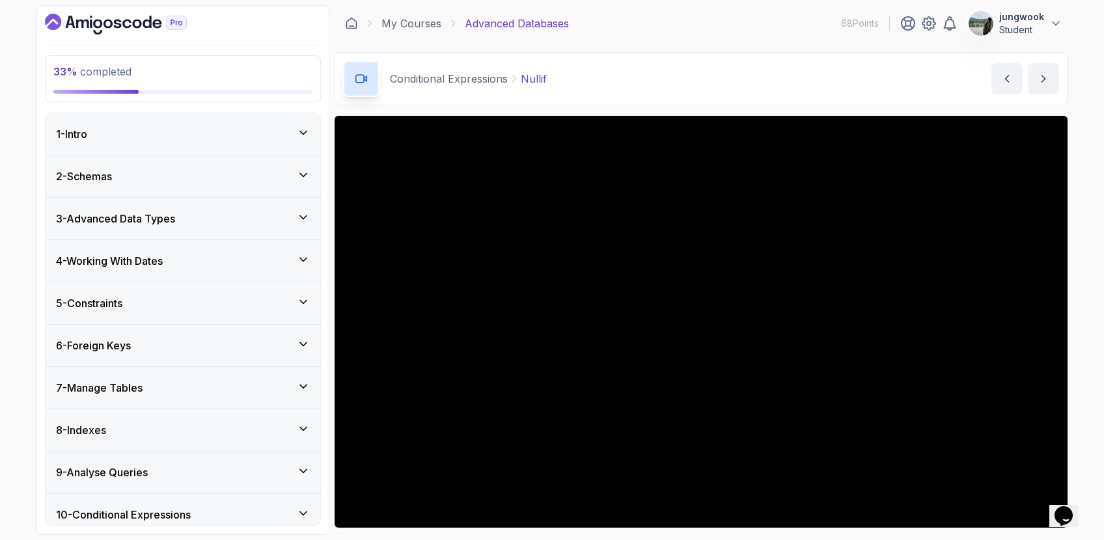
click at [233, 396] on div "7 - Manage Tables" at bounding box center [183, 388] width 275 height 42
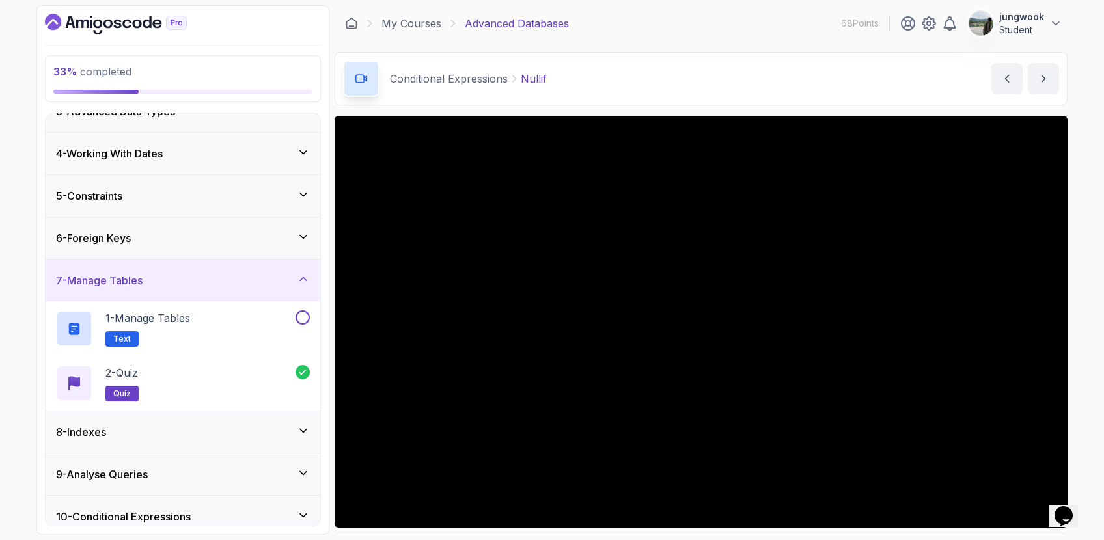
click at [228, 442] on div "8 - Indexes" at bounding box center [183, 432] width 275 height 42
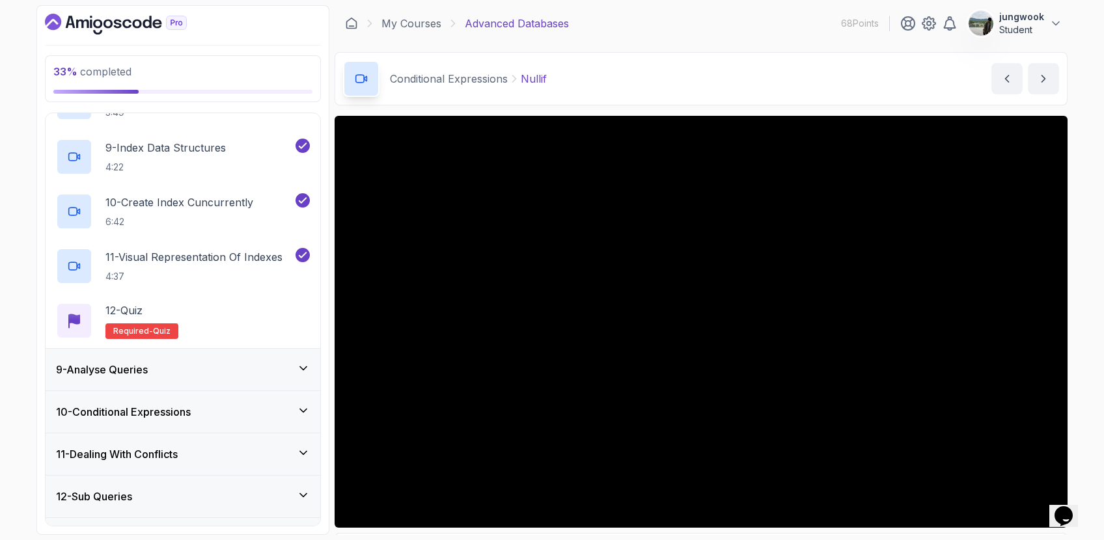
click at [234, 370] on div "9 - Analyse Queries" at bounding box center [183, 370] width 254 height 16
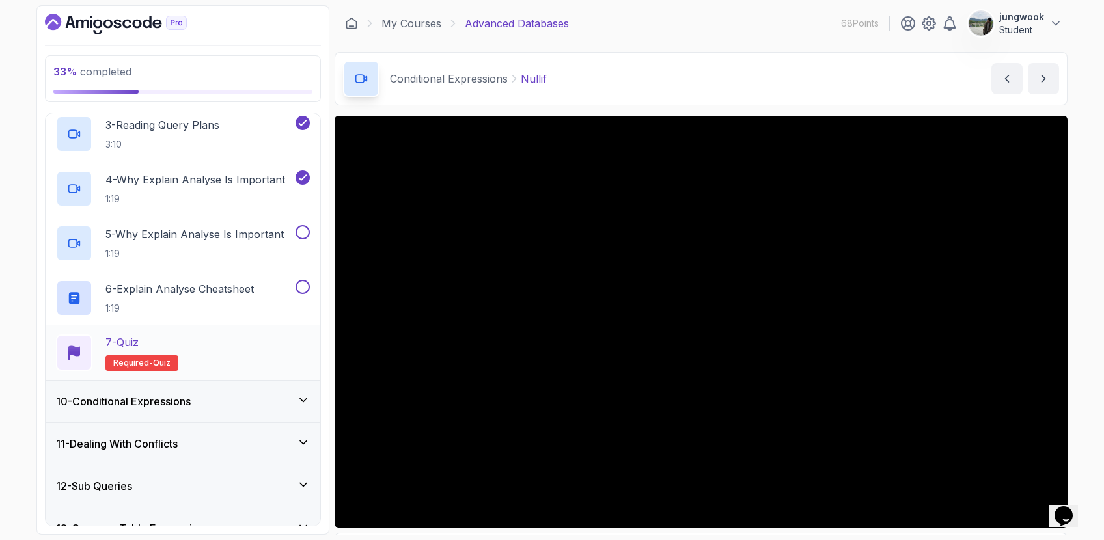
scroll to position [437, 0]
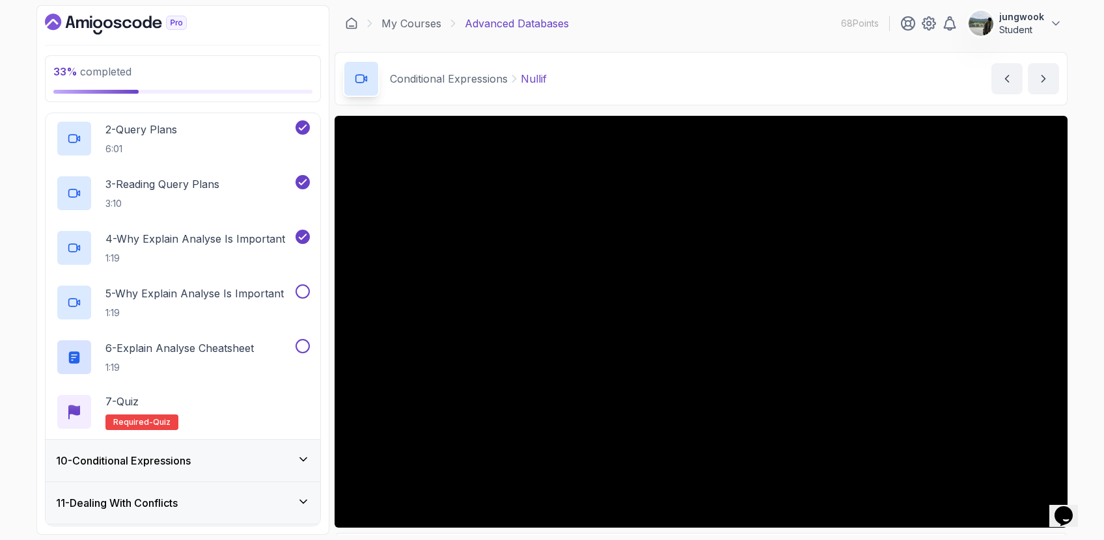
click at [242, 454] on div "10 - Conditional Expressions" at bounding box center [183, 461] width 254 height 16
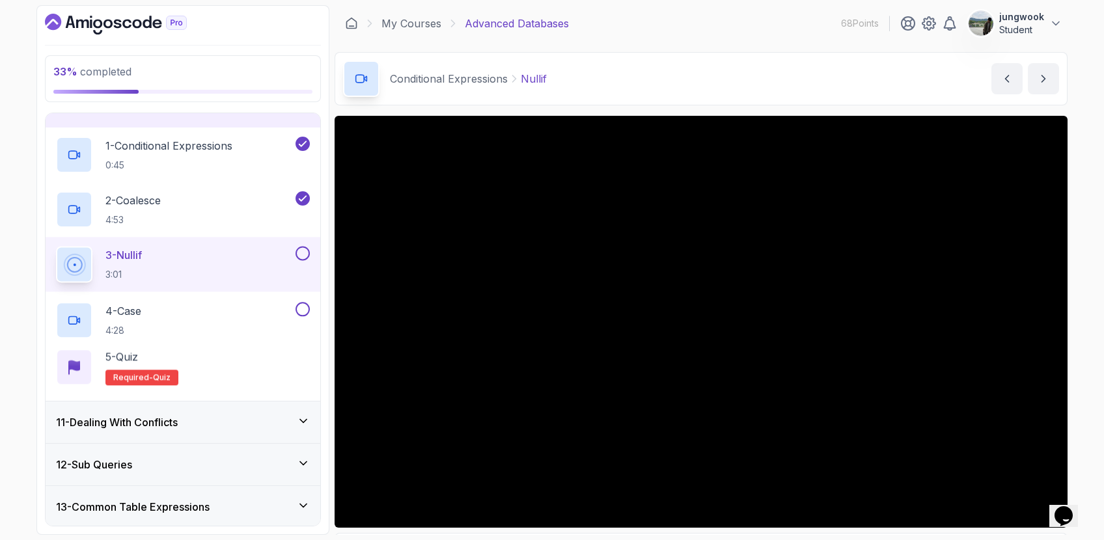
scroll to position [410, 0]
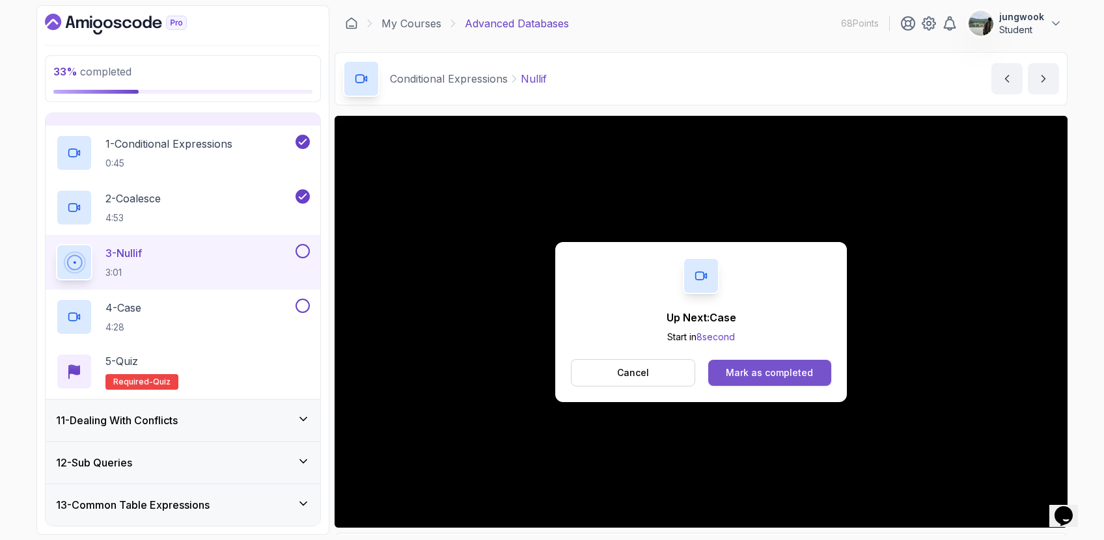
click at [751, 379] on div "Mark as completed" at bounding box center [769, 373] width 87 height 13
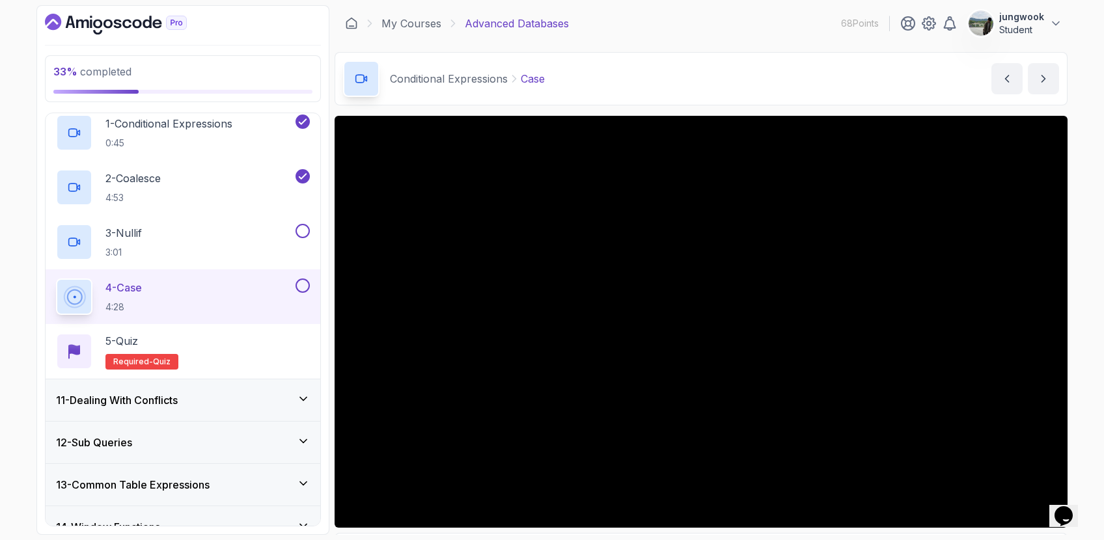
scroll to position [431, 0]
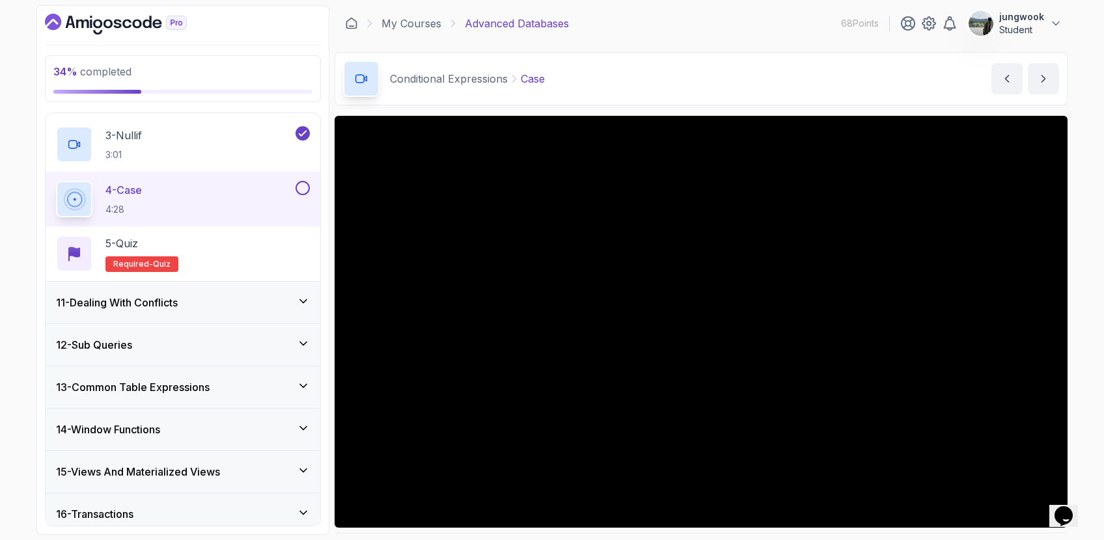
click at [305, 307] on icon at bounding box center [303, 301] width 13 height 13
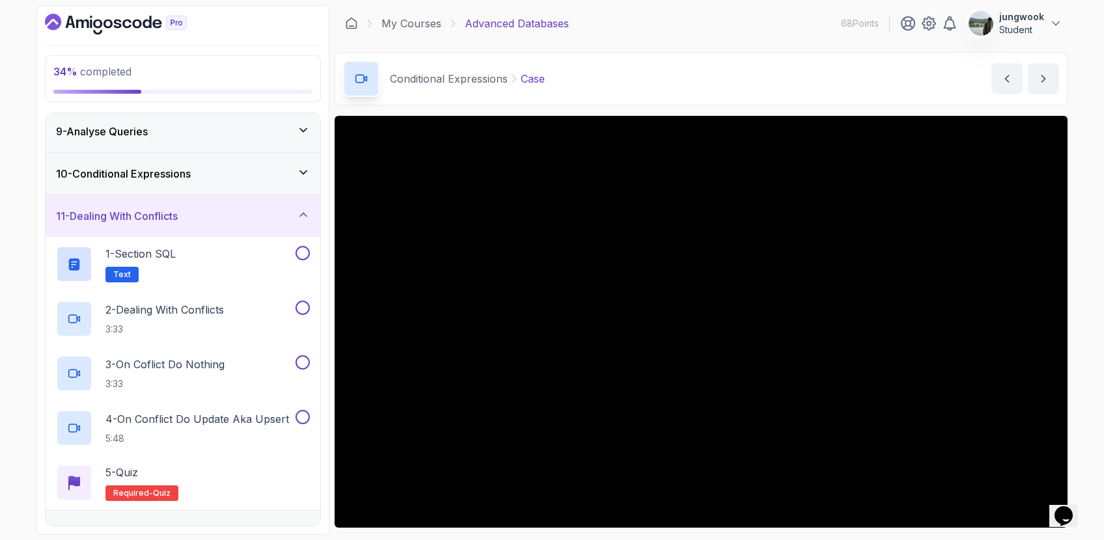
scroll to position [339, 0]
click at [284, 186] on div "10 - Conditional Expressions" at bounding box center [183, 176] width 275 height 42
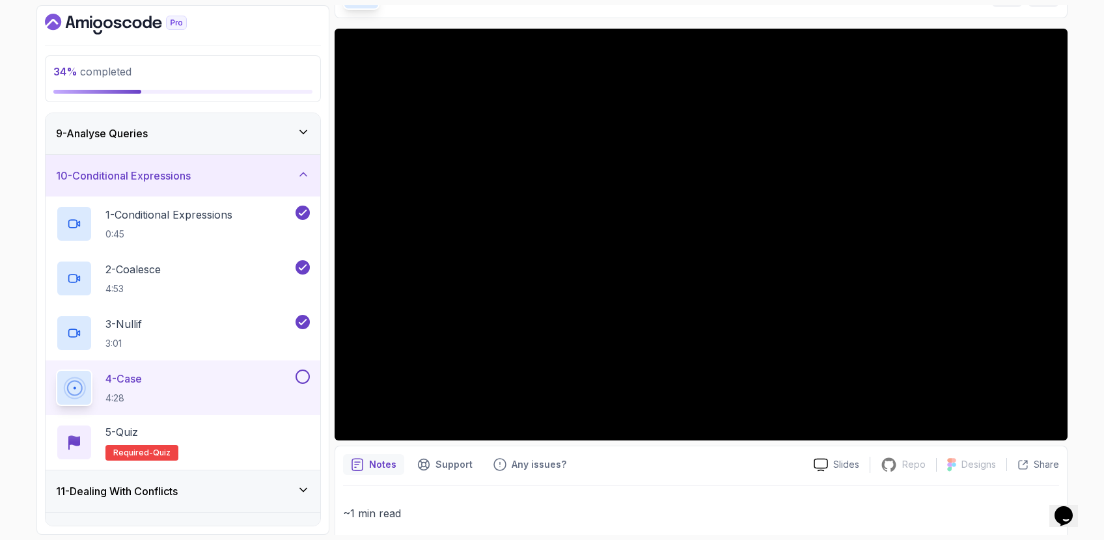
scroll to position [45, 0]
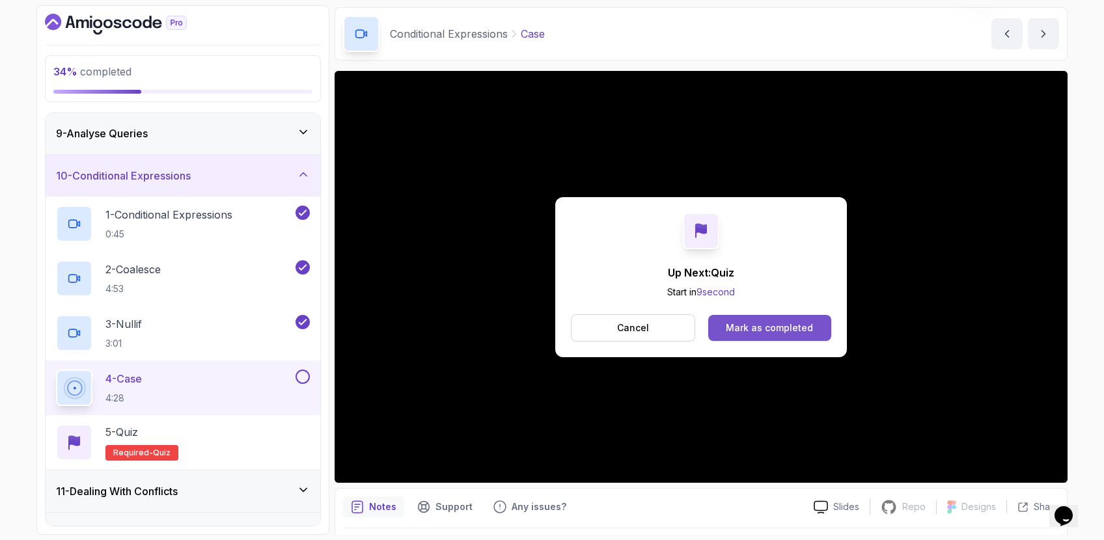
click at [725, 327] on button "Mark as completed" at bounding box center [769, 328] width 123 height 26
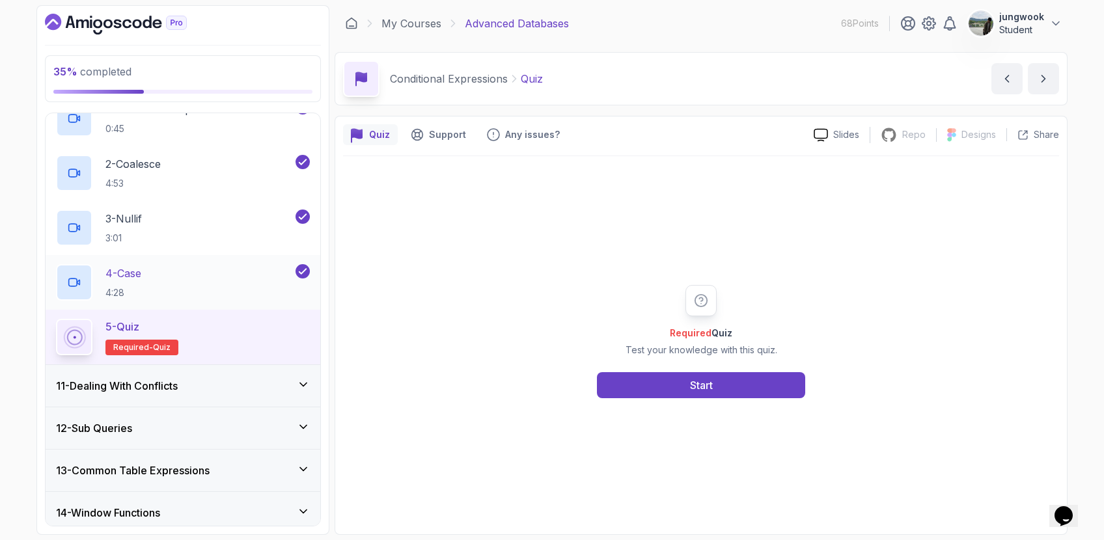
scroll to position [466, 0]
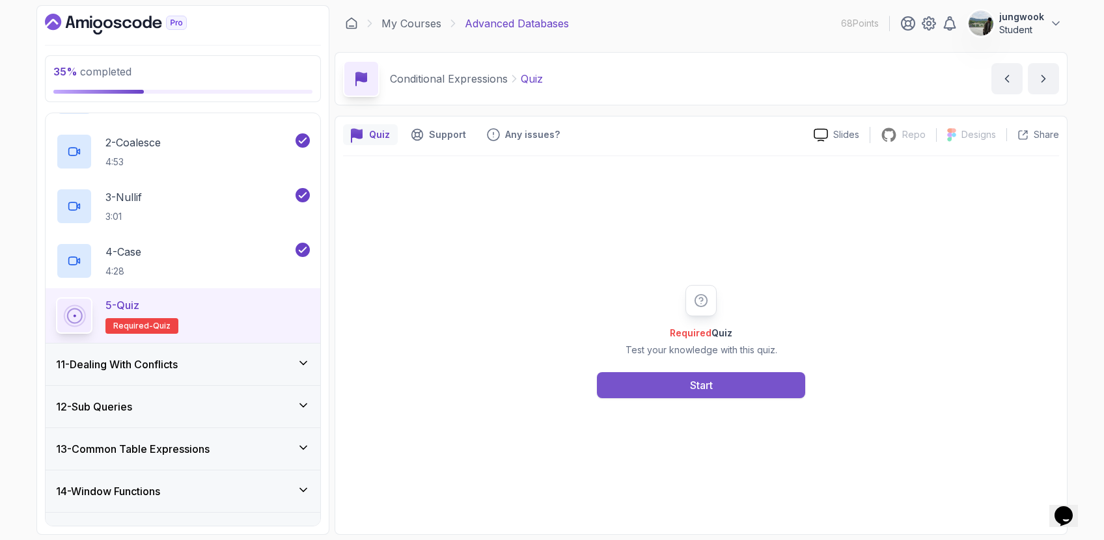
click at [638, 372] on button "Start" at bounding box center [701, 385] width 208 height 26
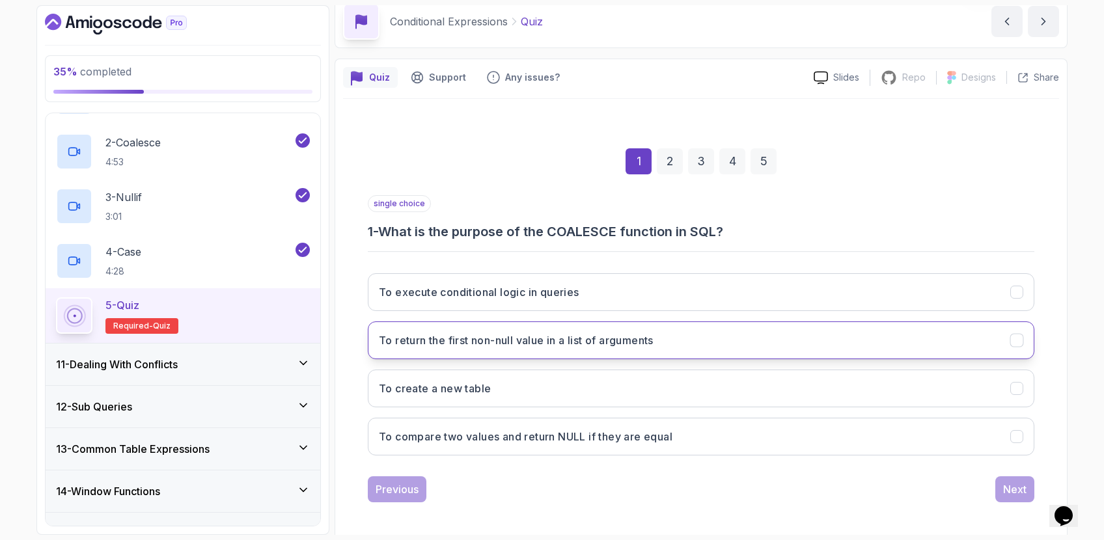
scroll to position [62, 0]
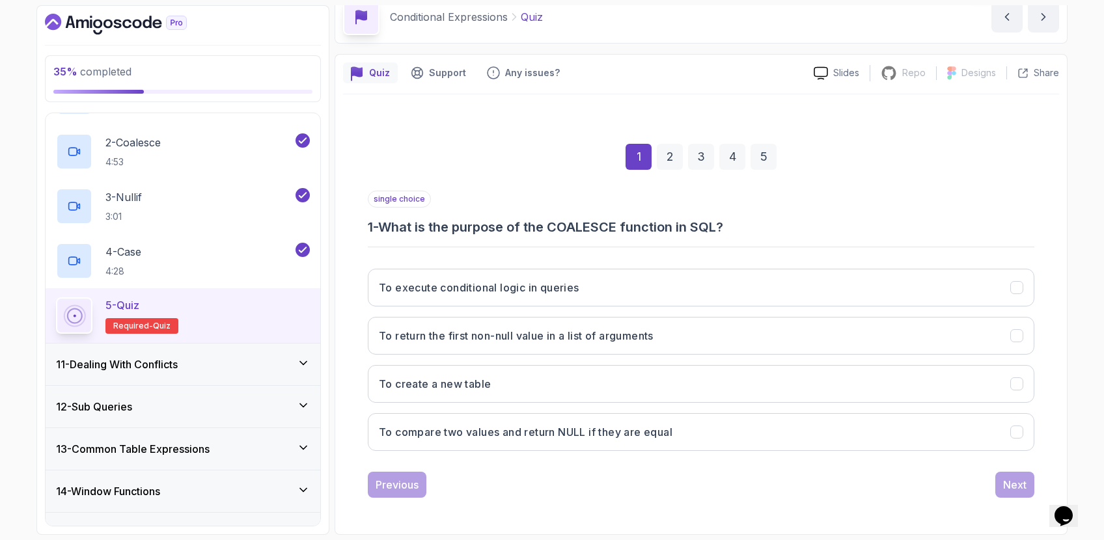
click at [689, 144] on div "3" at bounding box center [701, 157] width 26 height 26
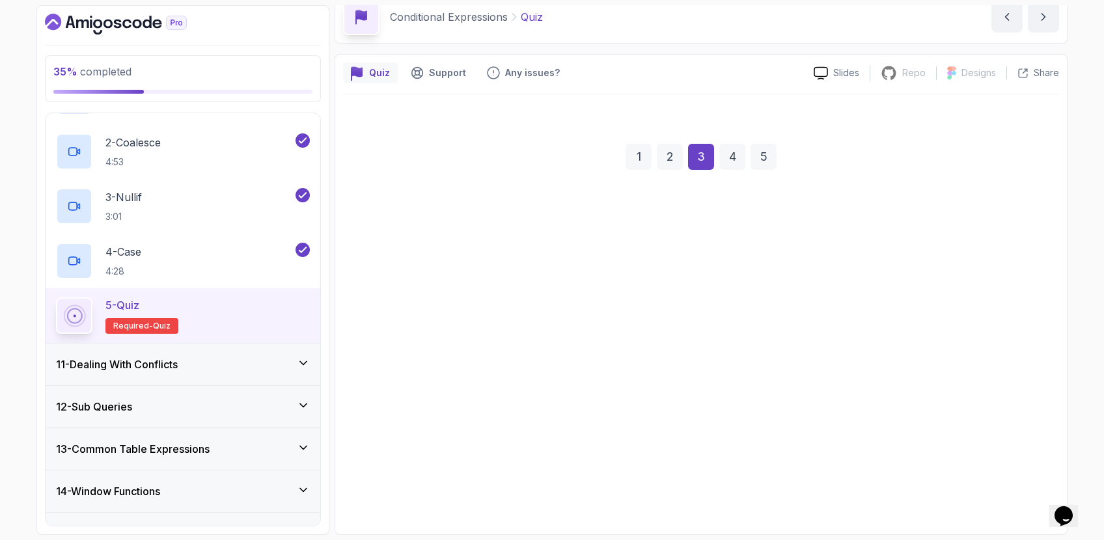
click at [673, 146] on div "2" at bounding box center [670, 157] width 26 height 26
click at [631, 150] on div "1" at bounding box center [639, 157] width 26 height 26
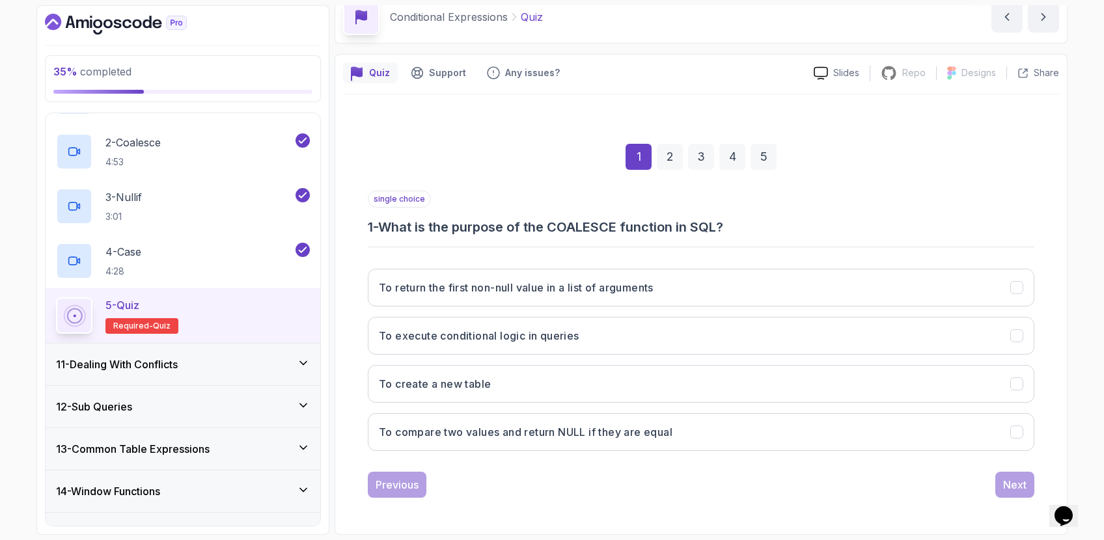
click at [276, 350] on div "11 - Dealing With Conflicts" at bounding box center [183, 365] width 275 height 42
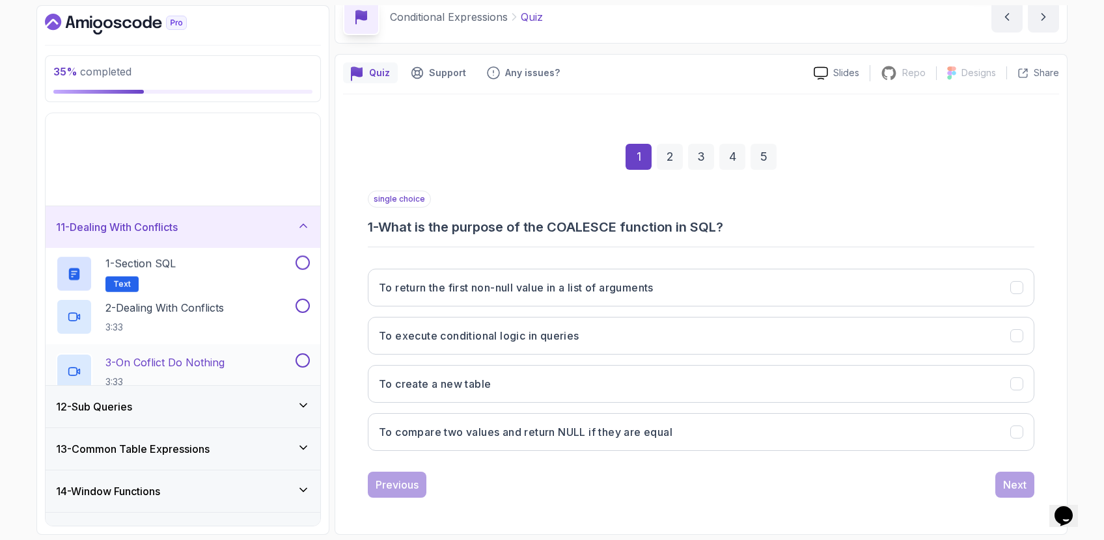
scroll to position [423, 0]
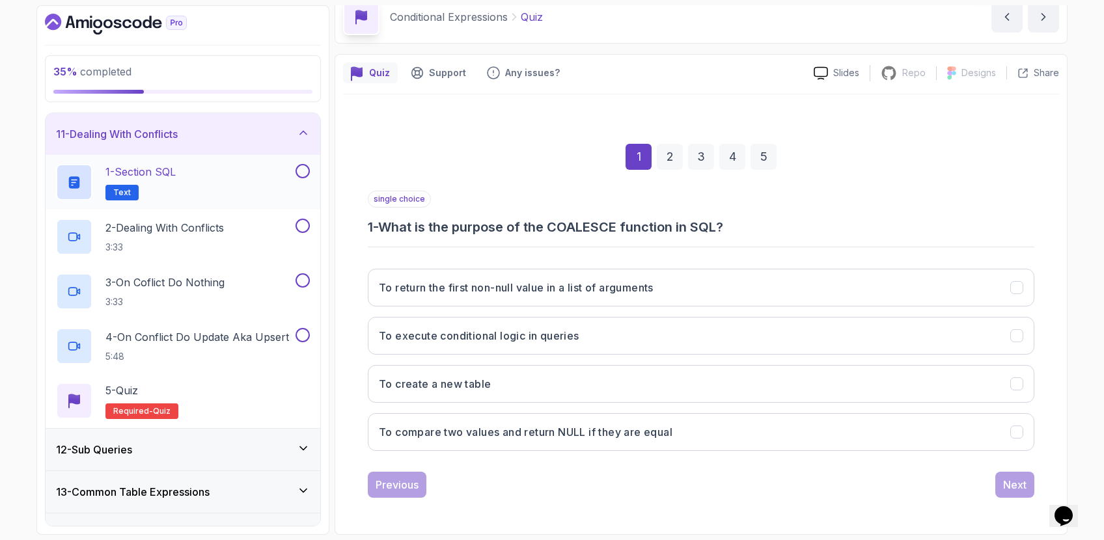
click at [281, 176] on div "1 - Section SQL Text" at bounding box center [174, 182] width 237 height 36
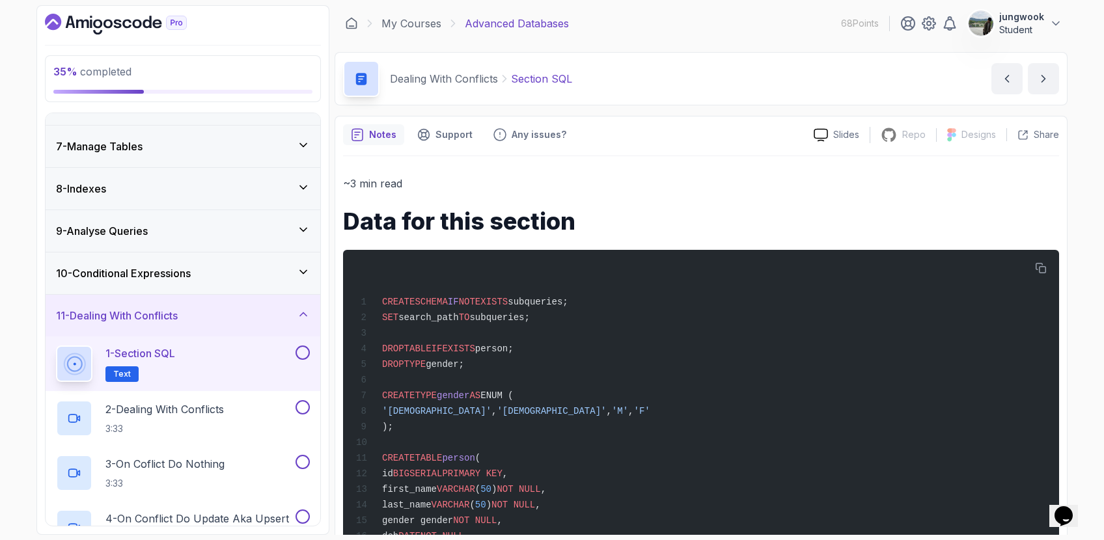
scroll to position [320, 0]
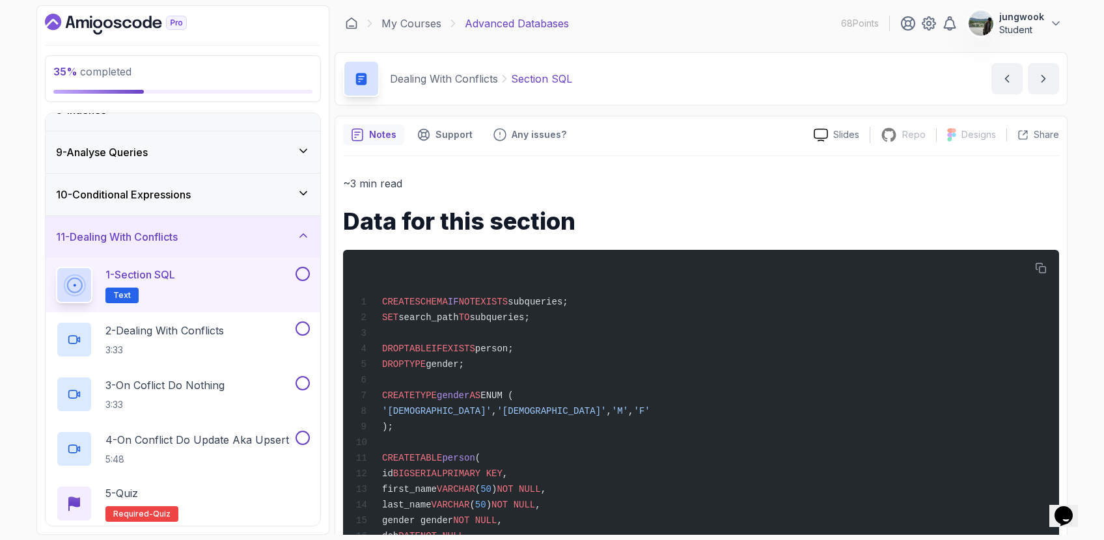
click at [251, 194] on div "10 - Conditional Expressions" at bounding box center [183, 195] width 254 height 16
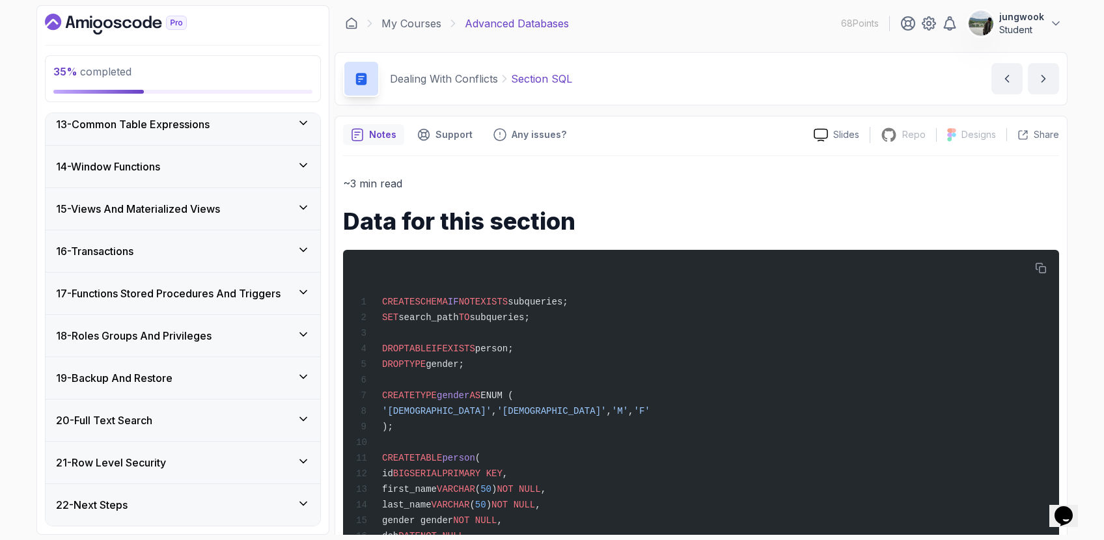
scroll to position [135, 0]
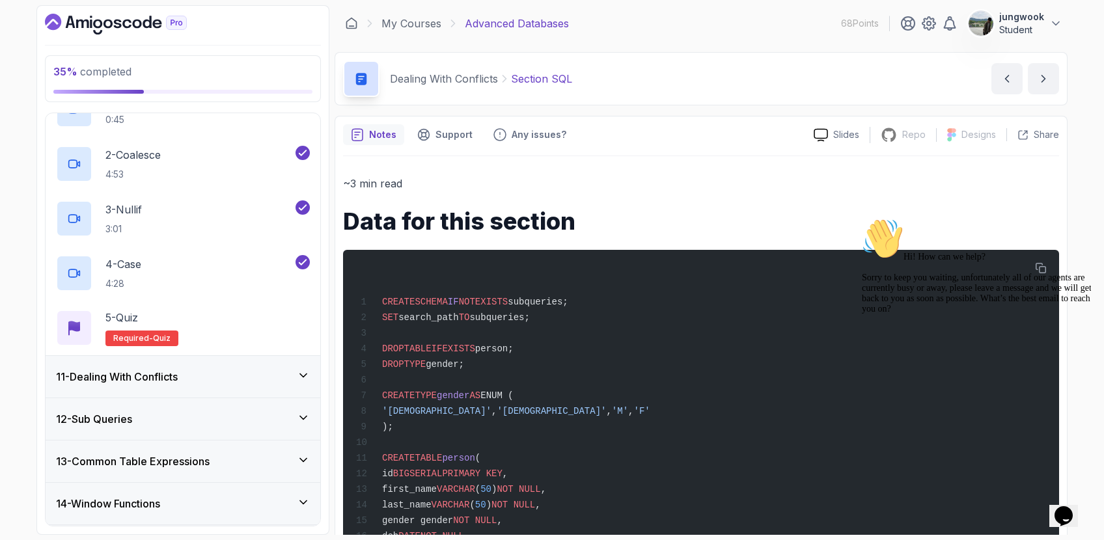
click at [186, 361] on div "11 - Dealing With Conflicts" at bounding box center [183, 377] width 275 height 42
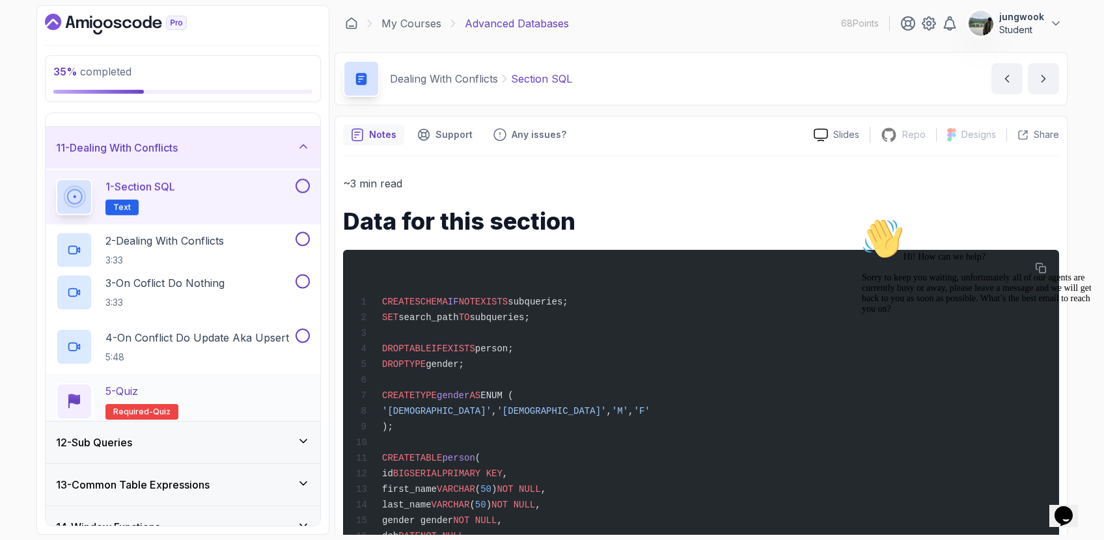
scroll to position [430, 0]
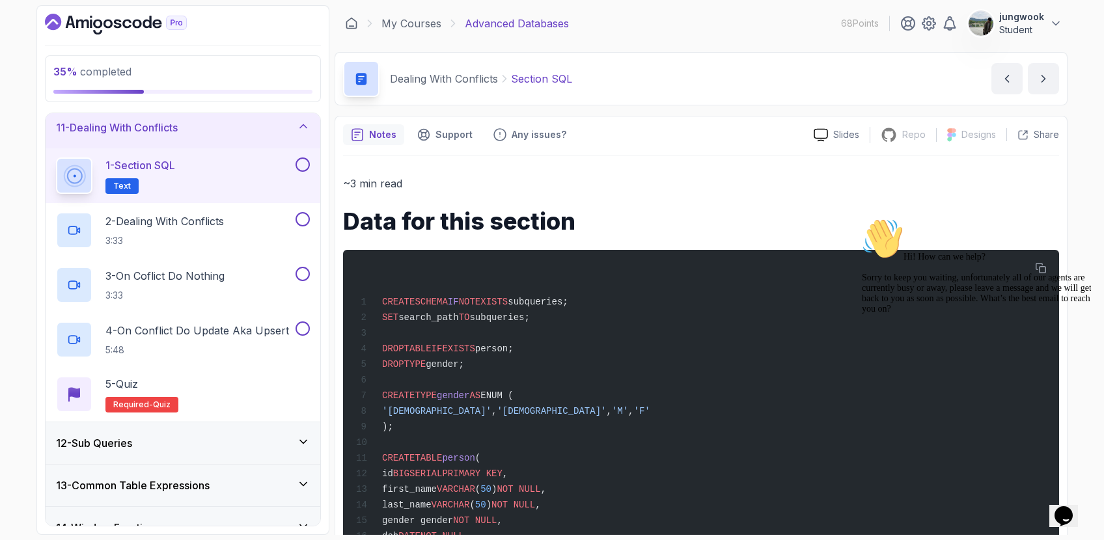
click at [257, 147] on div "11 - Dealing With Conflicts" at bounding box center [183, 128] width 275 height 42
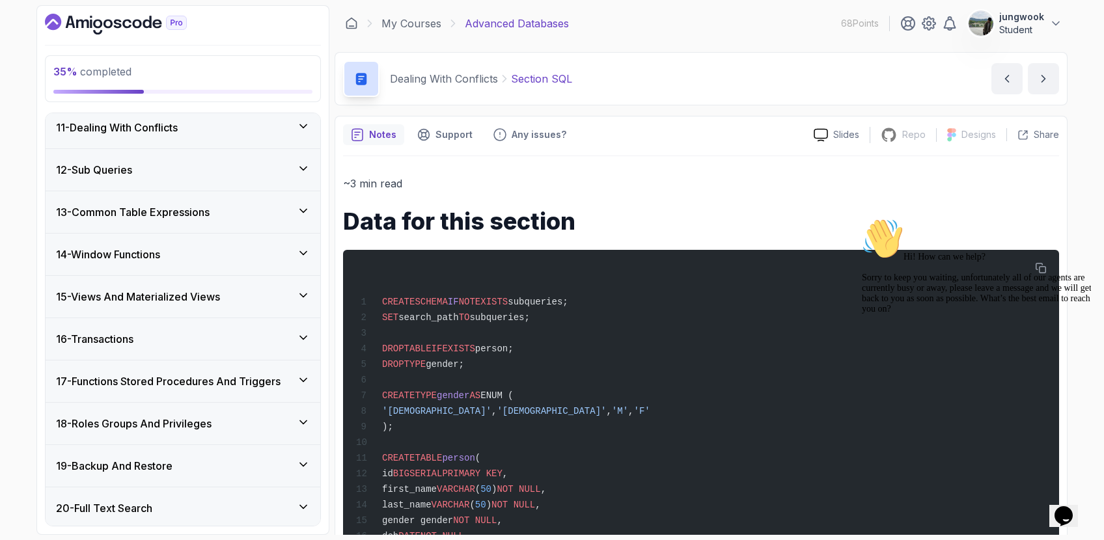
click at [268, 139] on div "11 - Dealing With Conflicts" at bounding box center [183, 128] width 275 height 42
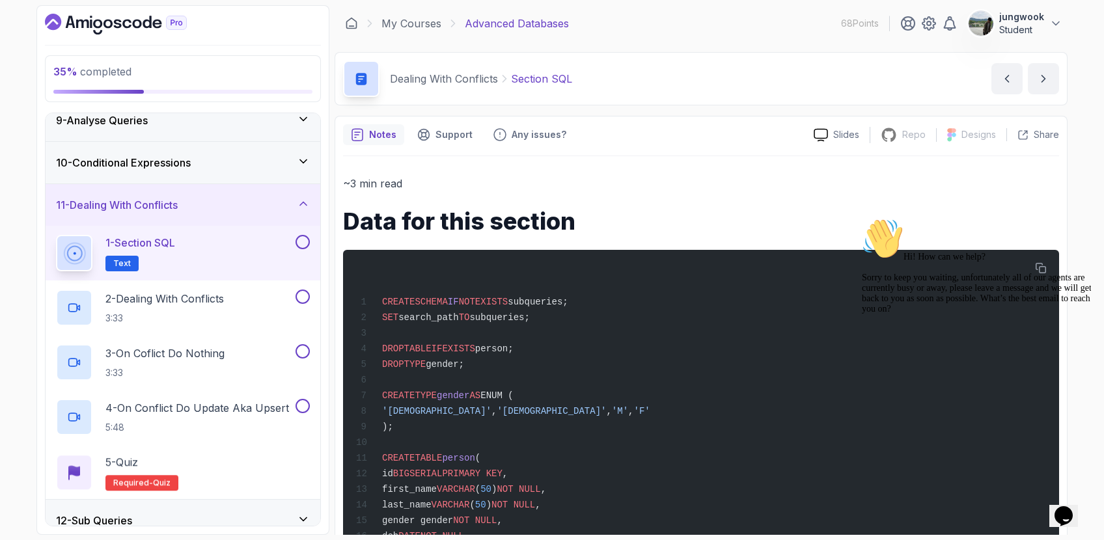
scroll to position [322, 0]
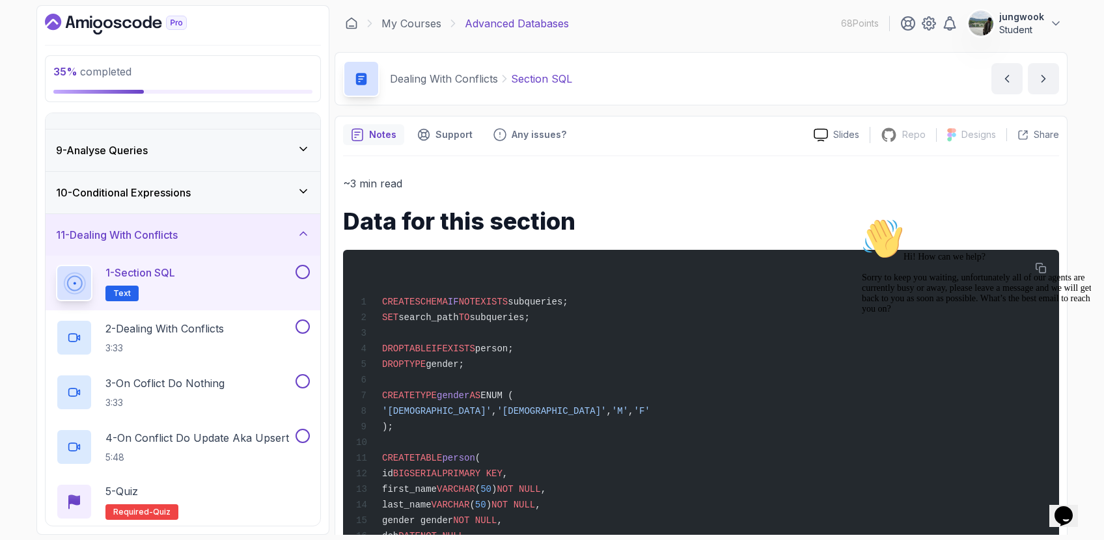
click at [1073, 508] on icon "$i18n('chat', 'chat_widget')" at bounding box center [1064, 516] width 18 height 20
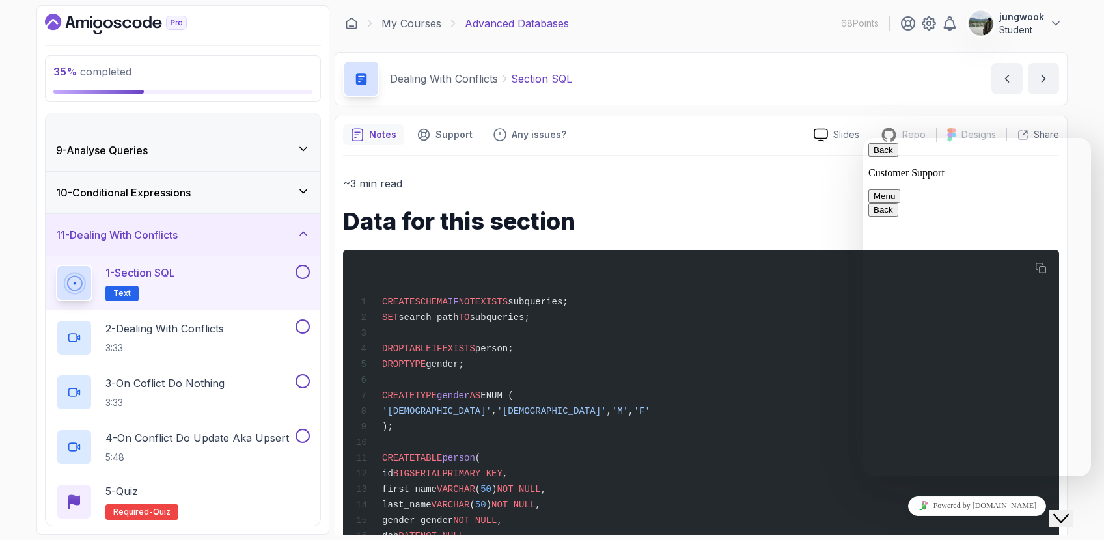
scroll to position [870, 0]
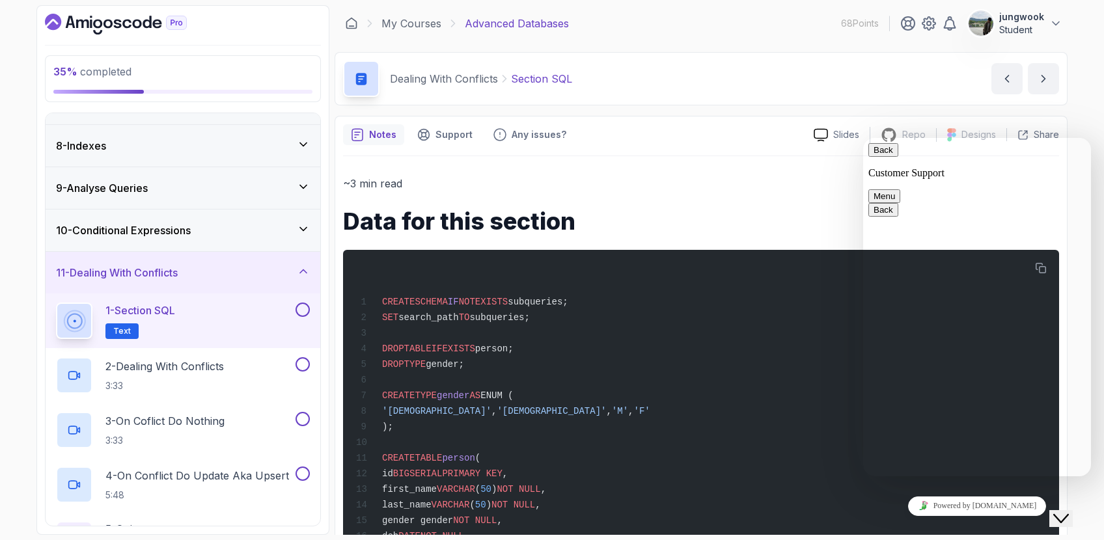
scroll to position [281, 0]
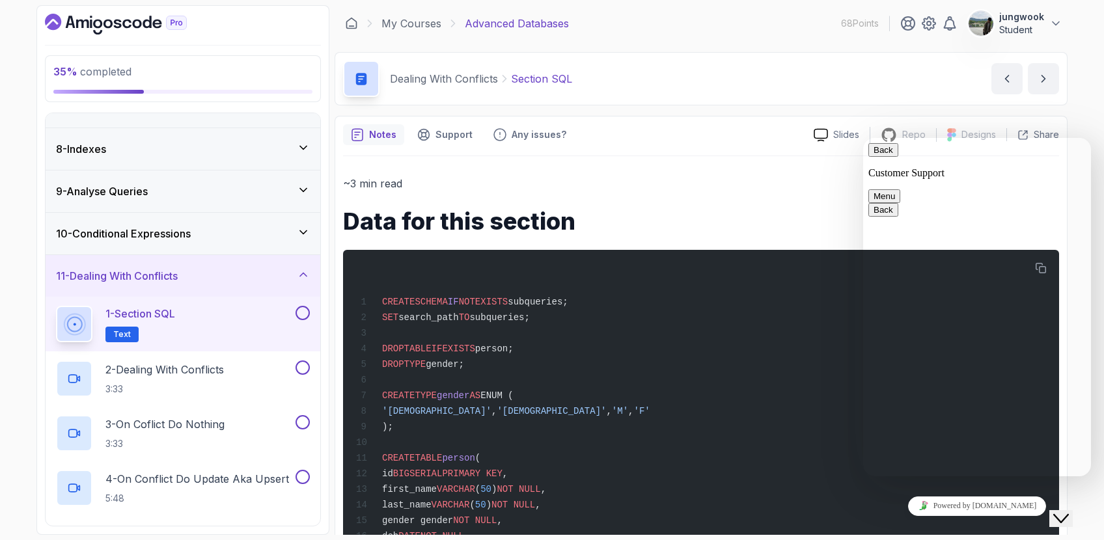
click at [256, 220] on div "10 - Conditional Expressions" at bounding box center [183, 234] width 275 height 42
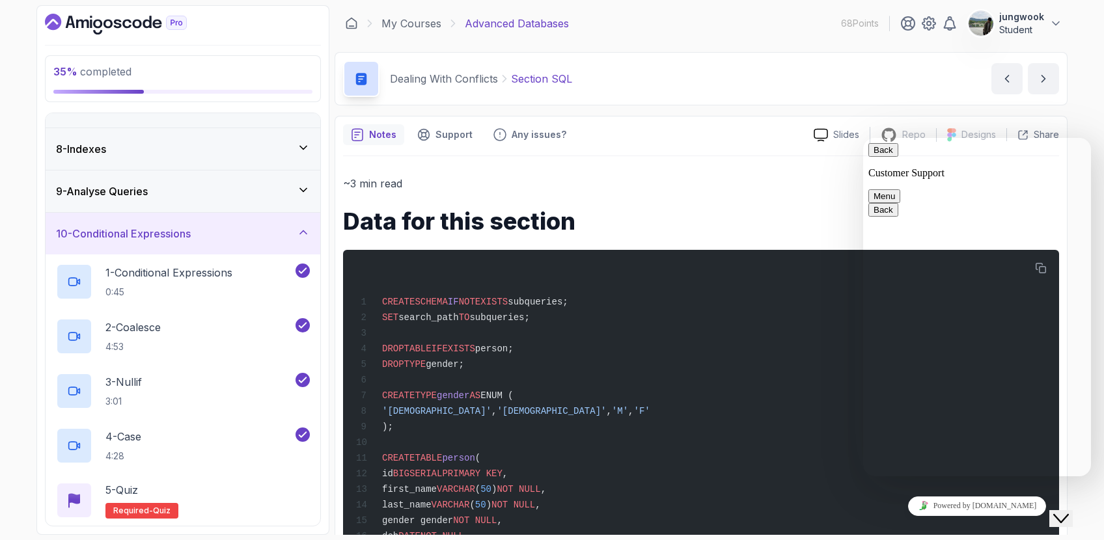
click at [1068, 512] on icon "Close Chat This icon closes the chat window." at bounding box center [1061, 519] width 16 height 16
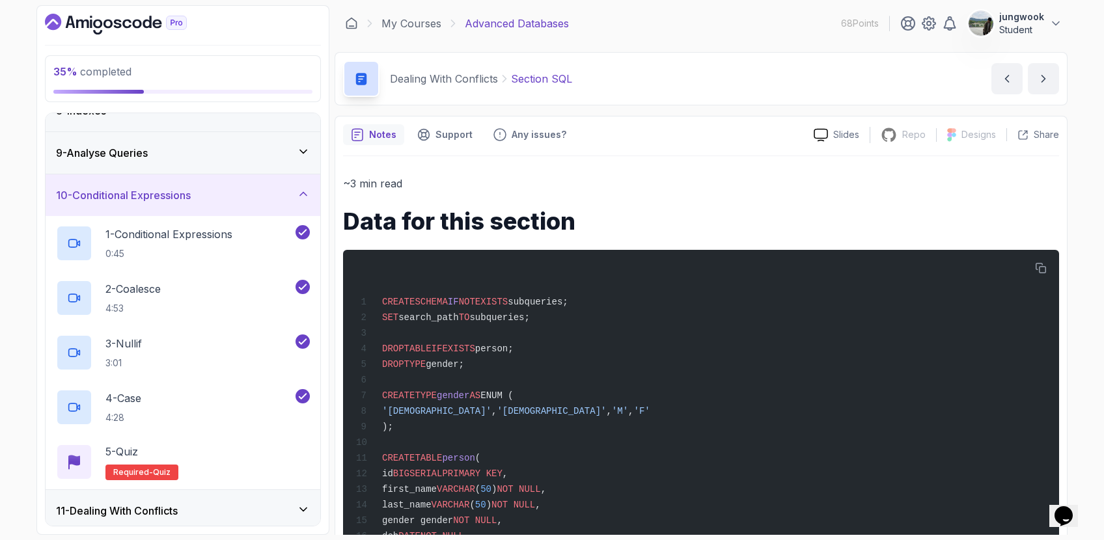
scroll to position [324, 0]
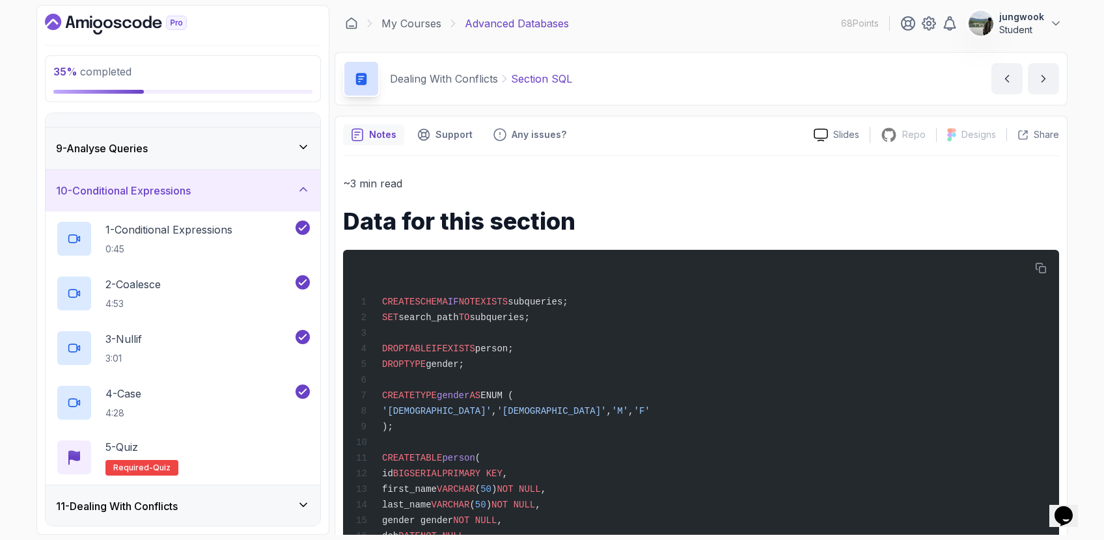
click at [180, 490] on div "11 - Dealing With Conflicts" at bounding box center [183, 507] width 275 height 42
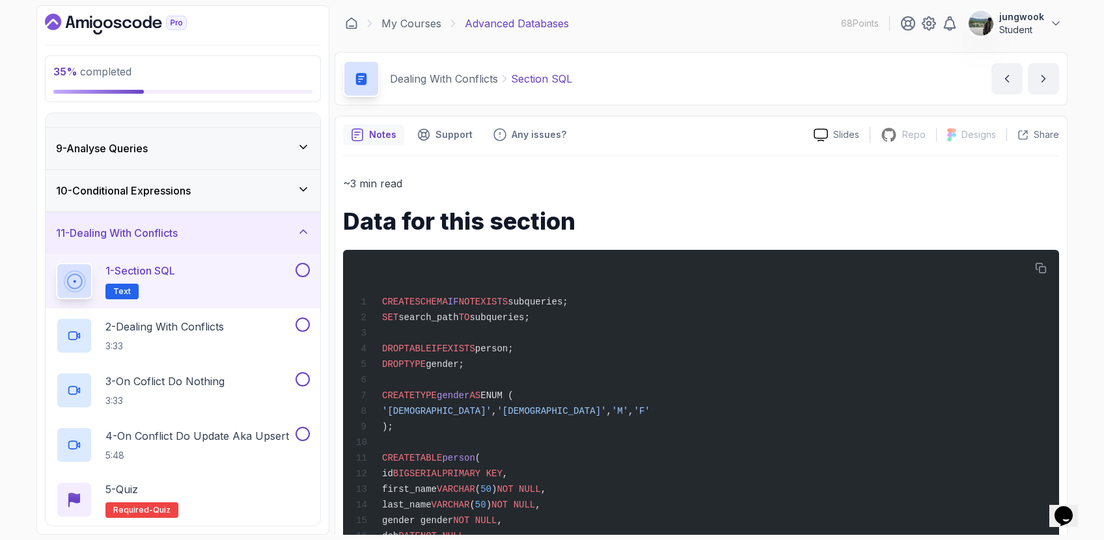
click at [227, 285] on div "1 - Section SQL Text" at bounding box center [174, 281] width 237 height 36
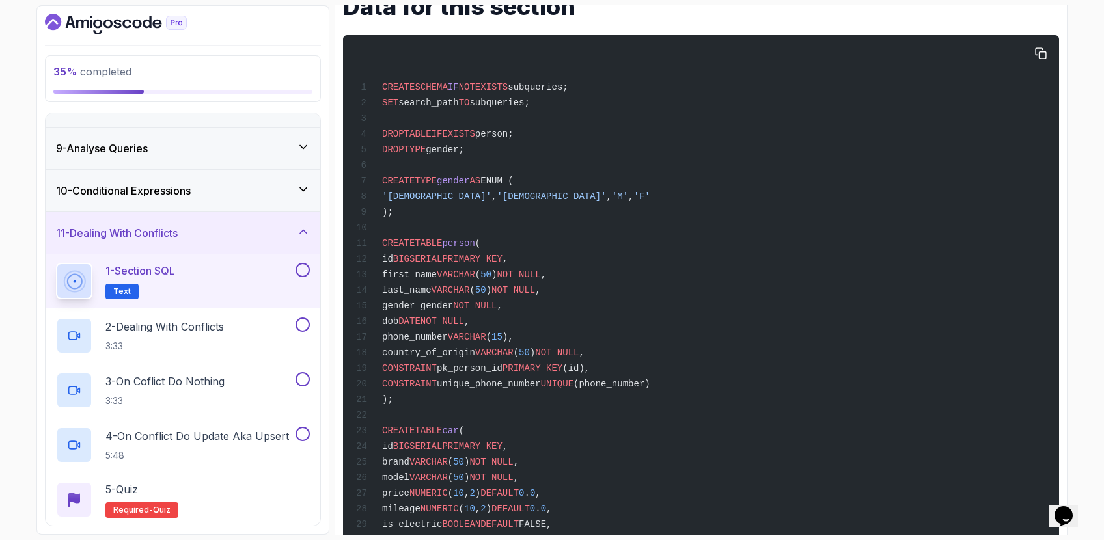
scroll to position [187, 0]
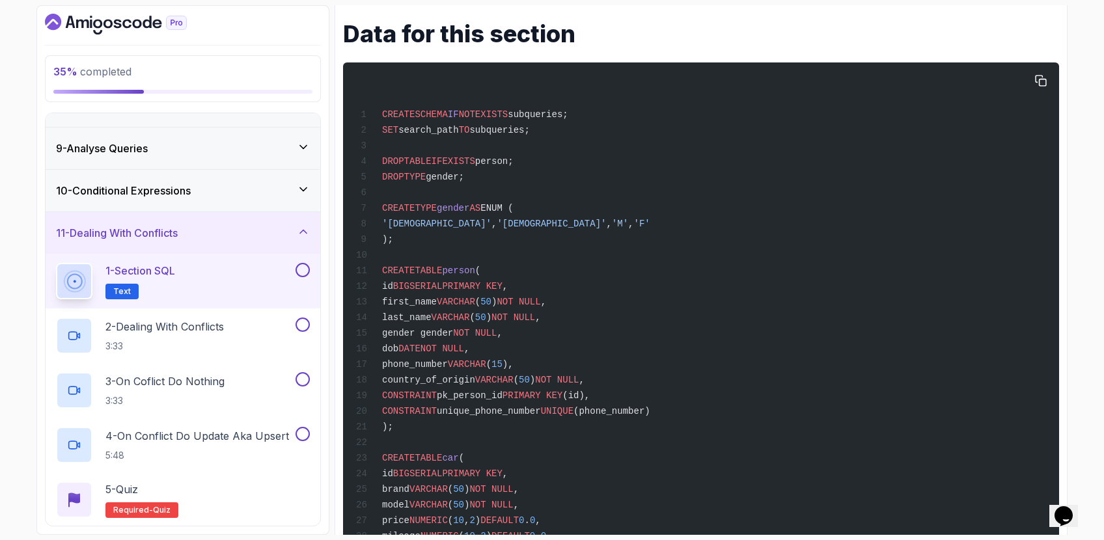
click at [464, 353] on span "NOT NULL" at bounding box center [443, 349] width 44 height 10
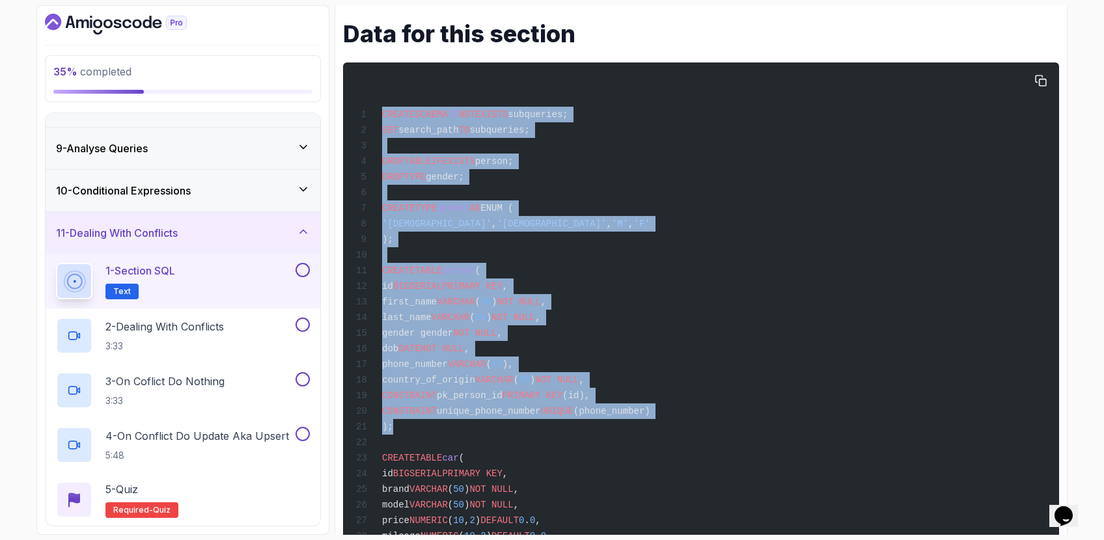
drag, startPoint x: 437, startPoint y: 424, endPoint x: 378, endPoint y: 100, distance: 329.7
click at [628, 219] on span "," at bounding box center [630, 224] width 5 height 10
drag, startPoint x: 486, startPoint y: 177, endPoint x: 385, endPoint y: 113, distance: 119.4
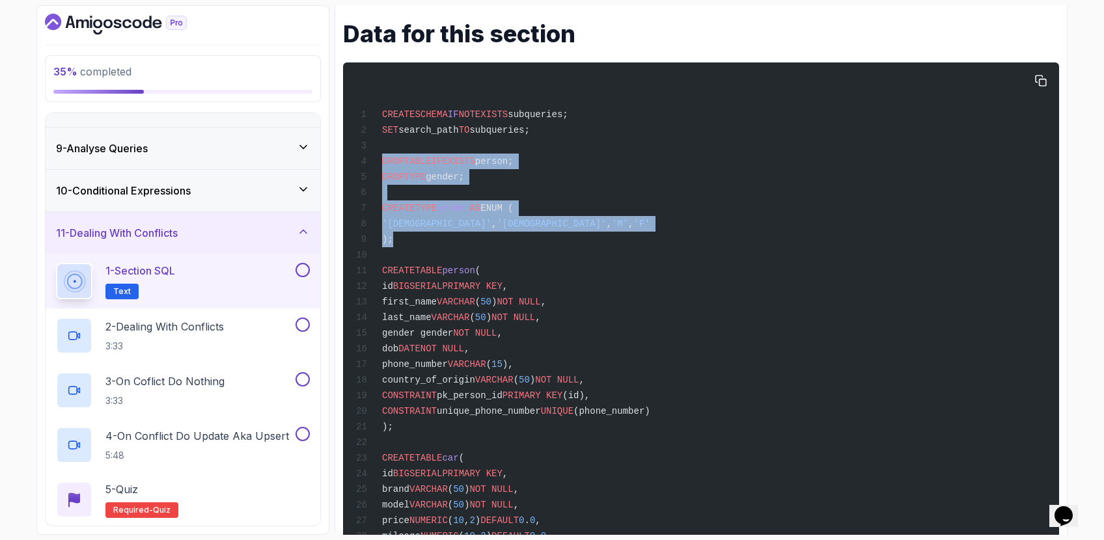
drag, startPoint x: 565, startPoint y: 240, endPoint x: 363, endPoint y: 155, distance: 219.1
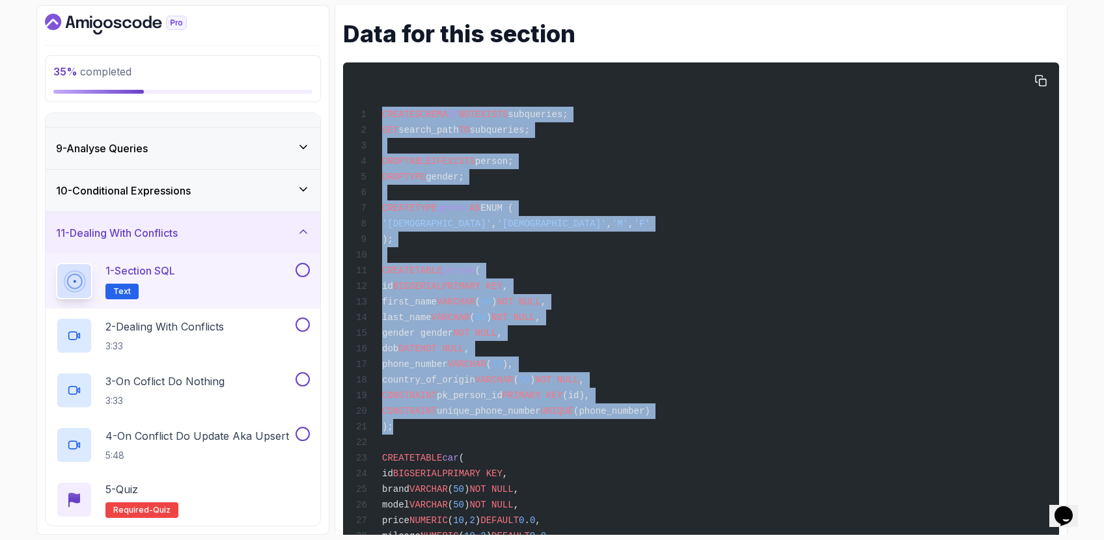
drag, startPoint x: 525, startPoint y: 430, endPoint x: 385, endPoint y: 102, distance: 356.7
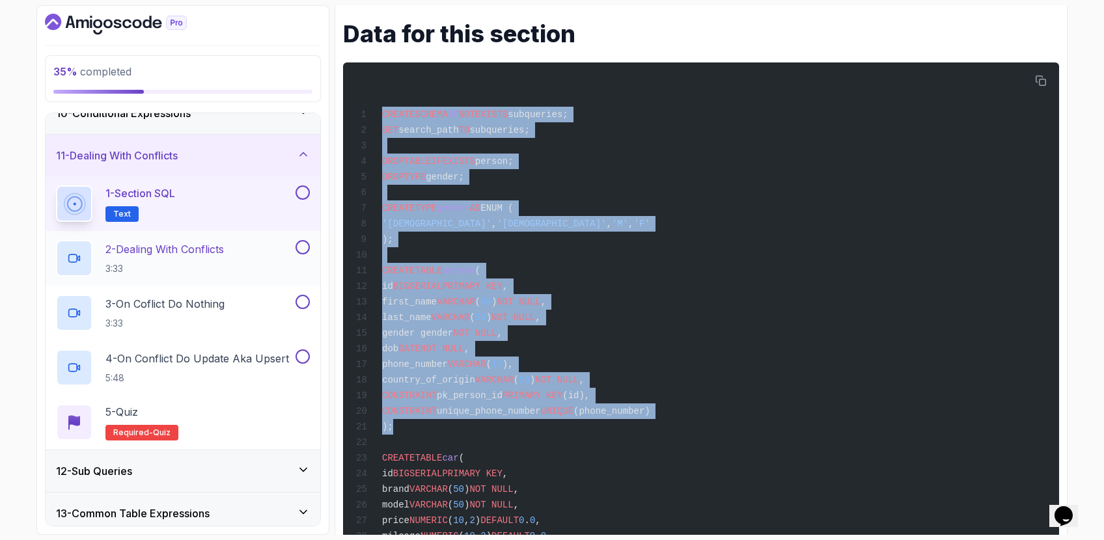
scroll to position [411, 0]
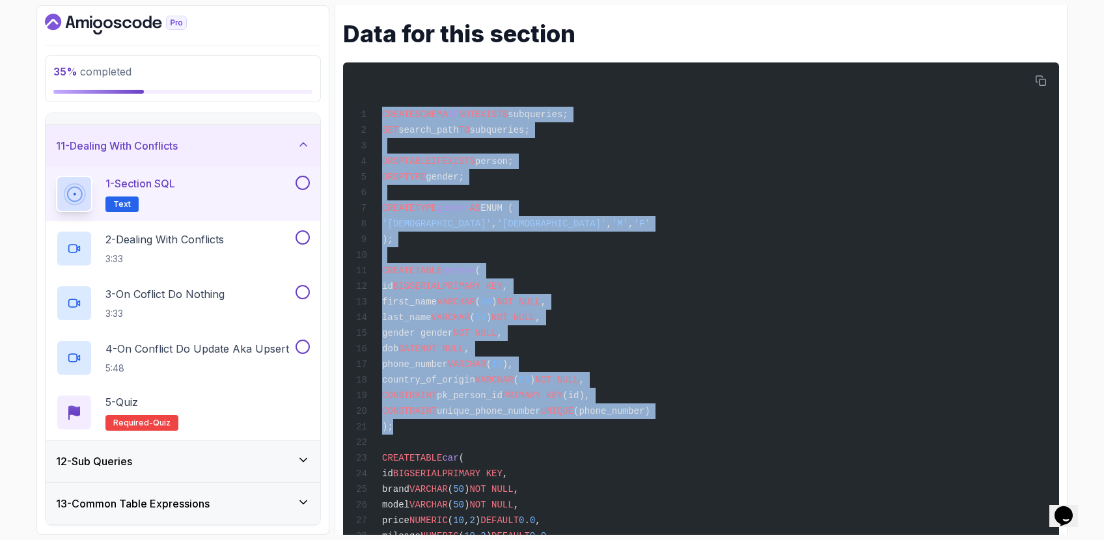
click at [189, 444] on div "12 - Sub Queries" at bounding box center [183, 462] width 275 height 42
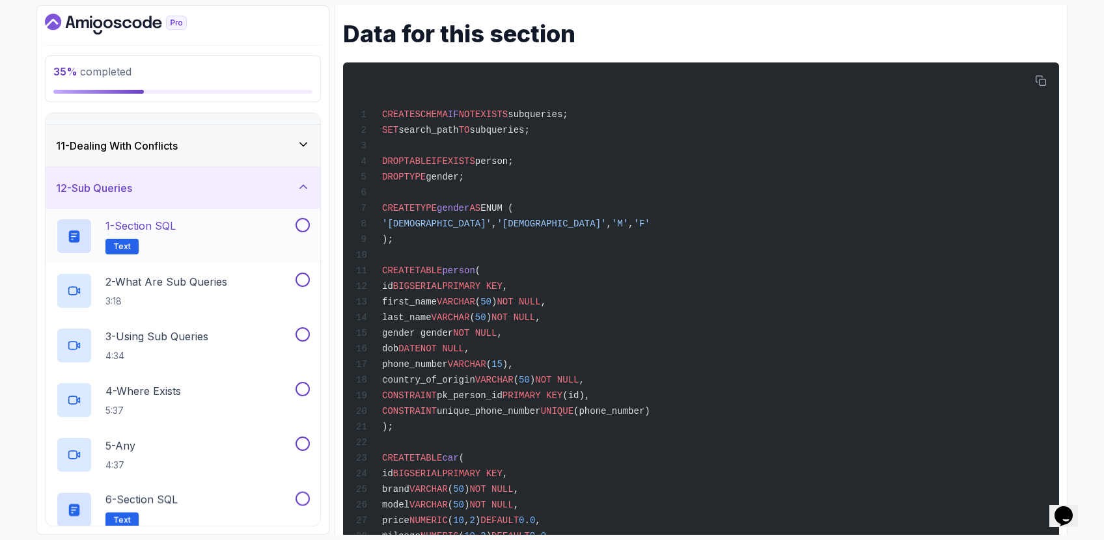
click at [234, 218] on div "1 - Section SQL Text" at bounding box center [174, 236] width 237 height 36
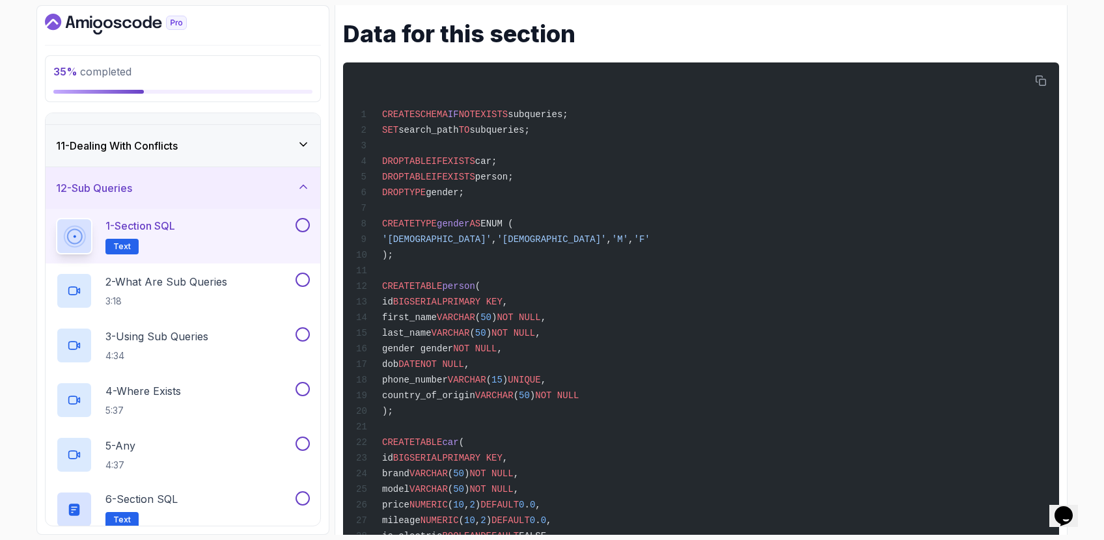
click at [228, 229] on div "1 - Section SQL Text" at bounding box center [174, 236] width 237 height 36
click at [283, 238] on div "1 - Section SQL Text" at bounding box center [174, 236] width 237 height 36
click at [301, 230] on button at bounding box center [303, 225] width 14 height 14
click at [105, 245] on p "Text" at bounding box center [121, 247] width 33 height 16
click at [112, 281] on p "2 - What Are Sub Queries" at bounding box center [166, 282] width 122 height 16
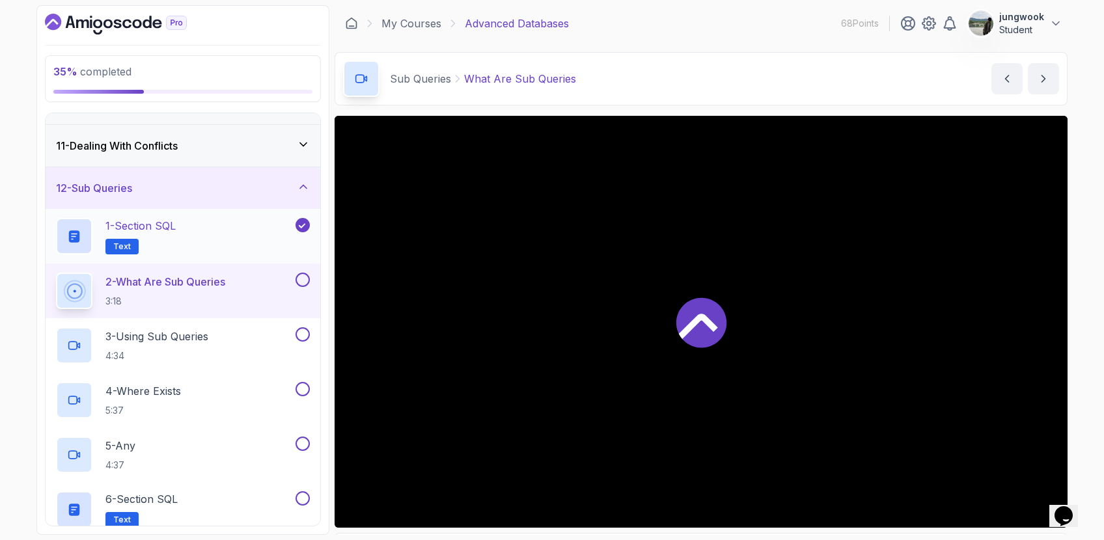
click at [133, 237] on h2 "1 - Section SQL Text" at bounding box center [140, 236] width 70 height 36
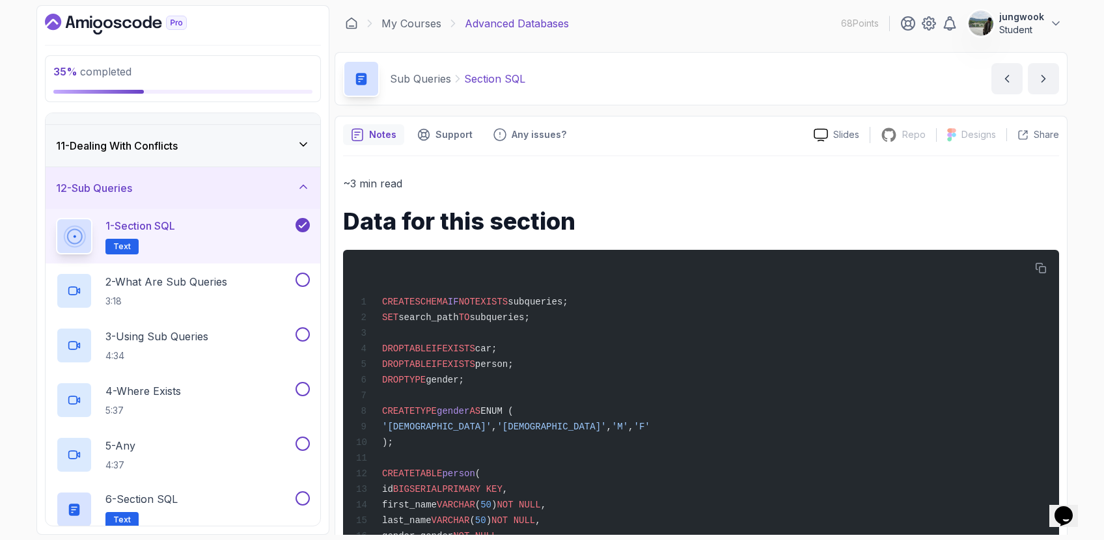
click at [214, 143] on div "11 - Dealing With Conflicts" at bounding box center [183, 146] width 254 height 16
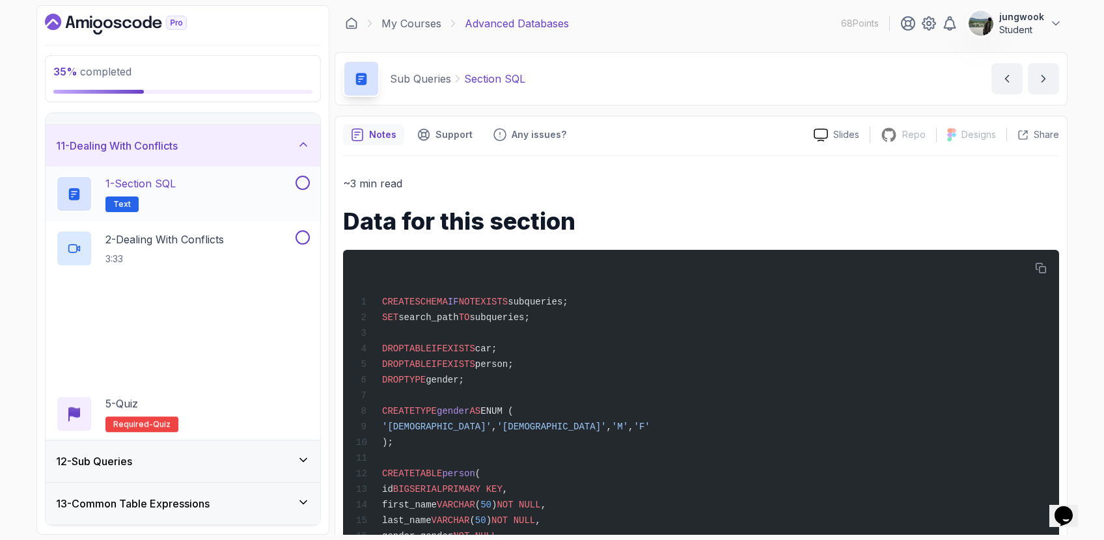
click at [161, 189] on p "1 - Section SQL" at bounding box center [140, 184] width 70 height 16
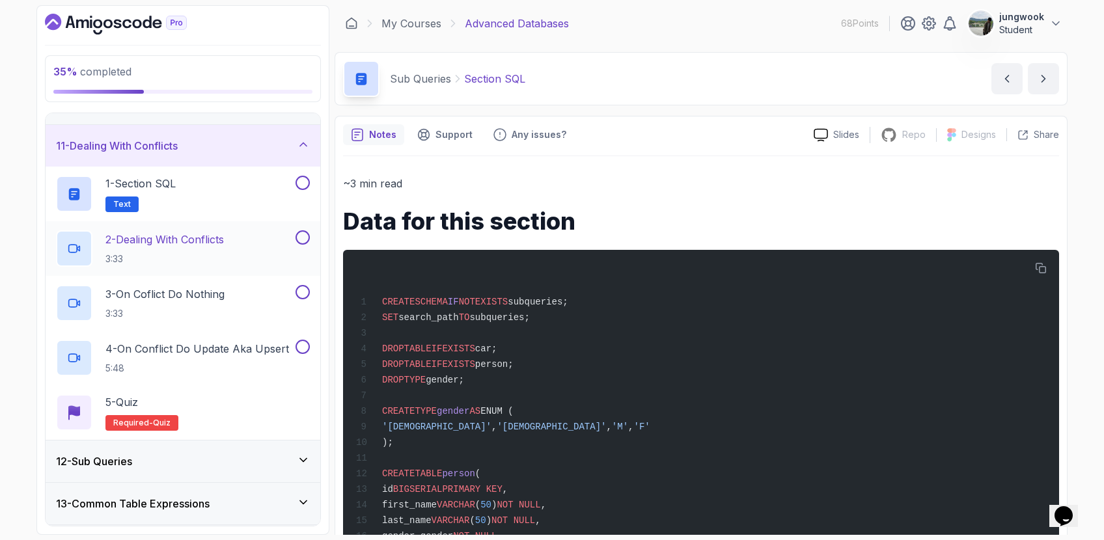
click at [160, 247] on h2 "2 - Dealing With Conflicts 3:33" at bounding box center [164, 249] width 118 height 34
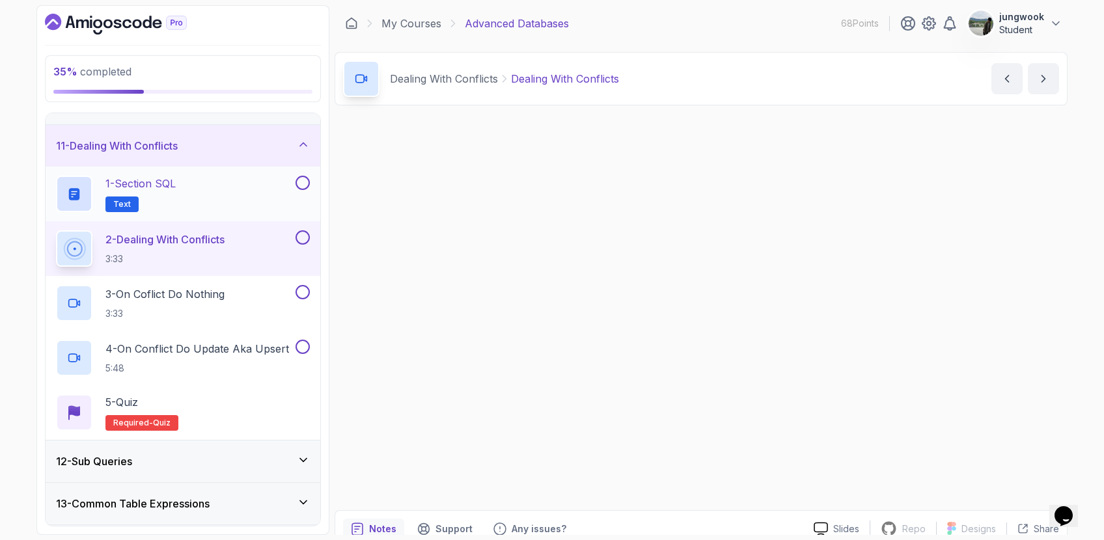
click at [182, 202] on div "1 - Section SQL Text" at bounding box center [174, 194] width 237 height 36
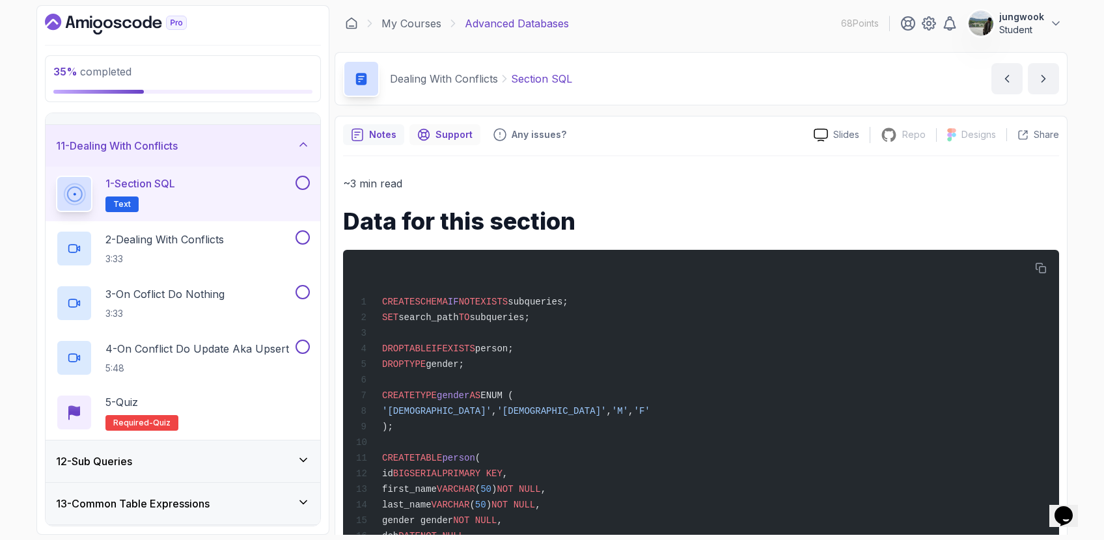
click at [461, 134] on p "Support" at bounding box center [454, 134] width 37 height 13
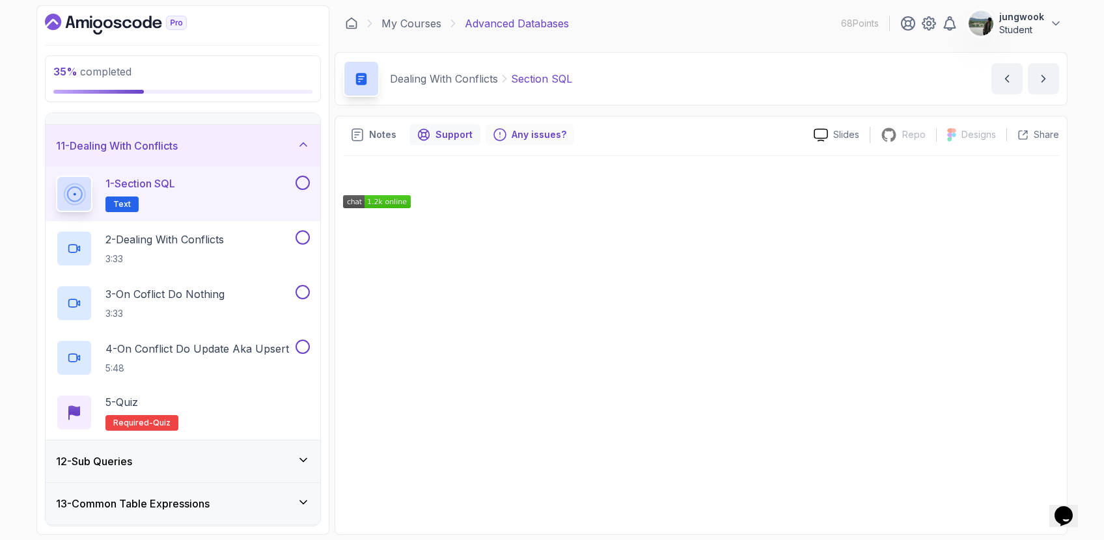
click at [512, 137] on p "Any issues?" at bounding box center [539, 134] width 55 height 13
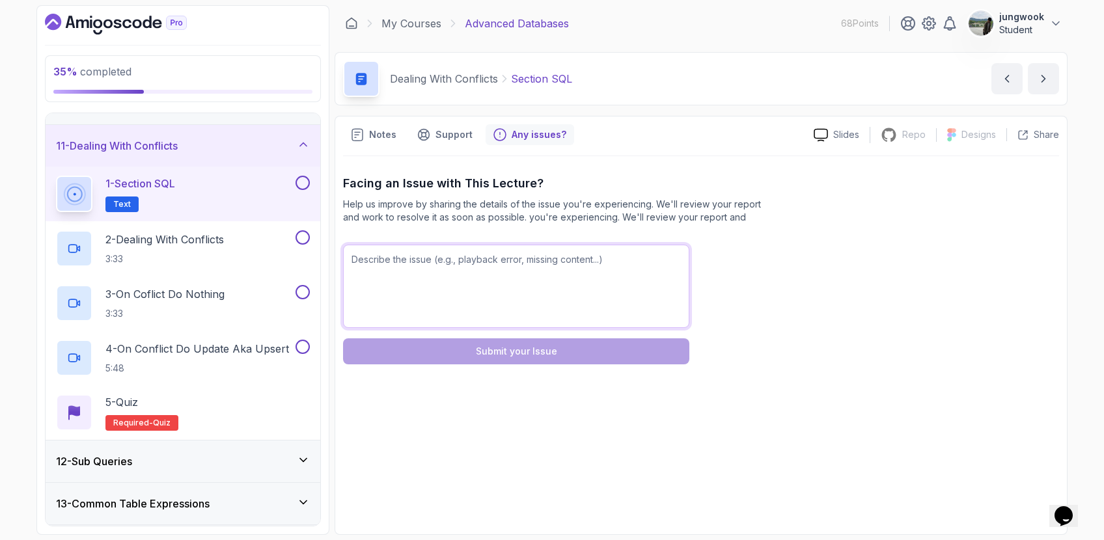
click at [473, 258] on textarea at bounding box center [516, 286] width 346 height 83
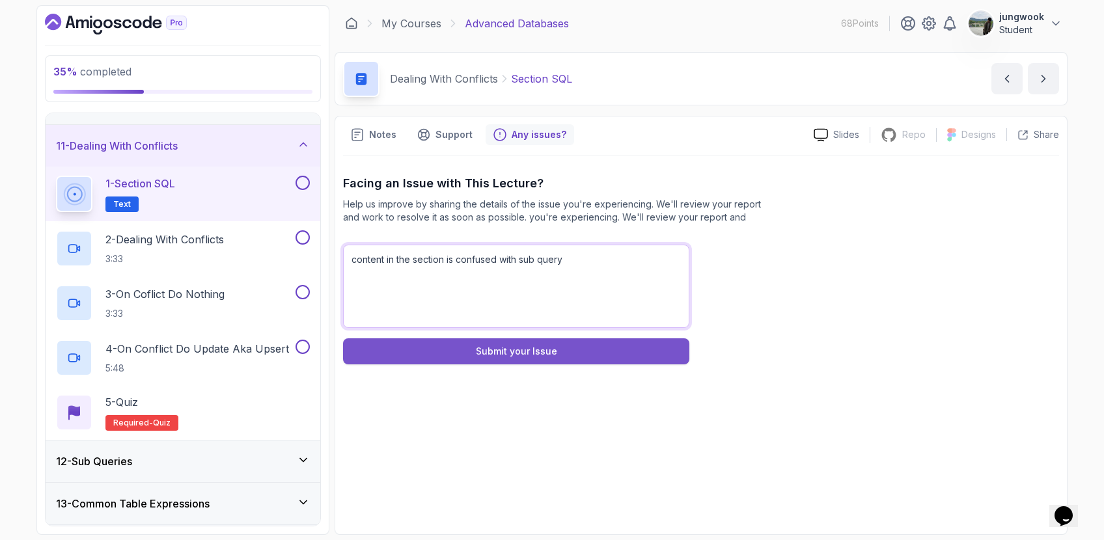
type textarea "content in the section is confused with sub query"
click at [445, 351] on button "Submit your Issue" at bounding box center [516, 352] width 346 height 26
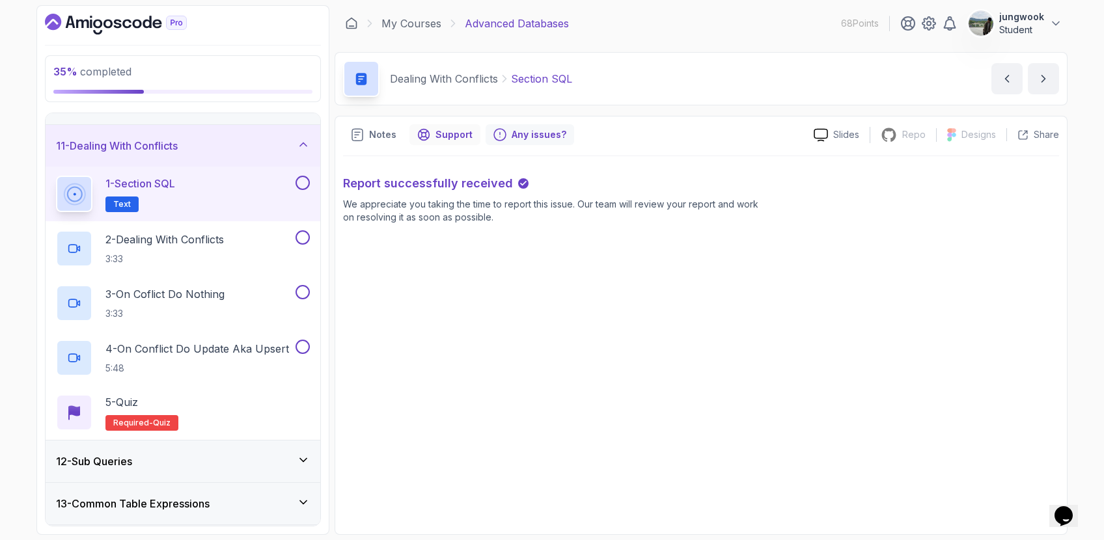
click at [446, 125] on div "Support" at bounding box center [444, 134] width 71 height 21
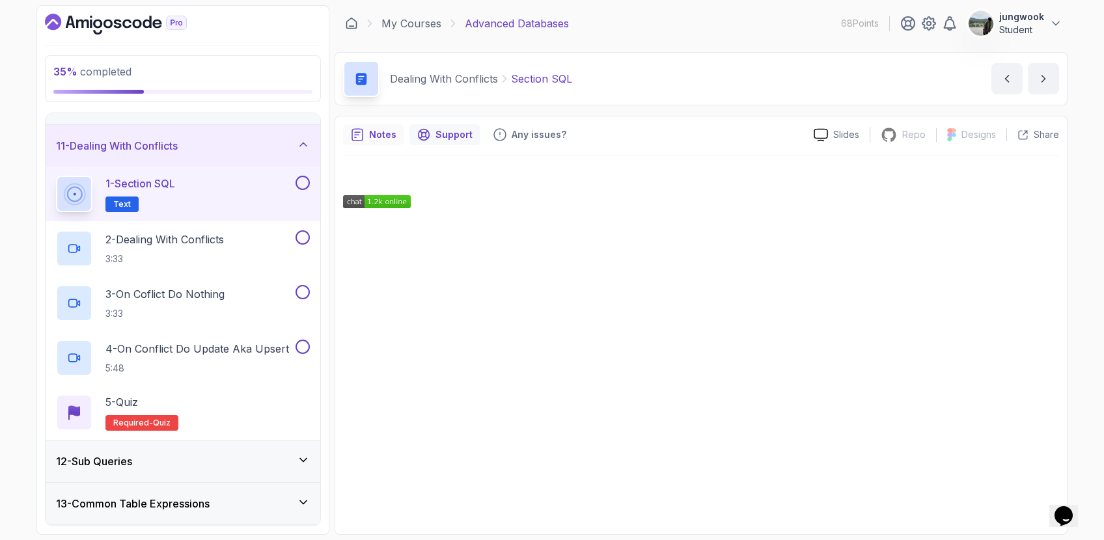
click at [387, 131] on p "Notes" at bounding box center [382, 134] width 27 height 13
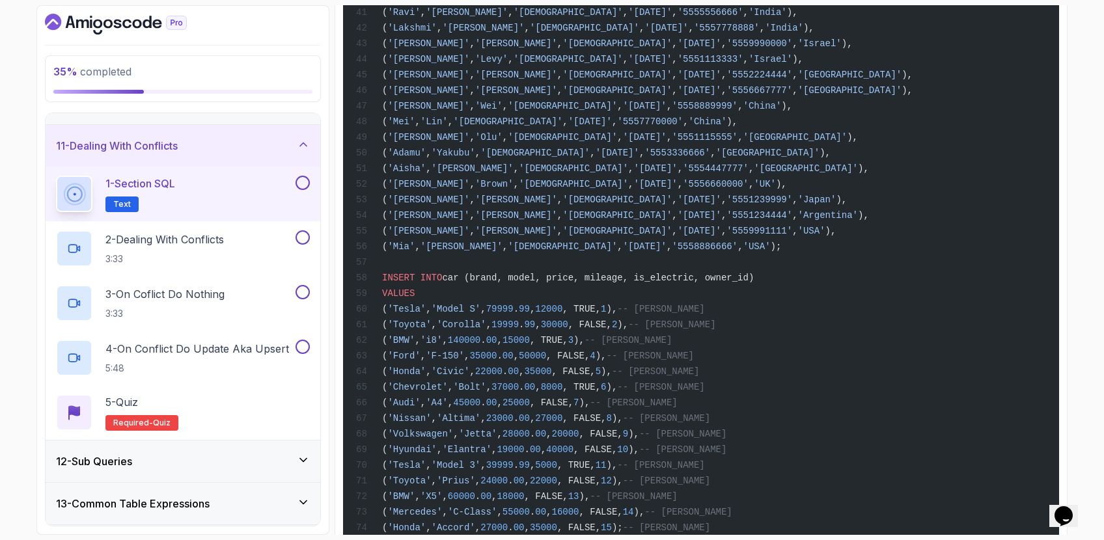
scroll to position [952, 0]
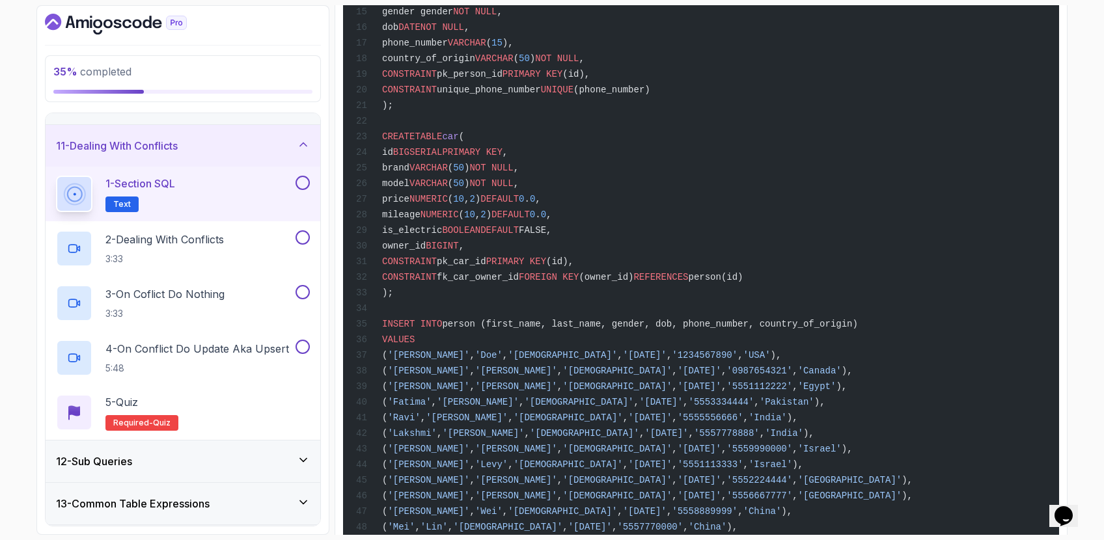
scroll to position [0, 0]
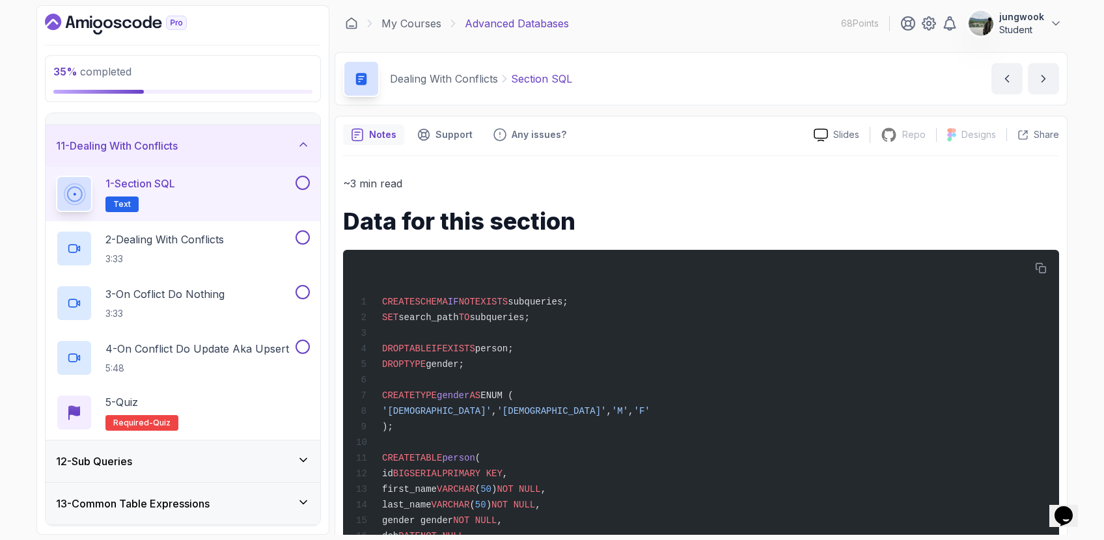
click at [1031, 16] on p "jungwook" at bounding box center [1021, 16] width 45 height 13
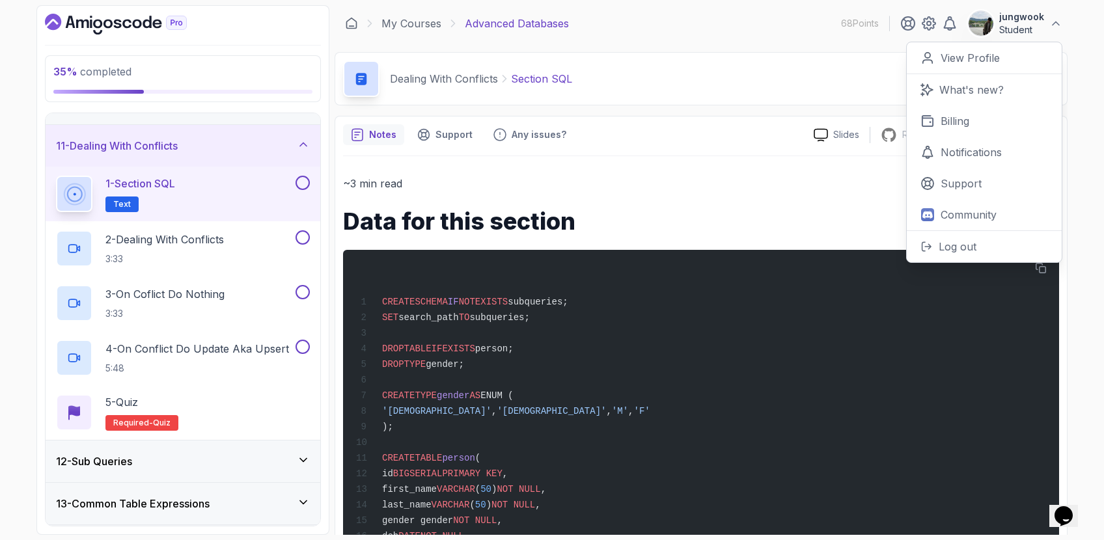
click at [1003, 25] on p "Student" at bounding box center [1021, 29] width 45 height 13
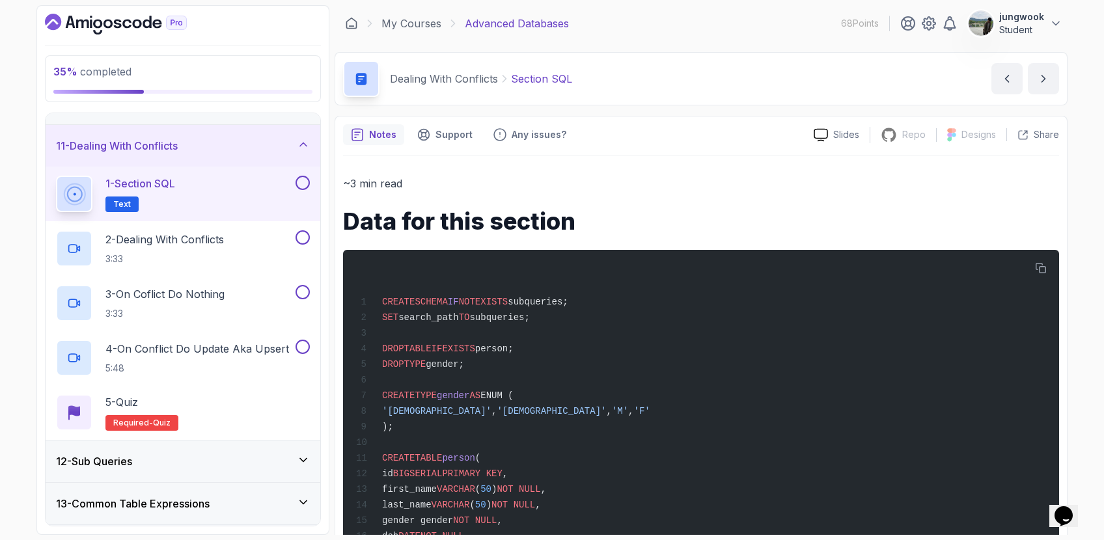
click at [1003, 25] on p "Student" at bounding box center [1021, 29] width 45 height 13
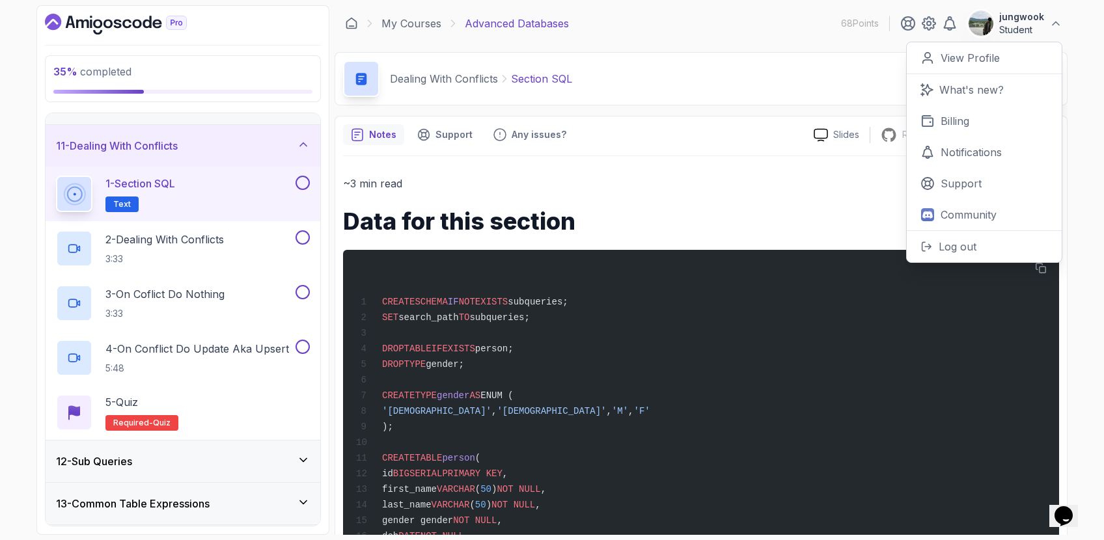
click at [1003, 25] on p "Student" at bounding box center [1021, 29] width 45 height 13
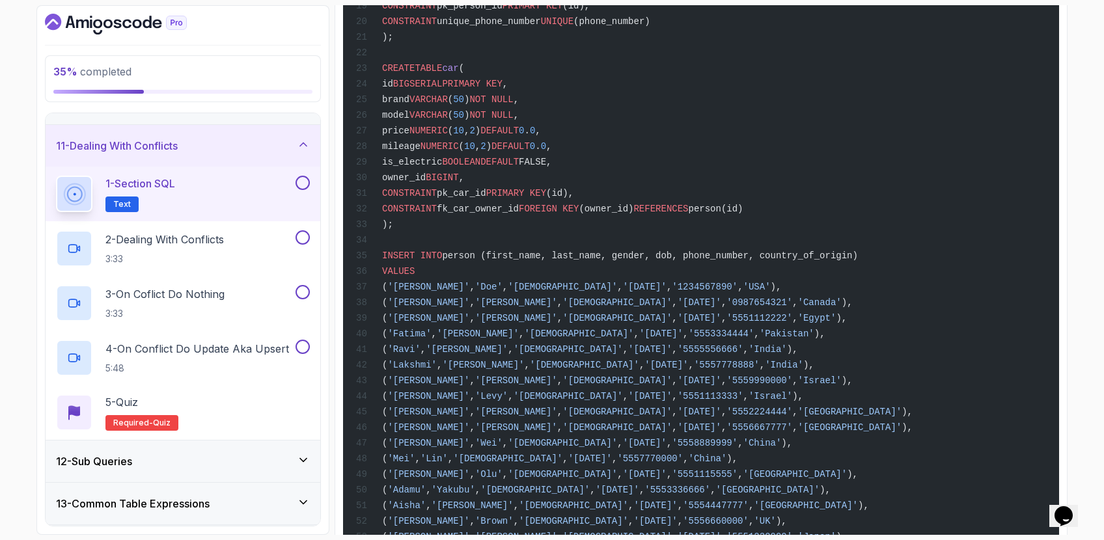
scroll to position [577, 0]
click at [231, 243] on div "2 - Dealing With Conflicts 3:33" at bounding box center [174, 248] width 237 height 36
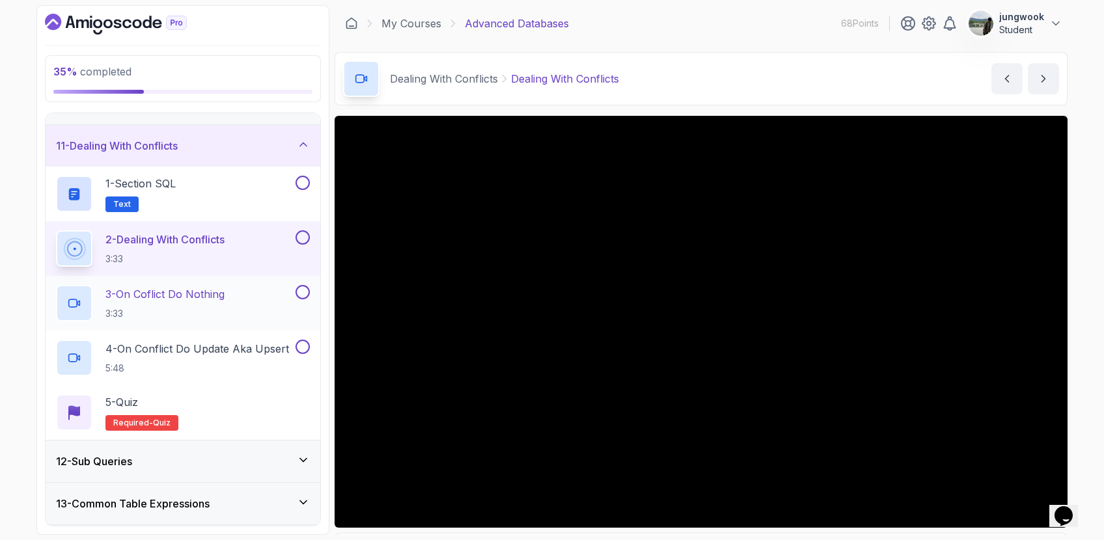
click at [198, 286] on div "3 - On Coflict Do Nothing 3:33" at bounding box center [174, 303] width 237 height 36
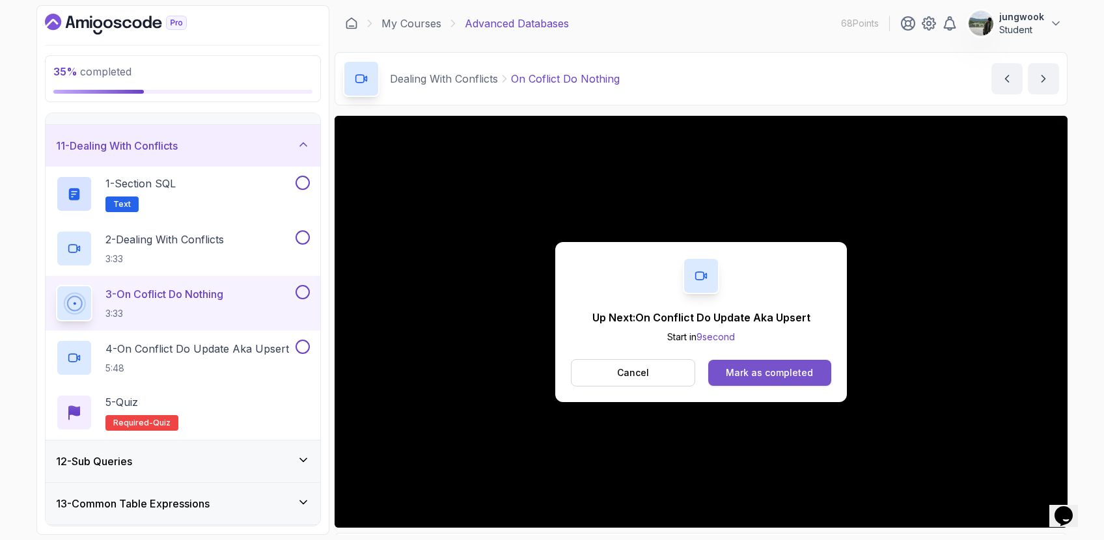
click at [810, 367] on div "Mark as completed" at bounding box center [769, 373] width 87 height 13
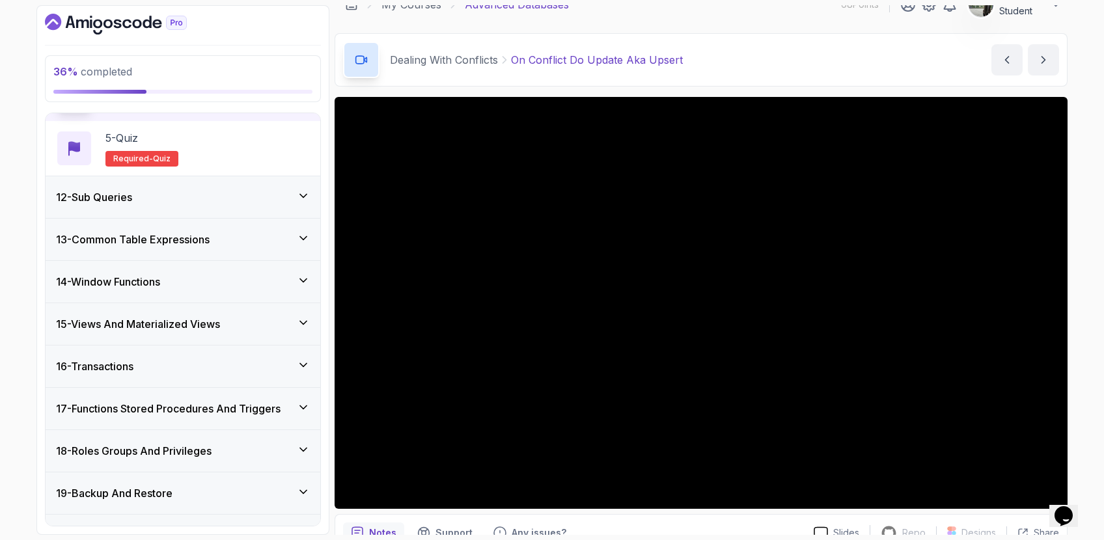
scroll to position [21, 0]
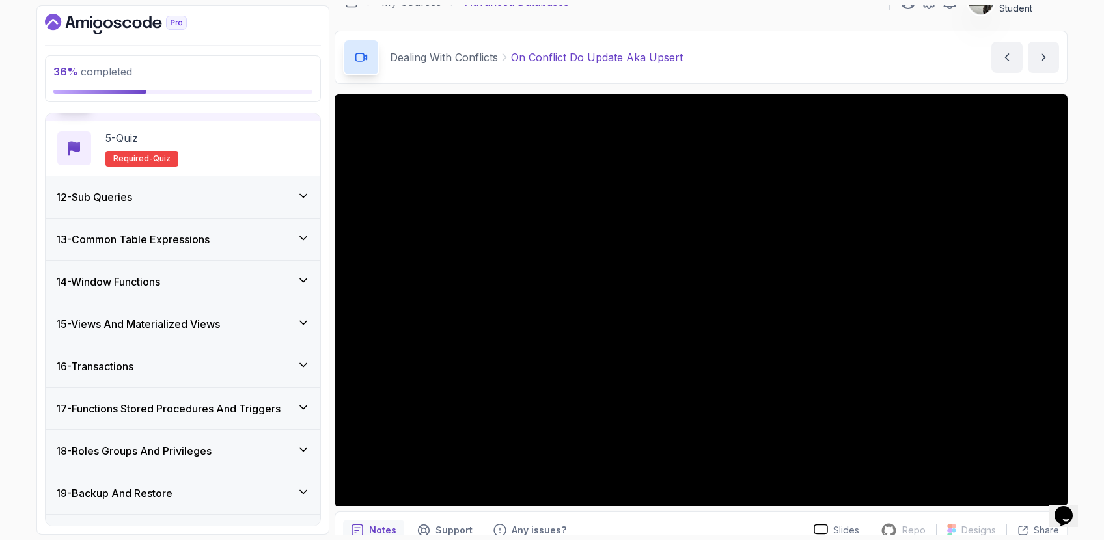
click at [1063, 505] on button "Opens Chat This icon Opens the chat window." at bounding box center [1063, 516] width 29 height 22
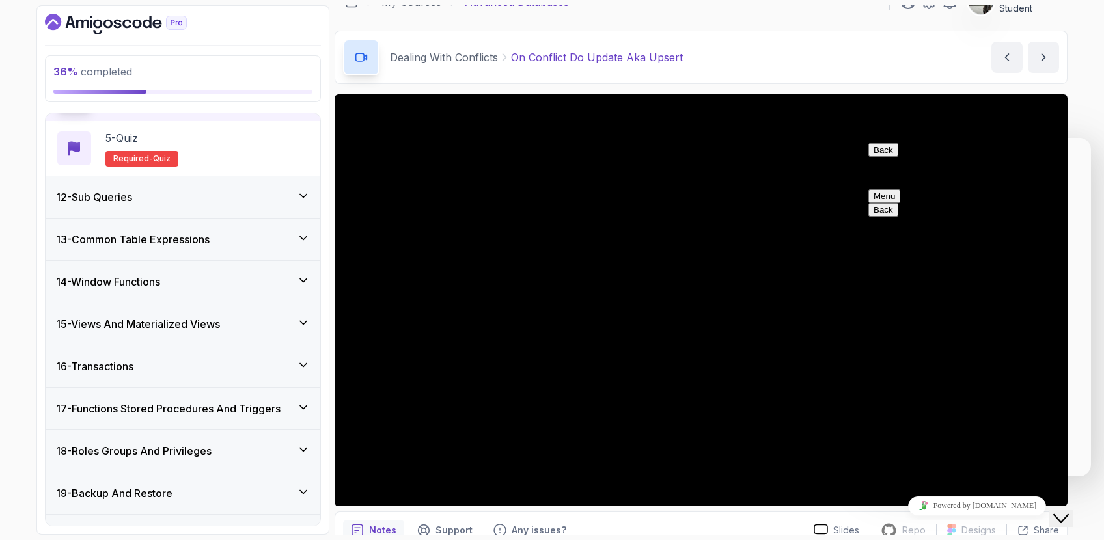
scroll to position [637, 0]
drag, startPoint x: 955, startPoint y: 211, endPoint x: 1004, endPoint y: 240, distance: 56.6
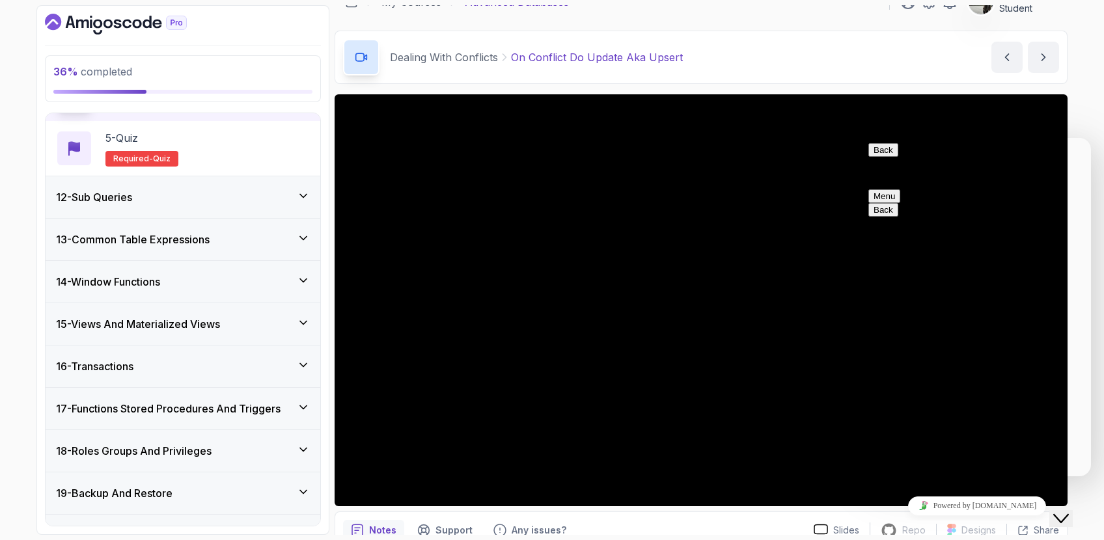
type input "[PERSON_NAME]"
type input "[EMAIL_ADDRESS][DOMAIN_NAME]"
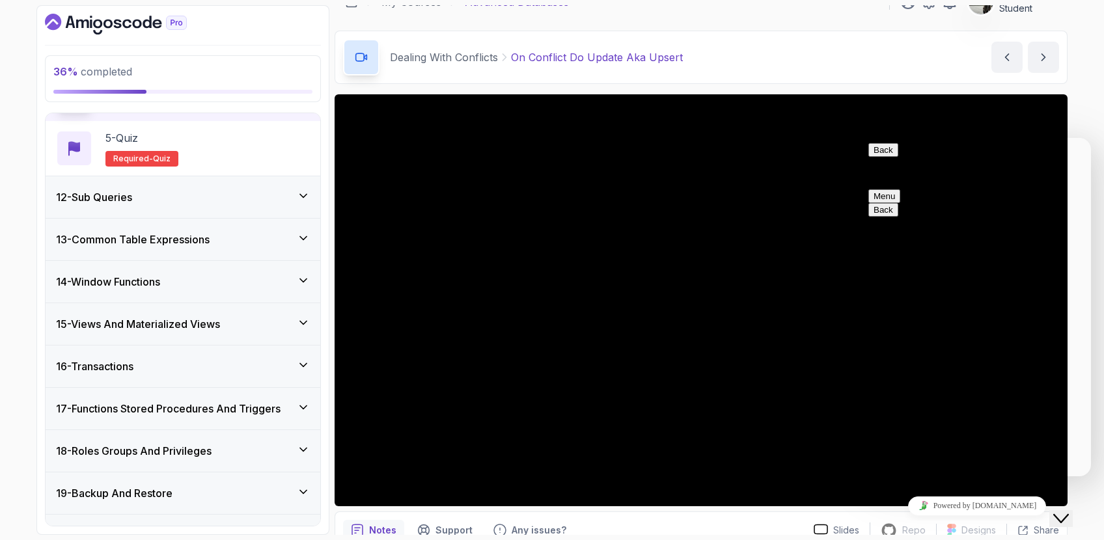
drag, startPoint x: 1023, startPoint y: 273, endPoint x: 925, endPoint y: 236, distance: 105.3
paste textarea "i dont want bootcamp but i wrongly click cohort thing. pls cancel this haha"
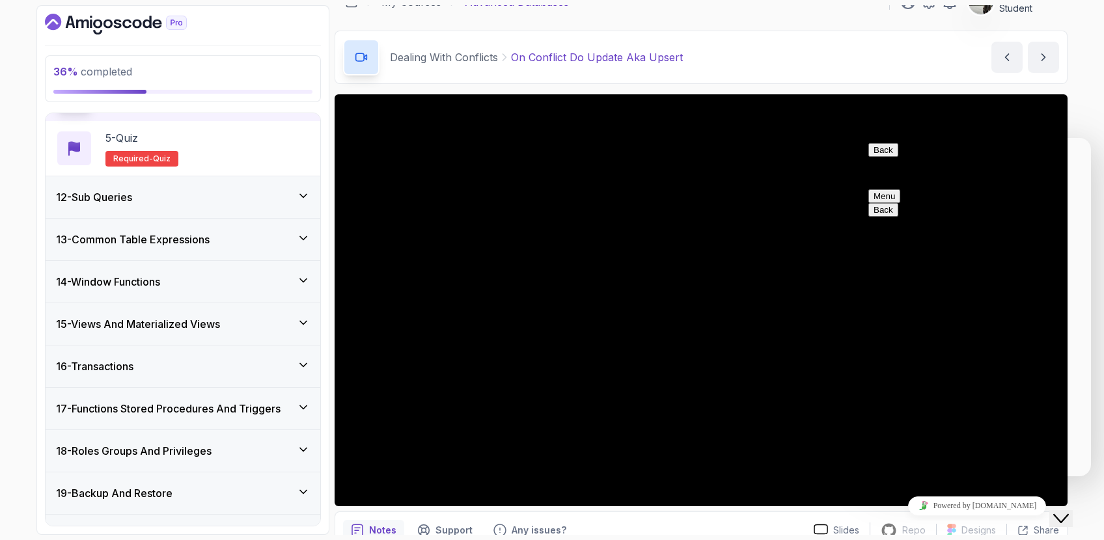
type textarea "i dont want bootcamp but i wrongly click cohort thing. pls cancel this haha"
type input "d"
type input "w"
type input "c"
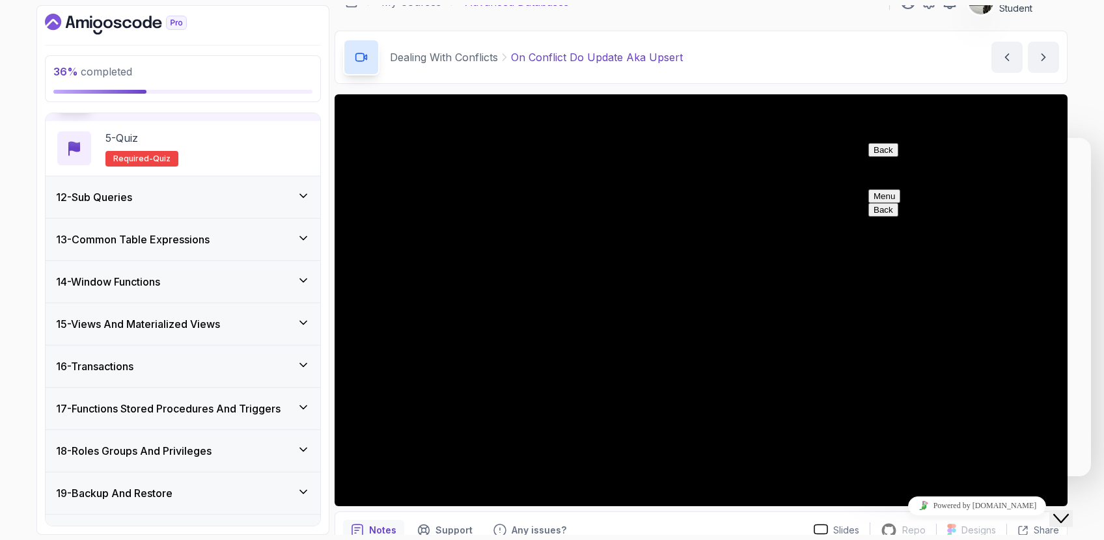
type input "about bootcamp cohort"
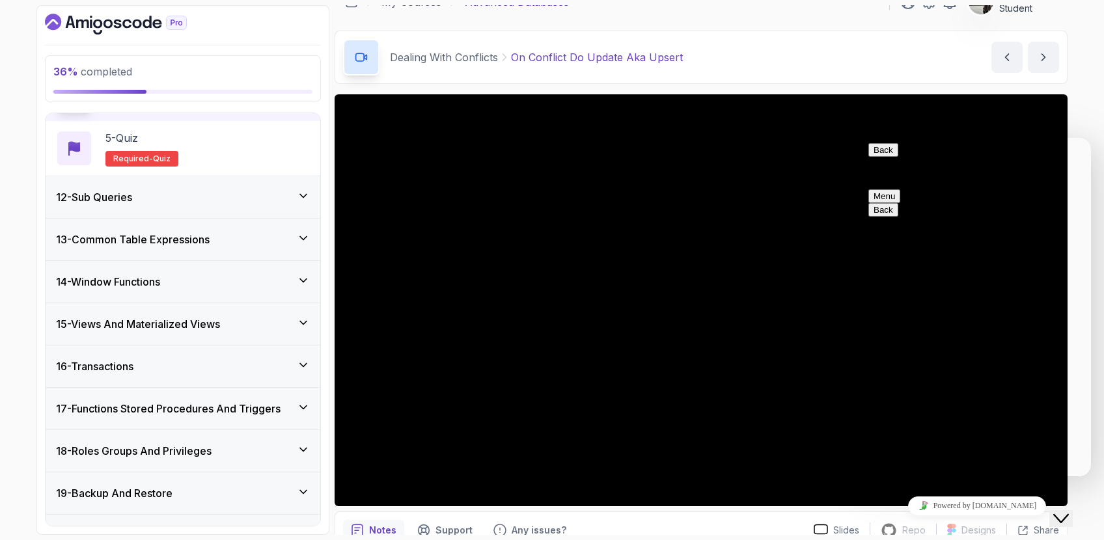
scroll to position [685, 0]
click at [1067, 511] on icon "Close Chat This icon closes the chat window." at bounding box center [1061, 519] width 16 height 16
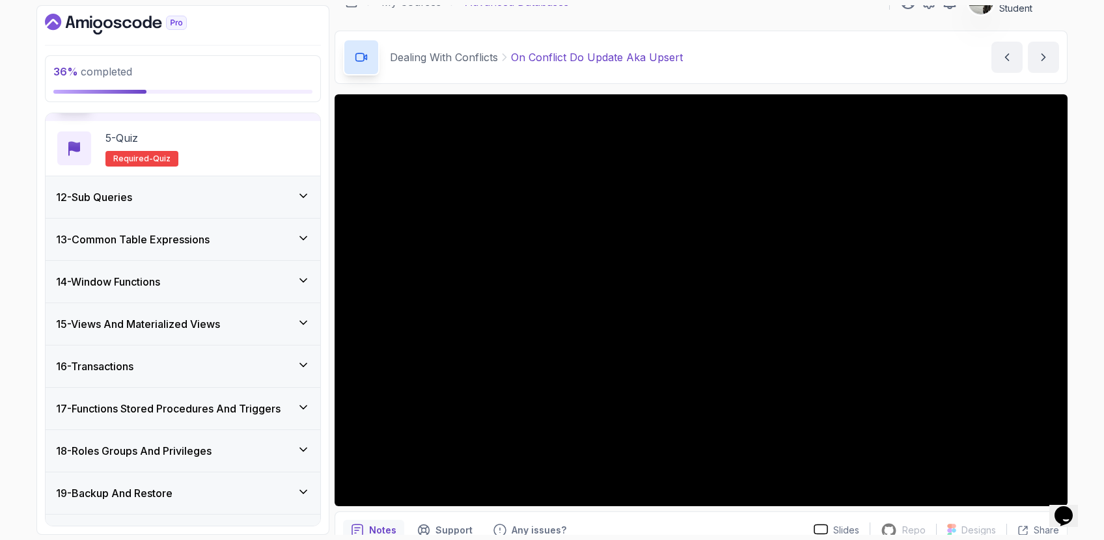
click at [1085, 407] on div "36 % completed 1 - Intro 2 - Schemas 3 - Advanced Data Types 4 - Working With D…" at bounding box center [552, 270] width 1104 height 540
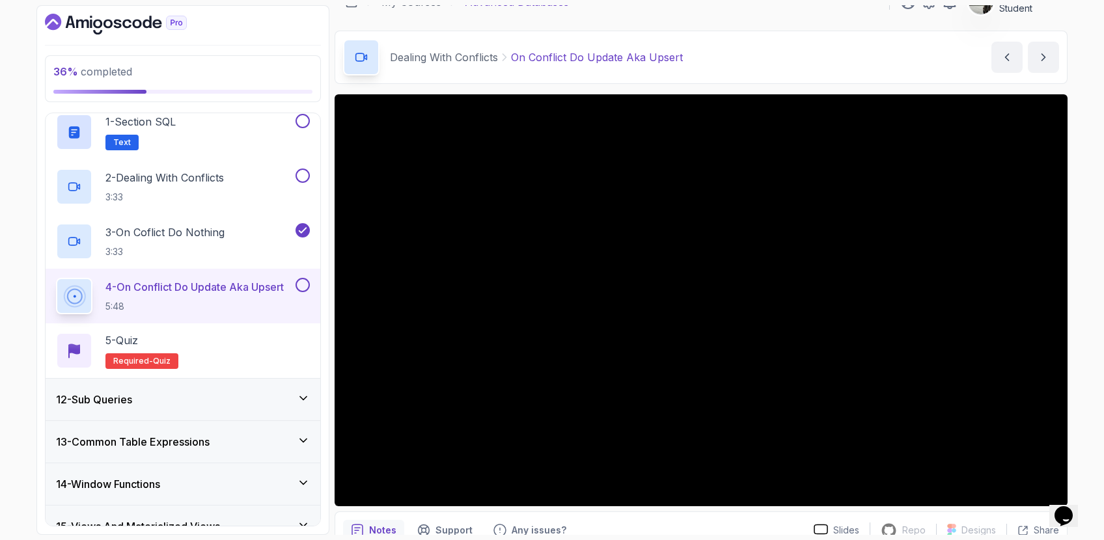
scroll to position [370, 0]
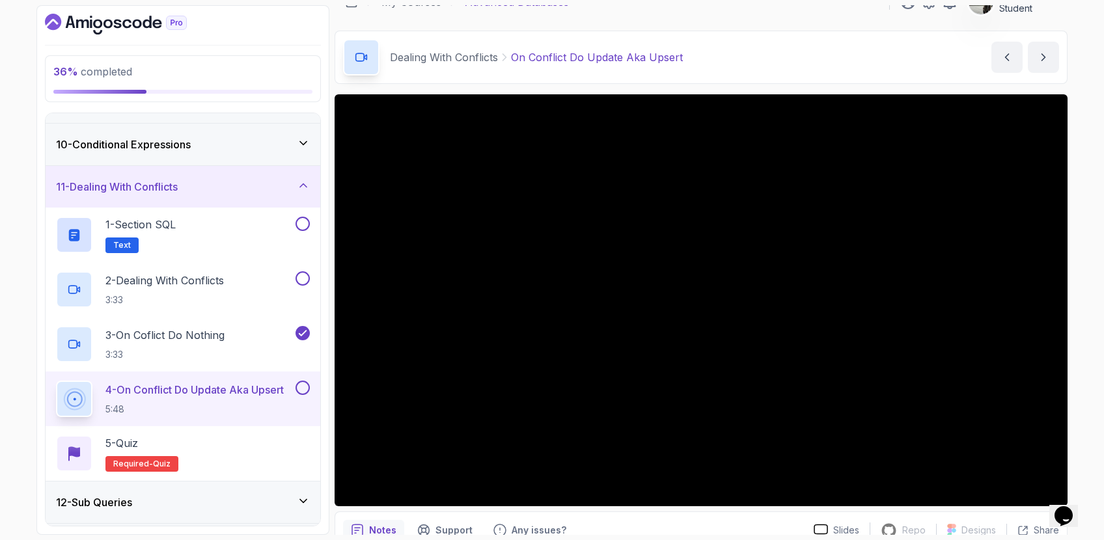
click at [1085, 422] on div "36 % completed 1 - Intro 2 - Schemas 3 - Advanced Data Types 4 - Working With D…" at bounding box center [552, 270] width 1104 height 540
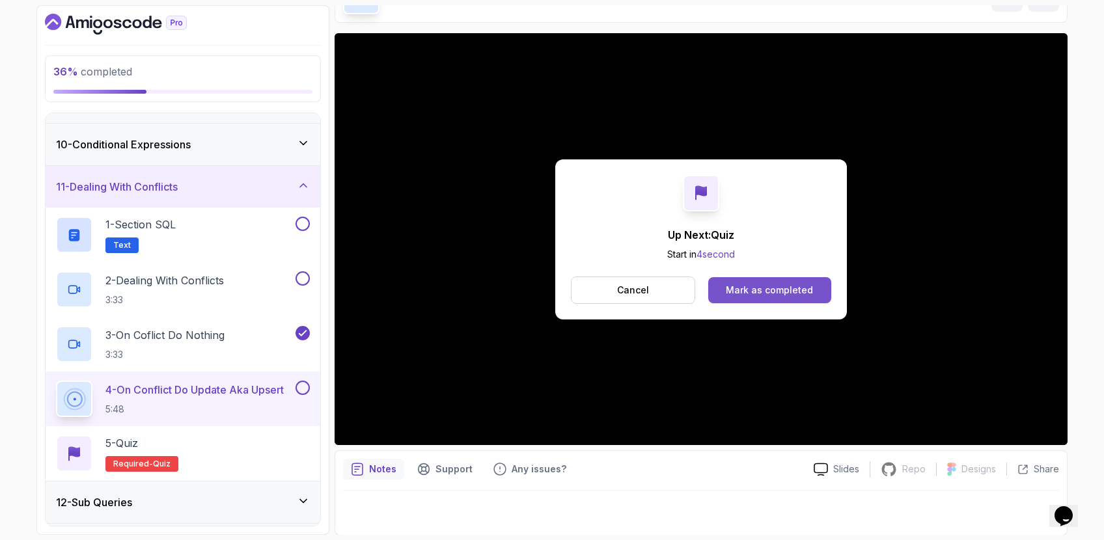
scroll to position [83, 0]
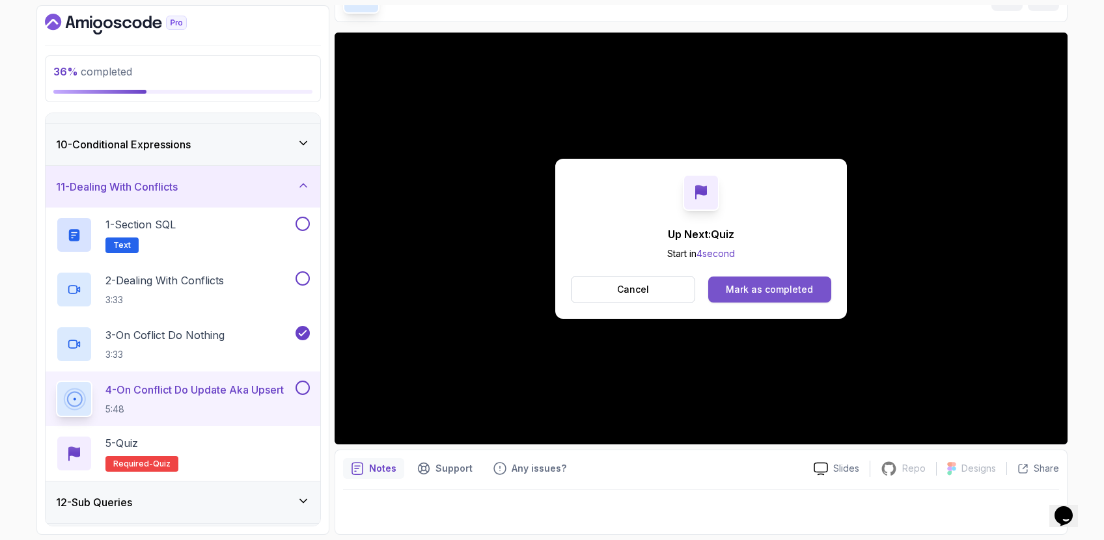
click at [758, 290] on div "Mark as completed" at bounding box center [769, 289] width 87 height 13
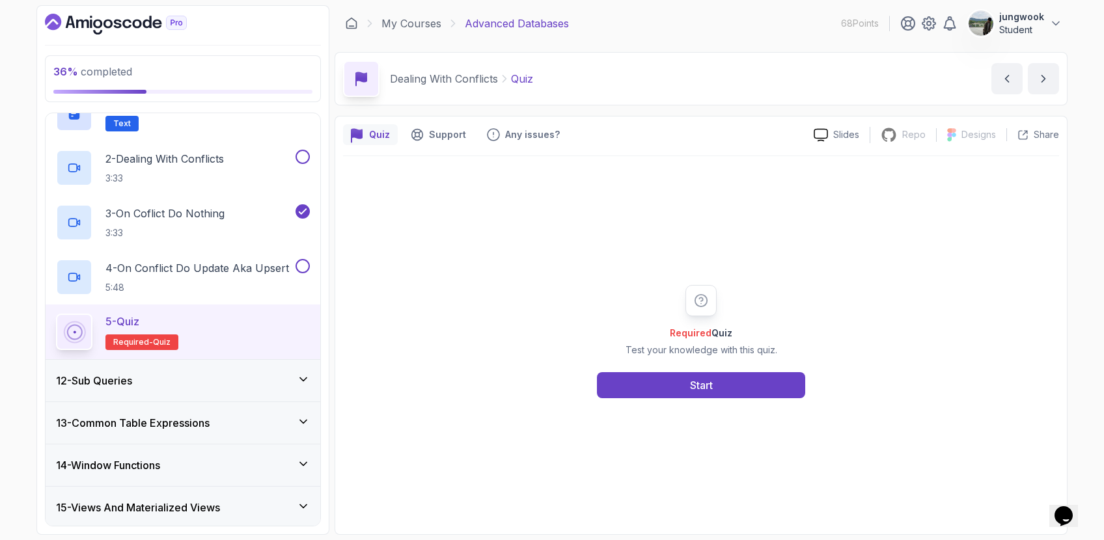
scroll to position [501, 0]
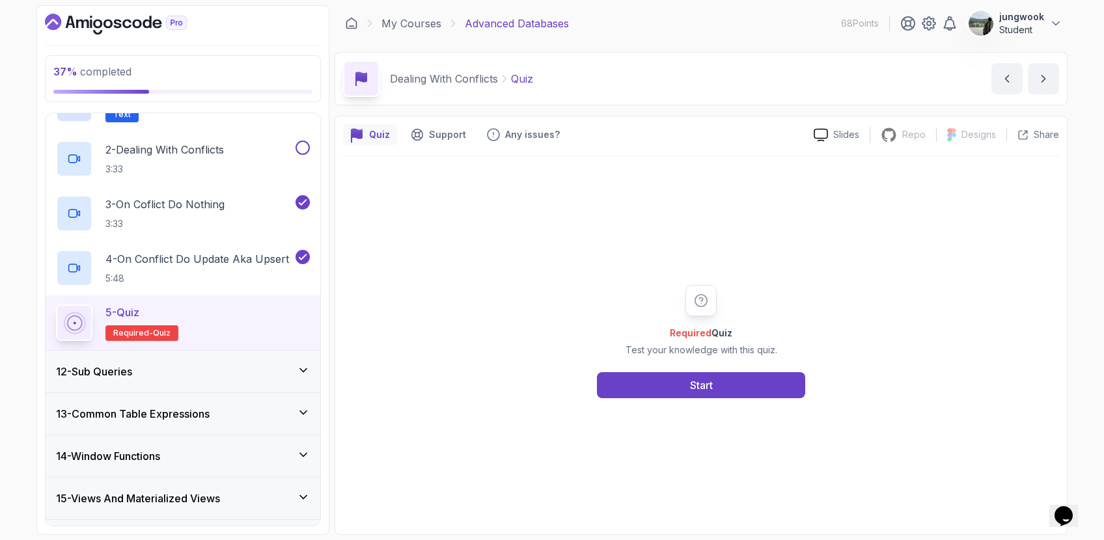
click at [287, 370] on div "12 - Sub Queries" at bounding box center [183, 372] width 254 height 16
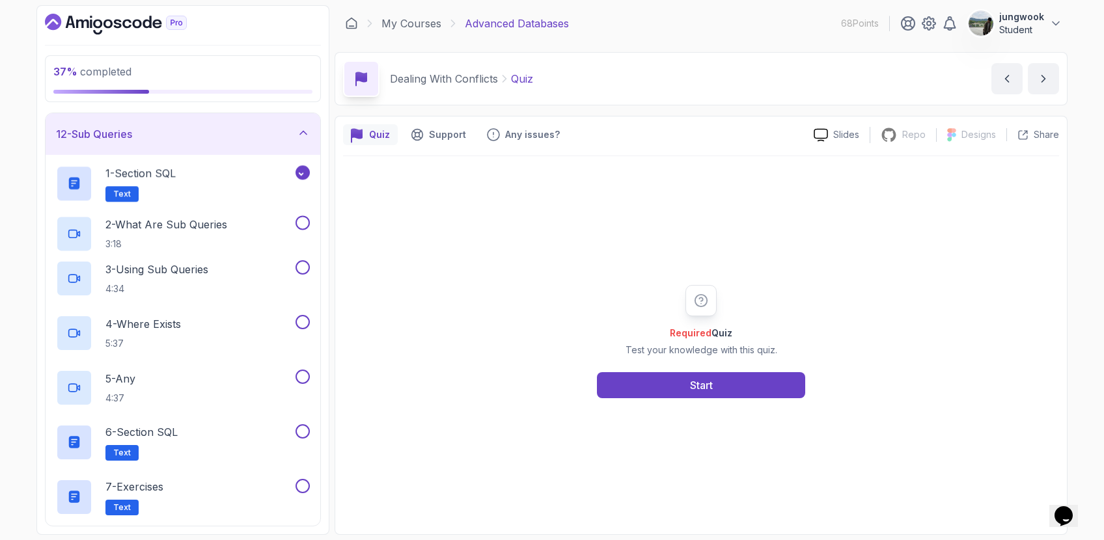
scroll to position [479, 0]
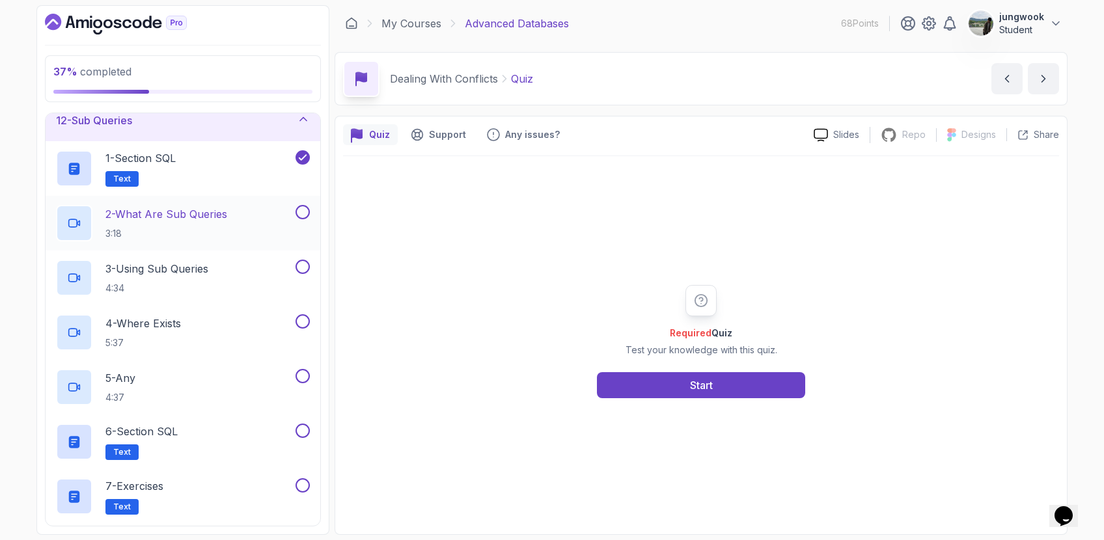
click at [196, 210] on p "2 - What Are Sub Queries" at bounding box center [166, 214] width 122 height 16
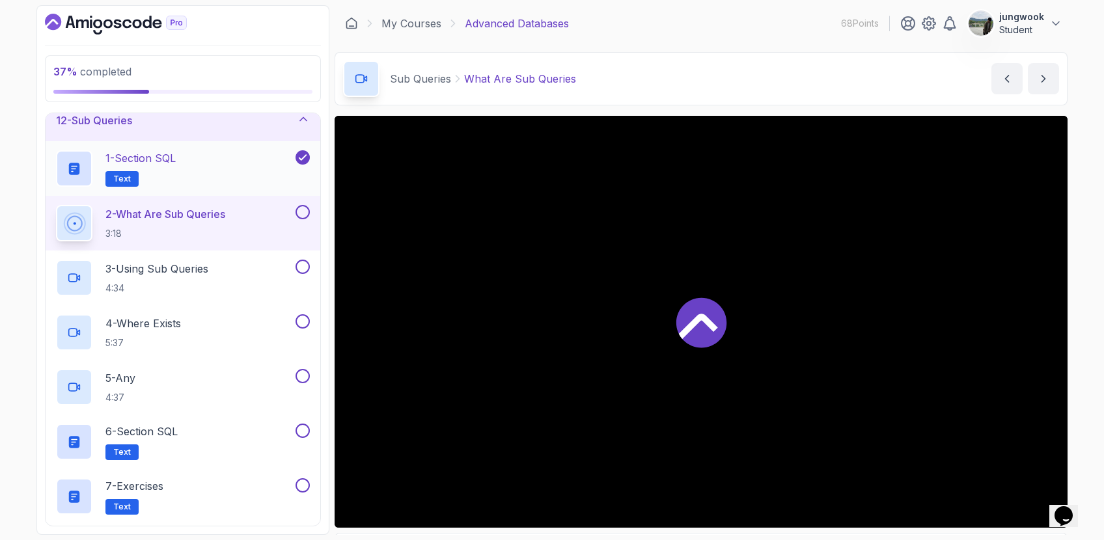
click at [206, 184] on div "1 - Section SQL Text" at bounding box center [174, 168] width 237 height 36
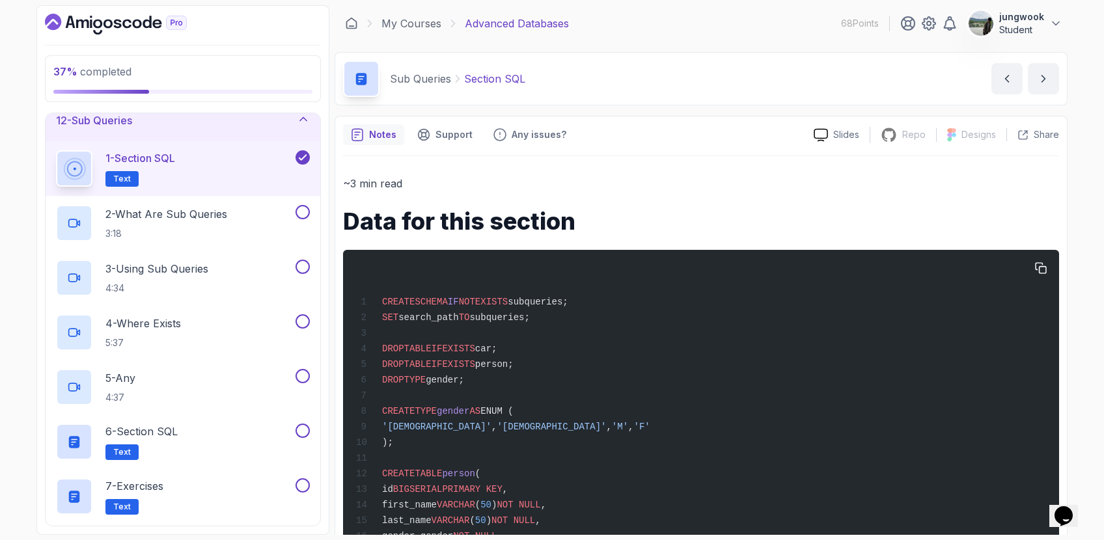
drag, startPoint x: 792, startPoint y: 480, endPoint x: 343, endPoint y: 288, distance: 488.8
click at [257, 206] on div "2 - What Are Sub Queries 3:18" at bounding box center [174, 223] width 237 height 36
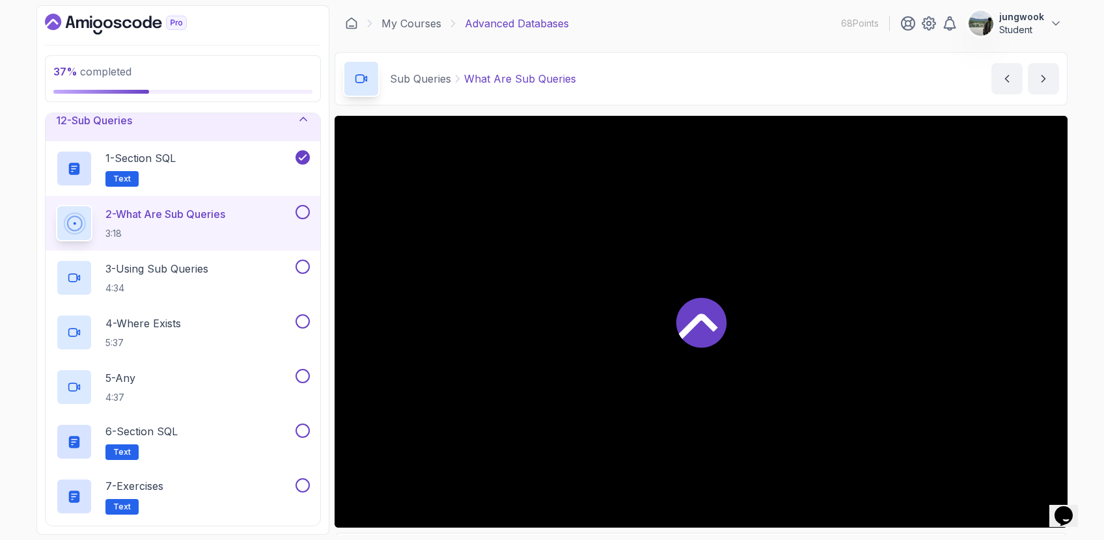
click at [669, 312] on div at bounding box center [701, 322] width 733 height 412
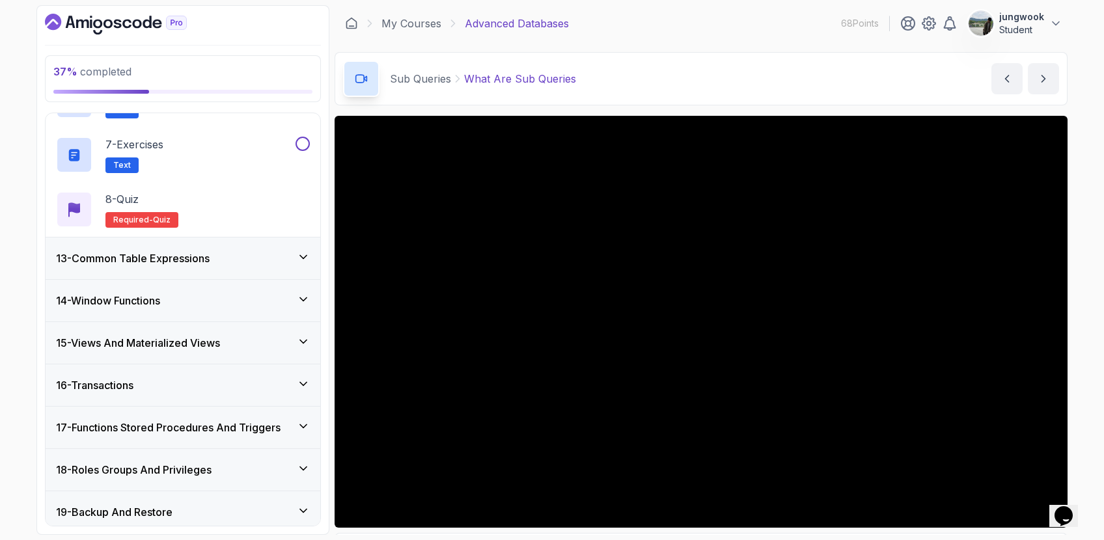
click at [207, 260] on h3 "13 - Common Table Expressions" at bounding box center [133, 259] width 154 height 16
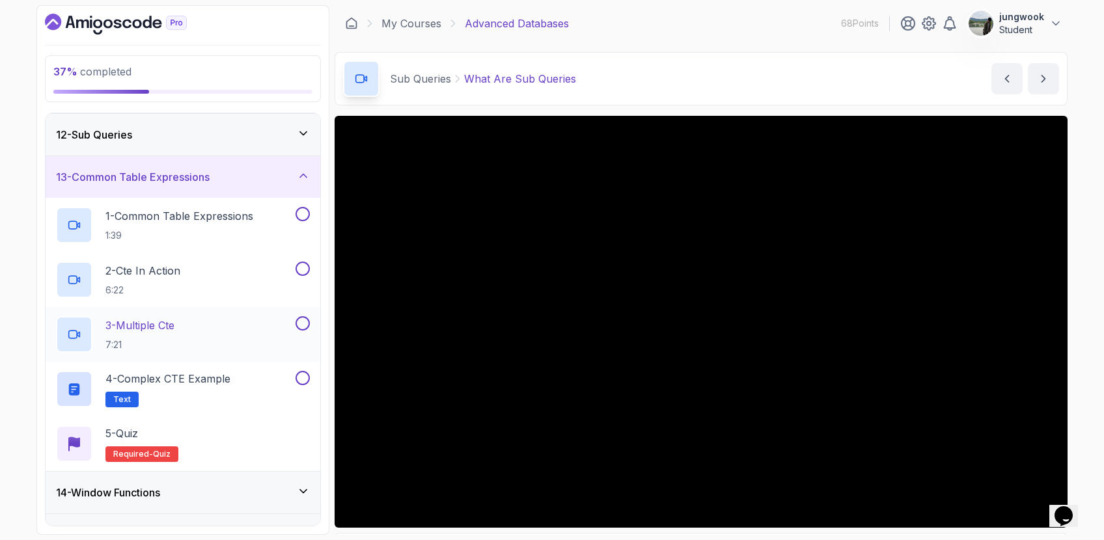
scroll to position [460, 0]
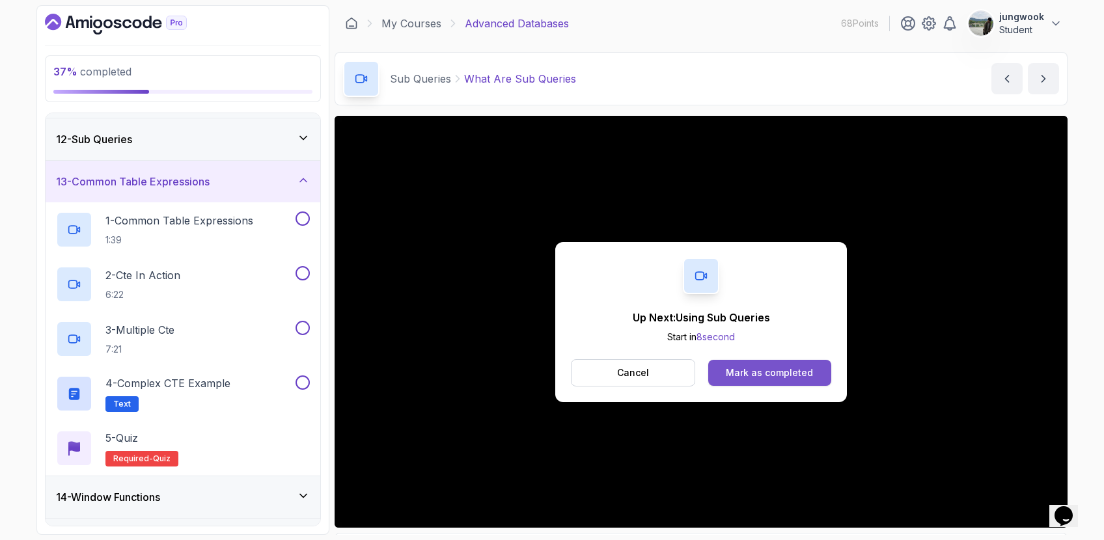
click at [720, 369] on button "Mark as completed" at bounding box center [769, 373] width 123 height 26
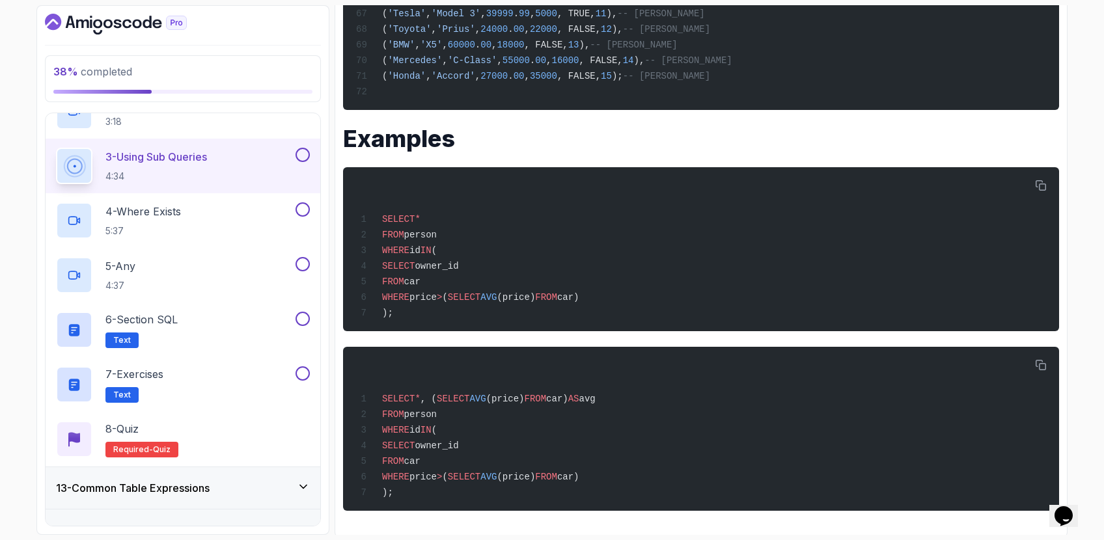
scroll to position [575, 0]
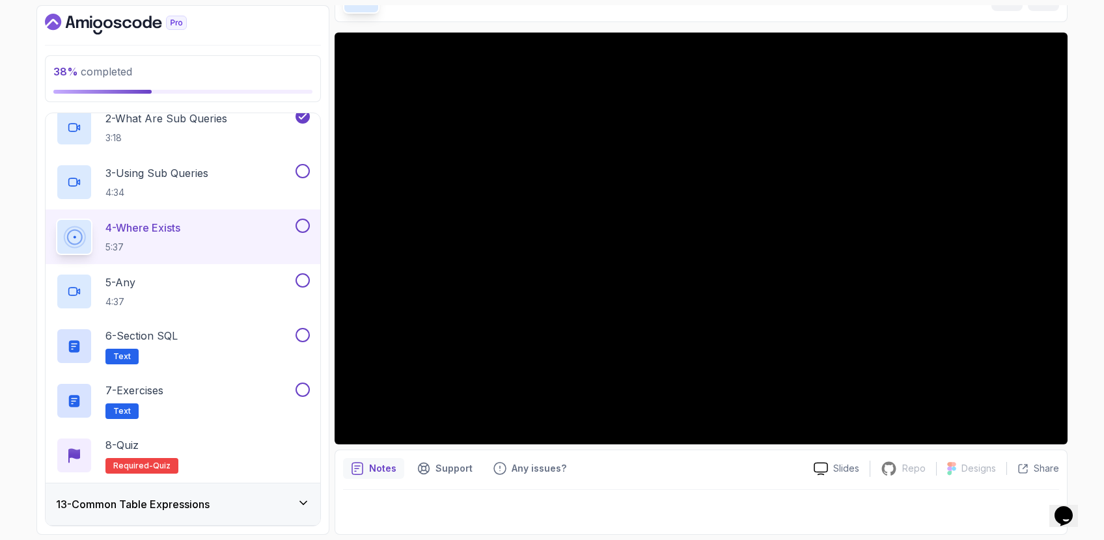
scroll to position [83, 0]
click at [244, 185] on div "3 - Using Sub Queries 4:34" at bounding box center [174, 182] width 237 height 36
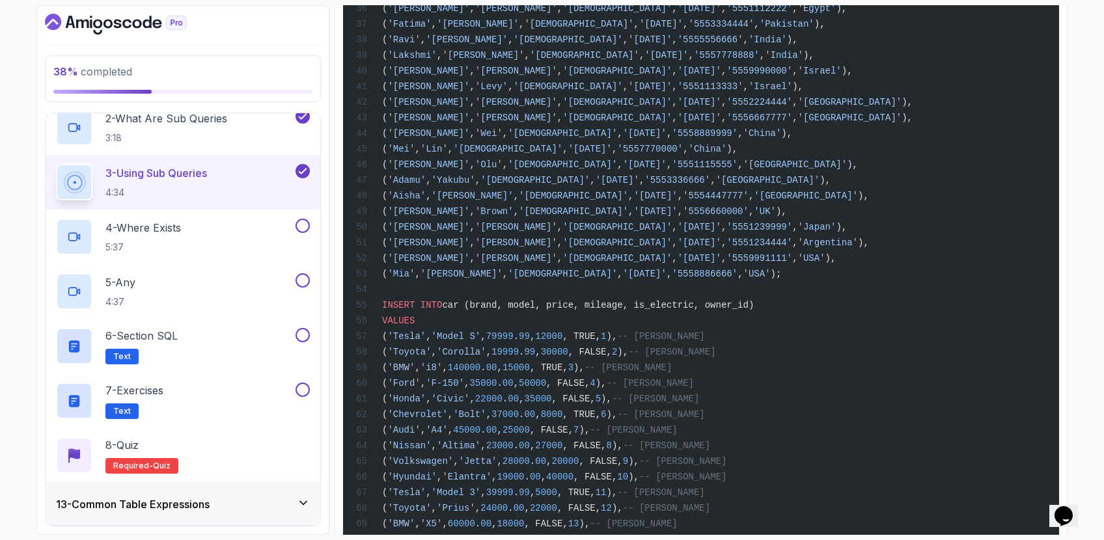
scroll to position [785, 0]
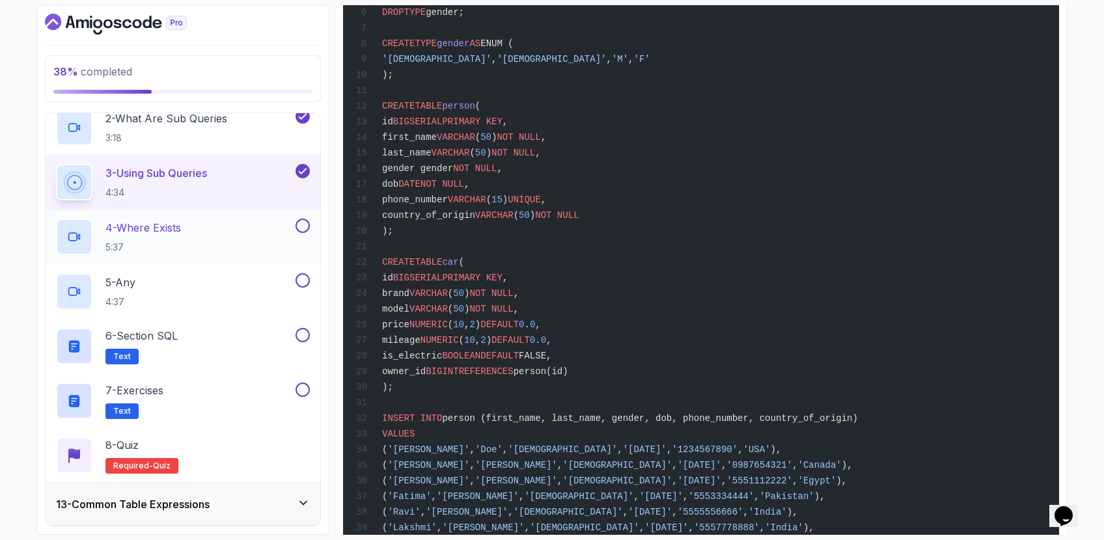
click at [181, 225] on p "4 - Where Exists" at bounding box center [143, 228] width 76 height 16
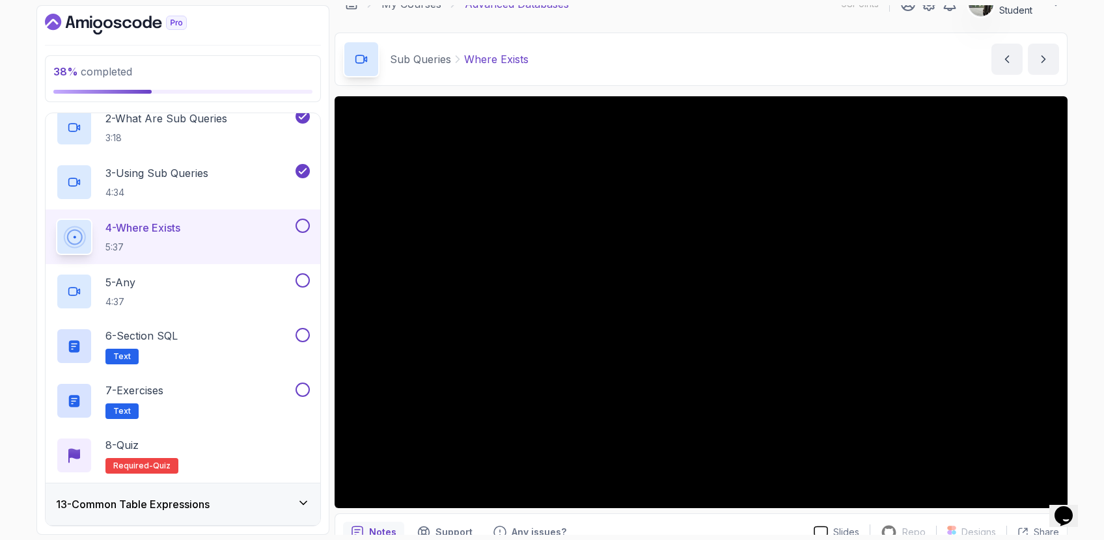
scroll to position [21, 0]
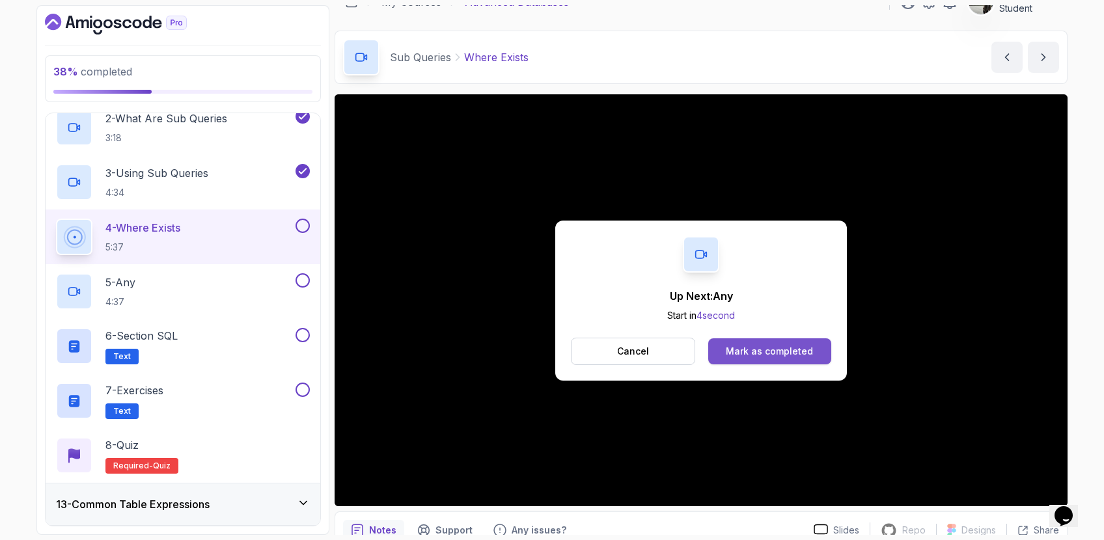
click at [814, 350] on button "Mark as completed" at bounding box center [769, 352] width 123 height 26
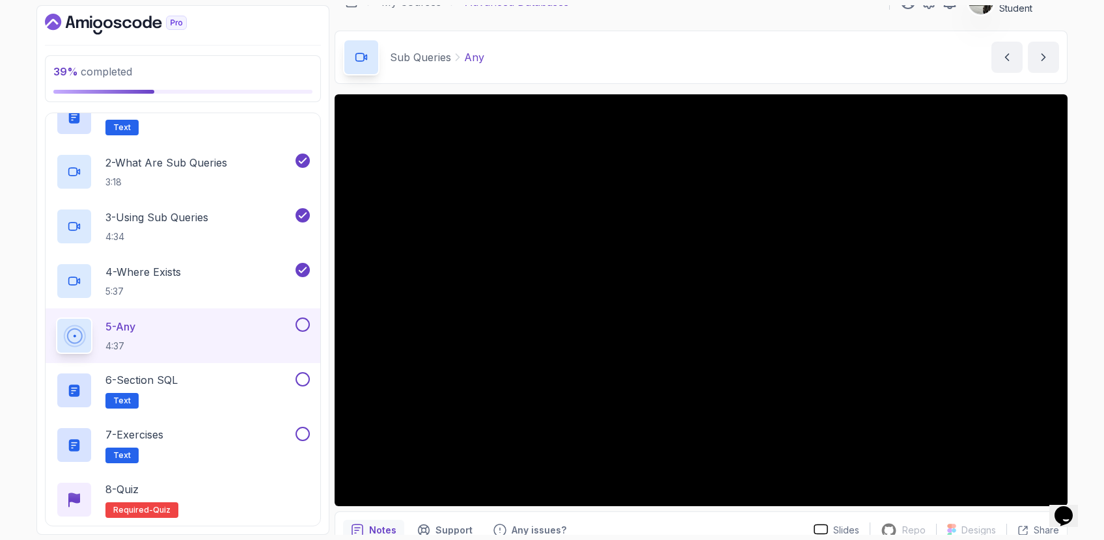
scroll to position [527, 0]
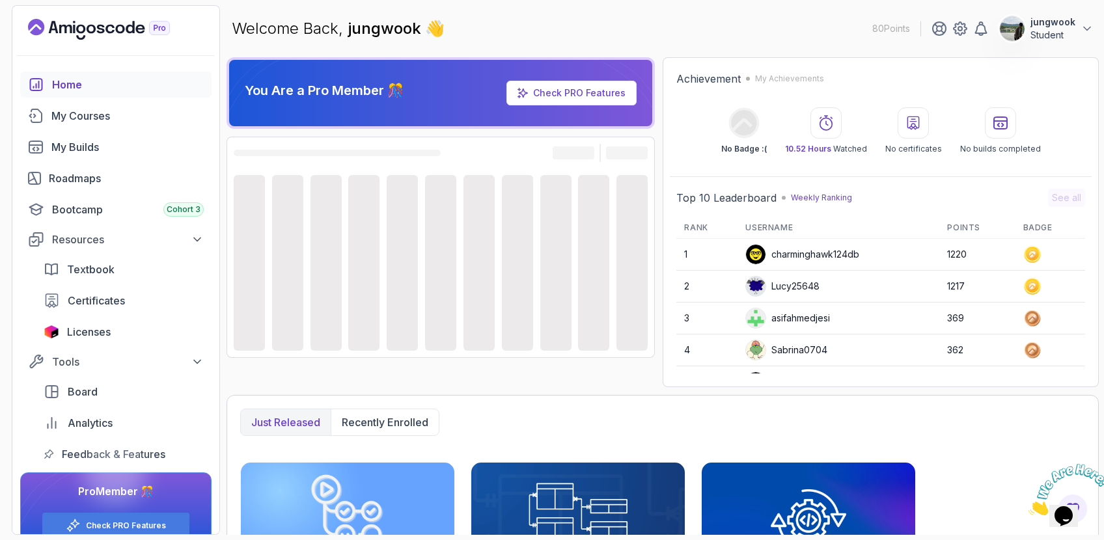
click at [1029, 506] on icon "Close" at bounding box center [1029, 511] width 0 height 11
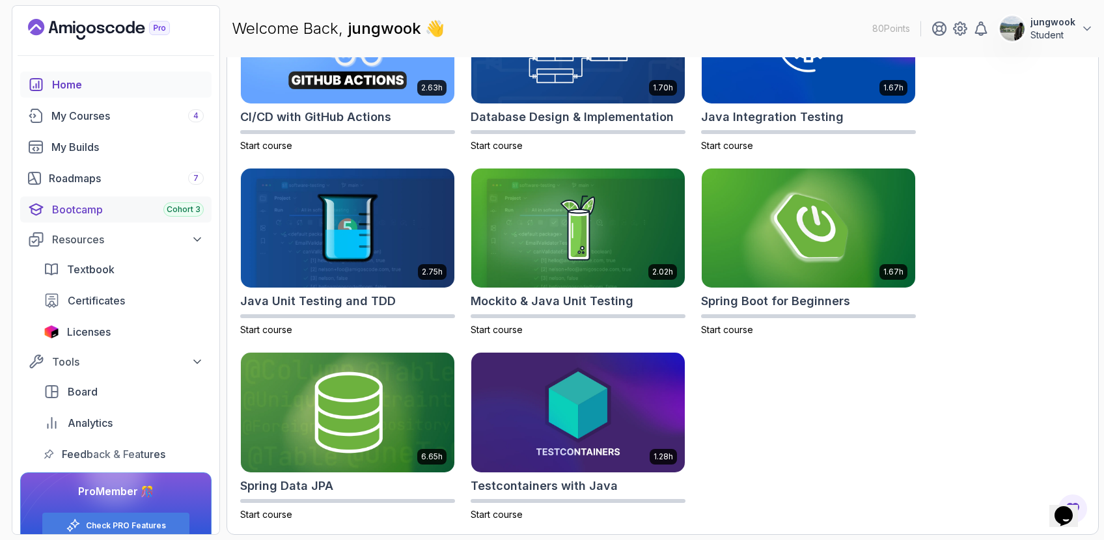
click at [145, 205] on div "Bootcamp Cohort 3" at bounding box center [128, 210] width 152 height 16
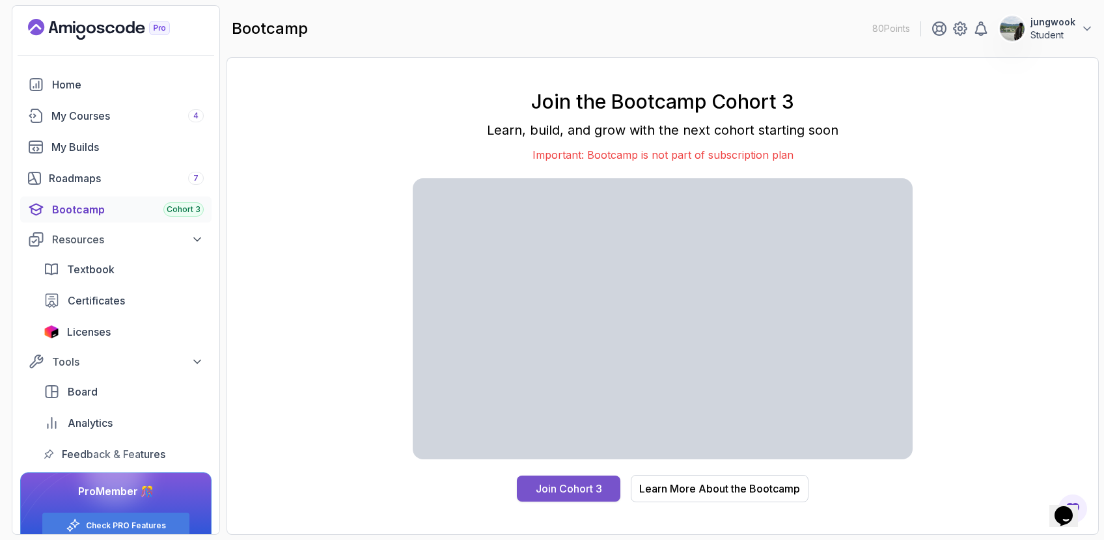
click at [578, 495] on div "Join Cohort 3" at bounding box center [569, 489] width 66 height 16
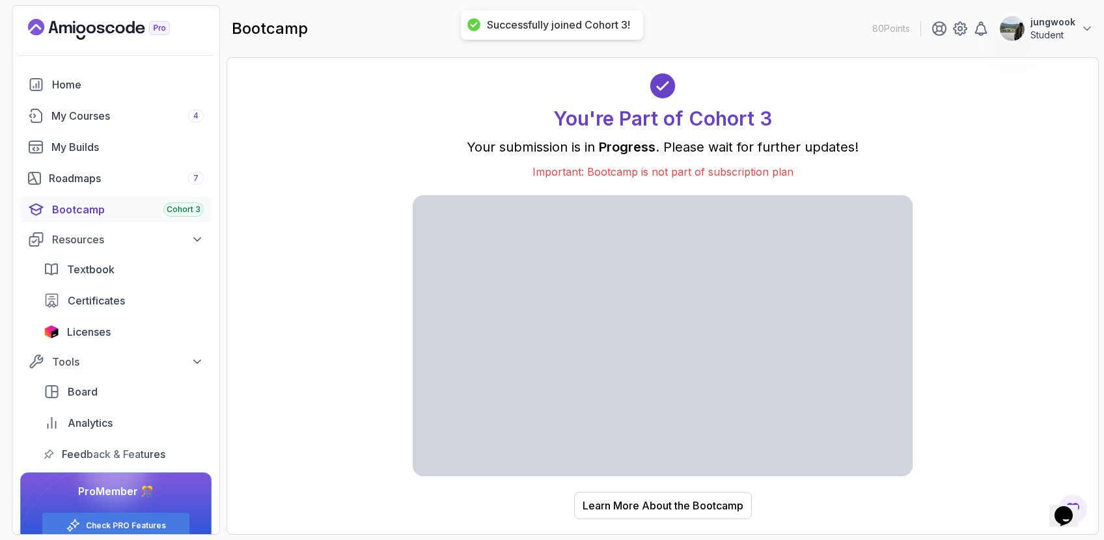
click at [519, 22] on div "Successfully joined Cohort 3!" at bounding box center [558, 25] width 143 height 14
click at [518, 27] on div "Successfully joined Cohort 3!" at bounding box center [558, 25] width 143 height 14
click at [133, 198] on link "Bootcamp Cohort 3" at bounding box center [115, 210] width 191 height 26
click at [124, 204] on div "Bootcamp Cohort 3" at bounding box center [128, 210] width 152 height 16
click at [131, 175] on div "Roadmaps 7" at bounding box center [126, 179] width 155 height 16
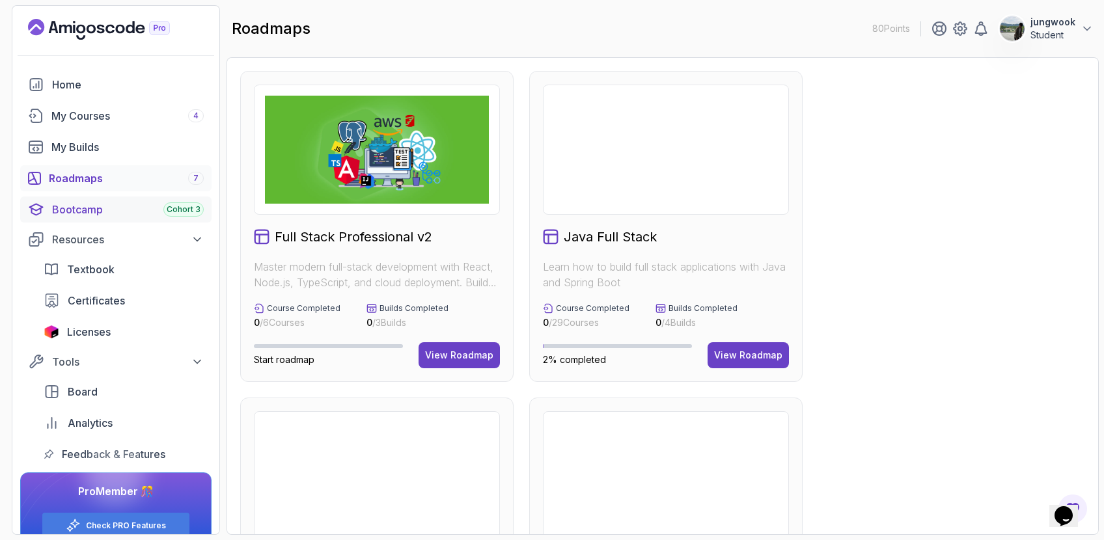
click at [99, 210] on div "Bootcamp Cohort 3" at bounding box center [128, 210] width 152 height 16
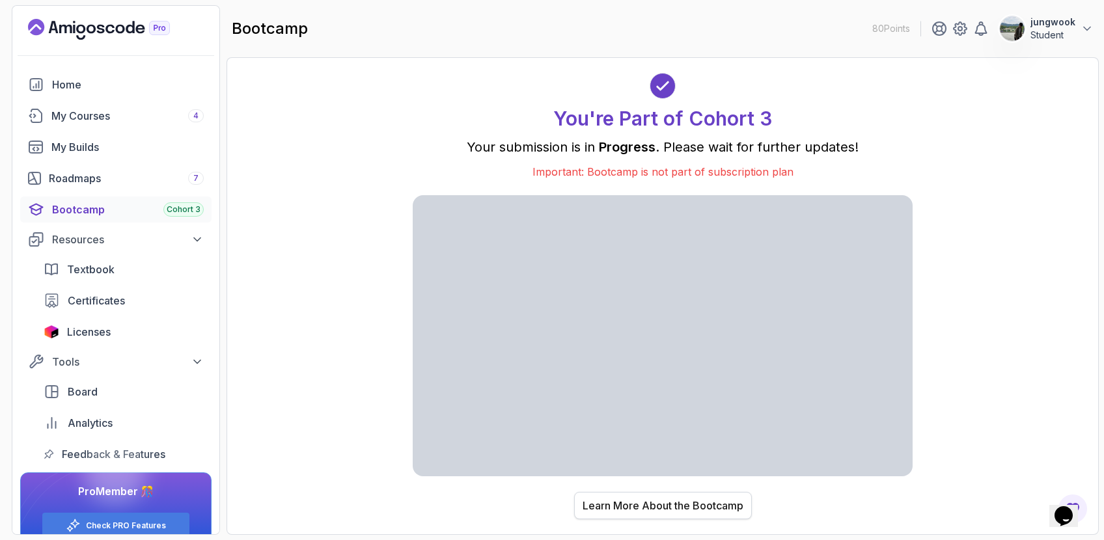
click at [626, 493] on button "Learn More About the Bootcamp" at bounding box center [663, 505] width 178 height 27
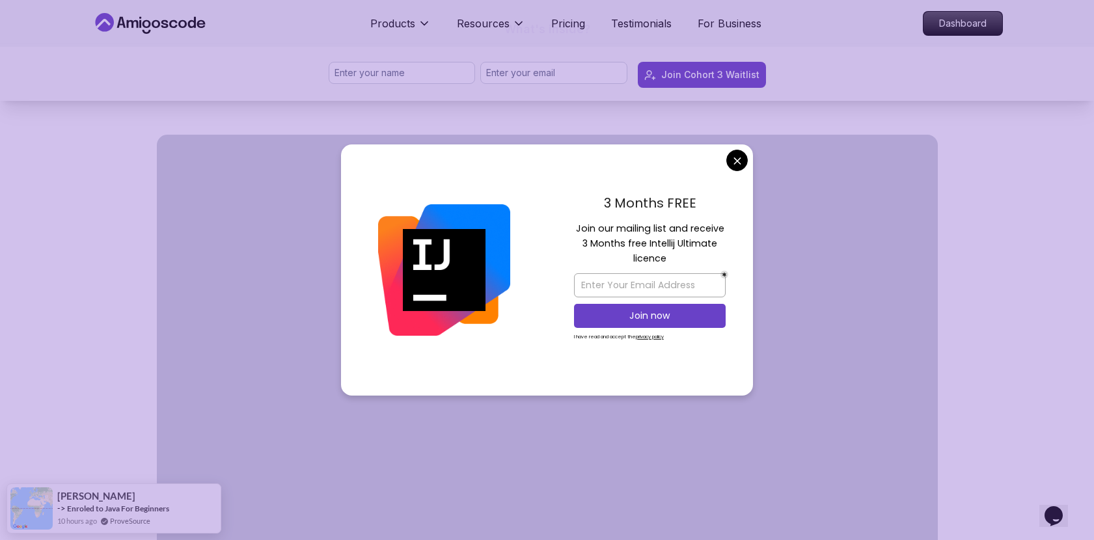
scroll to position [280, 0]
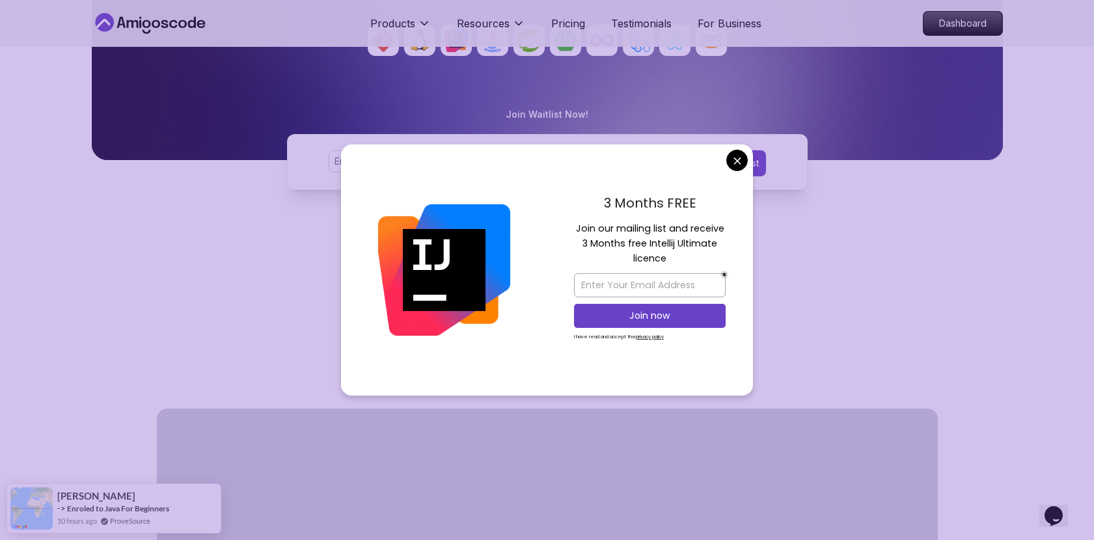
click at [750, 145] on div "3 Months FREE Join our mailing list and receive 3 Months free Intellij Ultimate…" at bounding box center [650, 270] width 206 height 251
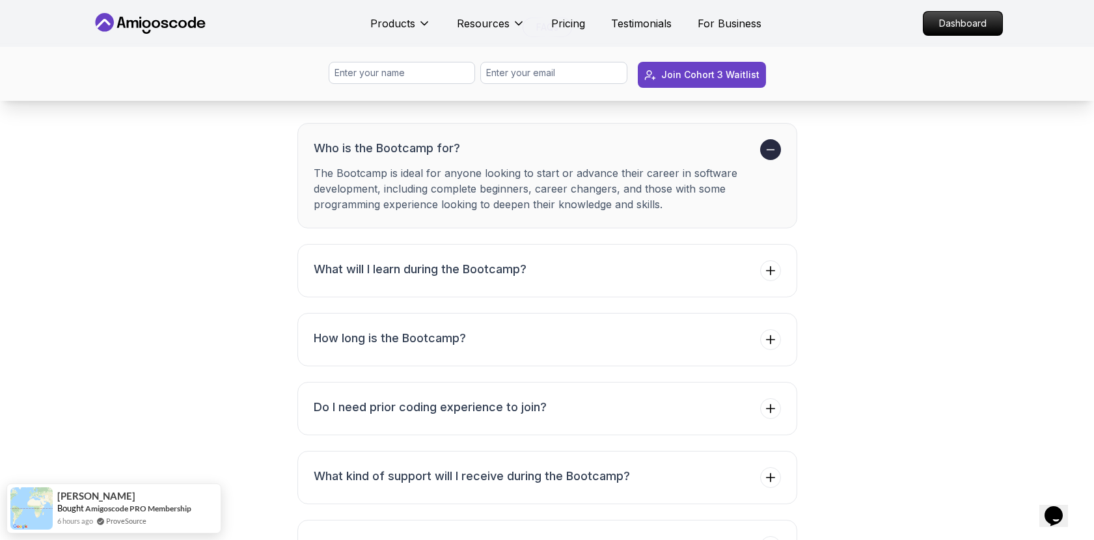
scroll to position [4720, 0]
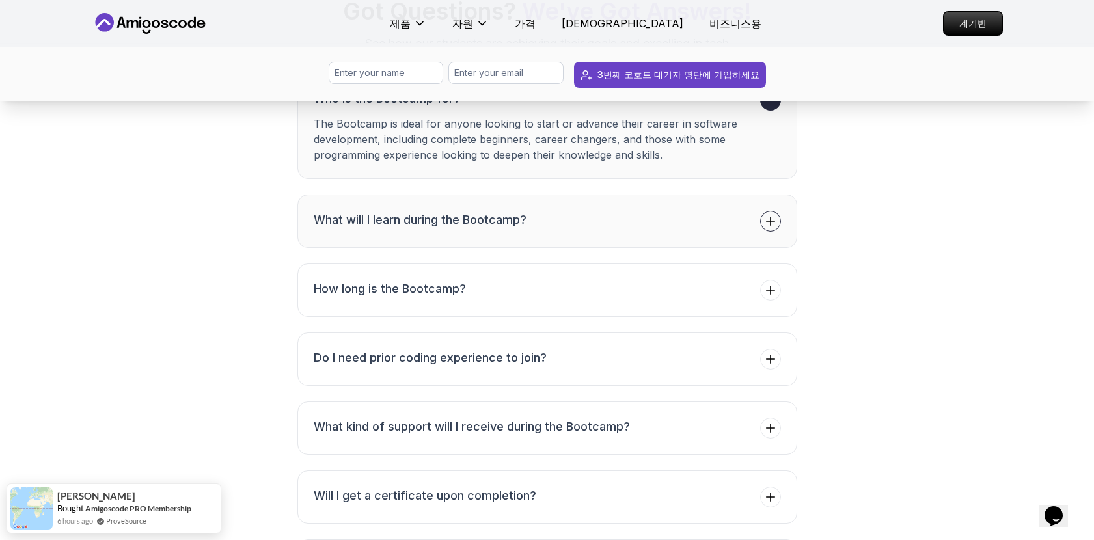
click at [781, 232] on span at bounding box center [770, 221] width 21 height 21
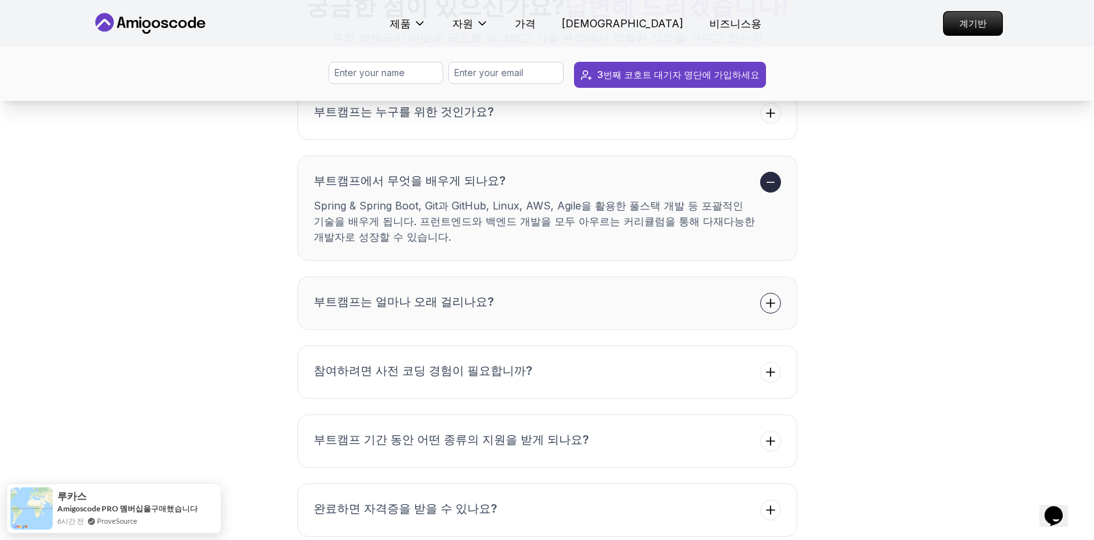
scroll to position [4733, 0]
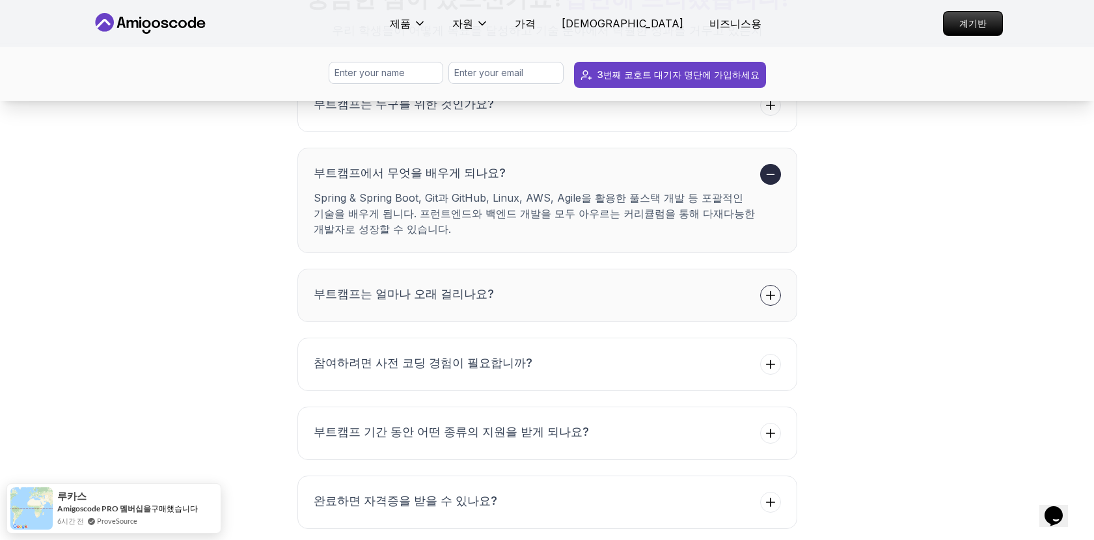
click at [782, 322] on button "부트캠프는 얼마나 오래 걸리나요?" at bounding box center [548, 295] width 500 height 53
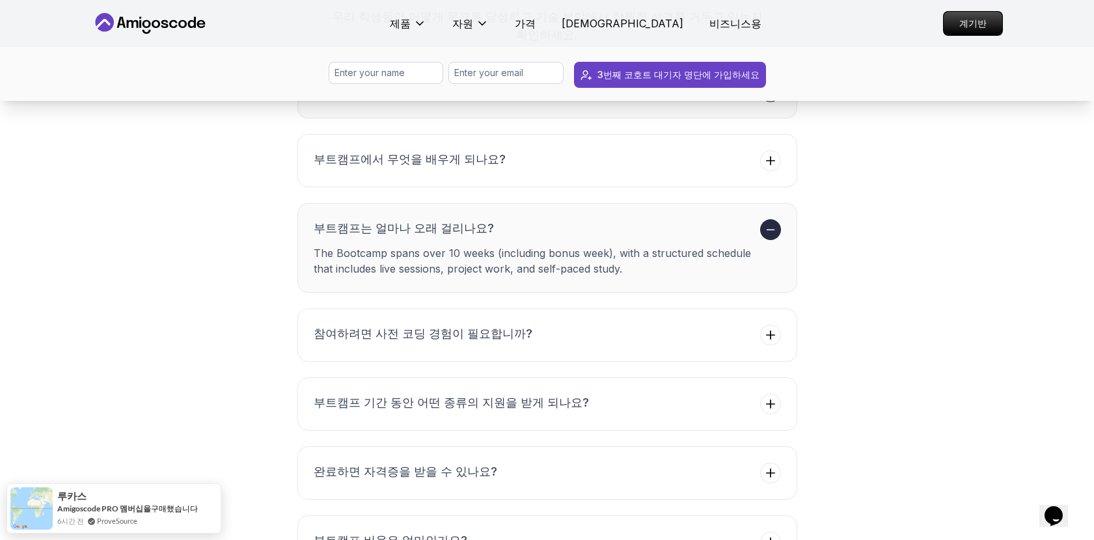
scroll to position [4757, 0]
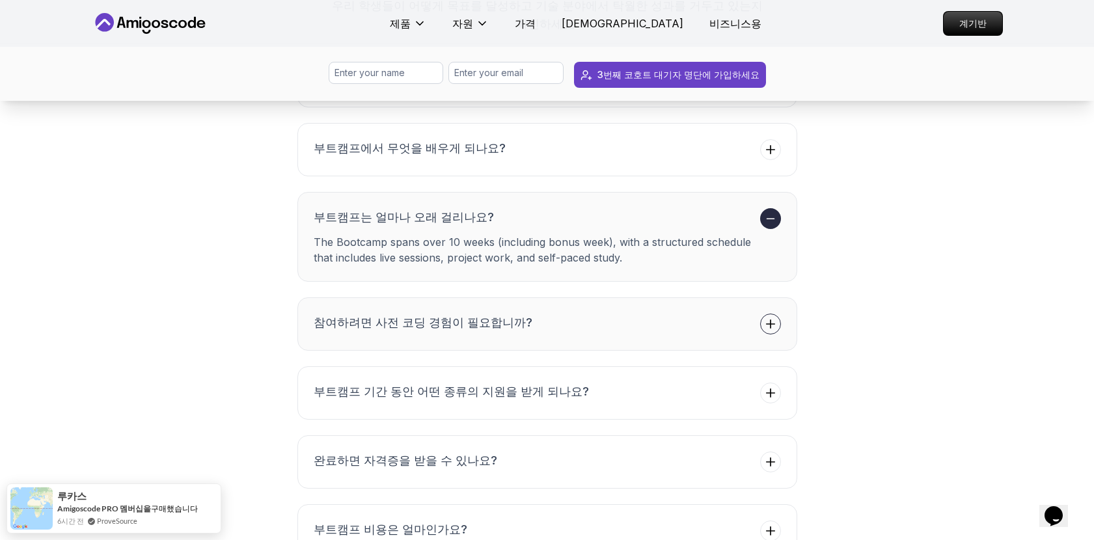
click at [768, 331] on icon at bounding box center [770, 324] width 13 height 13
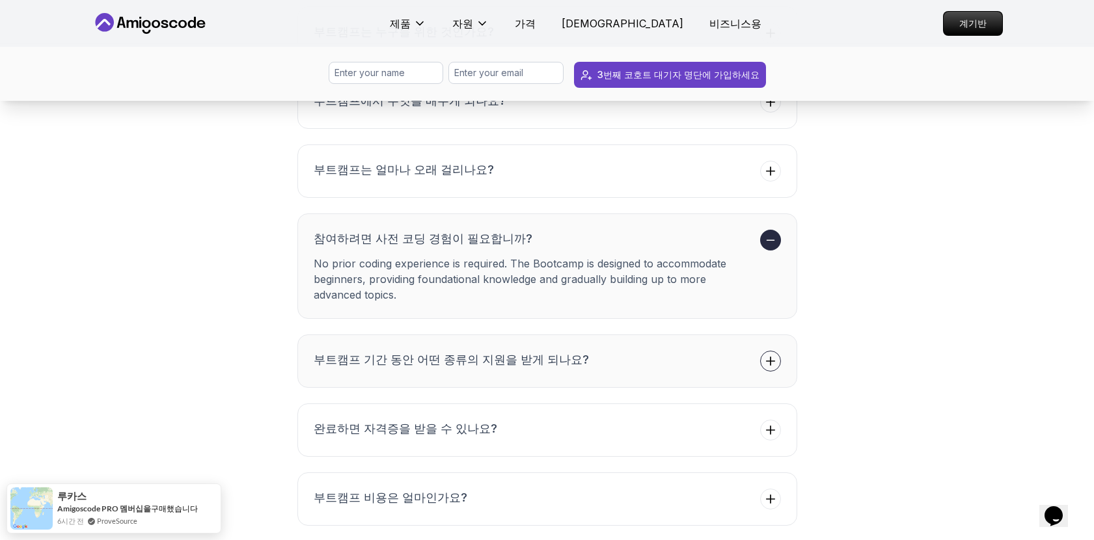
scroll to position [4815, 0]
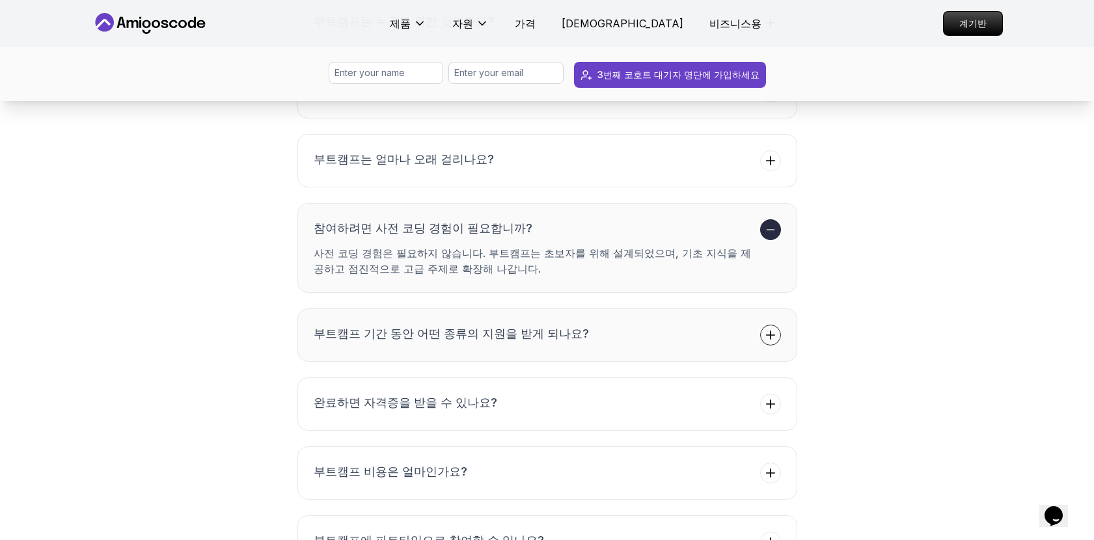
click at [785, 362] on button "부트캠프 기간 동안 어떤 종류의 지원을 받게 되나요?" at bounding box center [548, 335] width 500 height 53
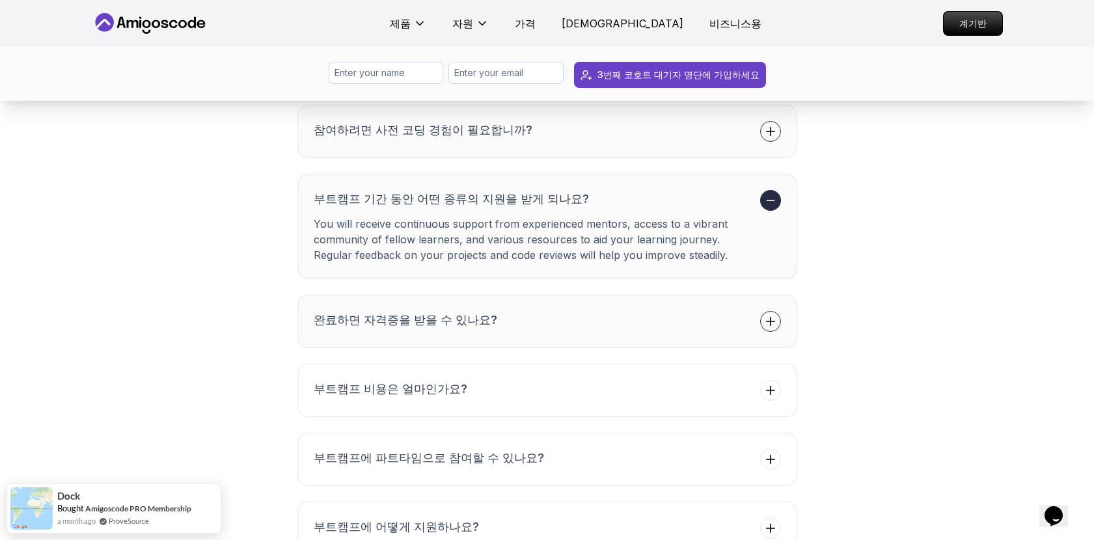
scroll to position [4927, 0]
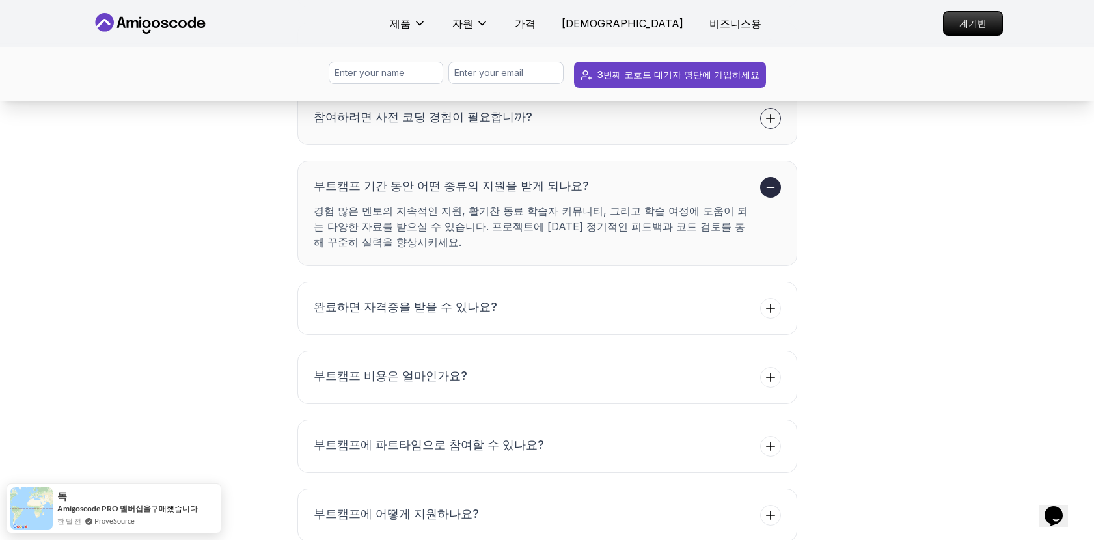
click at [797, 419] on div "자주 묻는 질문 궁금한 점이 있으신가요? 답변해 드리겠습니다! 우리 학생들이 어떻게 목표를 달성하고 기술 분야에서 탁월한 성과를 거두고 있는지…" at bounding box center [547, 151] width 898 height 781
click at [785, 335] on button "완료하면 자격증을 받을 수 있나요?" at bounding box center [548, 308] width 500 height 53
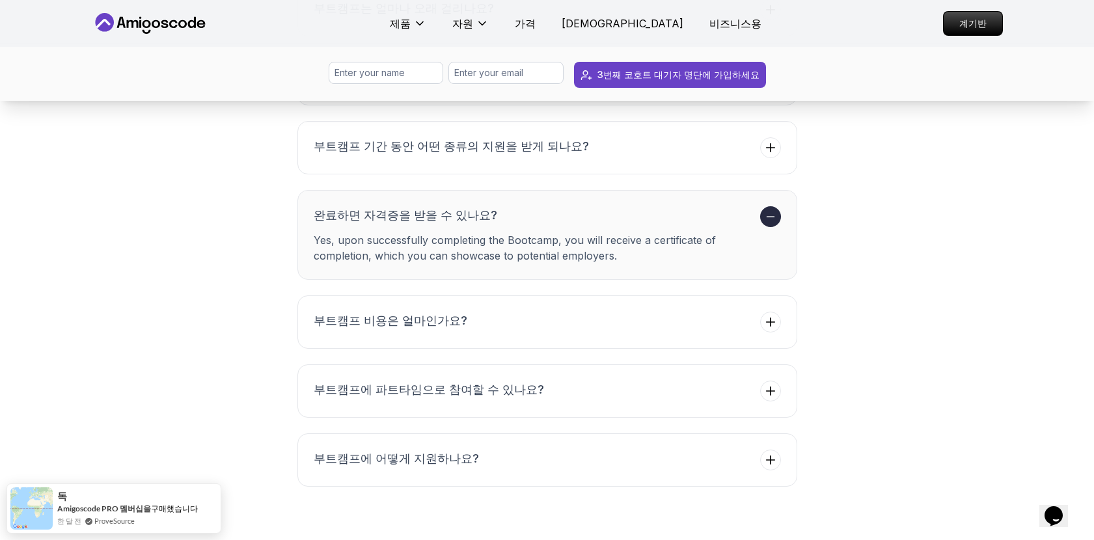
scroll to position [4997, 0]
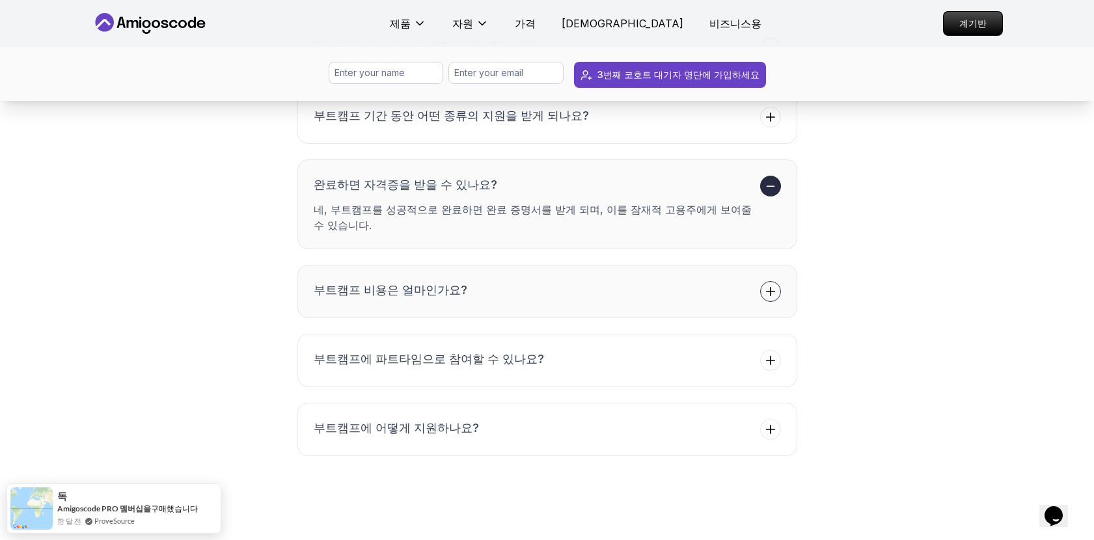
click at [777, 318] on button "부트캠프 비용은 얼마인가요?" at bounding box center [548, 291] width 500 height 53
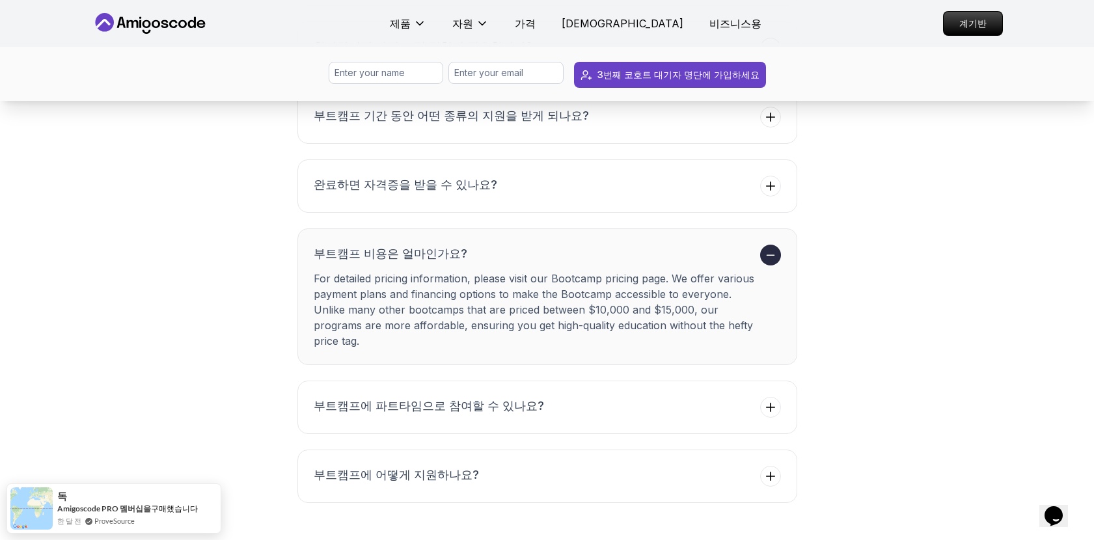
scroll to position [5028, 0]
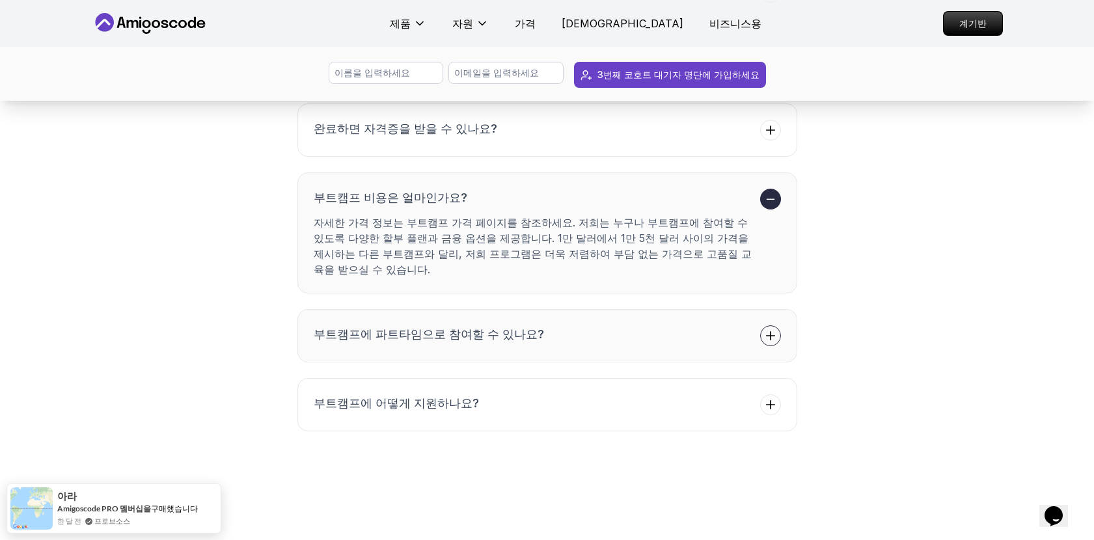
click at [768, 346] on span at bounding box center [770, 335] width 21 height 21
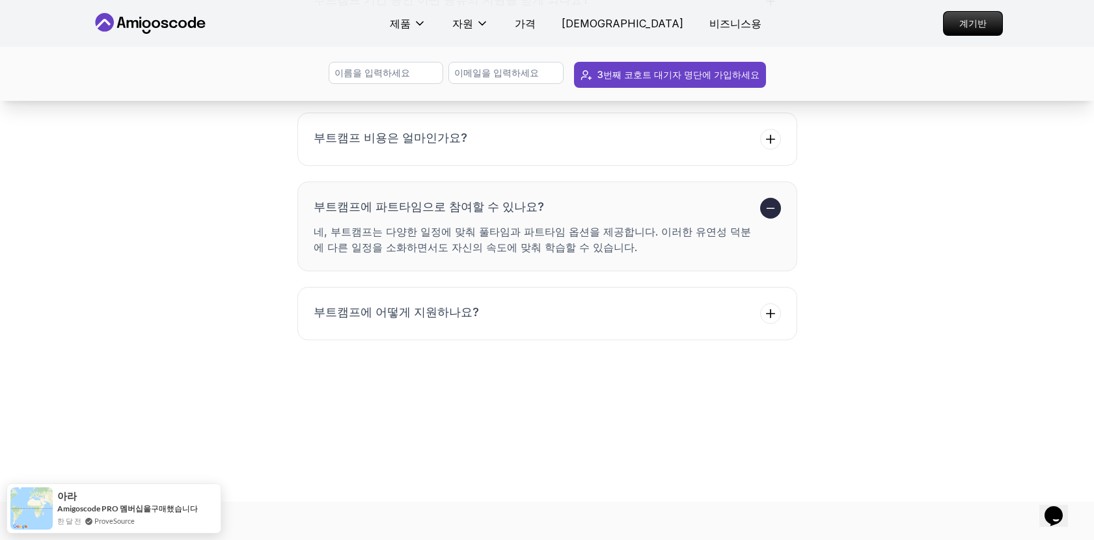
scroll to position [5135, 0]
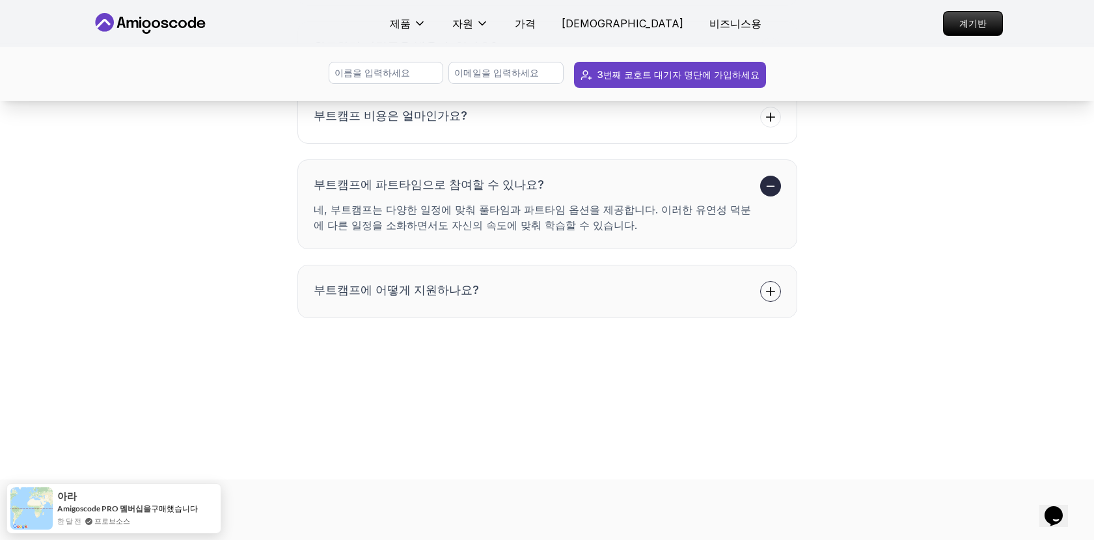
click at [771, 302] on span at bounding box center [770, 291] width 21 height 21
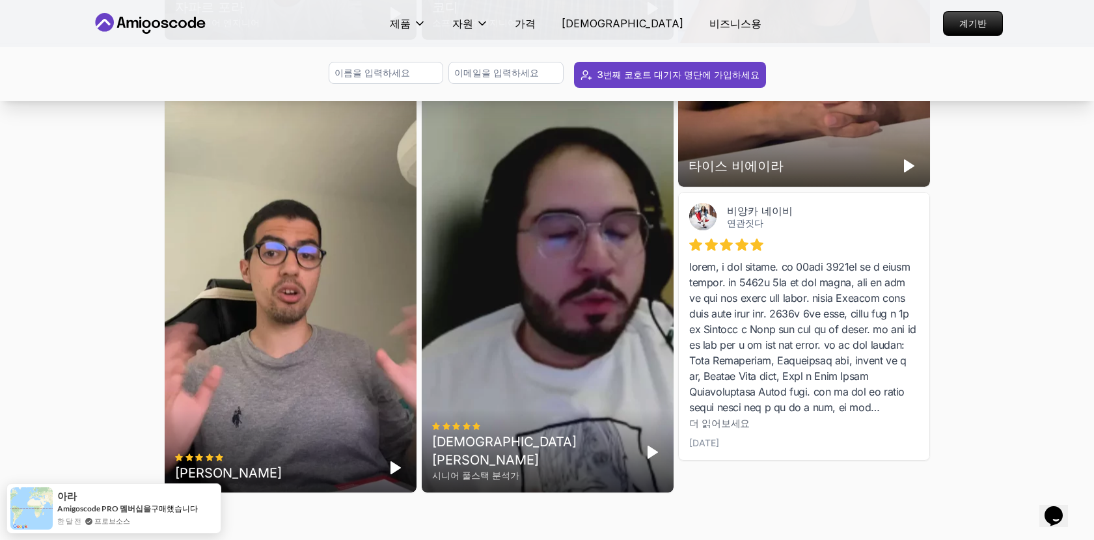
scroll to position [3927, 0]
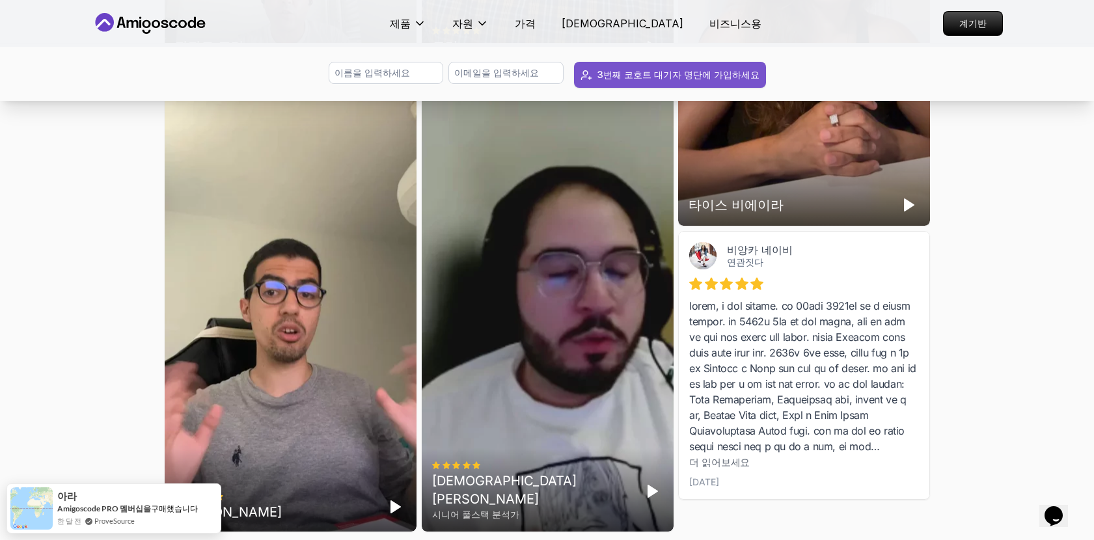
click at [717, 69] on font "3번째 코호트 대기자 명단에 가입하세요" at bounding box center [679, 74] width 162 height 11
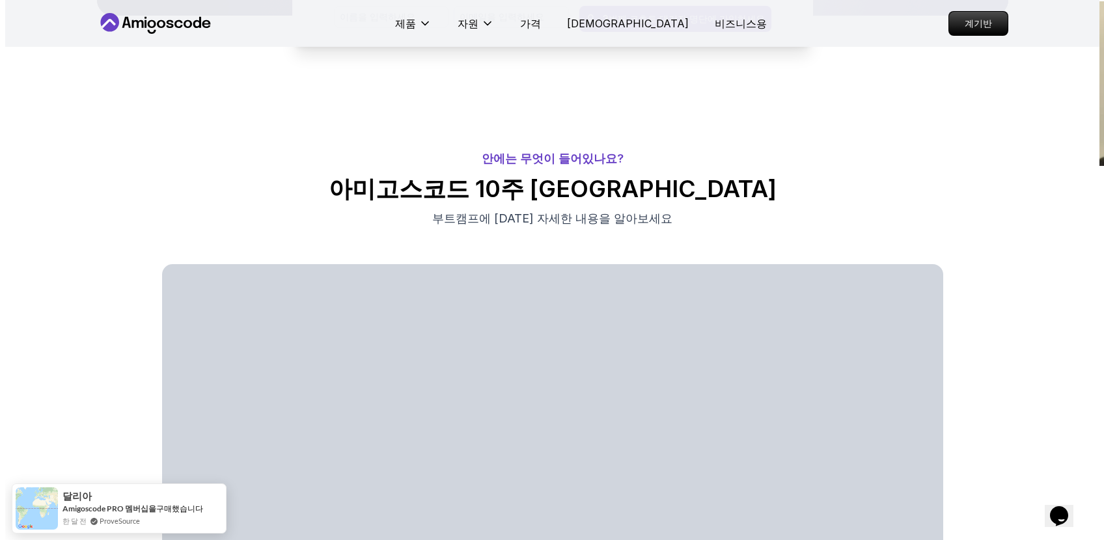
scroll to position [0, 0]
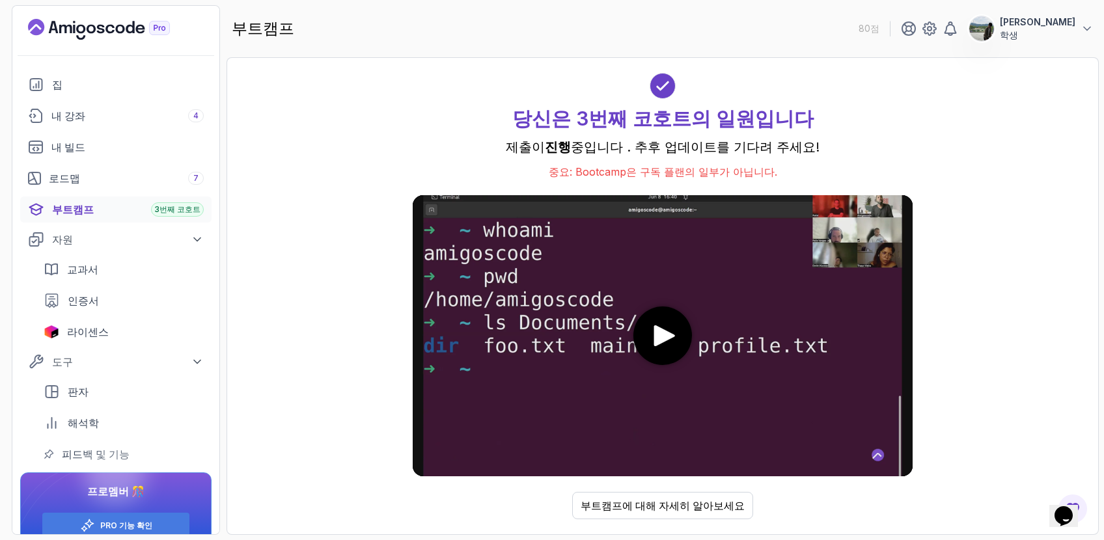
click at [1053, 506] on div "Opens Chat This icon Opens the chat window." at bounding box center [1063, 516] width 21 height 21
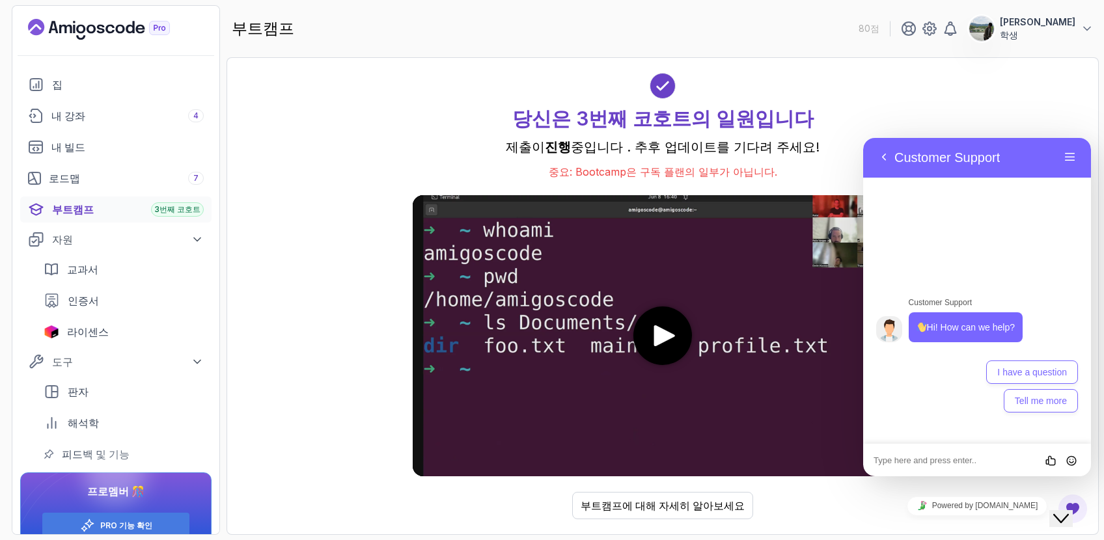
click at [863, 138] on textarea at bounding box center [863, 138] width 0 height 0
type textarea "i"
click at [1010, 377] on button "I have a question" at bounding box center [1032, 372] width 92 height 23
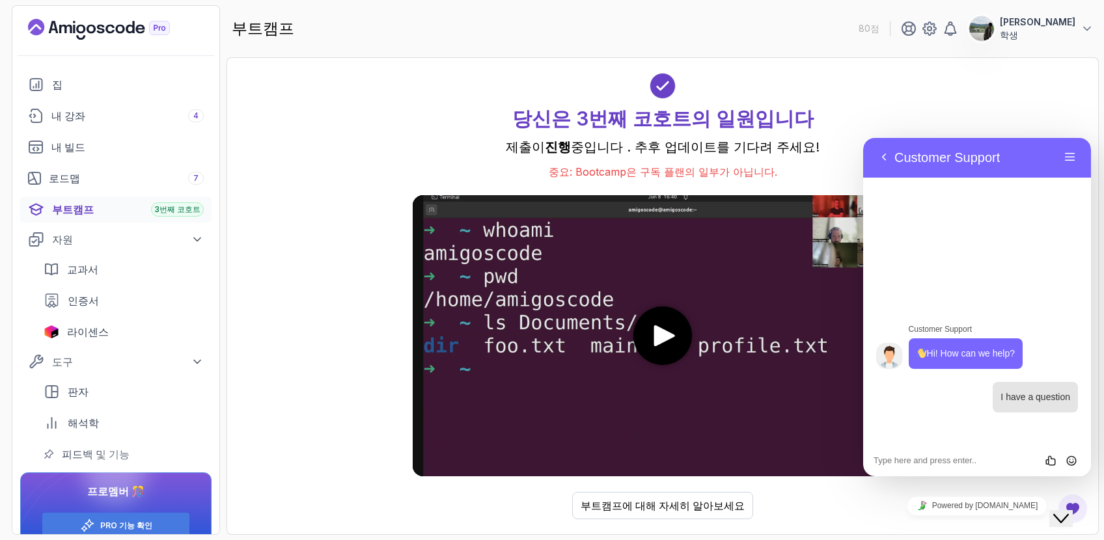
click at [863, 138] on textarea at bounding box center [863, 138] width 0 height 0
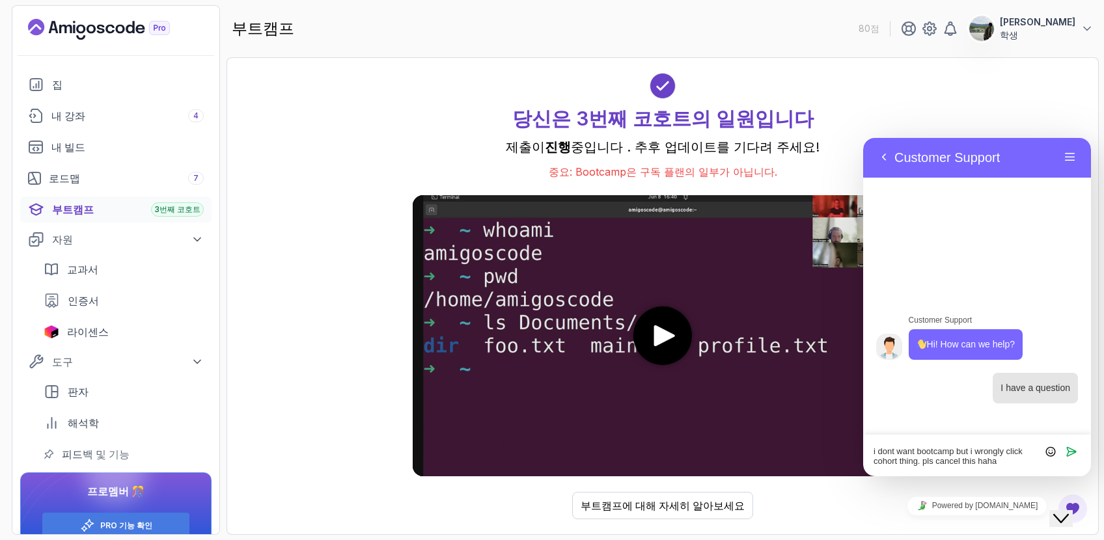
type textarea "i dont want bootcamp but i wrongly click cohort thing. pls cancel this haha"
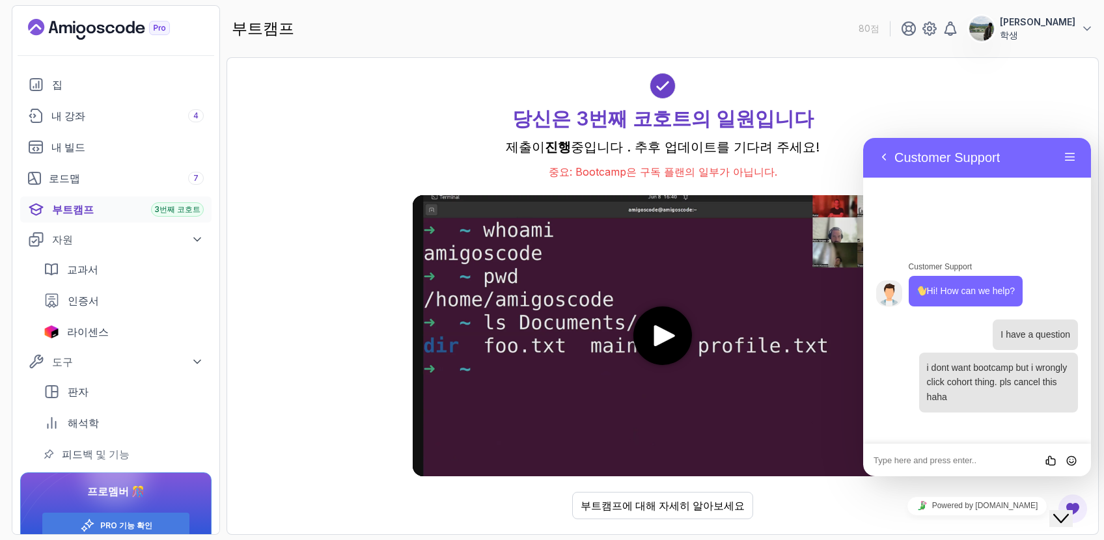
click at [1053, 511] on div "Close Chat This icon closes the chat window." at bounding box center [1061, 519] width 16 height 16
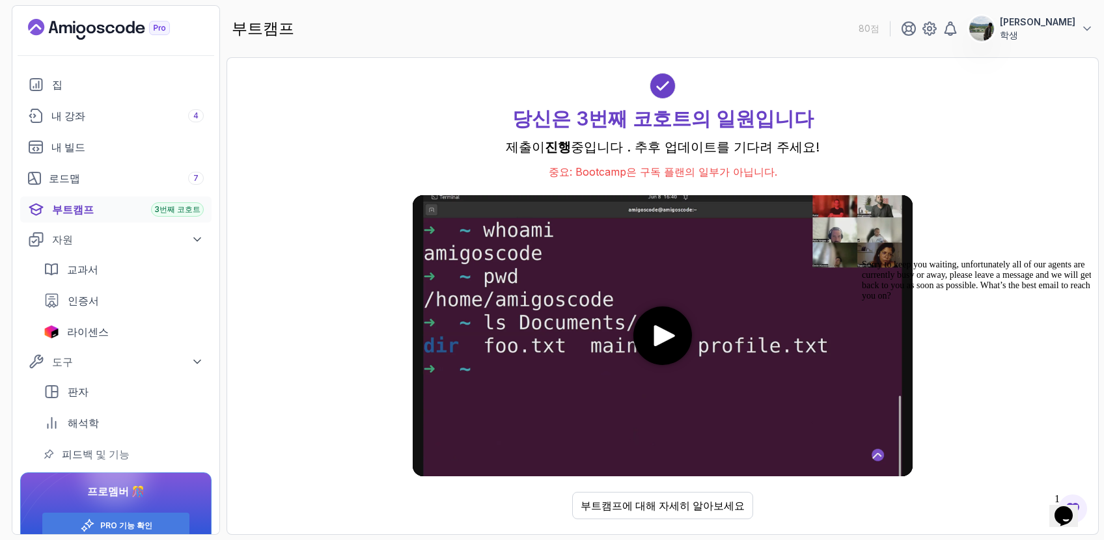
click at [824, 351] on video at bounding box center [663, 335] width 500 height 281
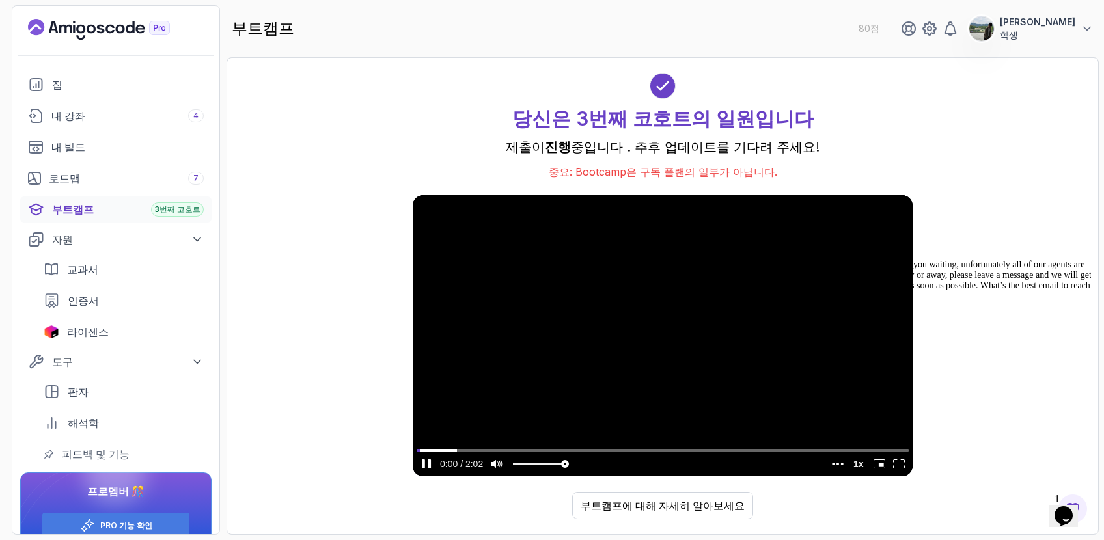
click at [790, 362] on video at bounding box center [663, 335] width 500 height 281
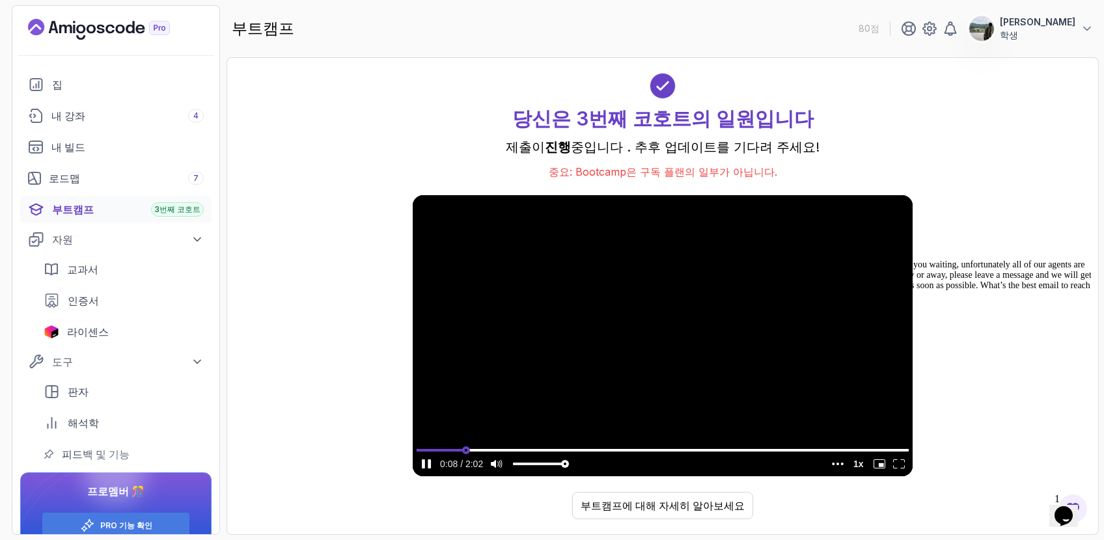
click at [465, 448] on input "seek" at bounding box center [663, 450] width 492 height 16
click at [483, 448] on input "seek" at bounding box center [663, 450] width 492 height 16
click at [505, 446] on input "seek" at bounding box center [663, 450] width 492 height 16
click at [575, 441] on video at bounding box center [663, 335] width 500 height 281
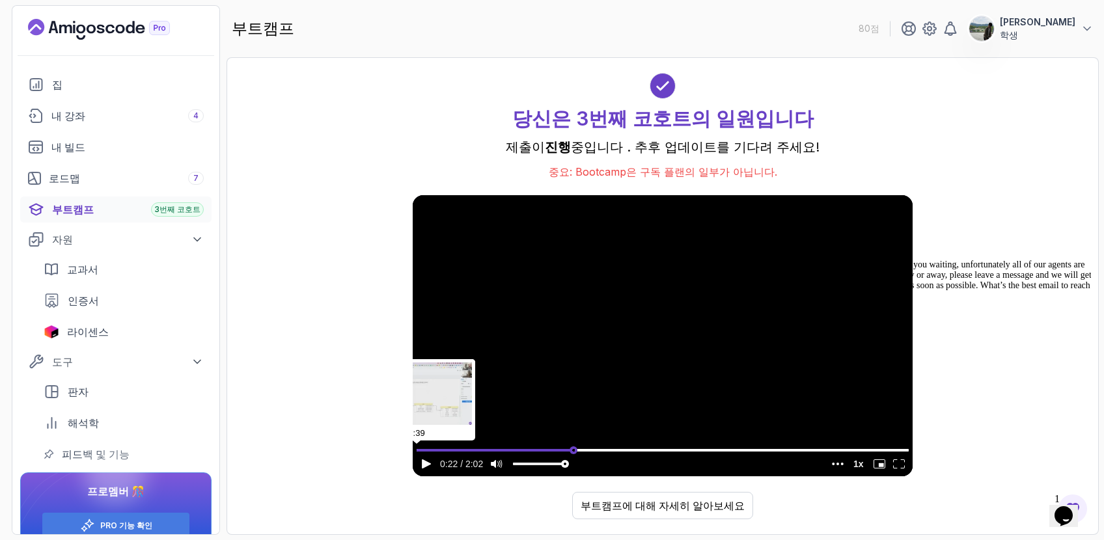
click at [574, 444] on input "seek" at bounding box center [663, 450] width 492 height 16
click at [584, 416] on video at bounding box center [663, 335] width 500 height 281
click at [618, 446] on input "seek" at bounding box center [663, 450] width 492 height 16
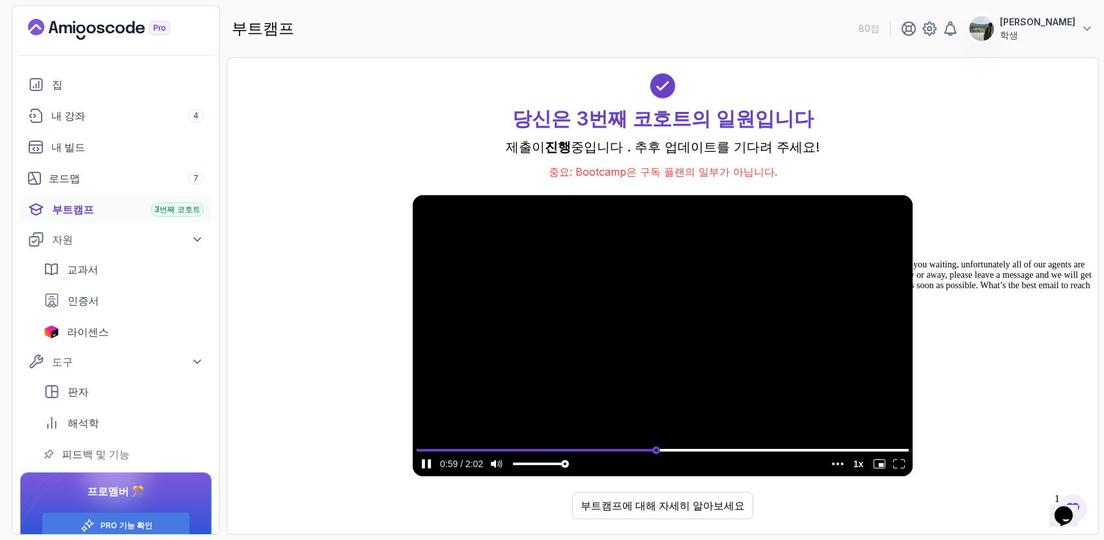
click at [656, 447] on input "seek" at bounding box center [663, 450] width 492 height 16
click at [691, 449] on input "seek" at bounding box center [663, 450] width 492 height 16
click at [729, 447] on input "seek" at bounding box center [663, 450] width 492 height 16
type input "0.786937028366282"
click at [803, 450] on input "seek" at bounding box center [663, 450] width 492 height 16
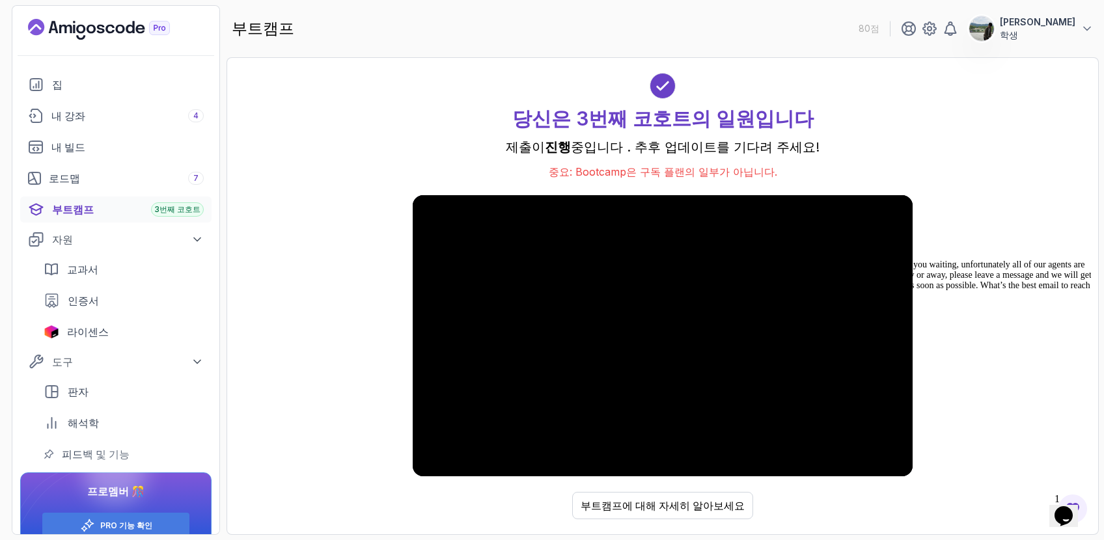
click at [862, 301] on div "Sorry to keep you waiting, unfortunately all of our agents are currently busy o…" at bounding box center [979, 281] width 234 height 42
drag, startPoint x: 869, startPoint y: 447, endPoint x: 863, endPoint y: 565, distance: 118.0
click at [869, 301] on div "Sorry to keep you waiting, unfortunately all of our agents are currently busy o…" at bounding box center [979, 281] width 234 height 42
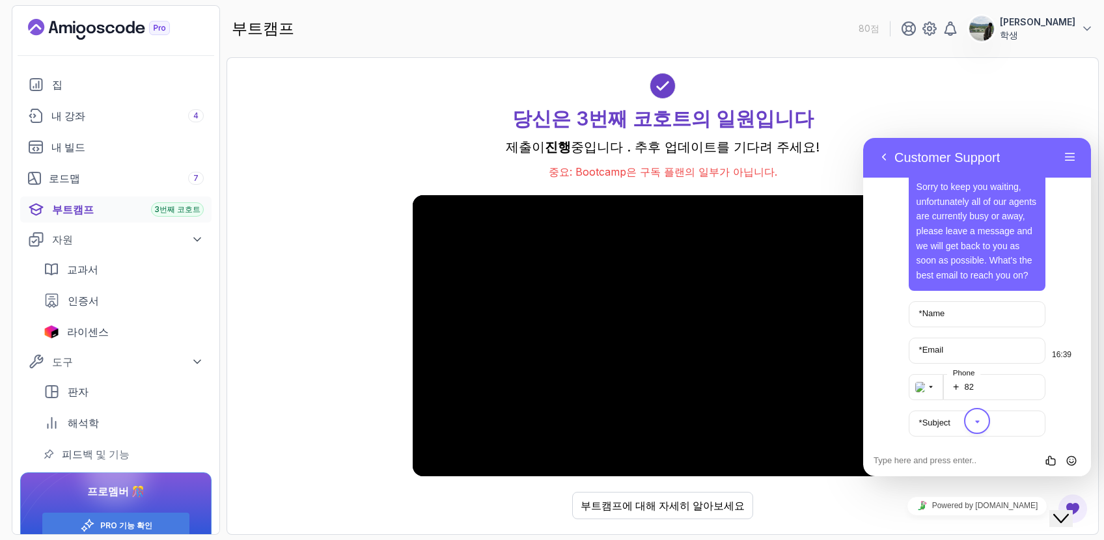
scroll to position [199, 0]
click at [996, 327] on input "* Name" at bounding box center [977, 314] width 137 height 26
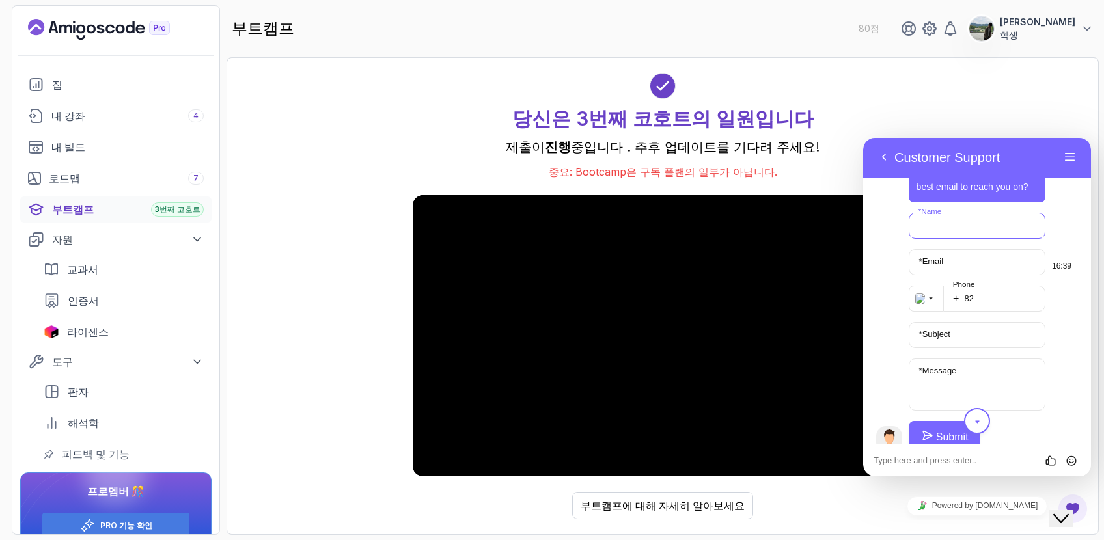
scroll to position [320, 0]
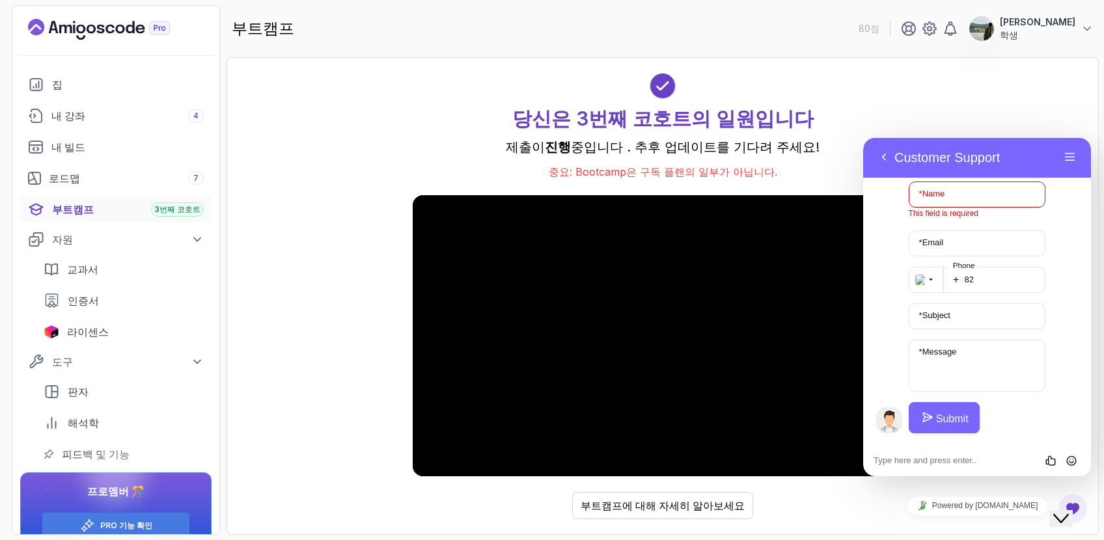
click at [894, 156] on p "Customer Support" at bounding box center [946, 158] width 105 height 16
click at [892, 156] on button "Back" at bounding box center [884, 158] width 21 height 20
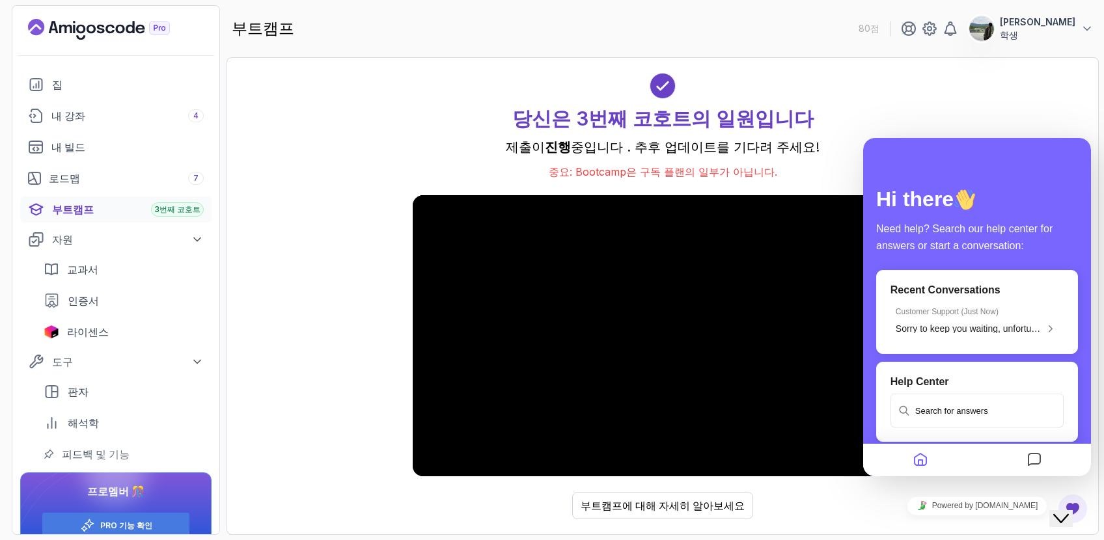
click at [1079, 151] on div "Hi there Need help? Search our help center for answers or start a conversation:…" at bounding box center [977, 307] width 228 height 339
click at [1069, 511] on div "Close Chat This icon closes the chat window." at bounding box center [1061, 519] width 16 height 16
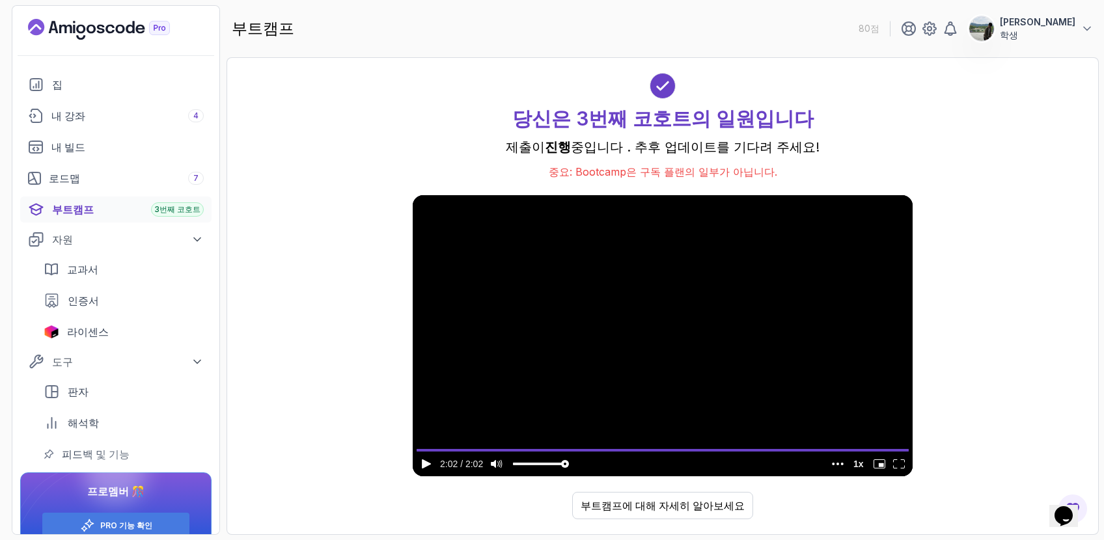
click at [1062, 27] on p "정욱" at bounding box center [1038, 22] width 76 height 13
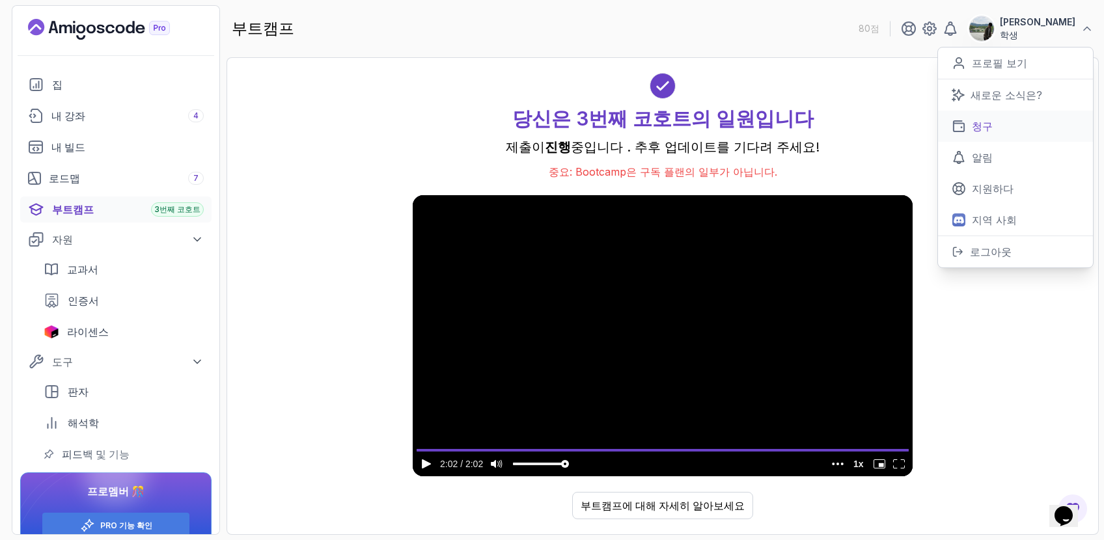
click at [1006, 125] on link "청구" at bounding box center [1015, 126] width 155 height 31
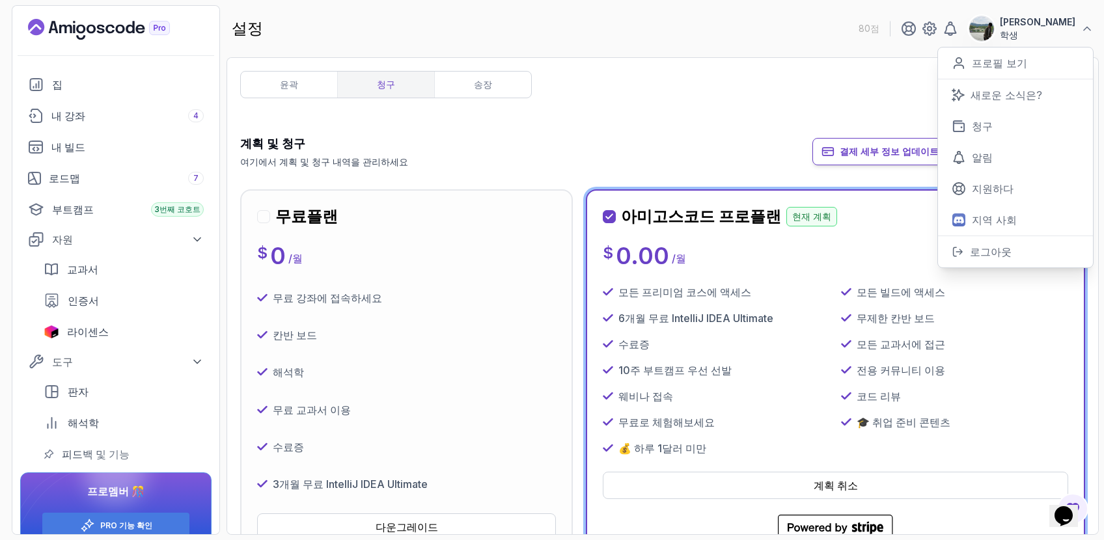
click at [808, 137] on div "계획 및 청구 여기에서 계획 및 청구 내역을 관리하세요 결제 세부 정보 업데이트 도움이 필요하신가요?" at bounding box center [662, 152] width 845 height 34
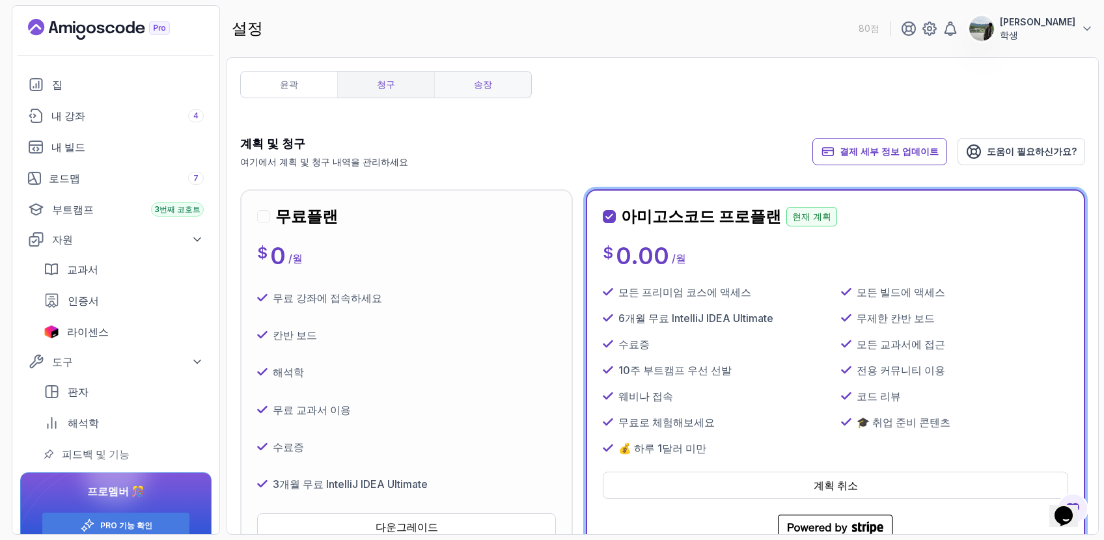
click at [472, 83] on link "송장" at bounding box center [482, 85] width 97 height 26
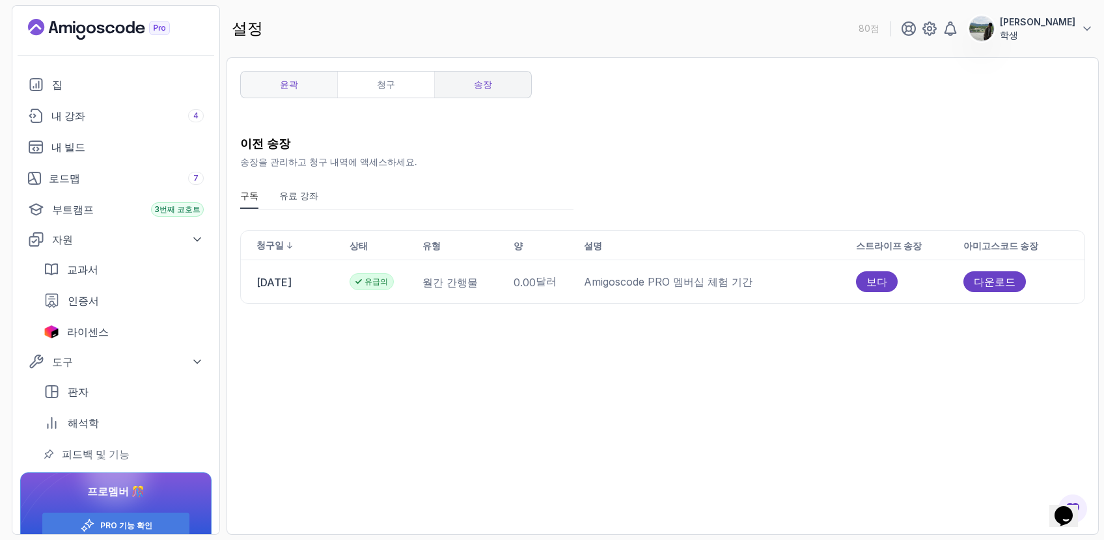
click at [292, 87] on font "윤곽" at bounding box center [289, 84] width 18 height 11
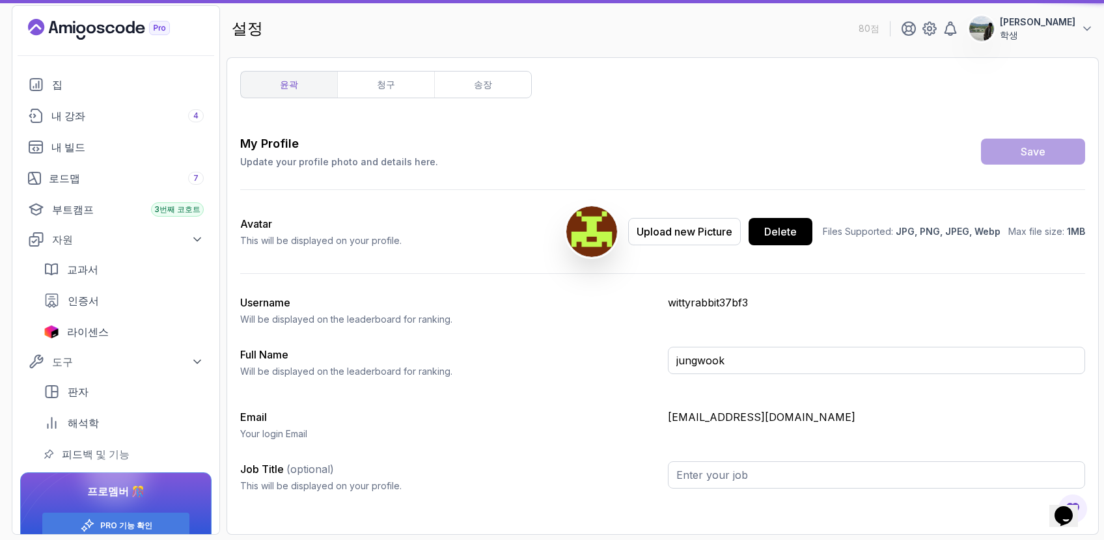
type input "Student"
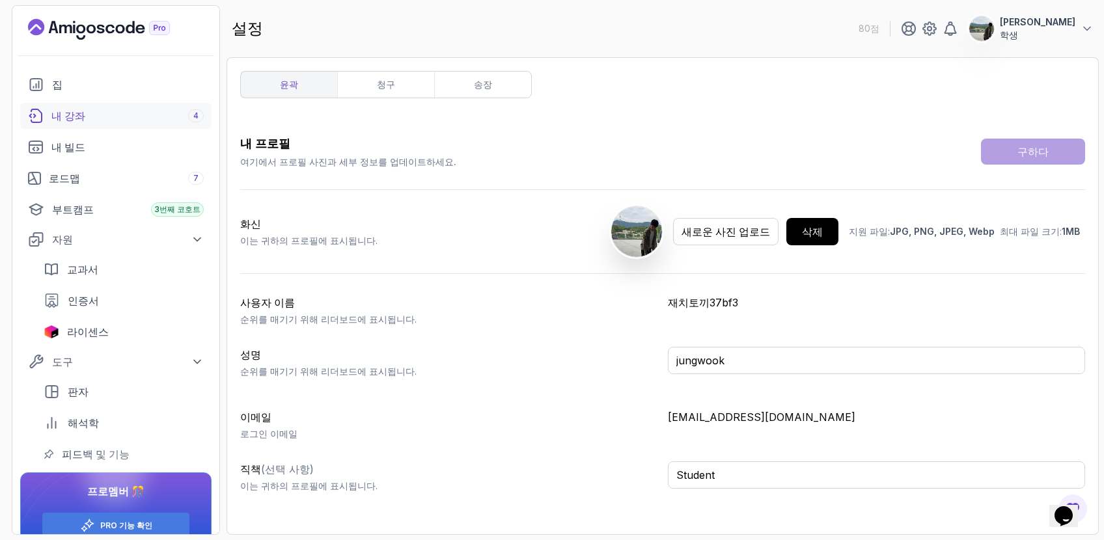
click at [132, 120] on div "내 강좌 4" at bounding box center [127, 116] width 152 height 16
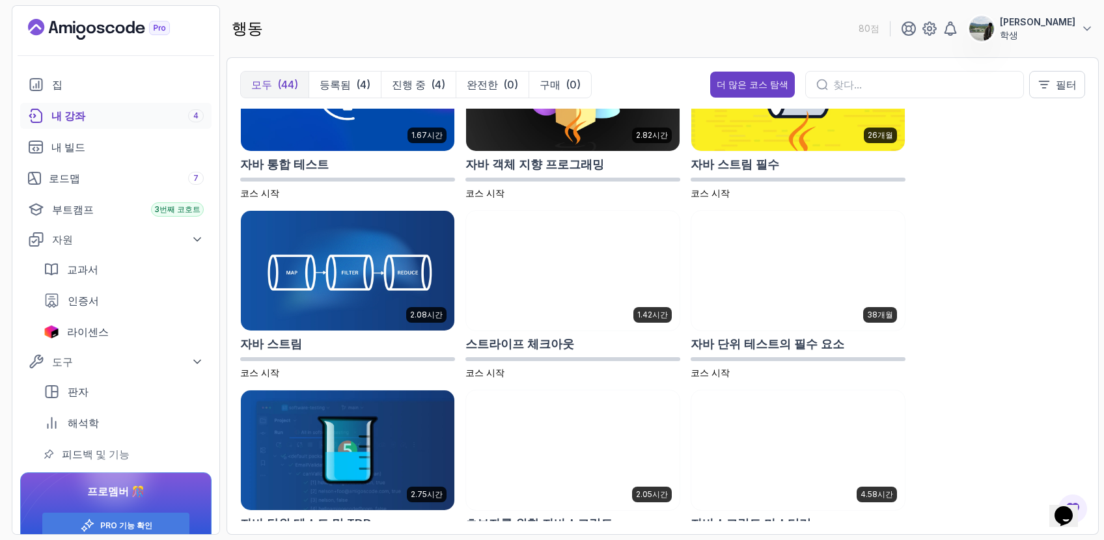
scroll to position [1153, 0]
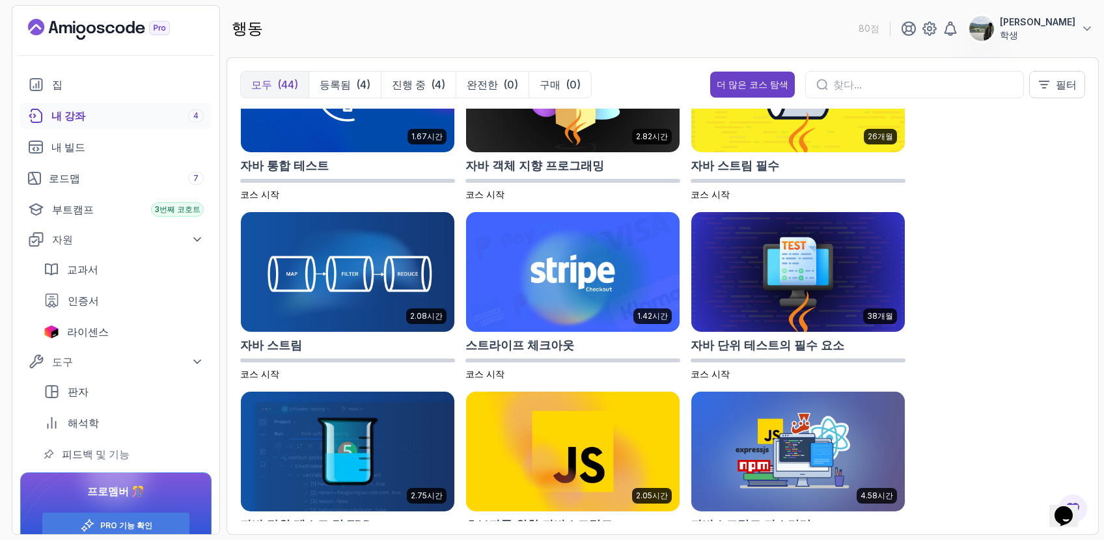
click at [603, 316] on img at bounding box center [573, 272] width 214 height 120
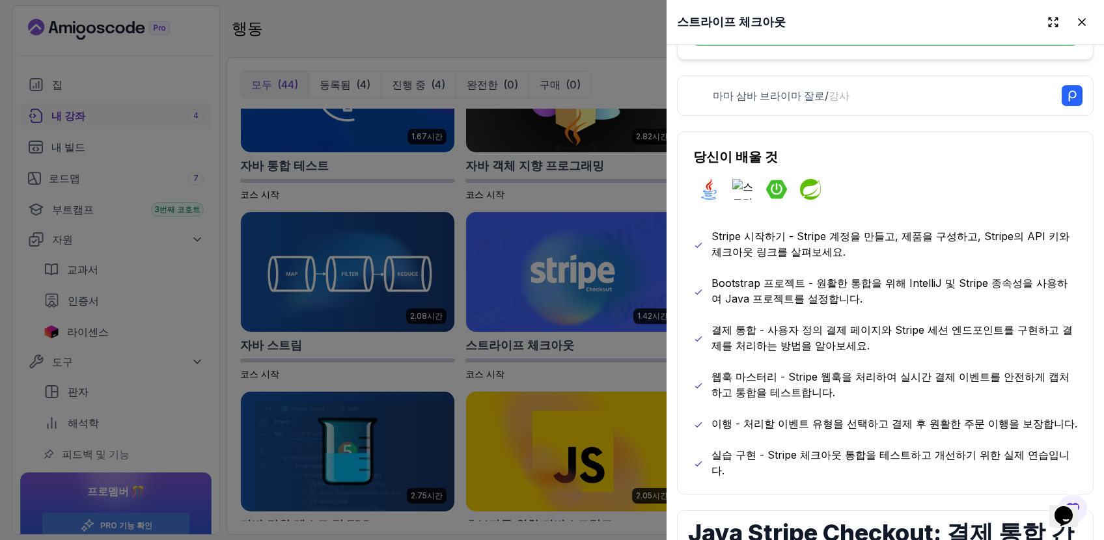
scroll to position [568, 0]
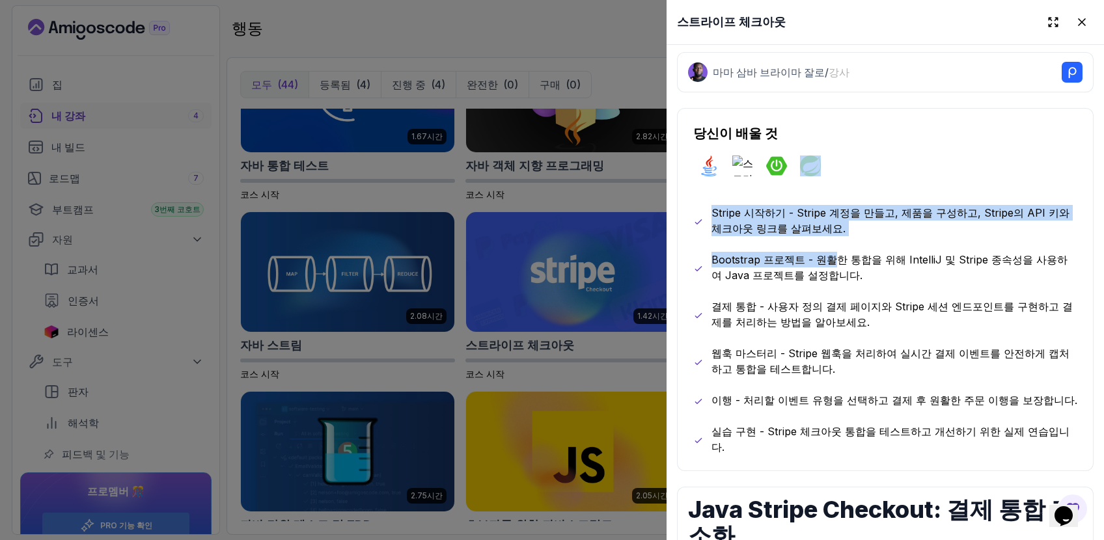
drag, startPoint x: 856, startPoint y: 163, endPoint x: 827, endPoint y: 253, distance: 93.9
click at [827, 253] on div "당신이 배울 것 자바 줄무늬 스프링부트 봄 Stripe 시작하기 - Stripe 계정을 만들고, 제품을 구성하고, Stripe의 API 키와 …" at bounding box center [885, 289] width 417 height 363
click at [827, 253] on font "Bootstrap 프로젝트 - 원활한 통합을 위해 IntelliJ 및 Stripe 종속성을 사용하여 Java 프로젝트를 설정합니다." at bounding box center [890, 267] width 356 height 29
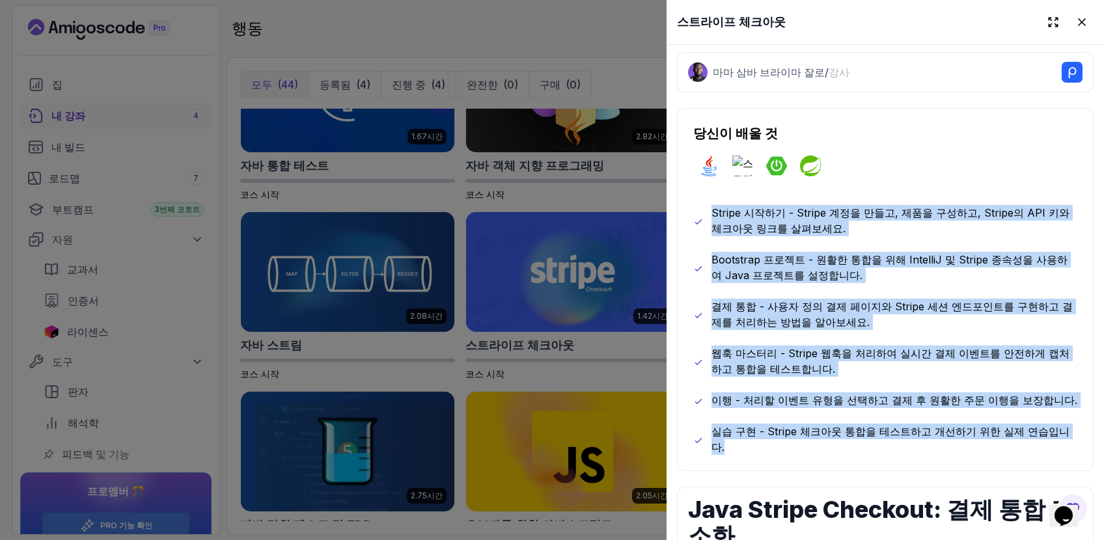
drag, startPoint x: 848, startPoint y: 197, endPoint x: 864, endPoint y: 447, distance: 250.5
click at [864, 447] on div "당신이 배울 것 자바 줄무늬 스프링부트 봄 Stripe 시작하기 - Stripe 계정을 만들고, 제품을 구성하고, Stripe의 API 키와 …" at bounding box center [885, 289] width 417 height 363
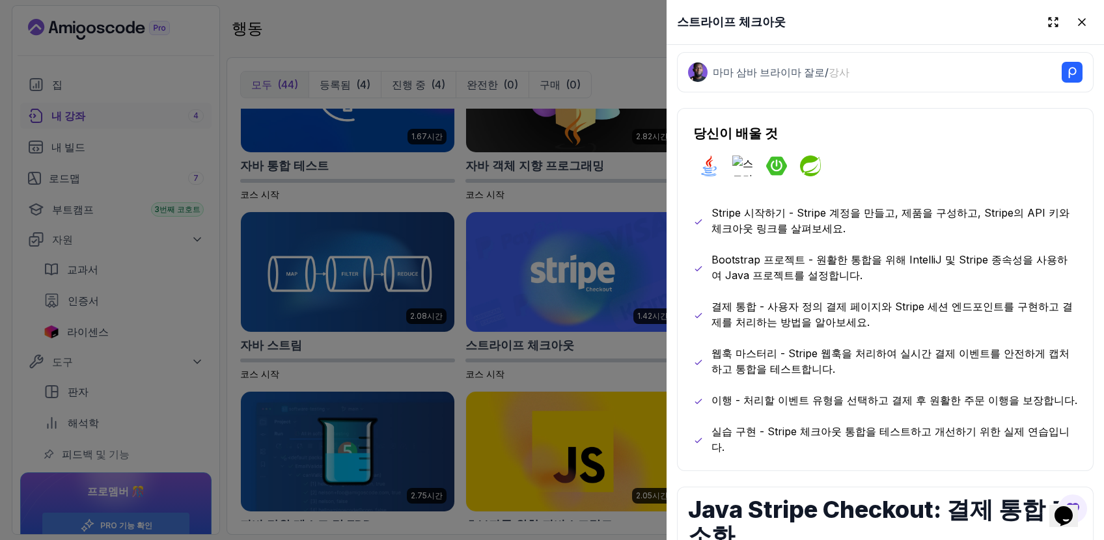
click at [865, 447] on div "당신이 배울 것 자바 줄무늬 스프링부트 봄 Stripe 시작하기 - Stripe 계정을 만들고, 제품을 구성하고, Stripe의 API 키와 …" at bounding box center [885, 289] width 417 height 363
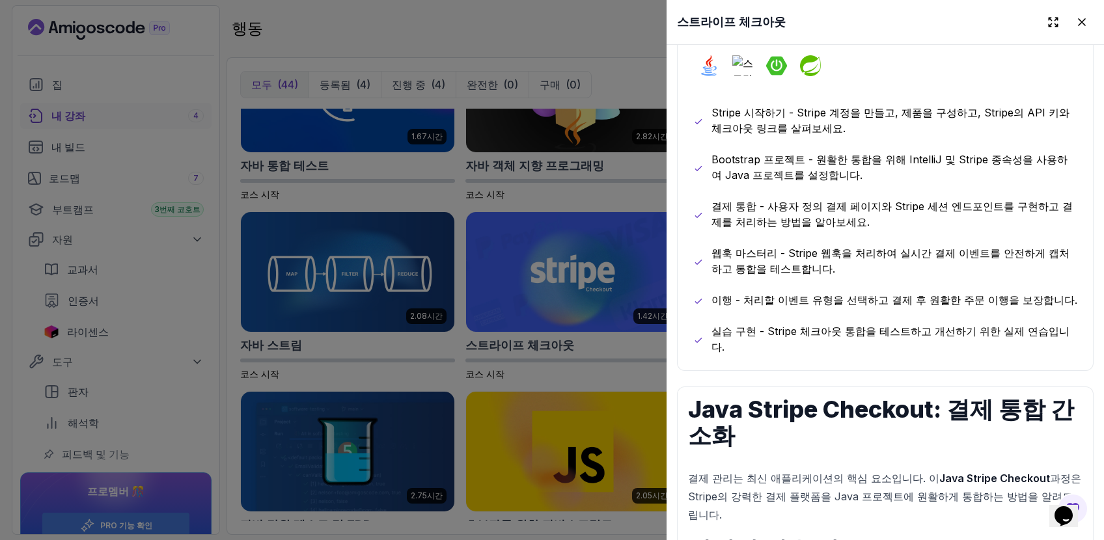
scroll to position [638, 0]
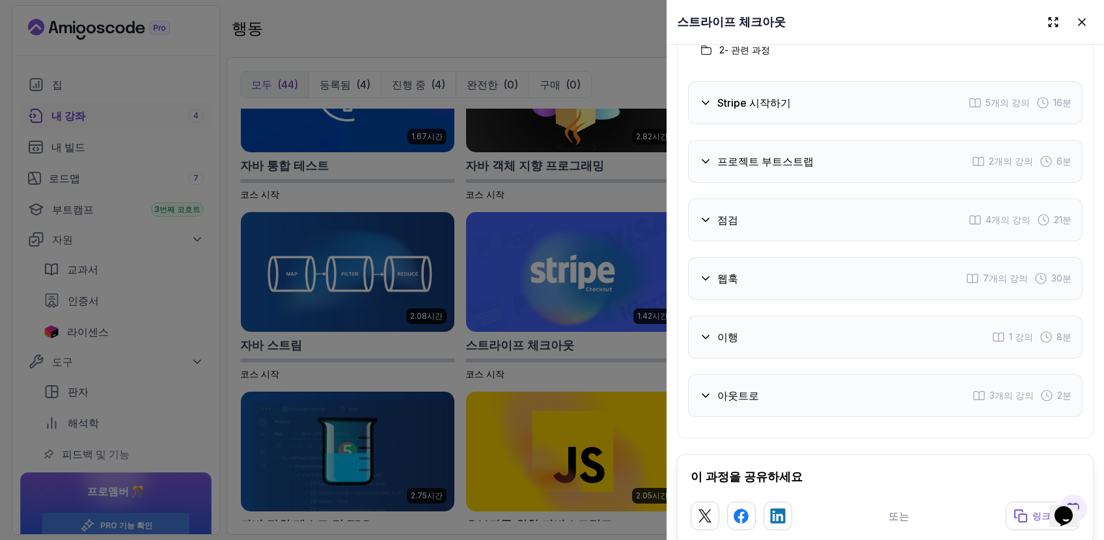
click at [863, 374] on div "아웃트로 3개의 강의 2분" at bounding box center [885, 395] width 395 height 43
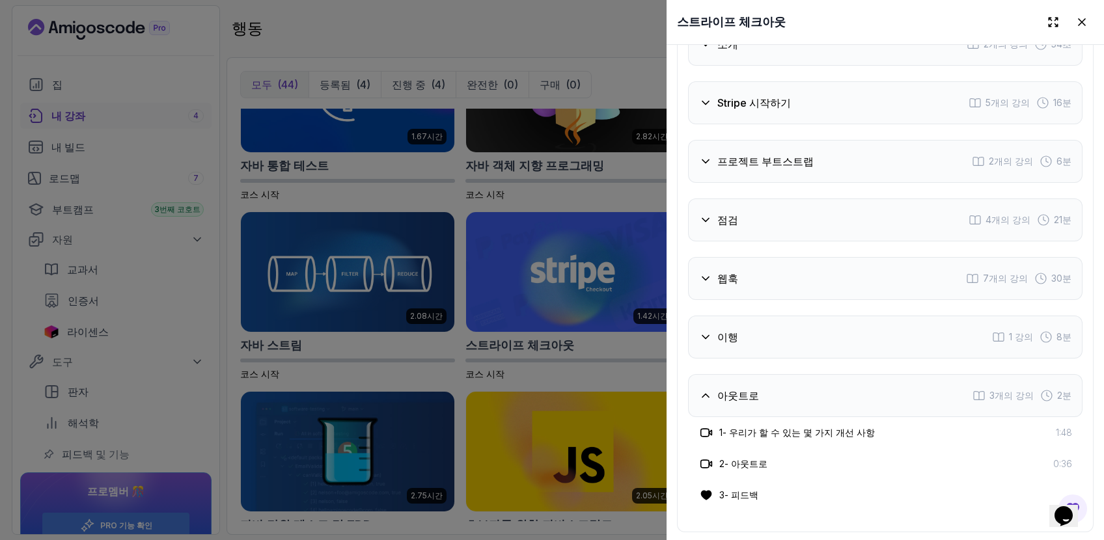
click at [859, 316] on div "이행 1 강의 8분" at bounding box center [885, 337] width 395 height 43
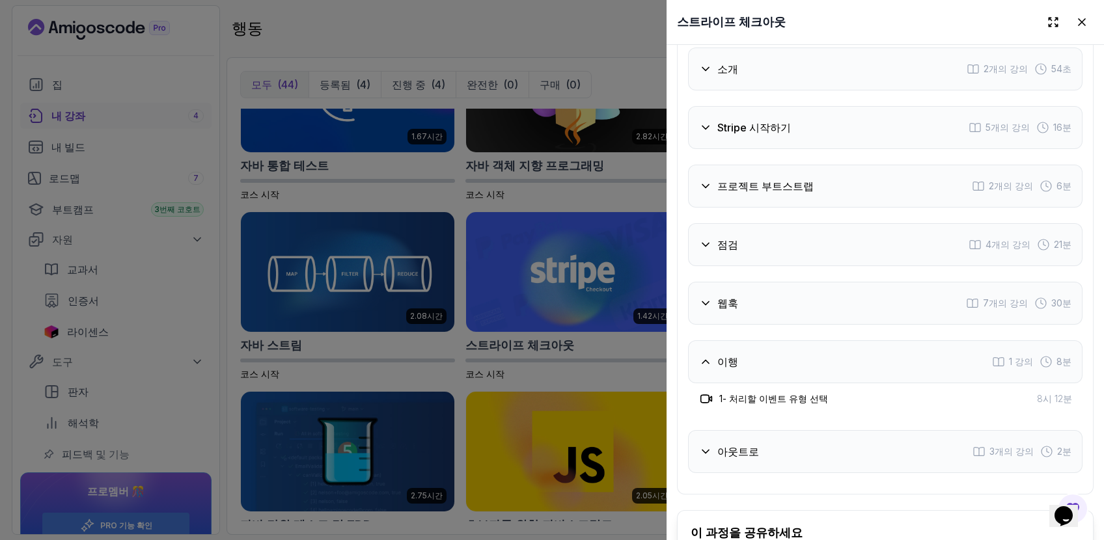
click at [869, 282] on div "웹훅 7개의 강의 30분" at bounding box center [885, 303] width 395 height 43
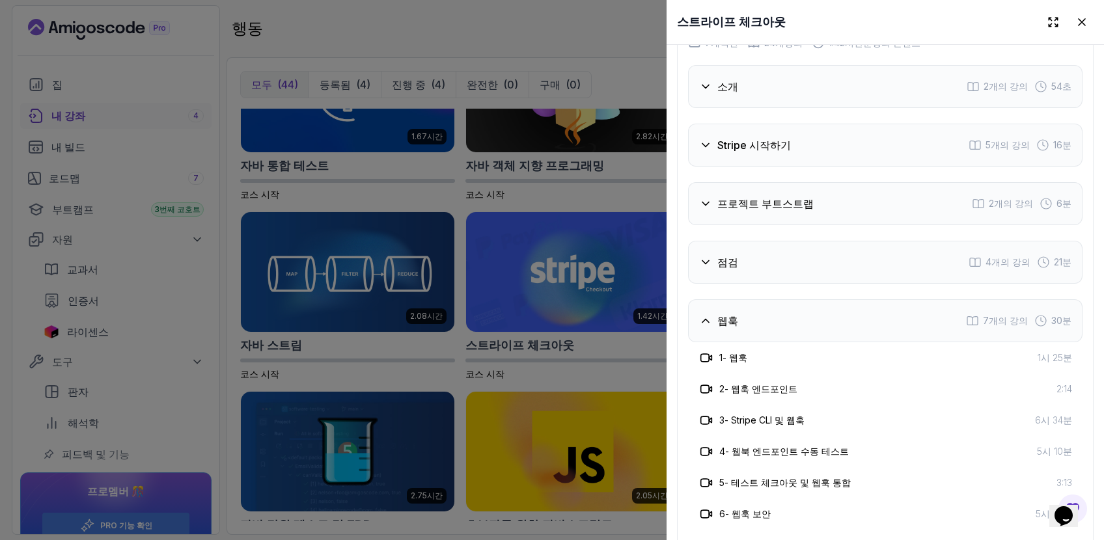
click at [832, 241] on div "점검 4개의 강의 21분" at bounding box center [885, 262] width 395 height 43
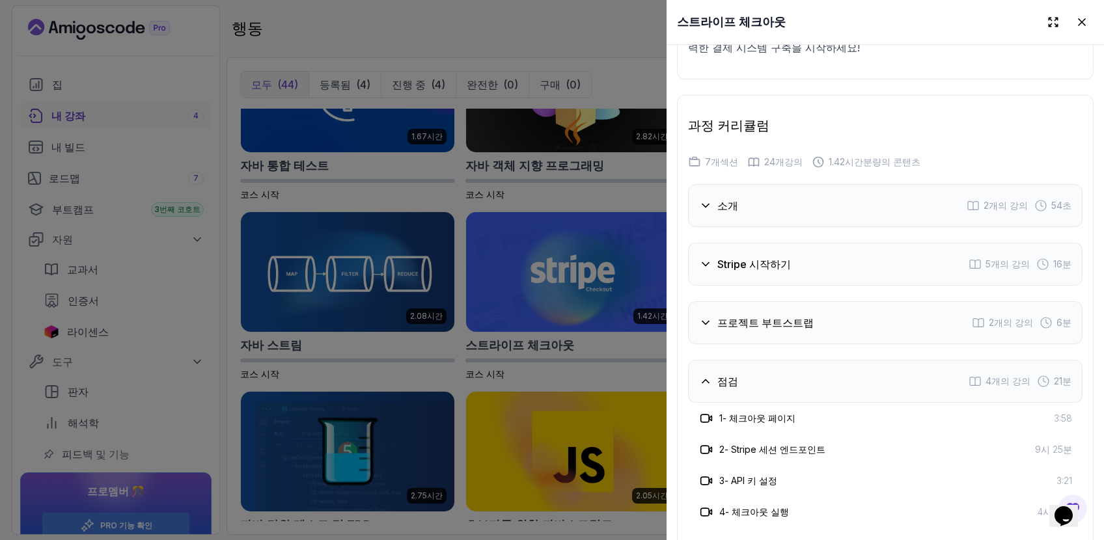
click at [833, 301] on div "프로젝트 부트스트랩 2개의 강의 6분" at bounding box center [885, 322] width 395 height 43
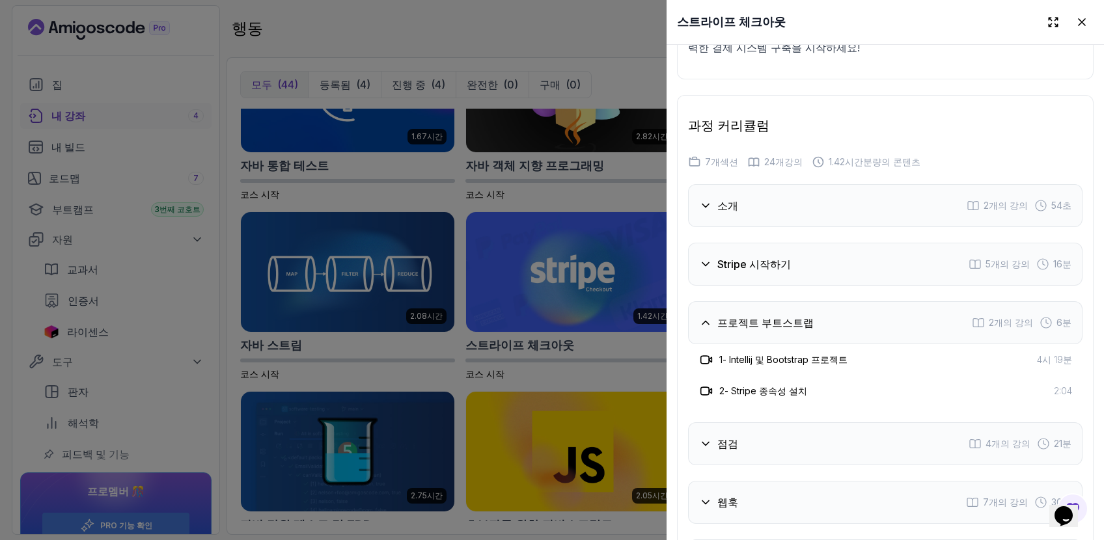
click at [840, 243] on div "Stripe 시작하기 5개의 강의 16분" at bounding box center [885, 264] width 395 height 43
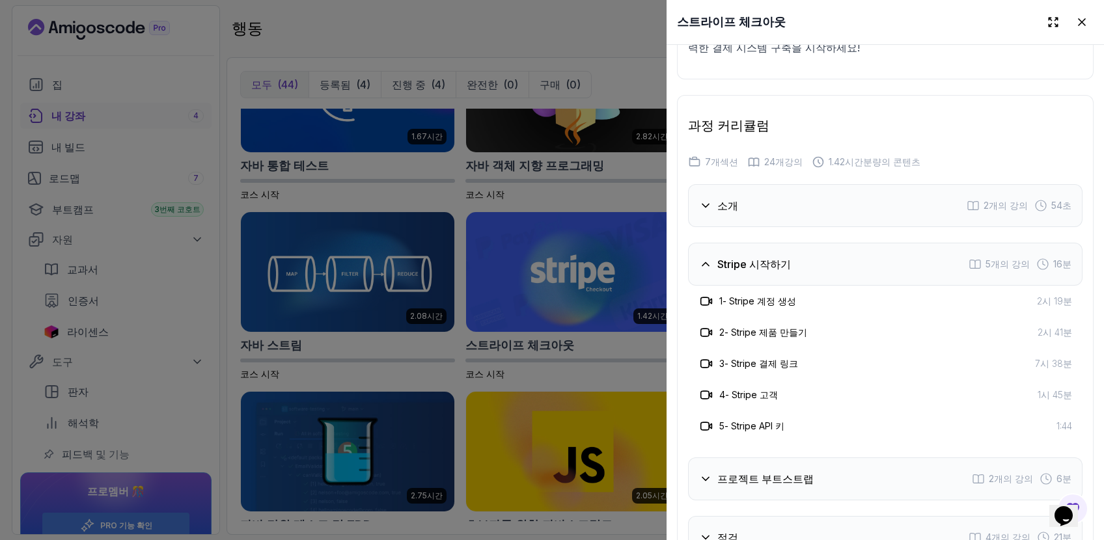
click at [843, 184] on div "소개 2개의 강의 54초" at bounding box center [885, 205] width 395 height 43
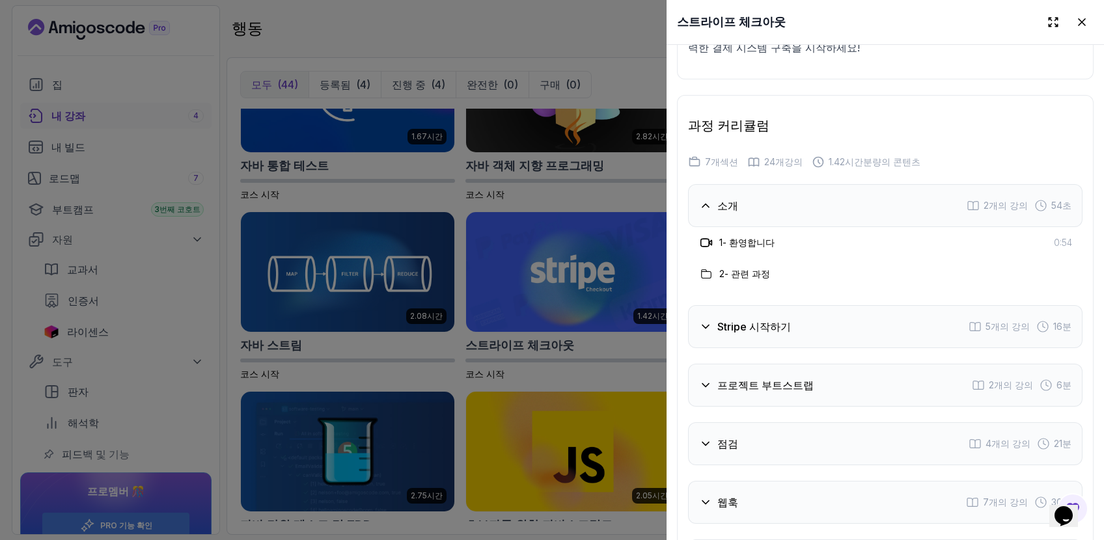
click at [609, 102] on div at bounding box center [552, 270] width 1104 height 540
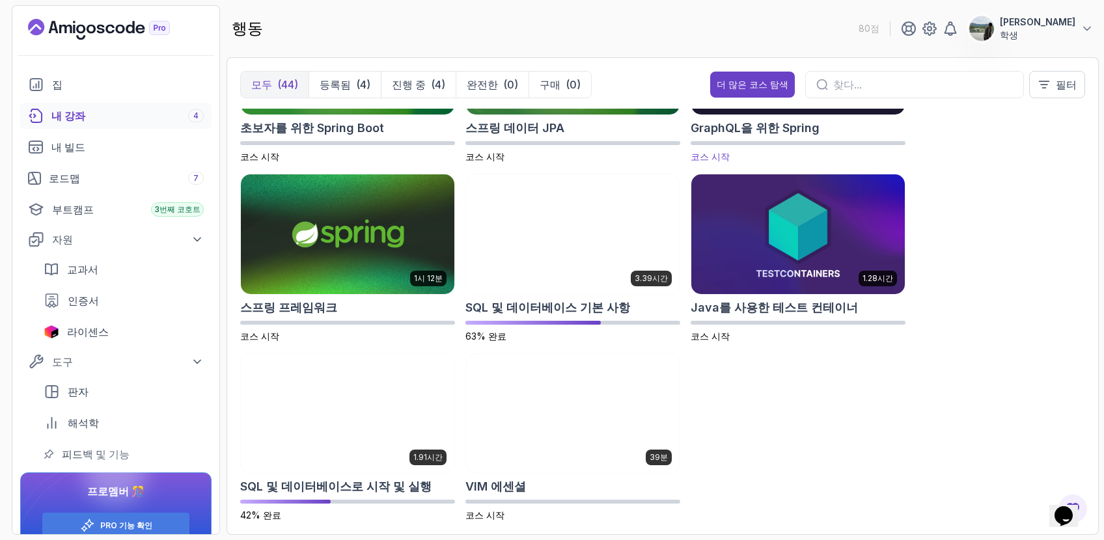
scroll to position [2179, 0]
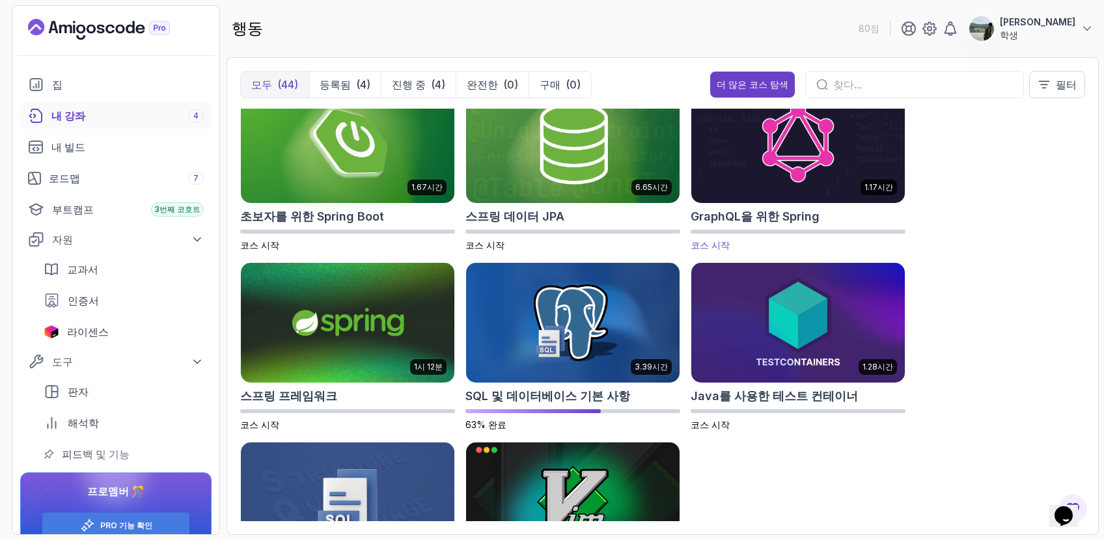
click at [773, 219] on font "GraphQL을 위한 Spring" at bounding box center [755, 217] width 129 height 14
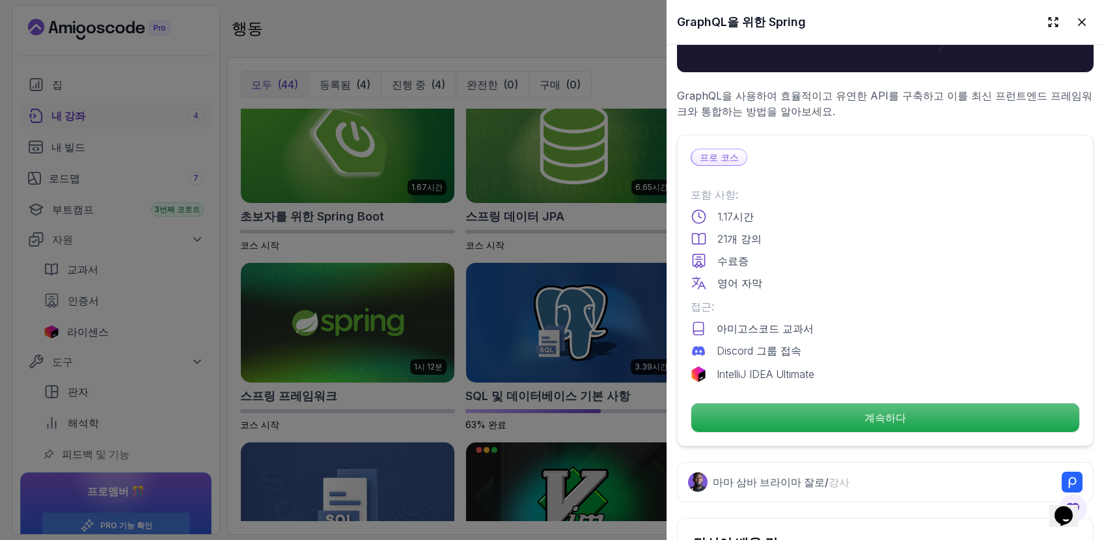
scroll to position [217, 0]
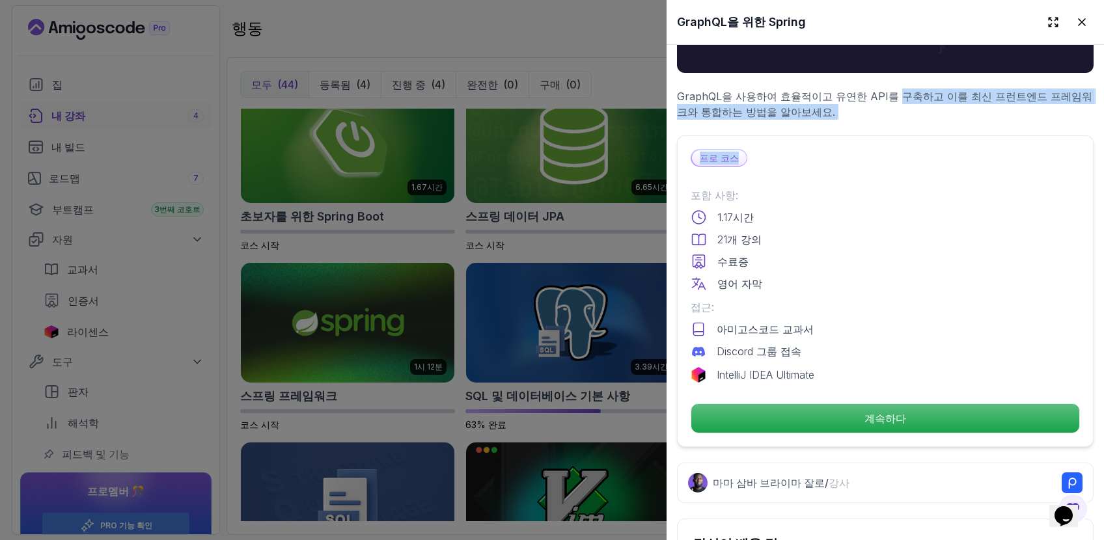
drag, startPoint x: 882, startPoint y: 98, endPoint x: 882, endPoint y: 161, distance: 63.1
click at [882, 161] on div "프로 코스 포함 사항: 1.17시간 21개 강의 수료증 영어 자막 접근: 아미고스코드 교과서 Discord 그룹 접속 IntelliJ IDEA…" at bounding box center [885, 291] width 417 height 312
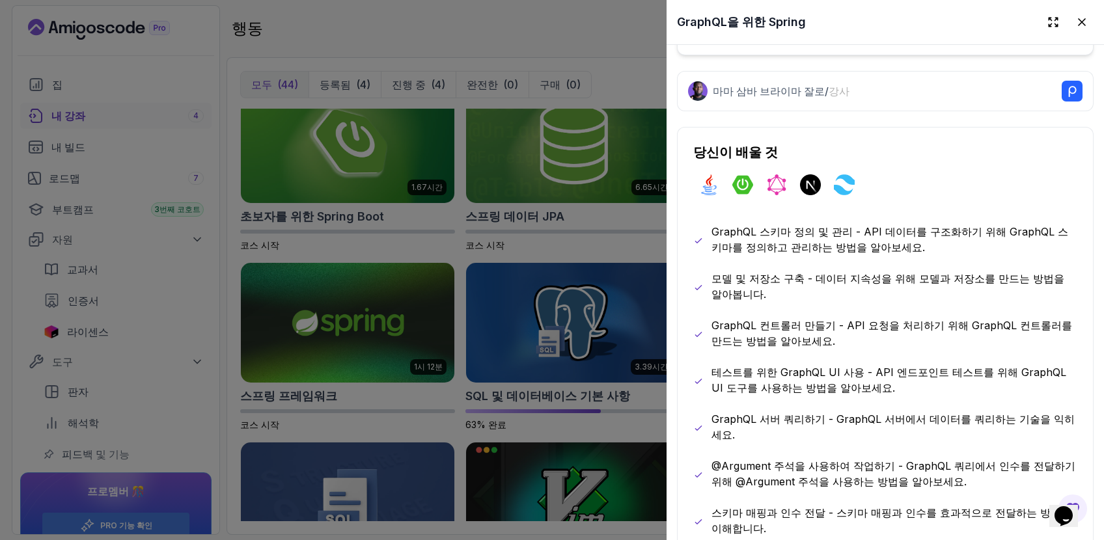
scroll to position [620, 0]
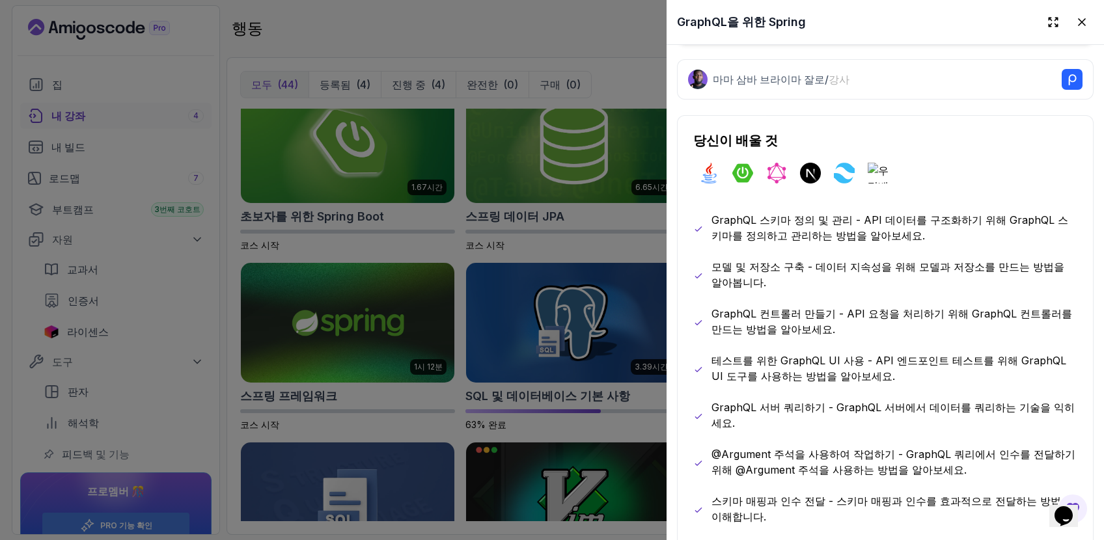
click at [803, 261] on font "모델 및 저장소 구축 - 데이터 지속성을 위해 모델과 저장소를 만드는 방법을 알아봅니다." at bounding box center [888, 274] width 353 height 29
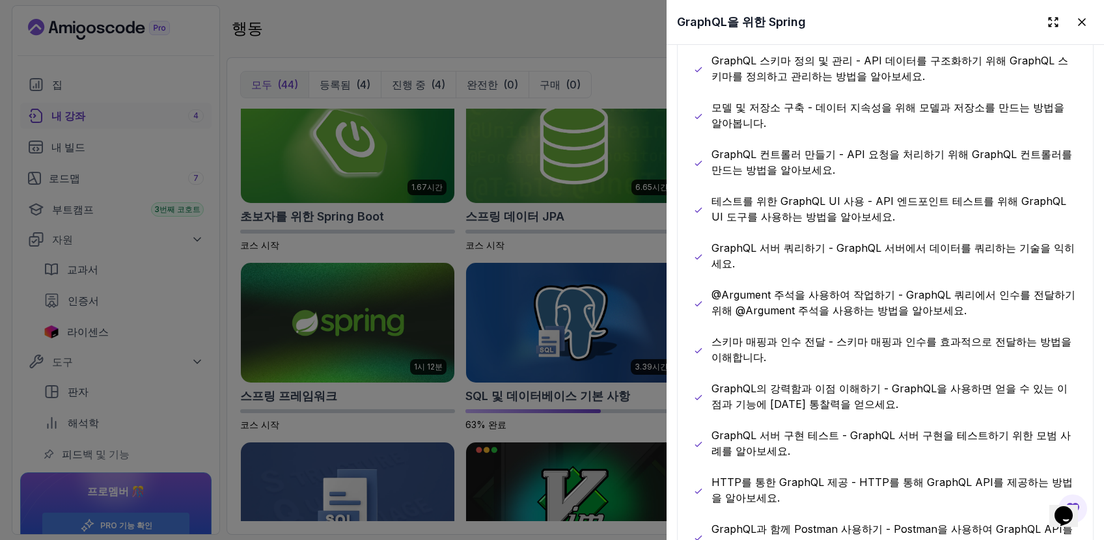
scroll to position [752, 0]
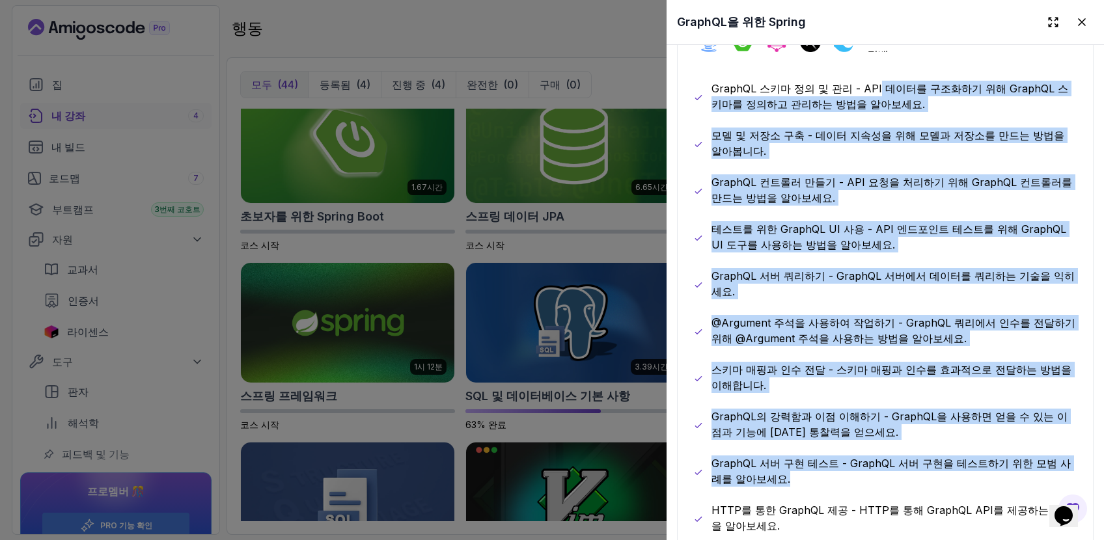
drag, startPoint x: 866, startPoint y: 80, endPoint x: 859, endPoint y: 456, distance: 375.7
click at [859, 456] on div "GraphQL 스키마 정의 및 관리 - API 데이터를 구조화하기 위해 GraphQL 스키마를 정의하고 관리하는 방법을 알아보세요. 모델 및 …" at bounding box center [885, 401] width 384 height 641
click at [859, 456] on p "GraphQL 서버 구현 테스트 - GraphQL 서버 구현을 테스트하기 위한 모범 사례를 알아보세요." at bounding box center [895, 471] width 366 height 31
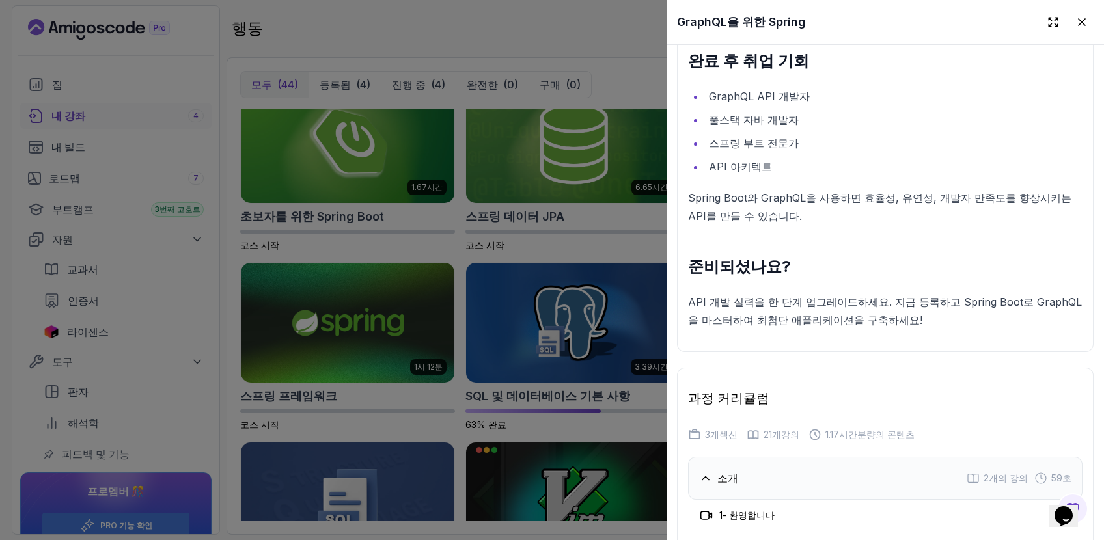
scroll to position [2246, 0]
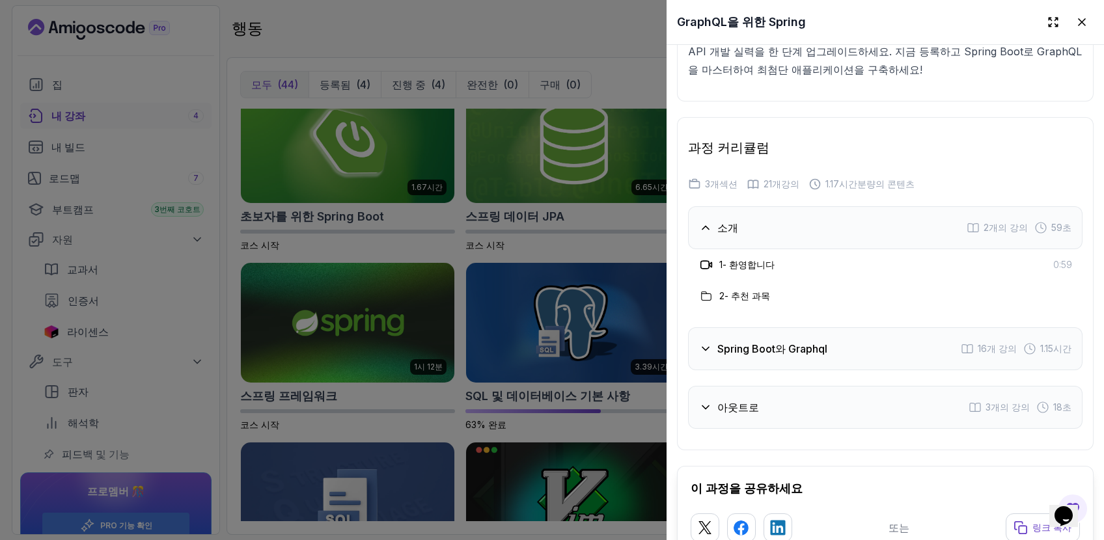
click at [883, 327] on div "Spring Boot와 Graphql 16개 강의 1.15시간" at bounding box center [885, 348] width 395 height 43
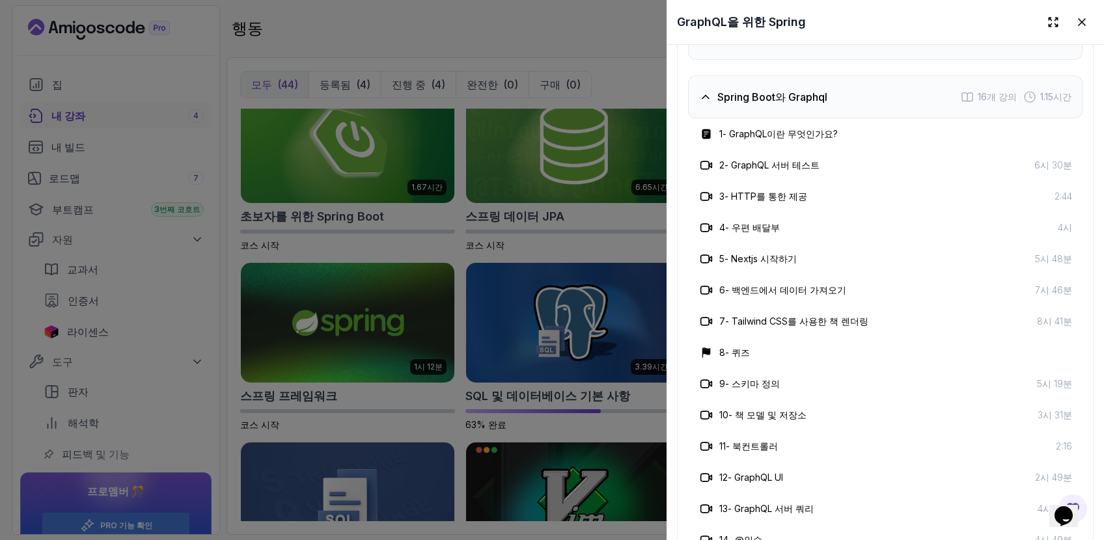
scroll to position [2411, 0]
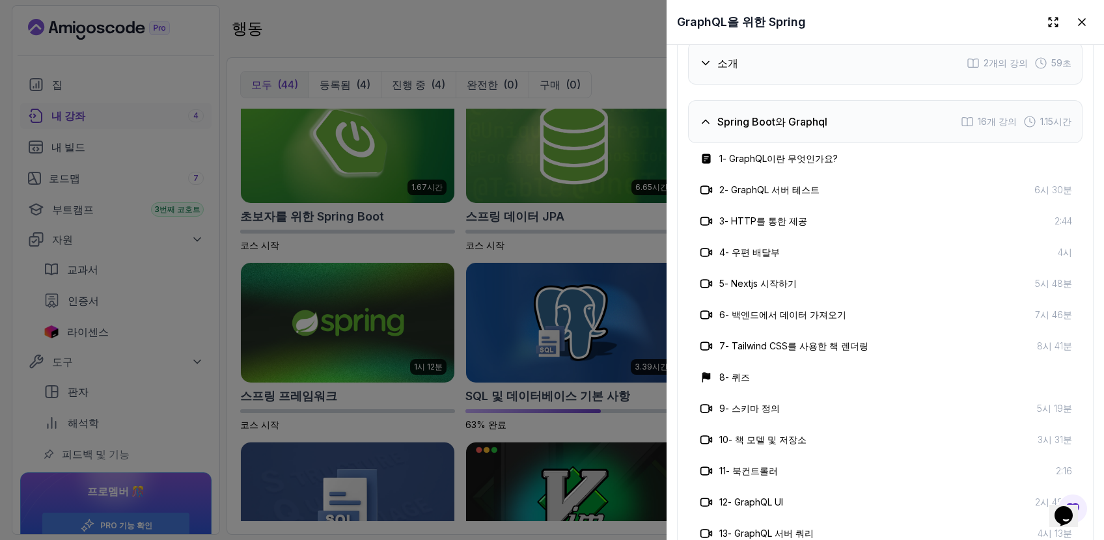
click at [290, 227] on div at bounding box center [552, 270] width 1104 height 540
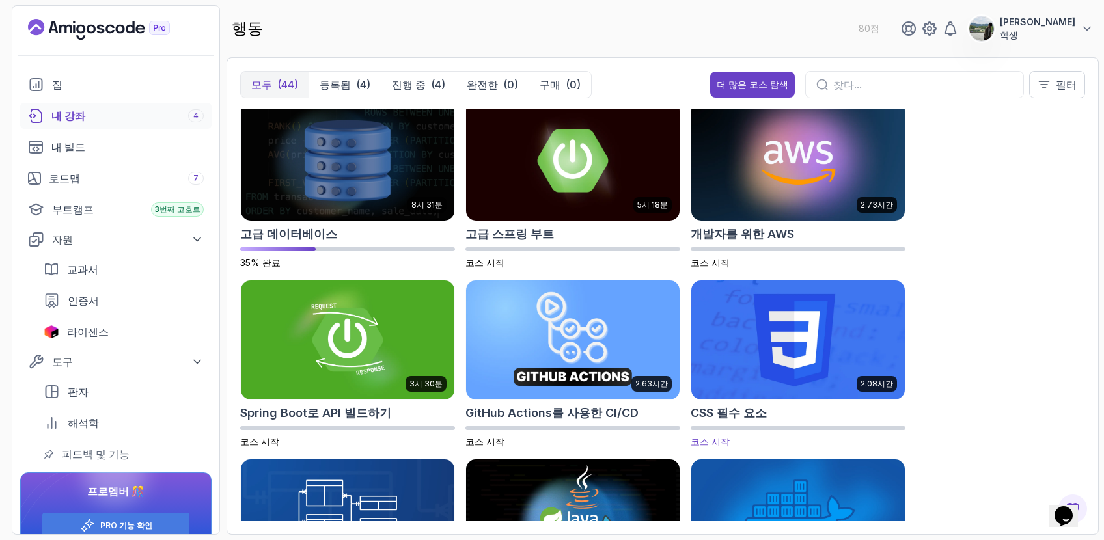
scroll to position [0, 0]
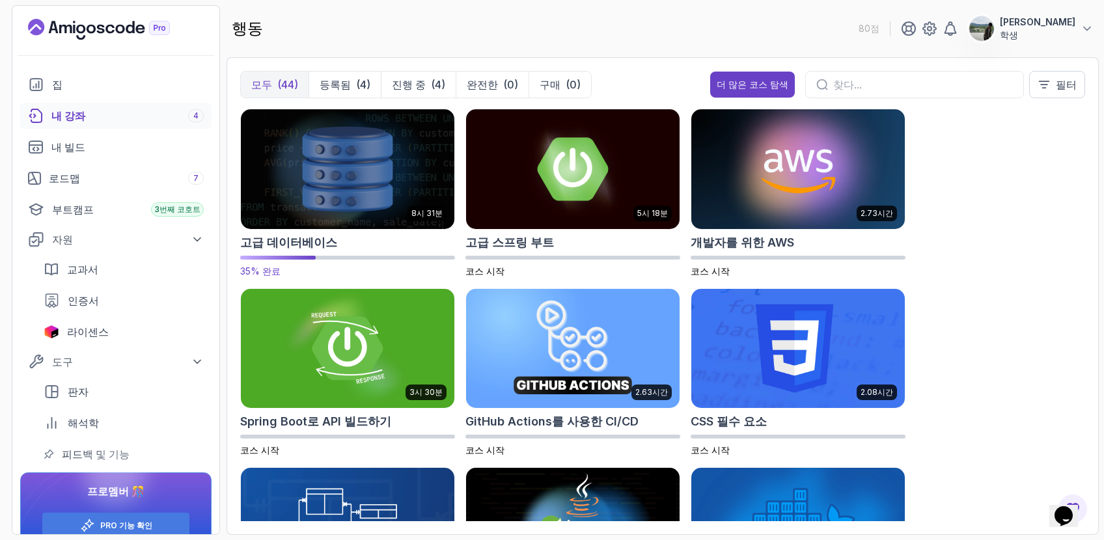
click at [379, 201] on img at bounding box center [348, 169] width 224 height 126
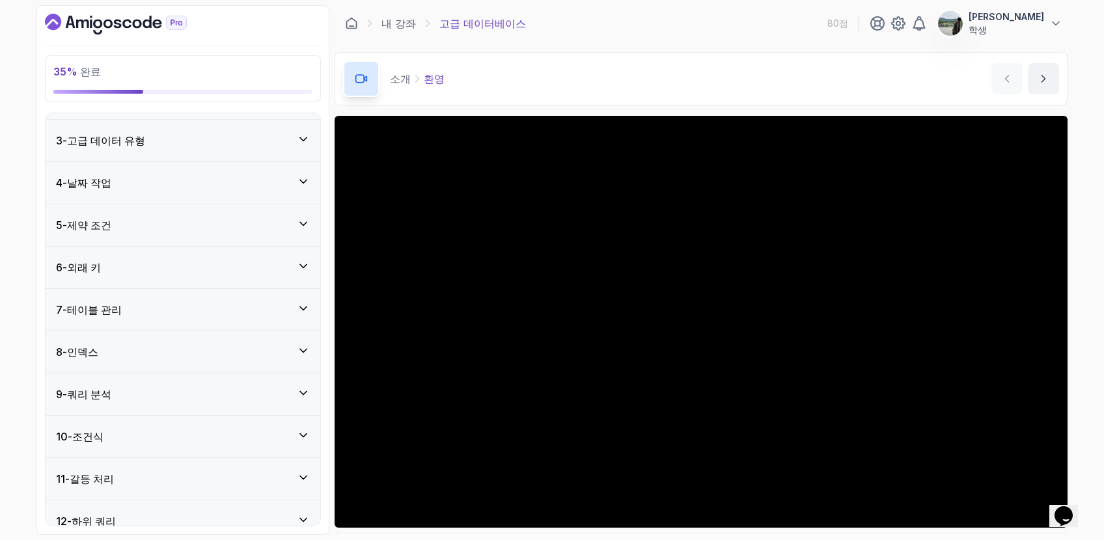
click at [254, 359] on div "8 - 인덱스" at bounding box center [183, 352] width 254 height 16
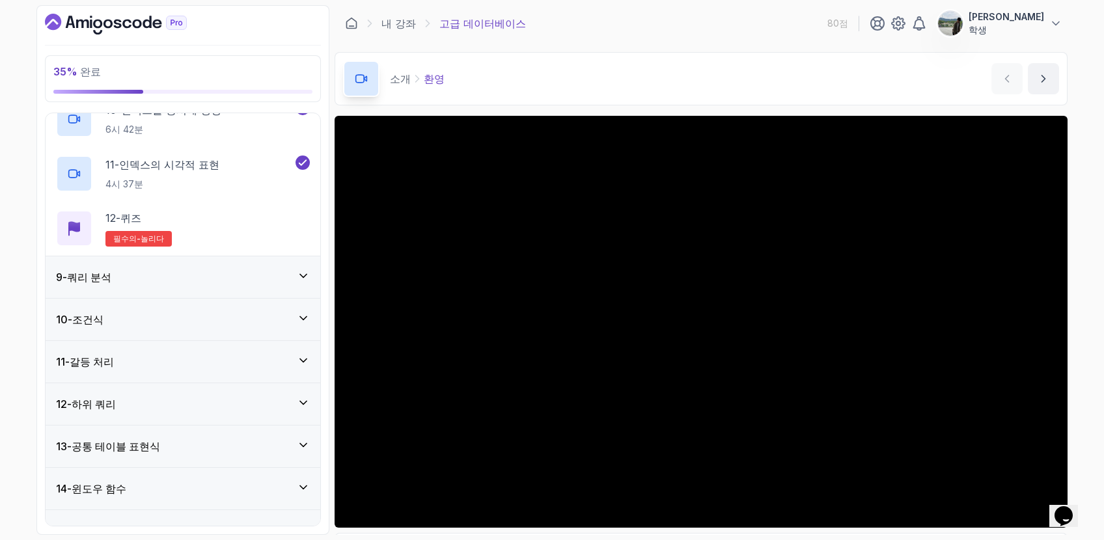
click at [287, 281] on div "9 - 쿼리 분석" at bounding box center [183, 278] width 254 height 16
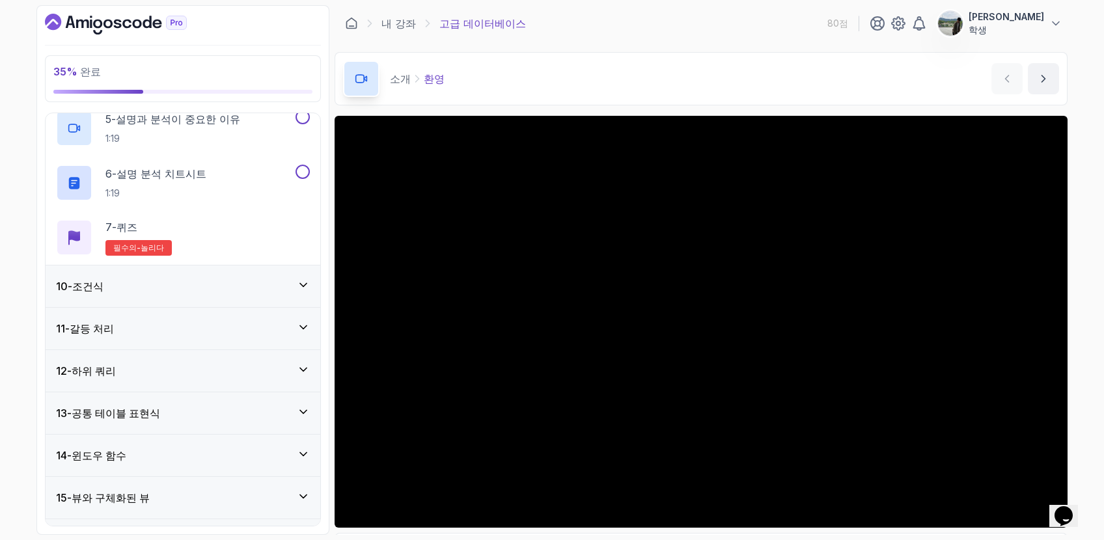
click at [287, 288] on div "10 - 조건식" at bounding box center [183, 287] width 254 height 16
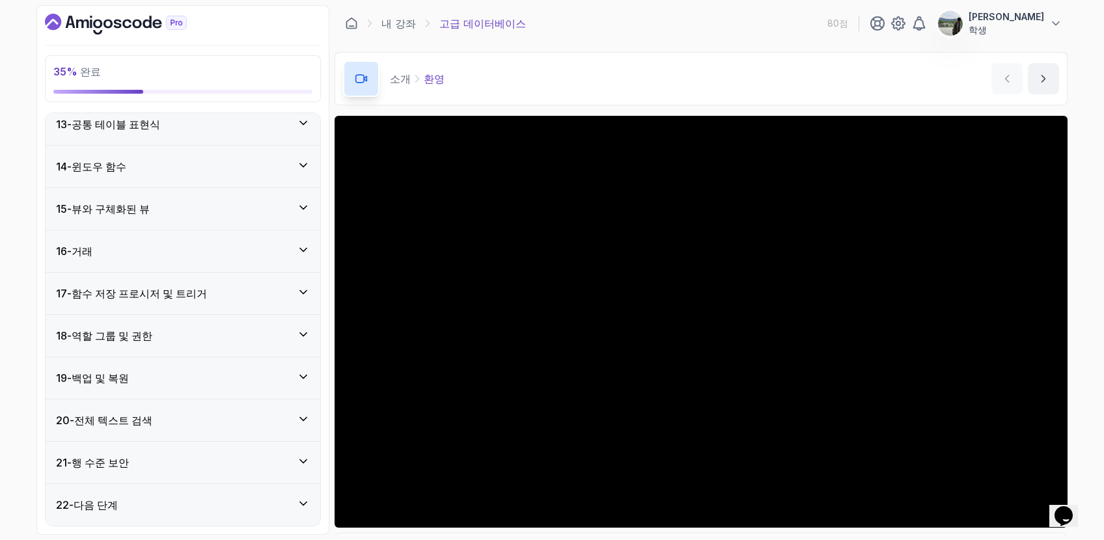
scroll to position [791, 0]
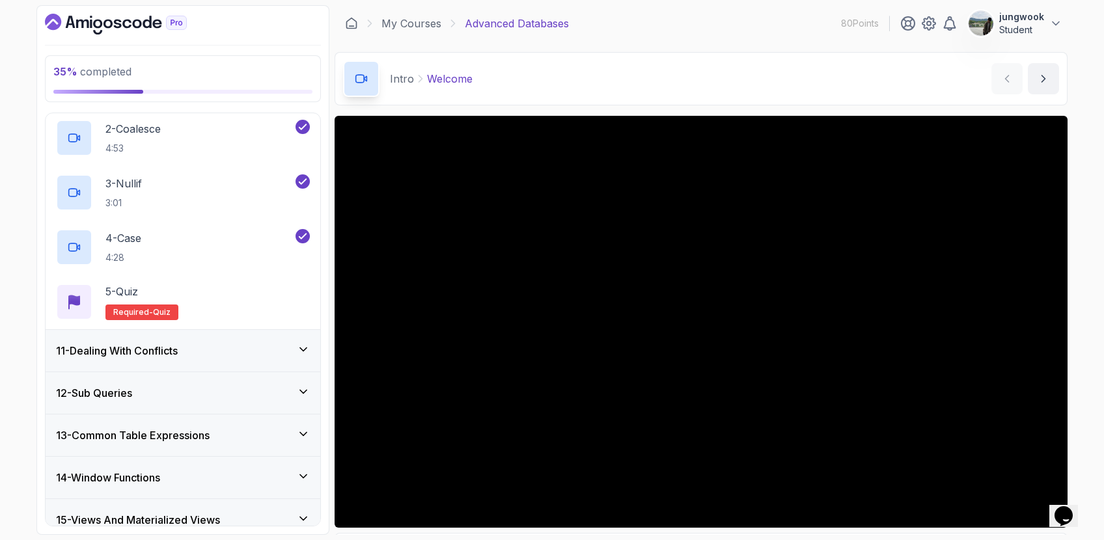
click at [276, 344] on div "11 - Dealing With Conflicts" at bounding box center [183, 351] width 254 height 16
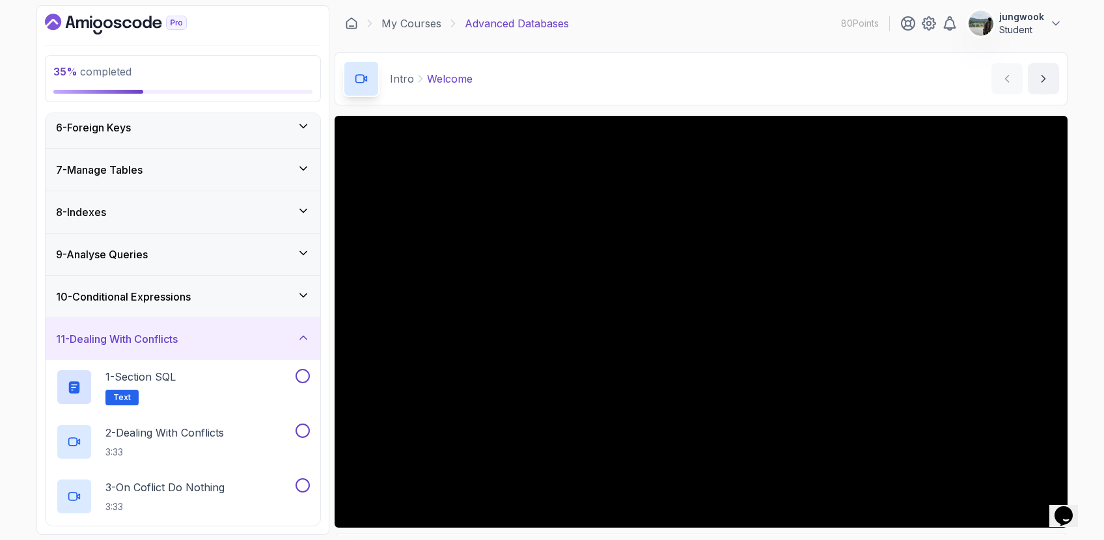
scroll to position [177, 0]
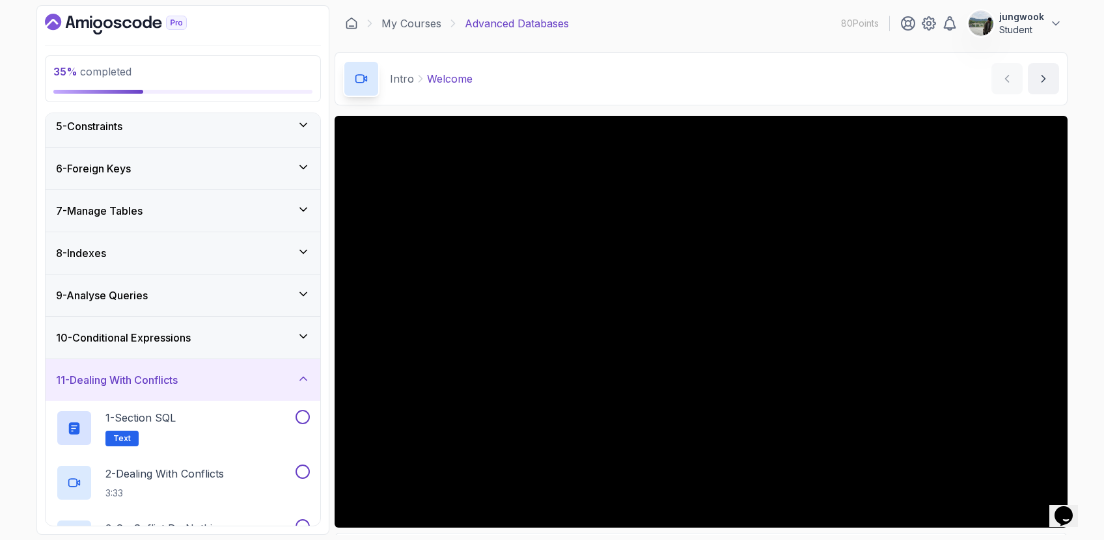
click at [258, 336] on div "10 - Conditional Expressions" at bounding box center [183, 338] width 254 height 16
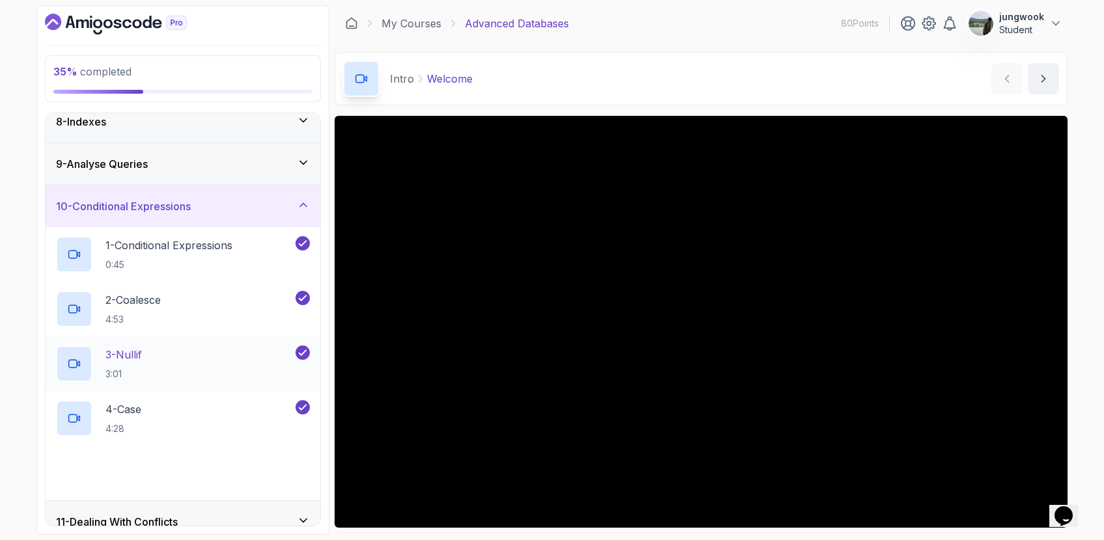
scroll to position [394, 0]
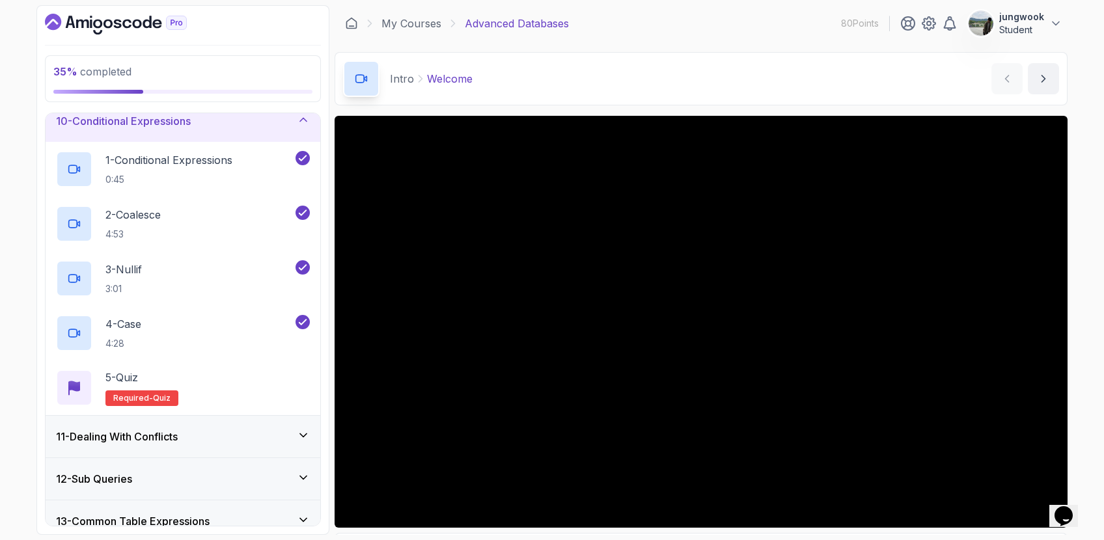
click at [247, 445] on div "11 - Dealing With Conflicts" at bounding box center [183, 437] width 254 height 16
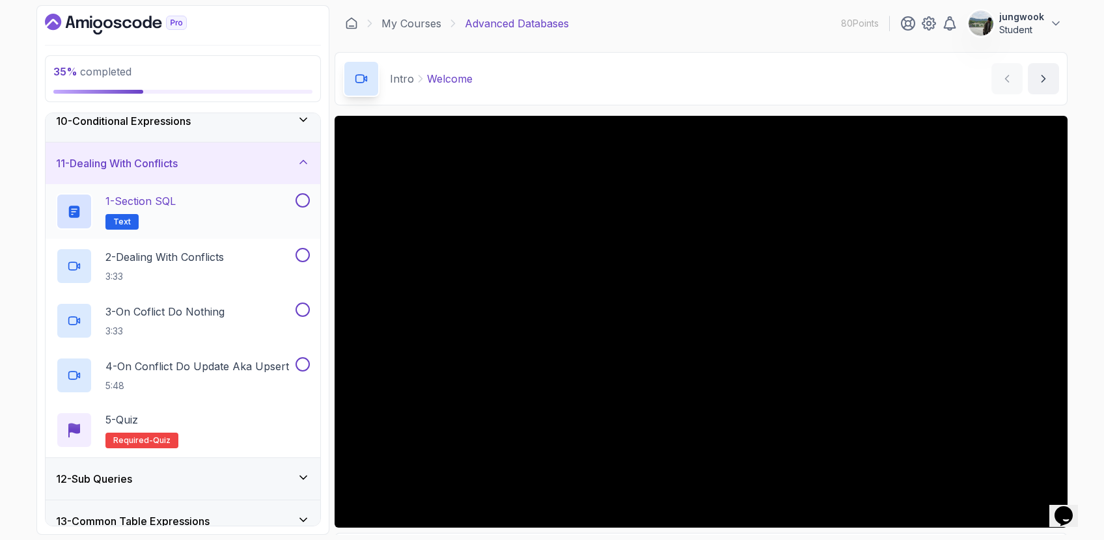
click at [267, 222] on div "1 - Section SQL Text" at bounding box center [174, 211] width 237 height 36
click at [259, 258] on div "2 - Dealing With Conflicts 3:33" at bounding box center [174, 266] width 237 height 36
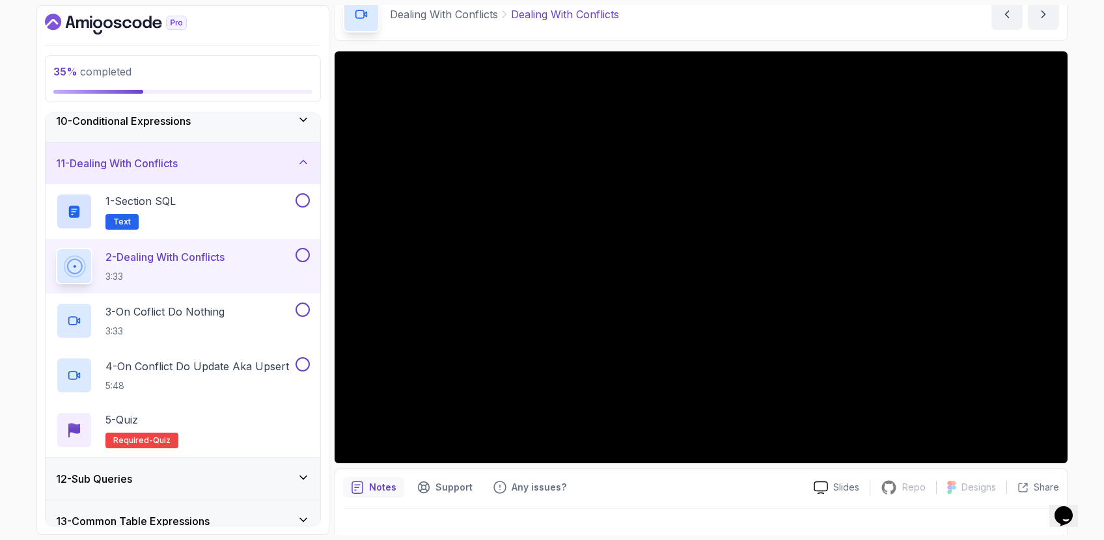
scroll to position [83, 0]
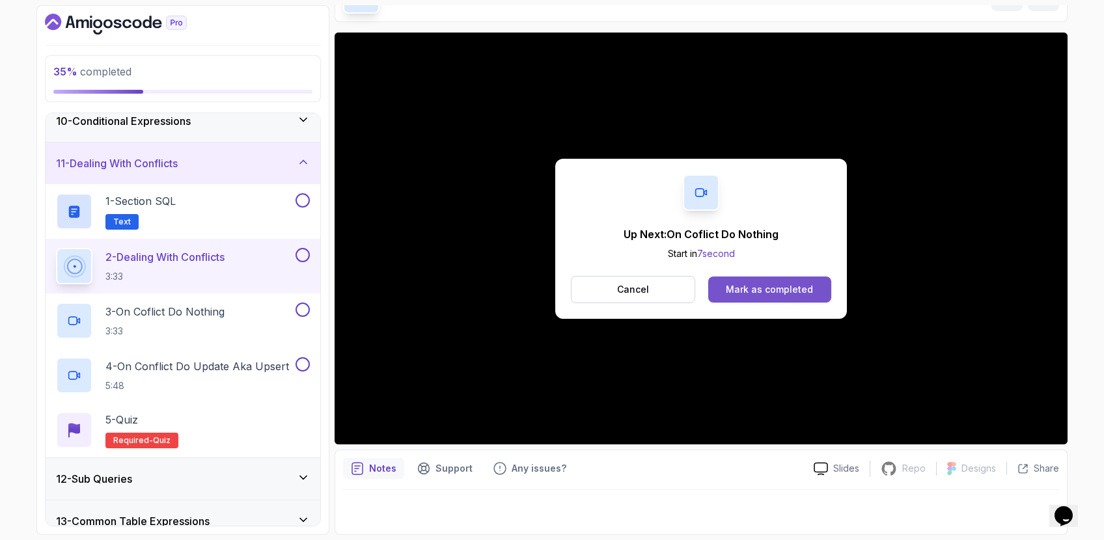
click at [778, 289] on div "Mark as completed" at bounding box center [769, 289] width 87 height 13
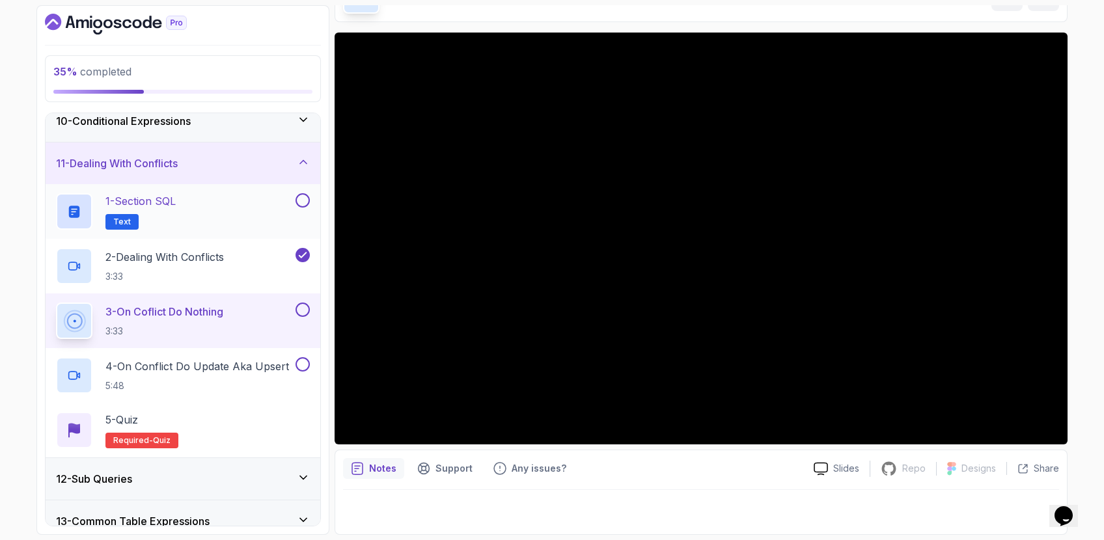
click at [204, 210] on div "1 - Section SQL Text" at bounding box center [174, 211] width 237 height 36
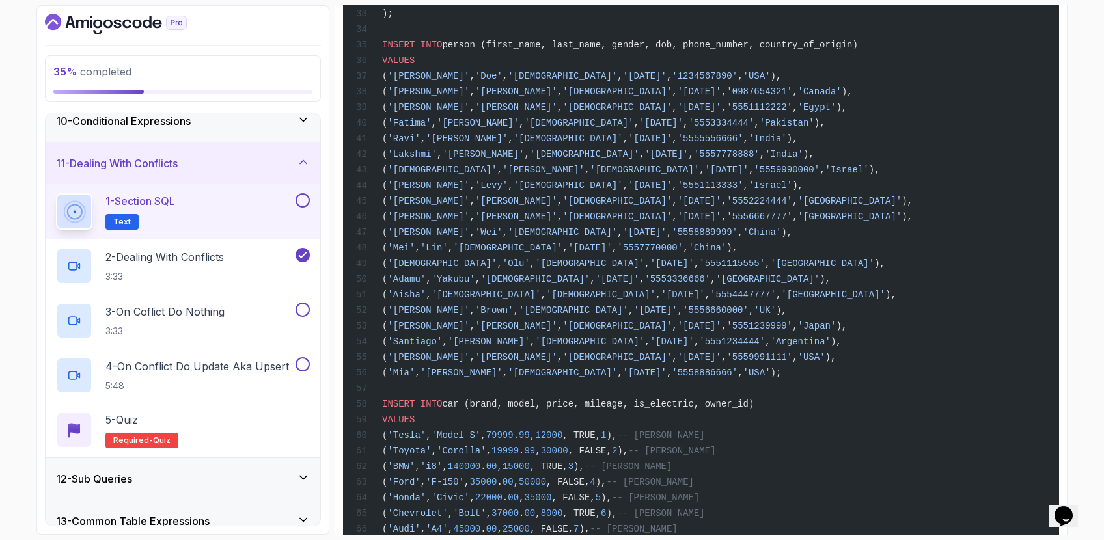
scroll to position [952, 0]
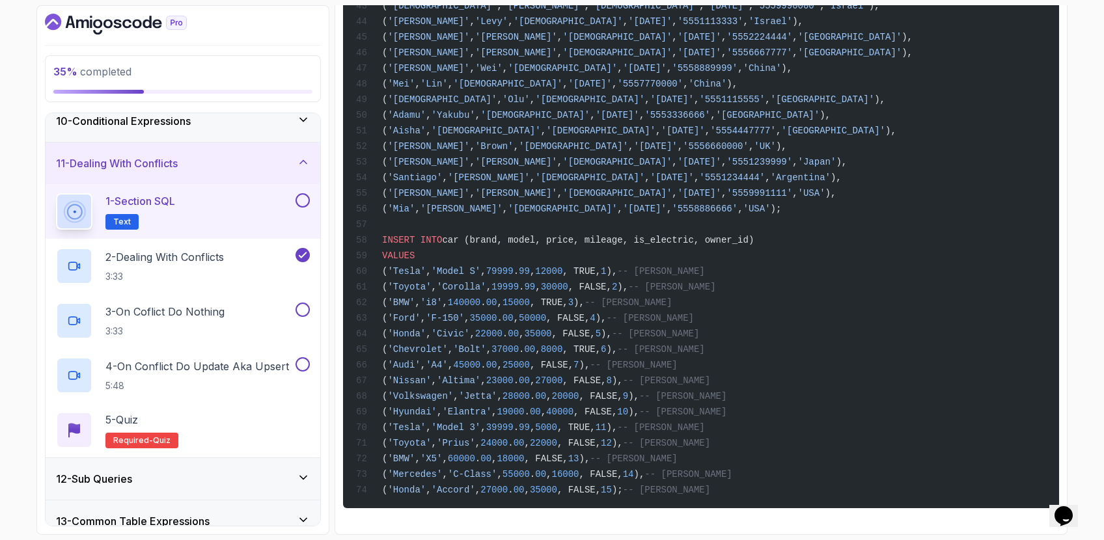
drag, startPoint x: 384, startPoint y: 198, endPoint x: 689, endPoint y: 538, distance: 457.3
copy code "CREATE SCHEMA IF NOT EXISTS subqueries; SET search_path TO subqueries; DROP TAB…"
click at [136, 310] on p "3 - On Coflict Do Nothing" at bounding box center [164, 312] width 119 height 16
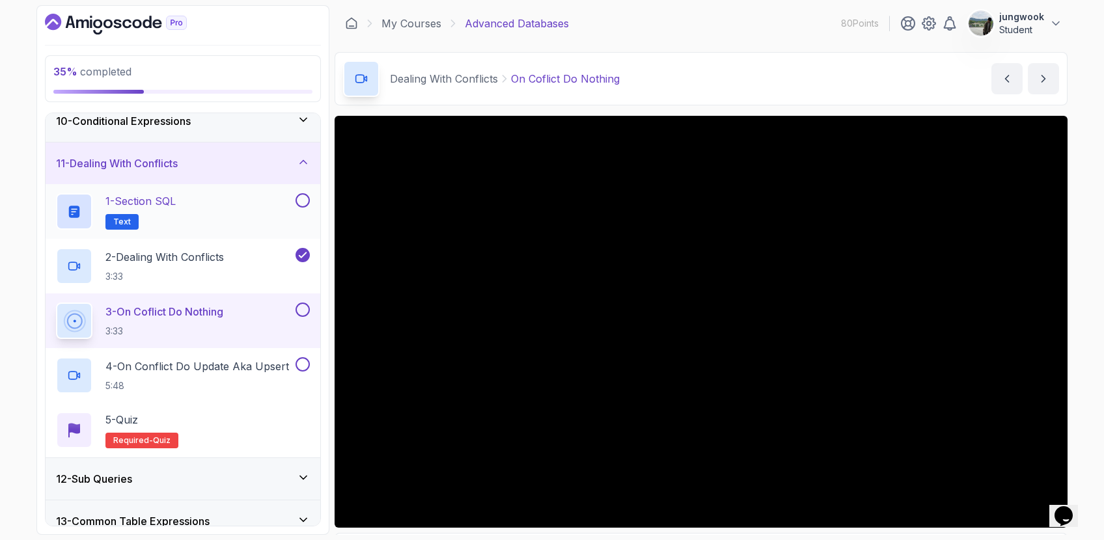
click at [299, 196] on button at bounding box center [303, 200] width 14 height 14
click at [236, 262] on div "2 - Dealing With Conflicts 3:33" at bounding box center [174, 266] width 237 height 36
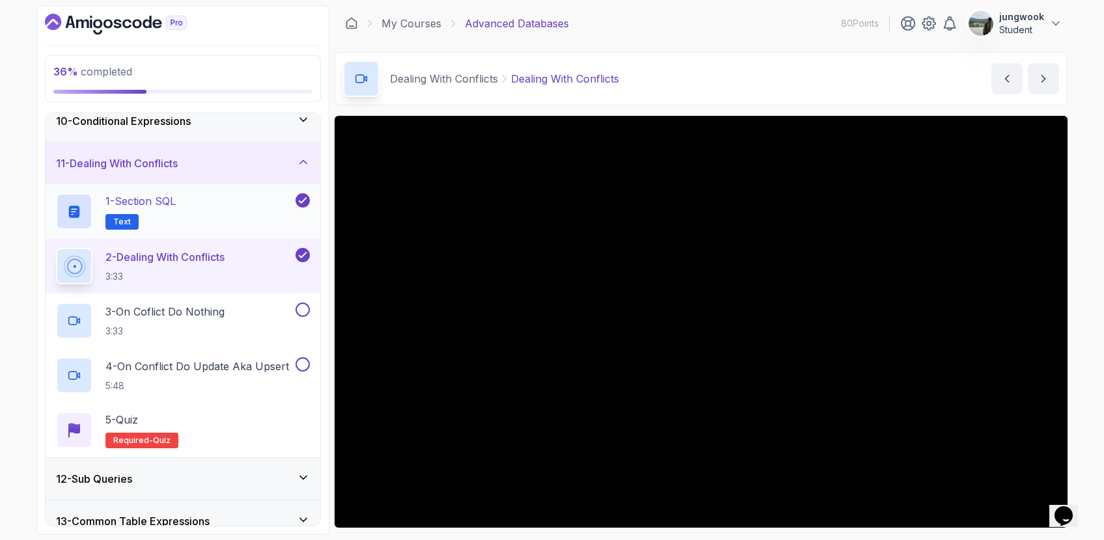
click at [230, 199] on div "1 - Section SQL Text" at bounding box center [174, 211] width 237 height 36
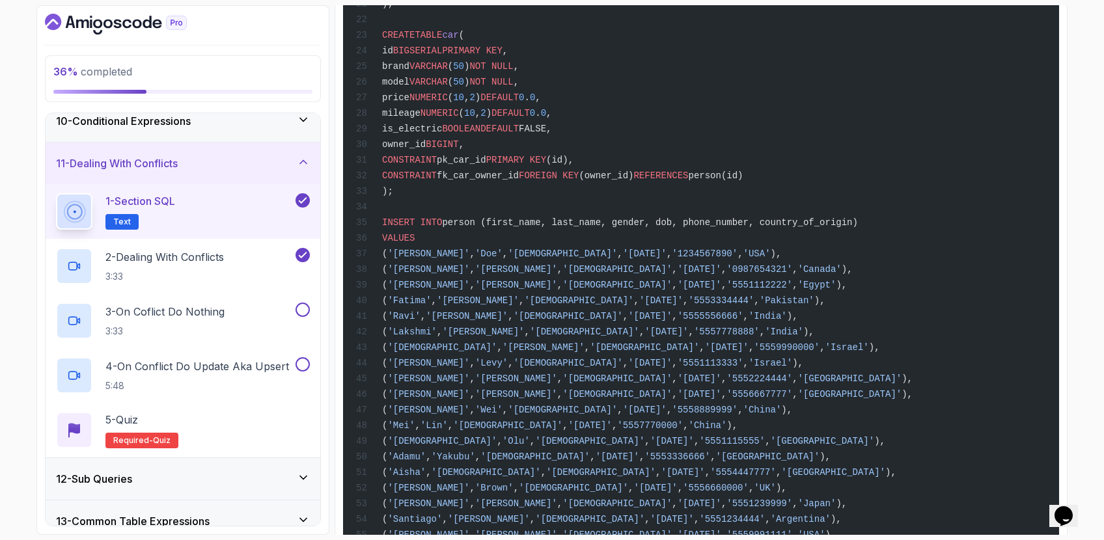
scroll to position [952, 0]
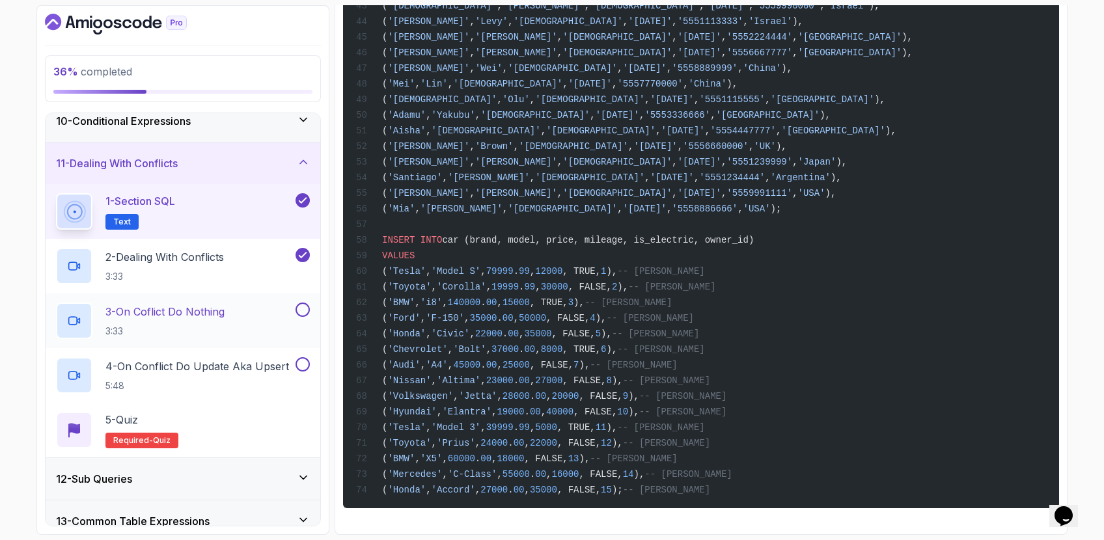
click at [214, 311] on p "3 - On Coflict Do Nothing" at bounding box center [164, 312] width 119 height 16
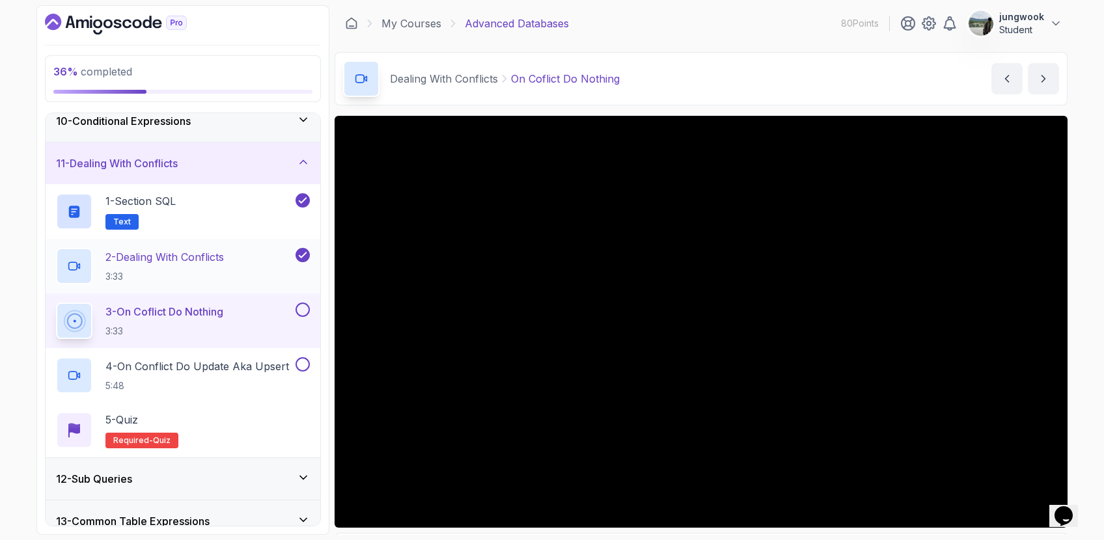
click at [240, 271] on div "2 - Dealing With Conflicts 3:33" at bounding box center [174, 266] width 237 height 36
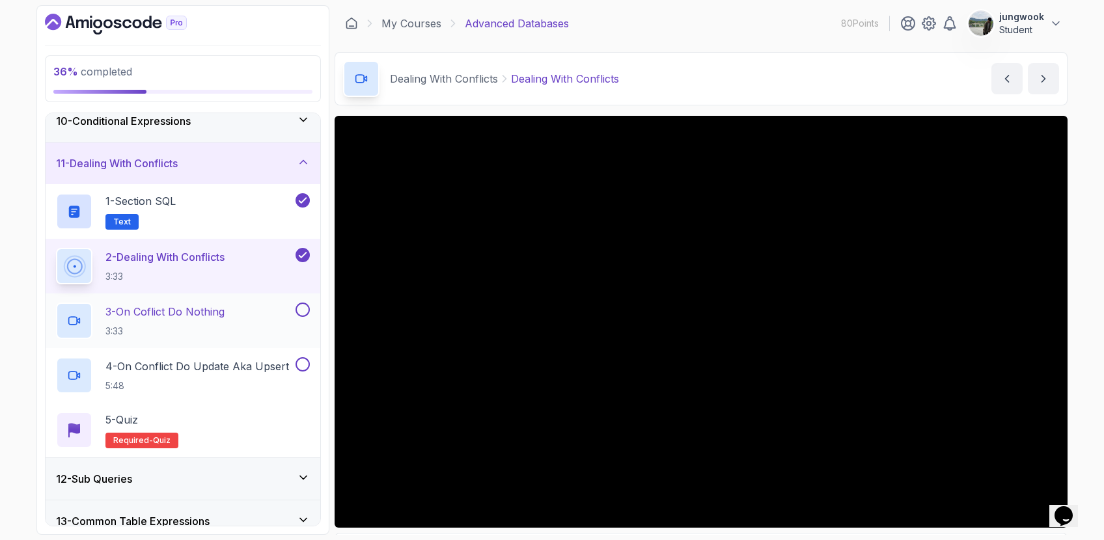
click at [231, 308] on div "3 - On Coflict Do Nothing 3:33" at bounding box center [174, 321] width 237 height 36
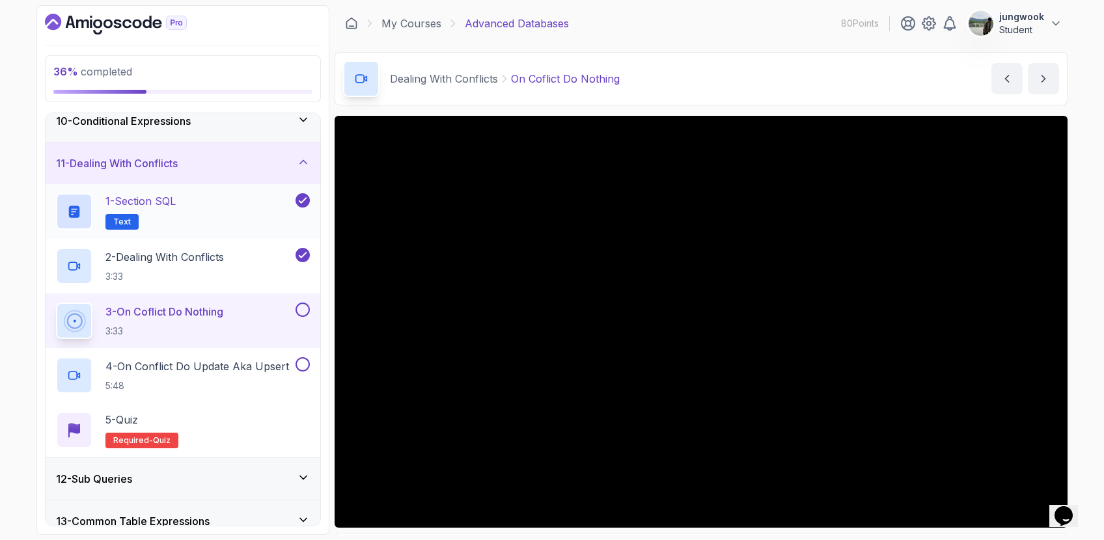
click at [124, 207] on p "1 - Section SQL" at bounding box center [140, 201] width 70 height 16
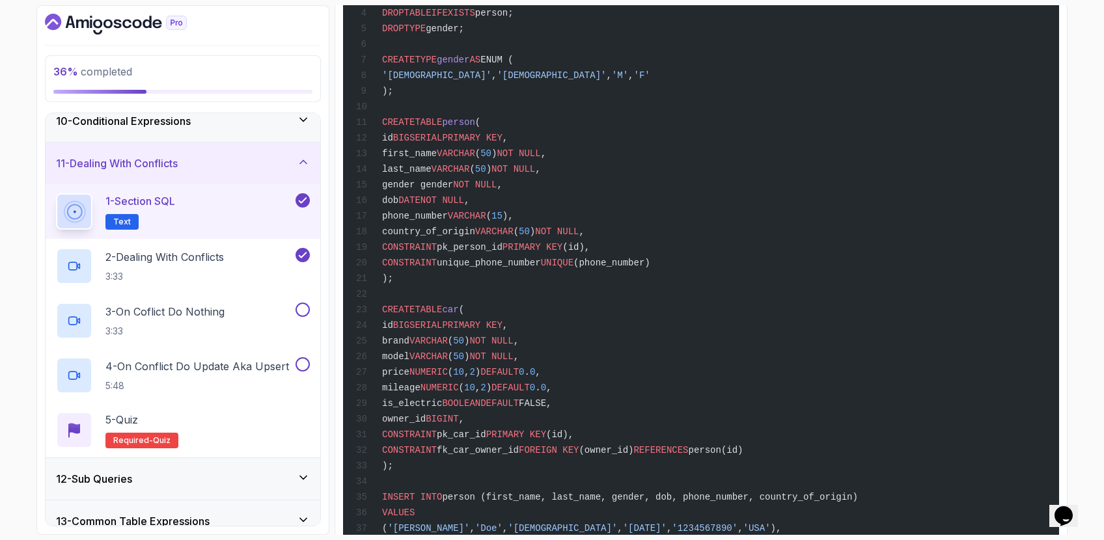
scroll to position [333, 0]
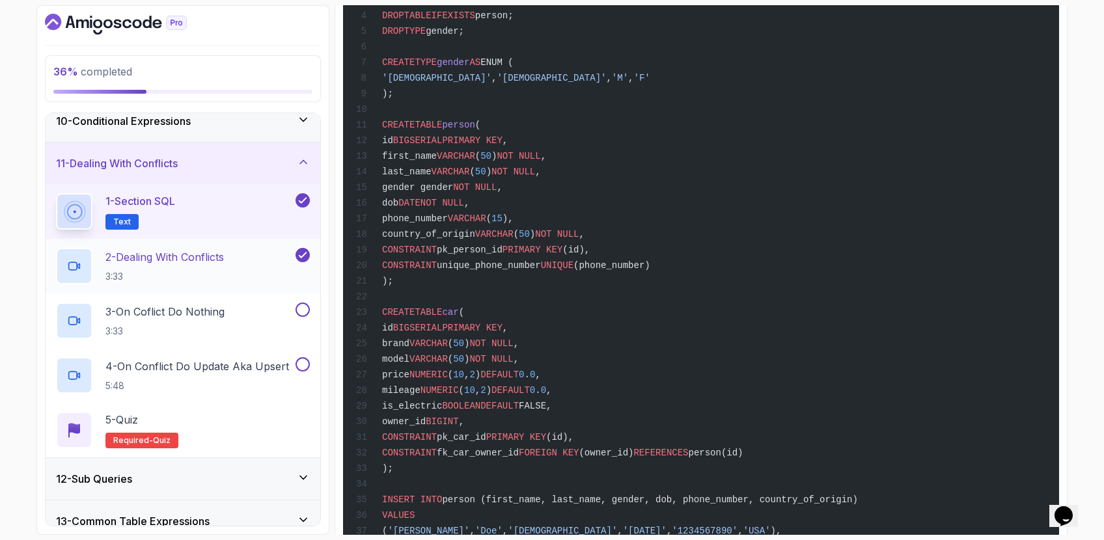
click at [245, 274] on div "2 - Dealing With Conflicts 3:33" at bounding box center [174, 266] width 237 height 36
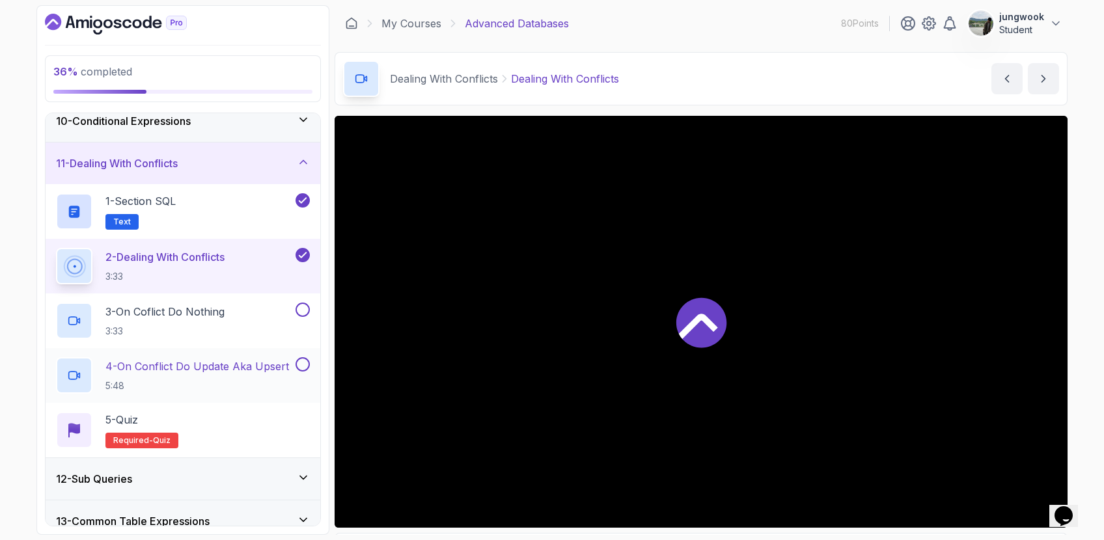
click at [215, 348] on div "4 - On Conflict Do Update Aka Upsert 5:48" at bounding box center [183, 375] width 275 height 55
click at [245, 314] on div "3 - On Coflict Do Nothing 3:33" at bounding box center [174, 321] width 237 height 36
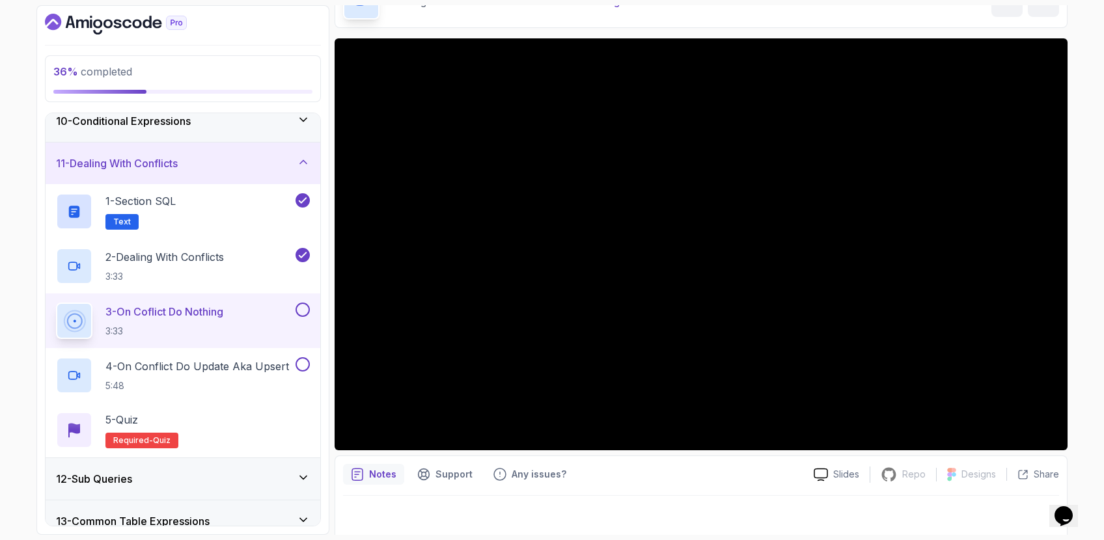
scroll to position [83, 0]
